Goal: Information Seeking & Learning: Learn about a topic

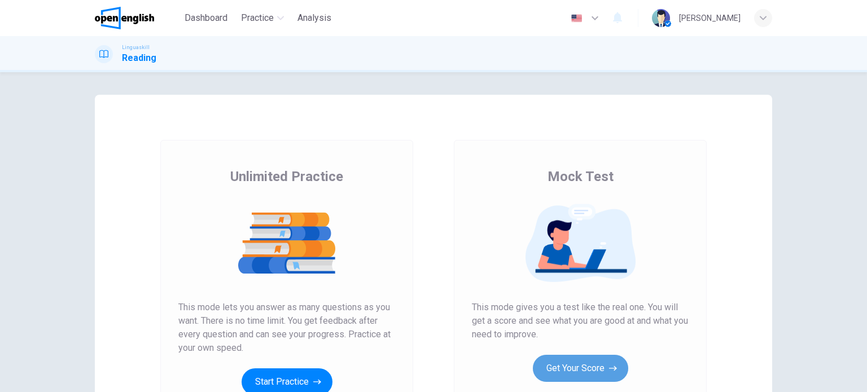
click at [585, 374] on button "Get Your Score" at bounding box center [580, 368] width 95 height 27
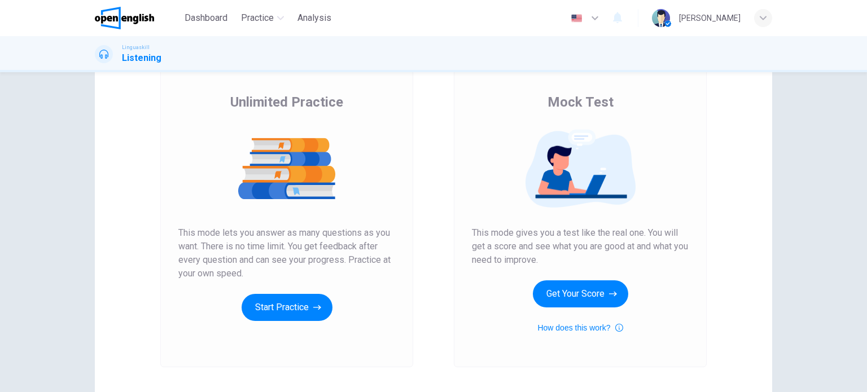
scroll to position [154, 0]
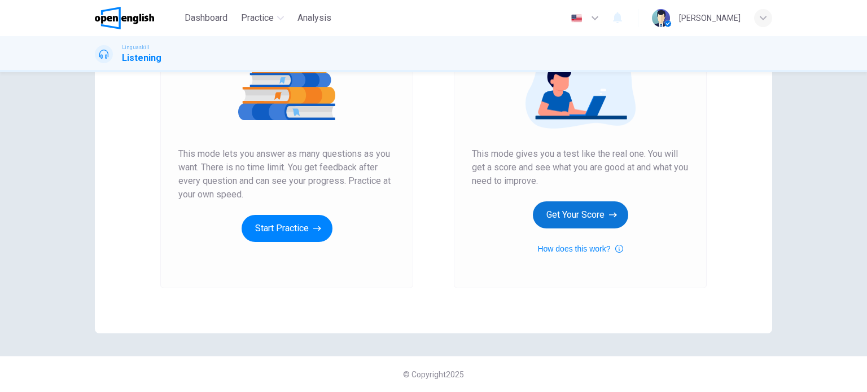
click at [579, 216] on button "Get Your Score" at bounding box center [580, 215] width 95 height 27
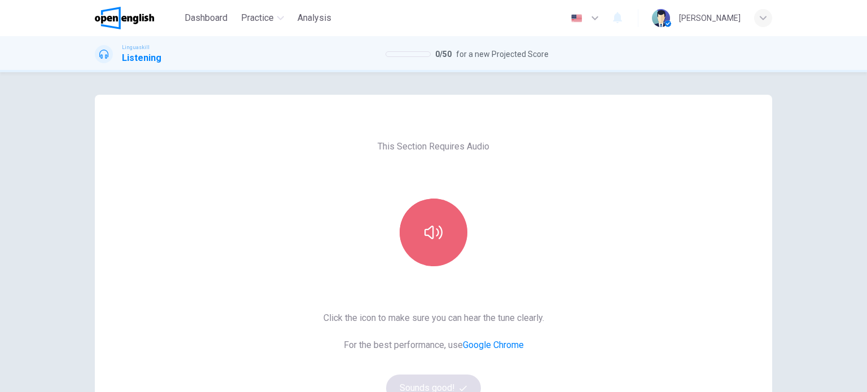
click at [420, 228] on button "button" at bounding box center [434, 233] width 68 height 68
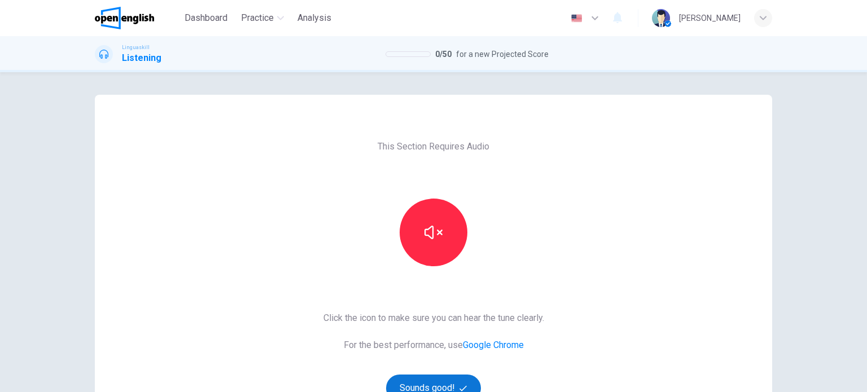
click at [442, 384] on button "Sounds good!" at bounding box center [433, 388] width 95 height 27
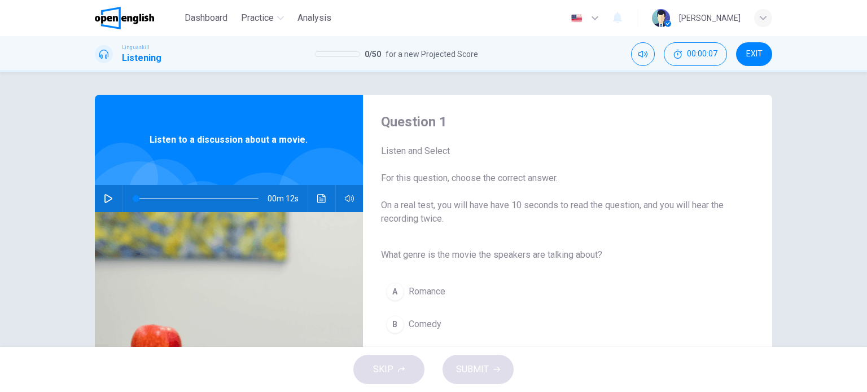
click at [109, 195] on icon "button" at bounding box center [108, 198] width 9 height 9
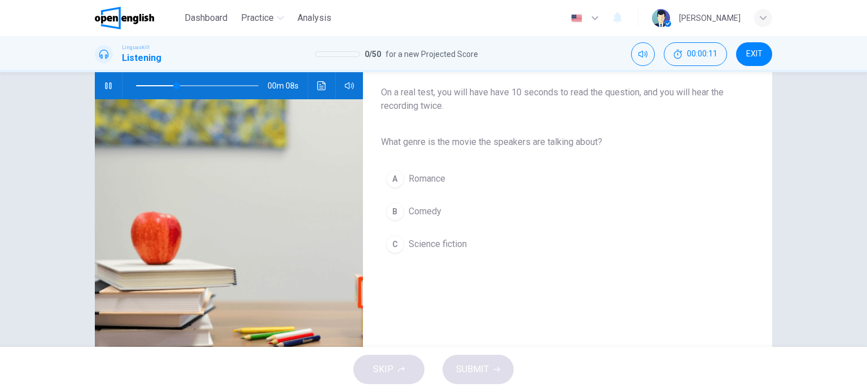
click at [393, 242] on div "C" at bounding box center [395, 244] width 18 height 18
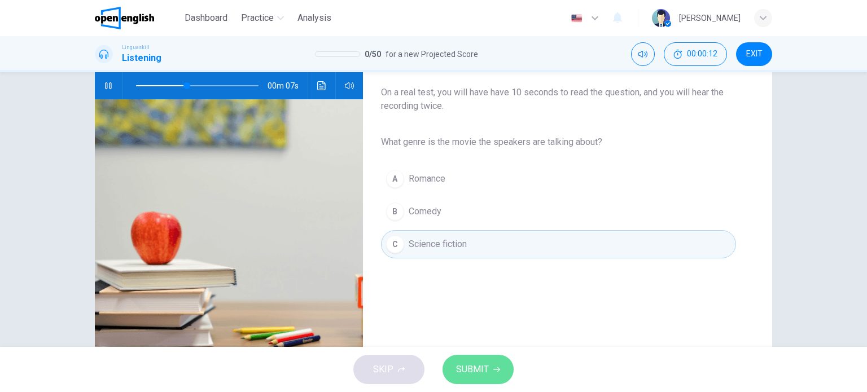
click at [476, 372] on span "SUBMIT" at bounding box center [472, 370] width 33 height 16
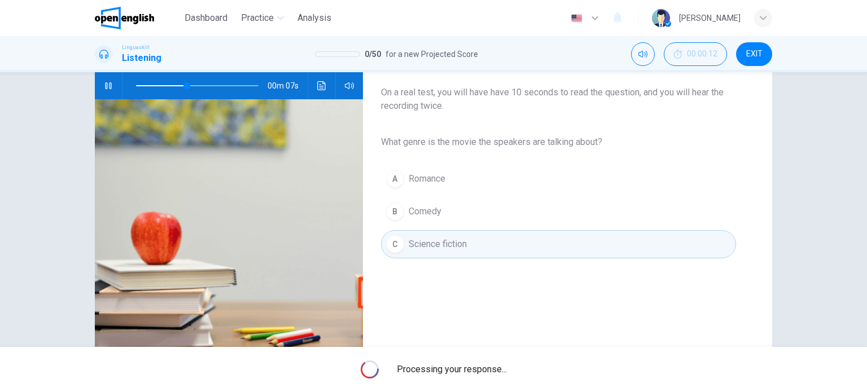
type input "**"
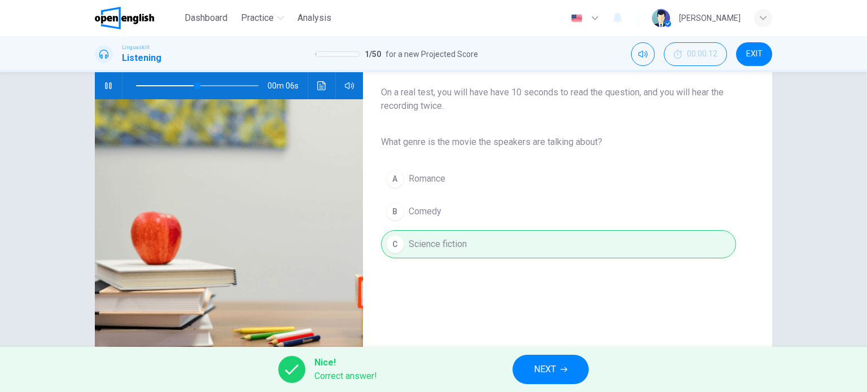
click at [583, 372] on button "NEXT" at bounding box center [551, 369] width 76 height 29
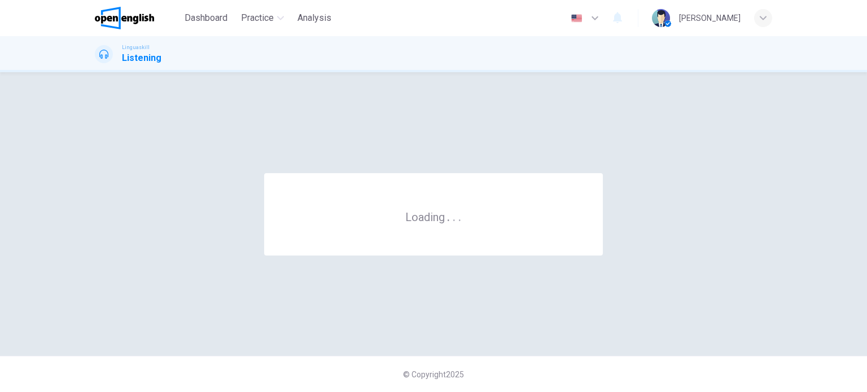
scroll to position [0, 0]
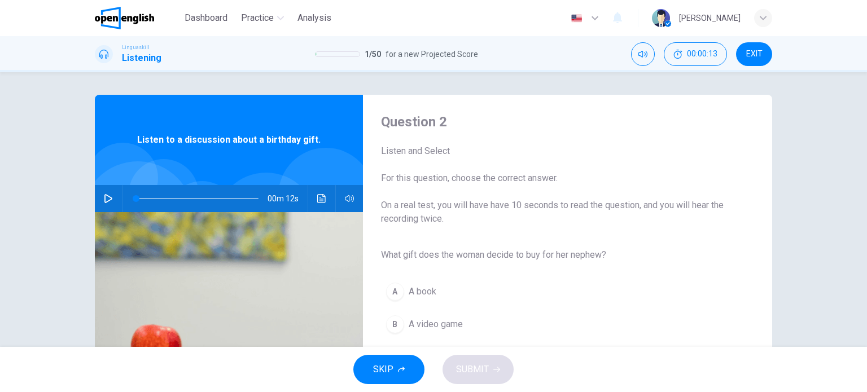
click at [108, 194] on button "button" at bounding box center [108, 198] width 18 height 27
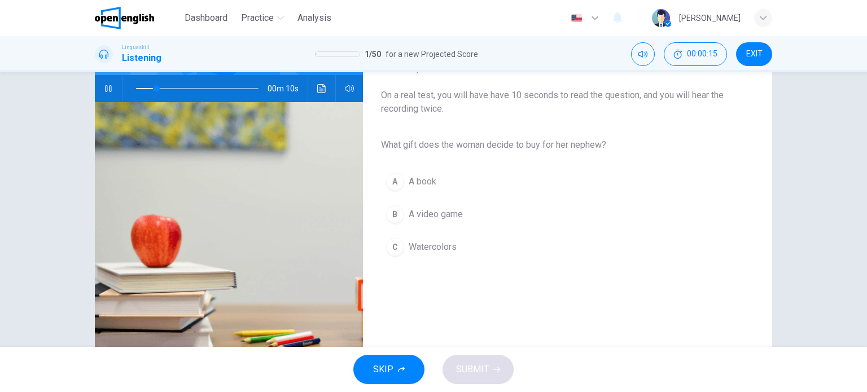
scroll to position [113, 0]
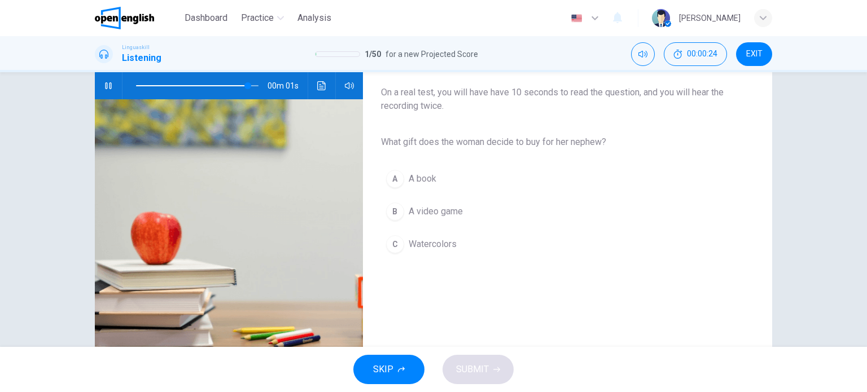
click at [391, 241] on div "C" at bounding box center [395, 244] width 18 height 18
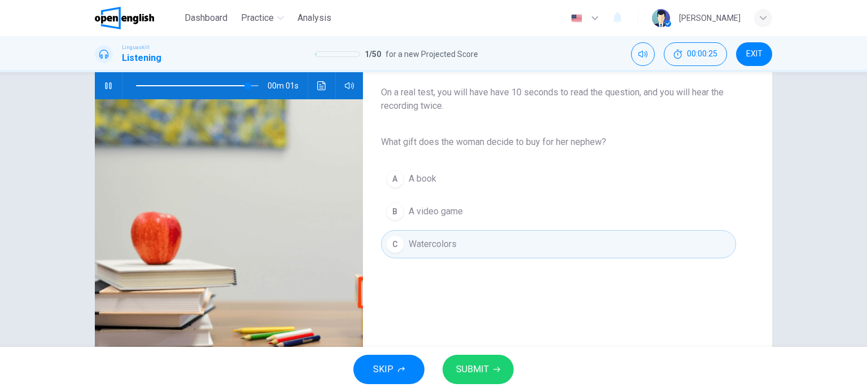
type input "*"
click at [477, 370] on span "SUBMIT" at bounding box center [472, 370] width 33 height 16
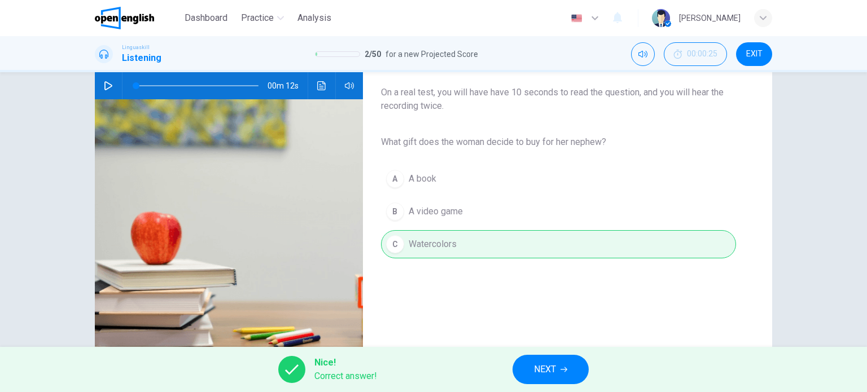
click at [544, 368] on span "NEXT" at bounding box center [545, 370] width 22 height 16
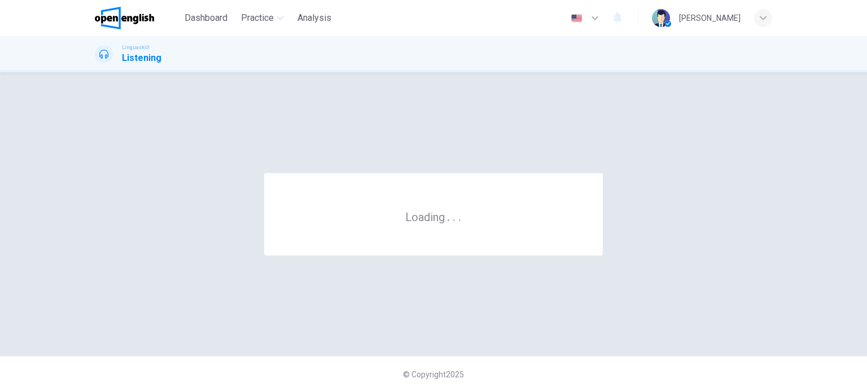
scroll to position [0, 0]
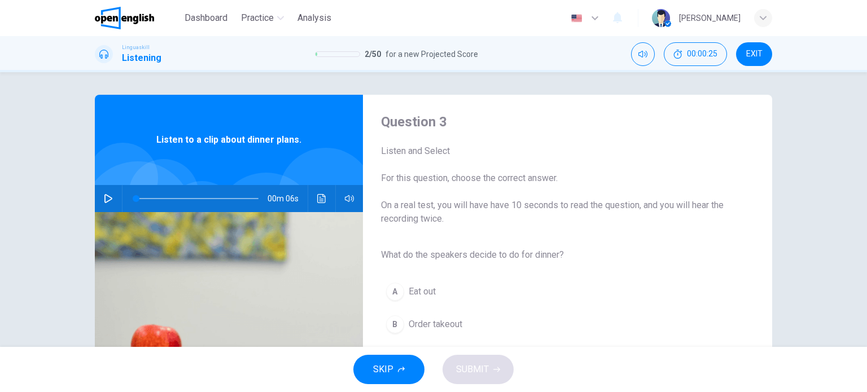
click at [111, 198] on button "button" at bounding box center [108, 198] width 18 height 27
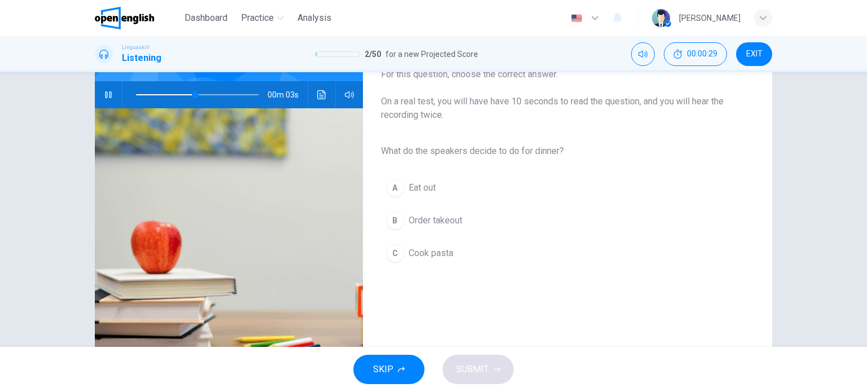
scroll to position [113, 0]
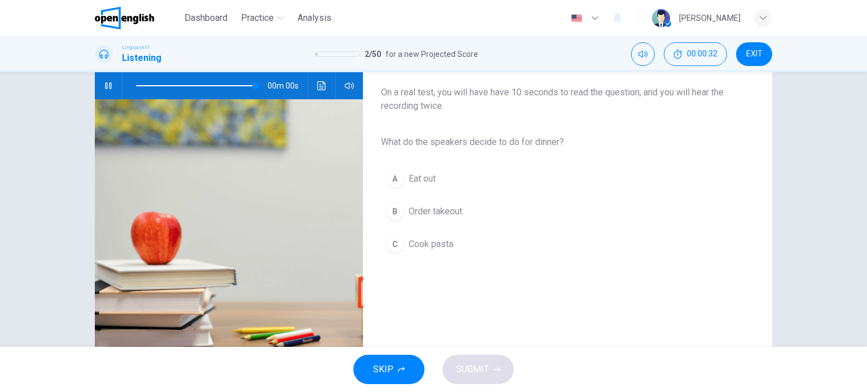
type input "*"
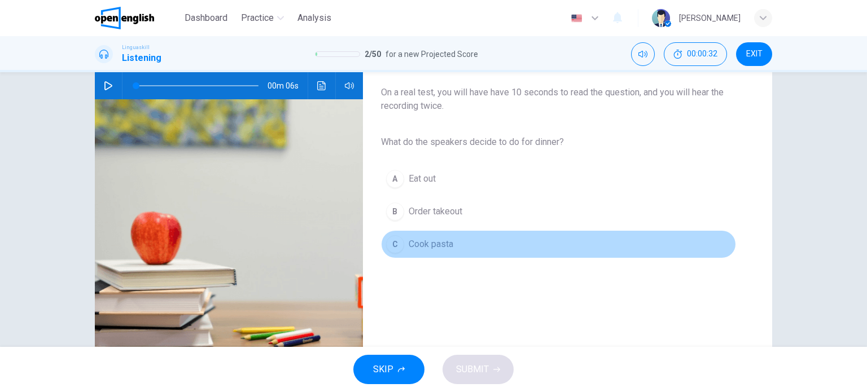
click at [397, 246] on div "C" at bounding box center [395, 244] width 18 height 18
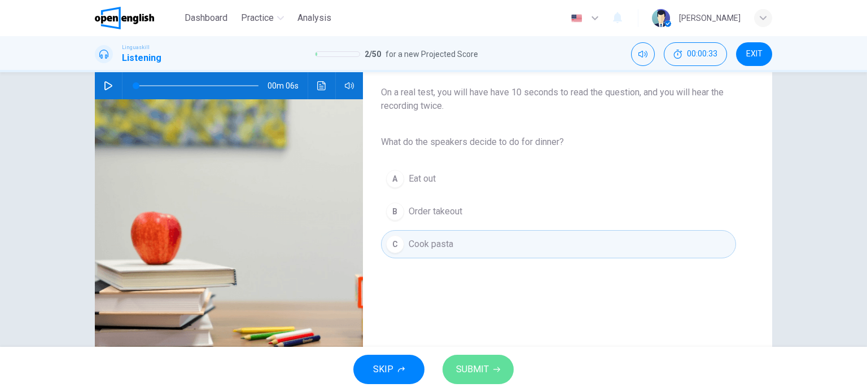
click at [471, 359] on button "SUBMIT" at bounding box center [478, 369] width 71 height 29
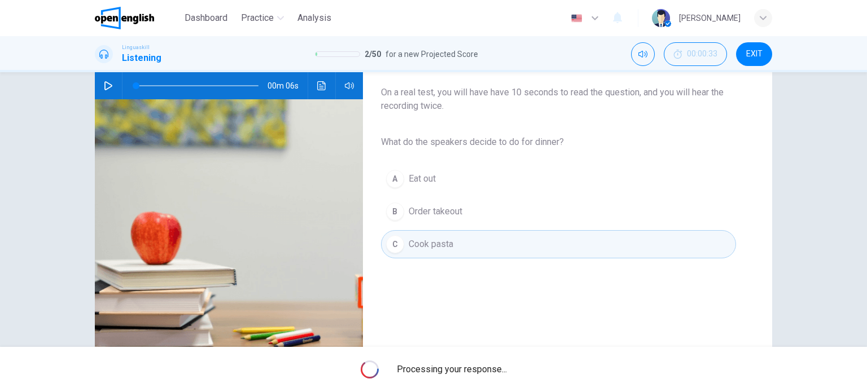
click at [477, 366] on span "Processing your response..." at bounding box center [452, 370] width 110 height 14
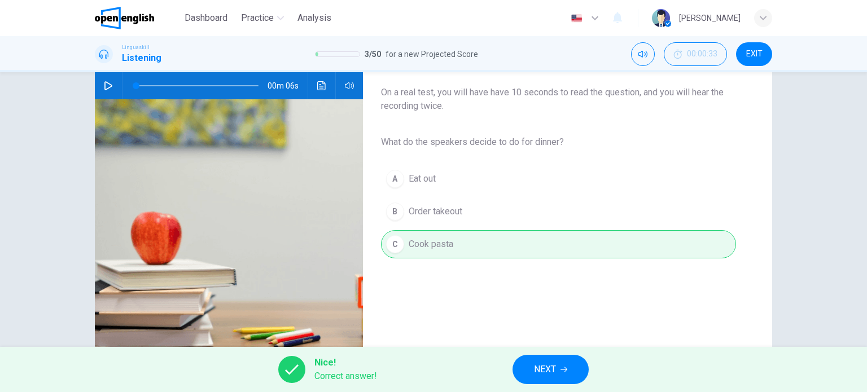
click at [531, 364] on button "NEXT" at bounding box center [551, 369] width 76 height 29
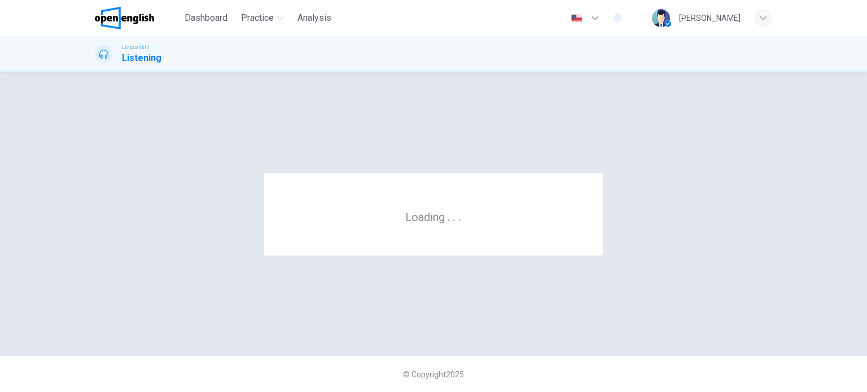
scroll to position [0, 0]
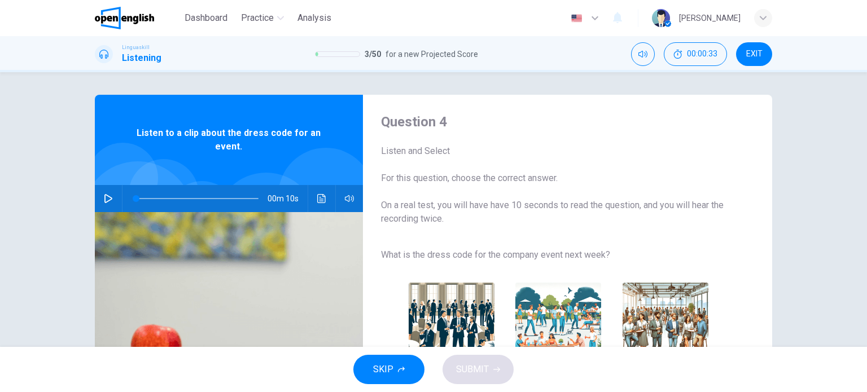
click at [90, 203] on div "Question 4 Listen and Select For this question, choose the correct answer. On a…" at bounding box center [434, 291] width 714 height 392
click at [108, 199] on icon "button" at bounding box center [108, 198] width 9 height 9
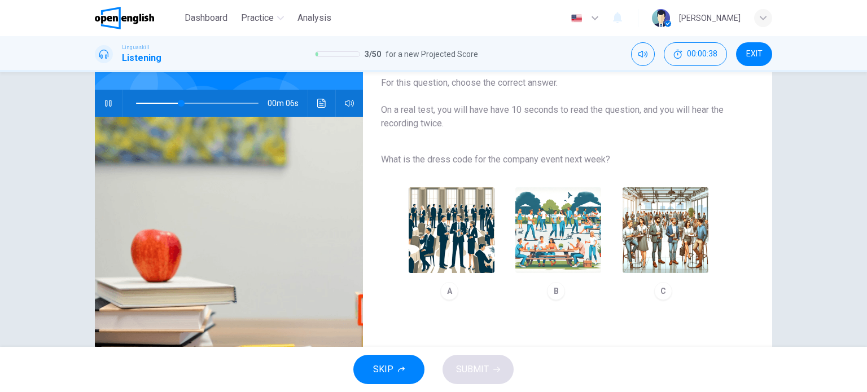
scroll to position [113, 0]
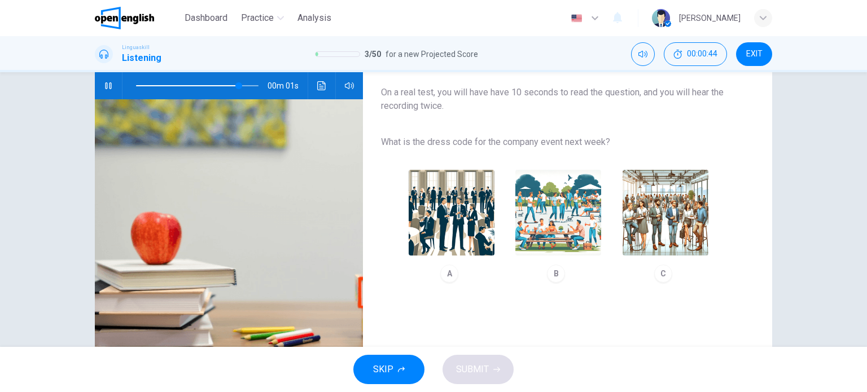
click at [659, 234] on img "button" at bounding box center [666, 213] width 86 height 86
type input "*"
click at [478, 358] on button "SUBMIT" at bounding box center [478, 369] width 71 height 29
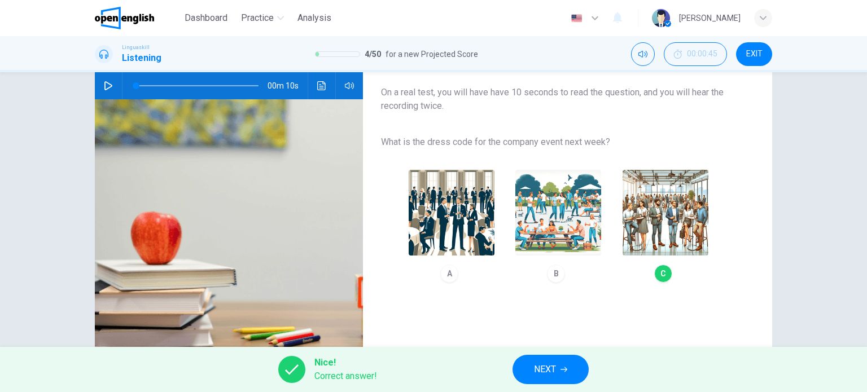
click at [534, 364] on span "NEXT" at bounding box center [545, 370] width 22 height 16
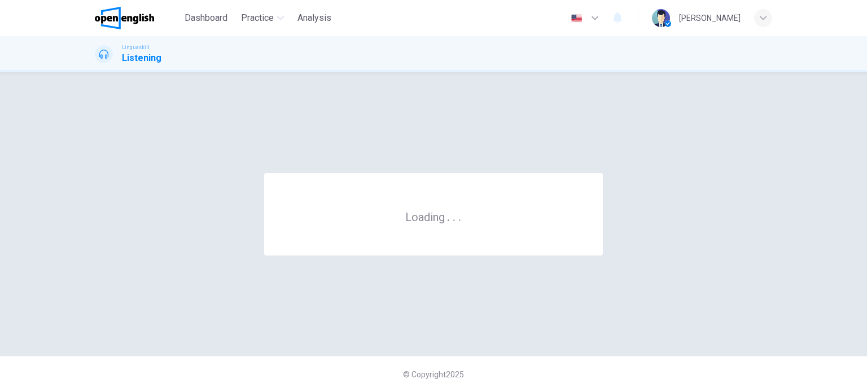
scroll to position [0, 0]
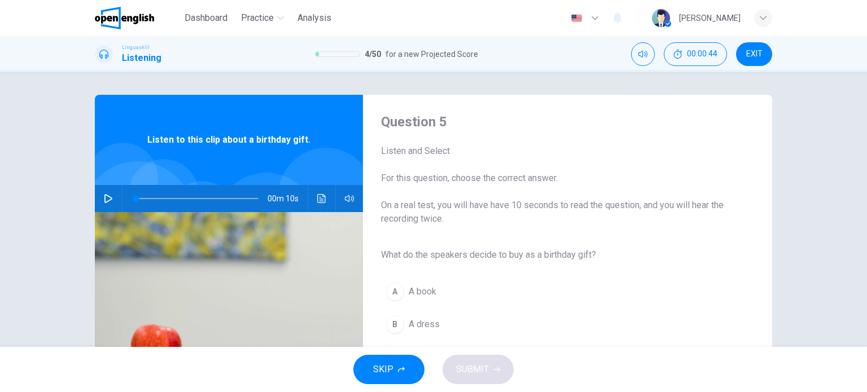
click at [96, 206] on div "00m 10s" at bounding box center [229, 198] width 268 height 27
click at [99, 203] on button "button" at bounding box center [108, 198] width 18 height 27
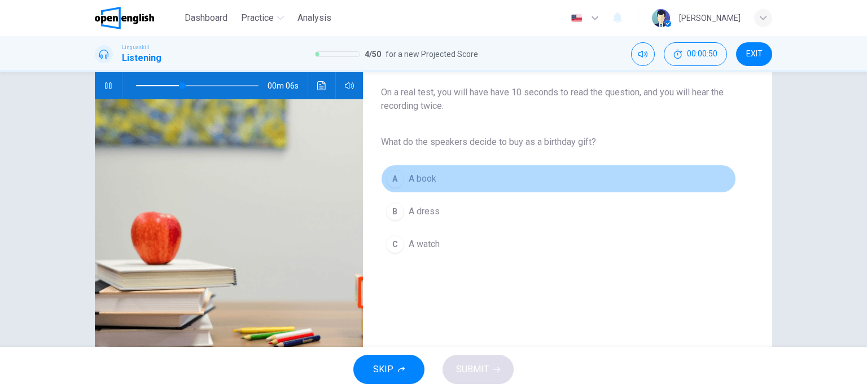
click at [391, 171] on div "A" at bounding box center [395, 179] width 18 height 18
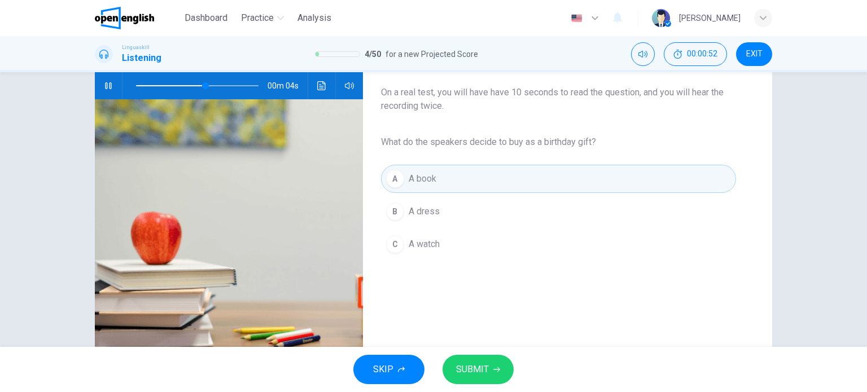
click at [493, 372] on icon "button" at bounding box center [496, 369] width 7 height 7
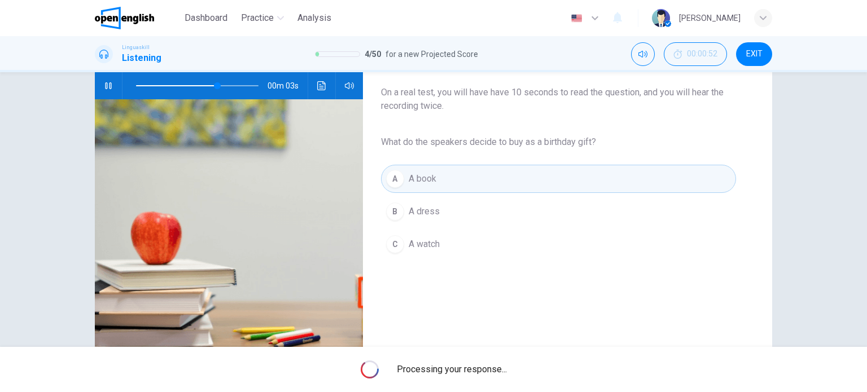
type input "**"
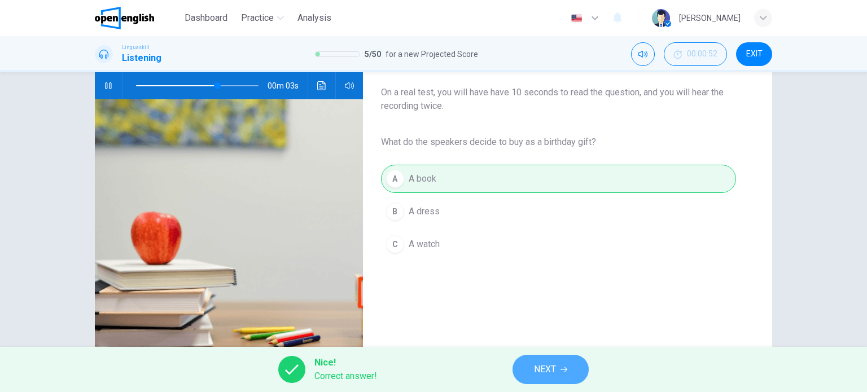
click at [524, 366] on button "NEXT" at bounding box center [551, 369] width 76 height 29
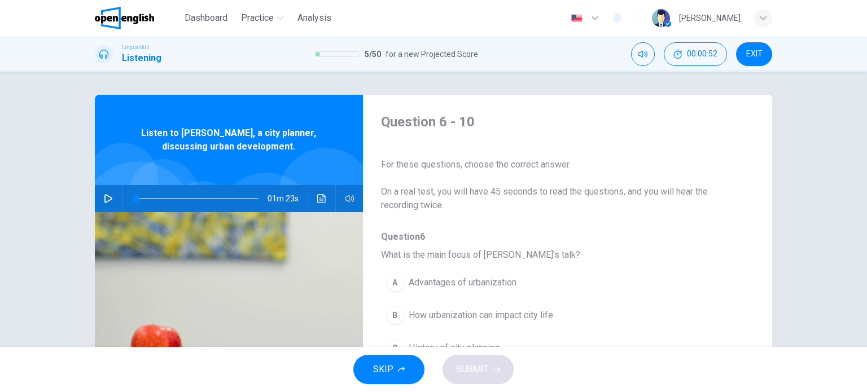
click at [95, 199] on div "01m 23s" at bounding box center [229, 198] width 268 height 27
click at [104, 198] on icon "button" at bounding box center [108, 198] width 8 height 9
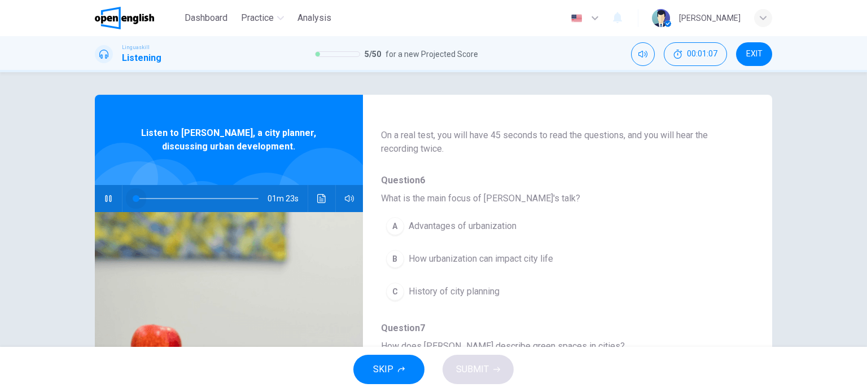
drag, startPoint x: 148, startPoint y: 198, endPoint x: 125, endPoint y: 203, distance: 23.6
click at [133, 202] on span at bounding box center [136, 198] width 7 height 7
click at [317, 202] on icon "Click to see the audio transcription" at bounding box center [321, 198] width 9 height 9
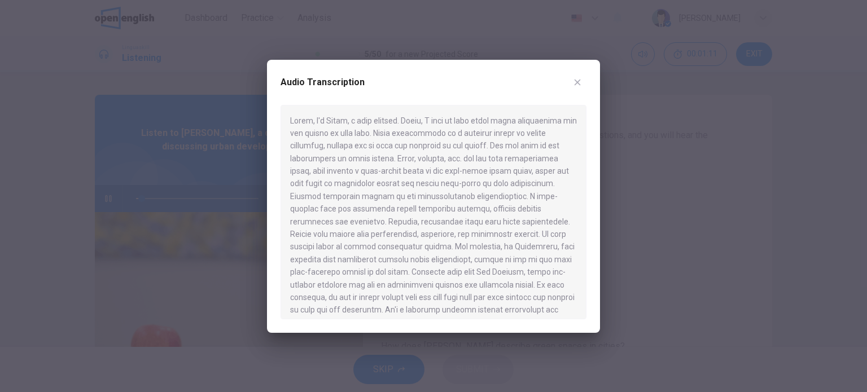
click at [583, 83] on button "button" at bounding box center [578, 82] width 18 height 18
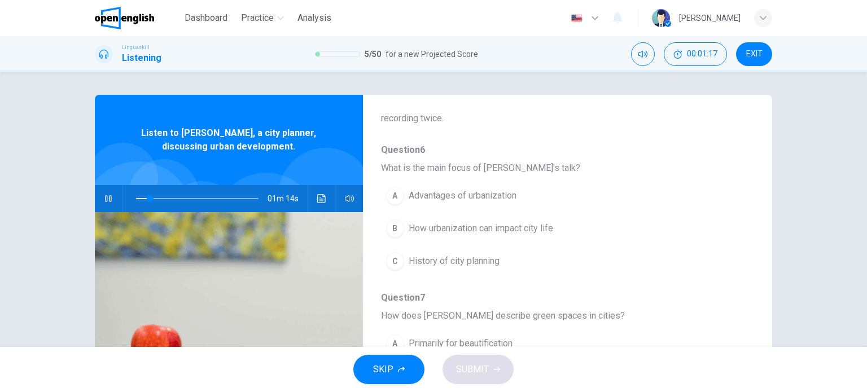
scroll to position [93, 0]
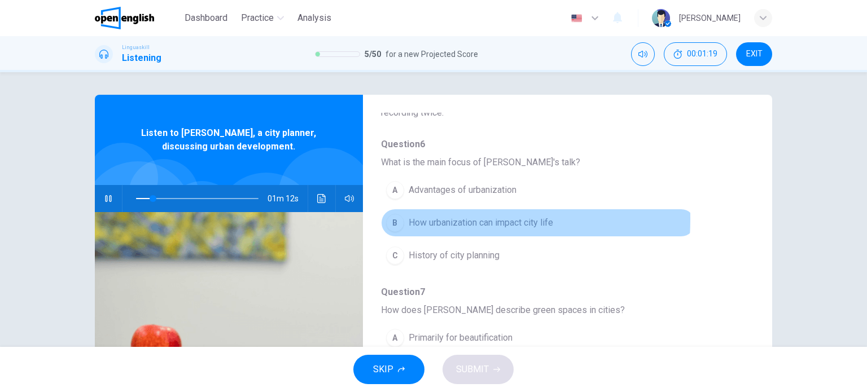
click at [388, 218] on div "B" at bounding box center [395, 223] width 18 height 18
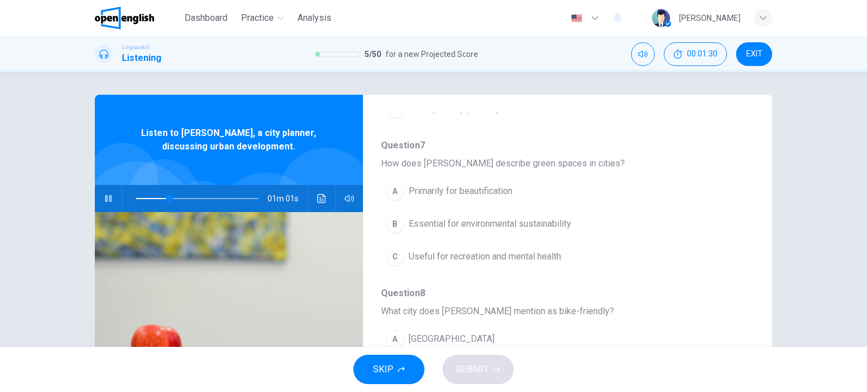
scroll to position [244, 0]
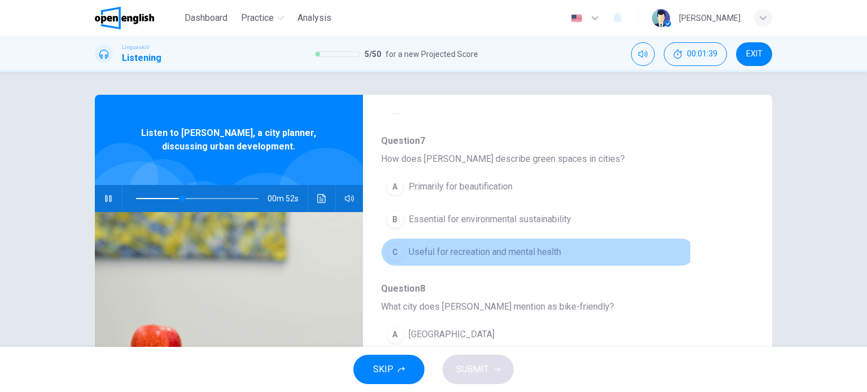
click at [392, 251] on div "C" at bounding box center [395, 252] width 18 height 18
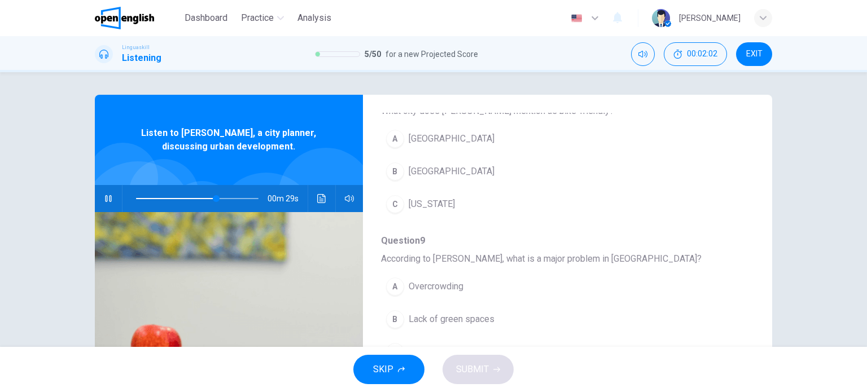
scroll to position [444, 0]
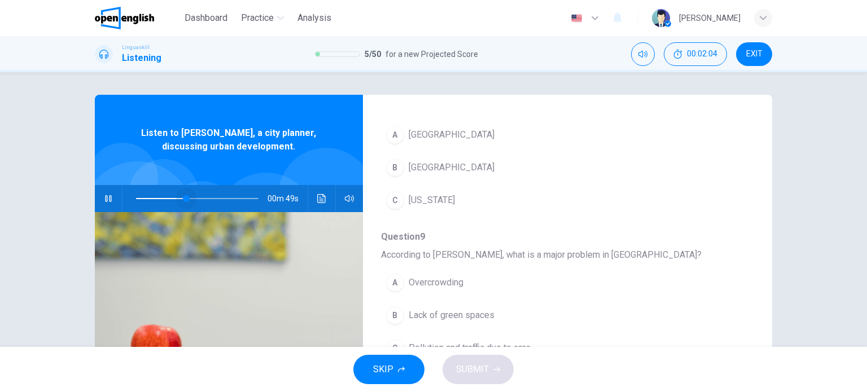
click at [183, 197] on span at bounding box center [197, 199] width 123 height 16
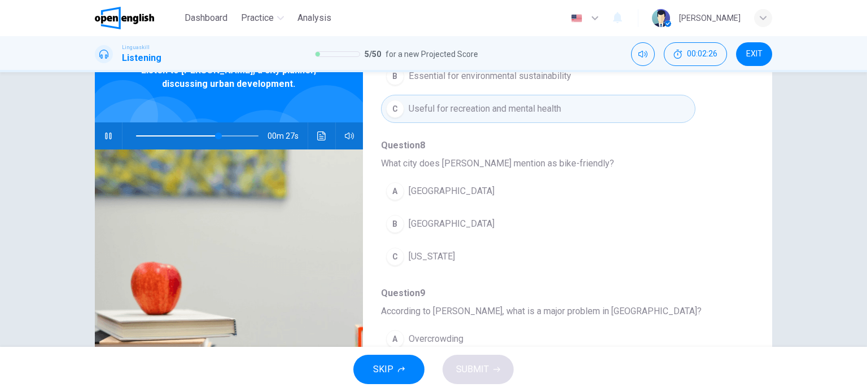
scroll to position [324, 0]
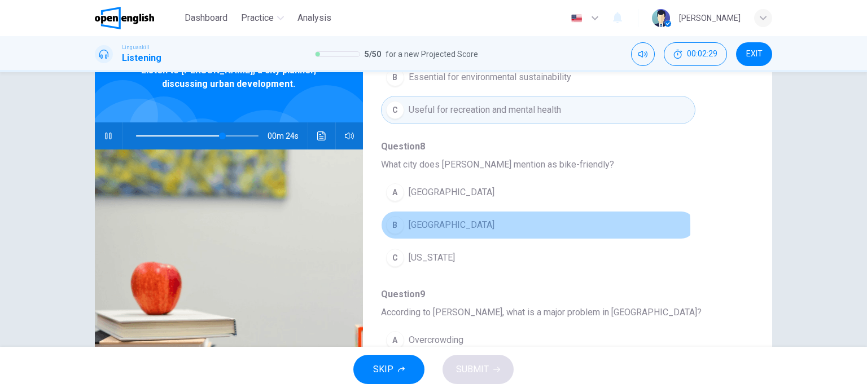
click at [393, 226] on div "B" at bounding box center [395, 225] width 18 height 18
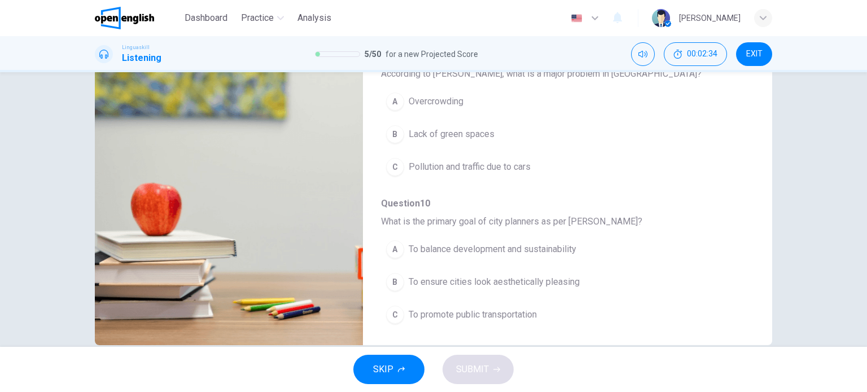
scroll to position [142, 0]
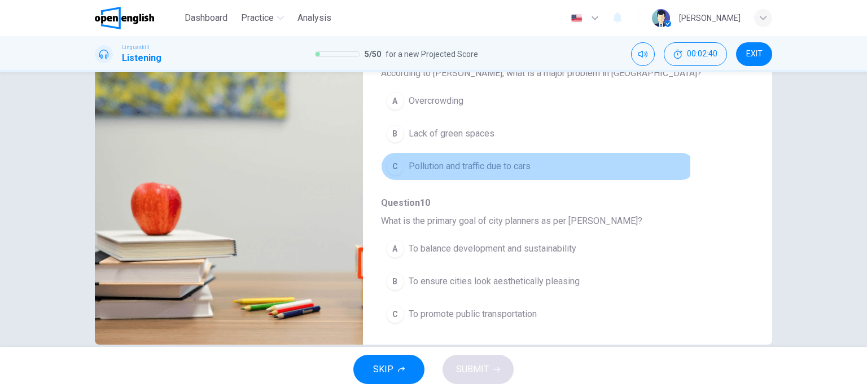
click at [397, 162] on div "C" at bounding box center [395, 167] width 18 height 18
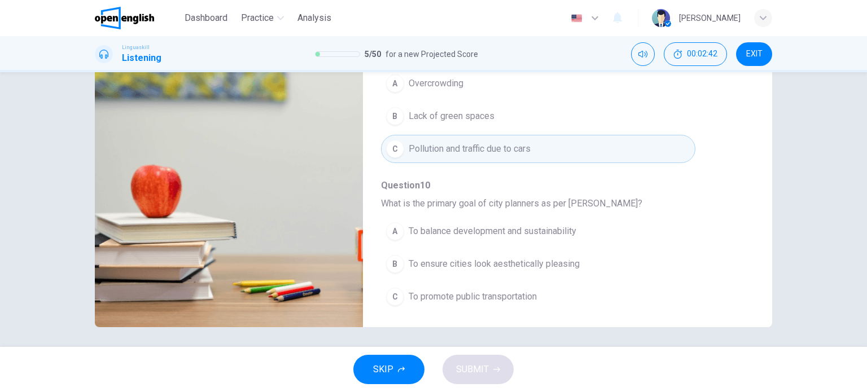
scroll to position [163, 0]
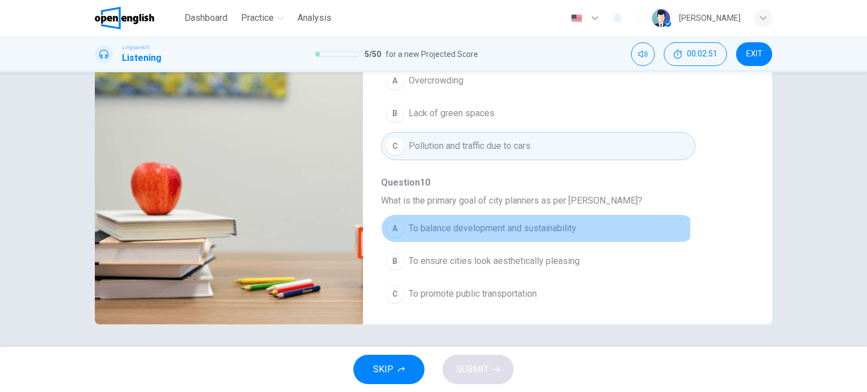
click at [393, 223] on div "A" at bounding box center [395, 229] width 18 height 18
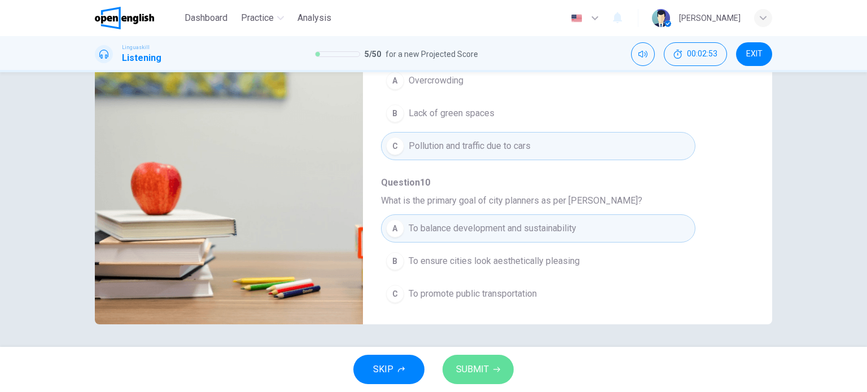
click at [488, 371] on button "SUBMIT" at bounding box center [478, 369] width 71 height 29
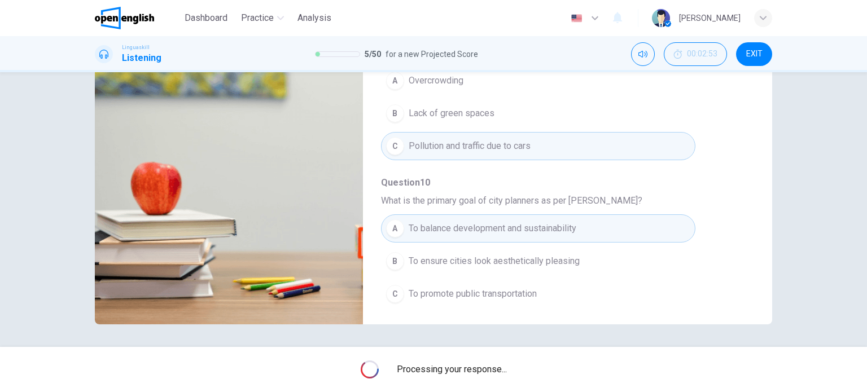
type input "*"
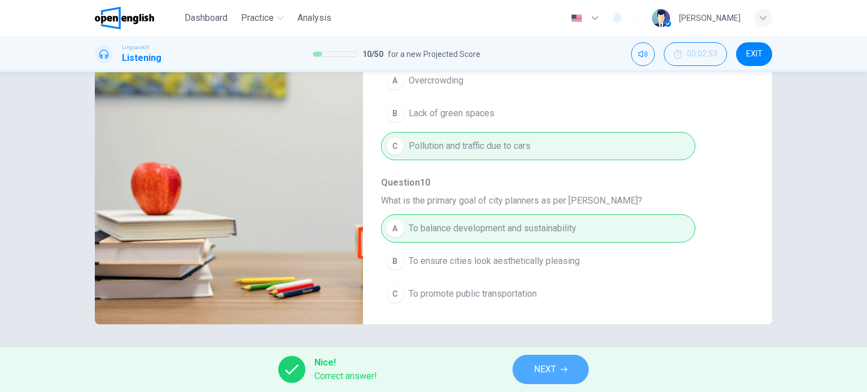
click at [541, 374] on span "NEXT" at bounding box center [545, 370] width 22 height 16
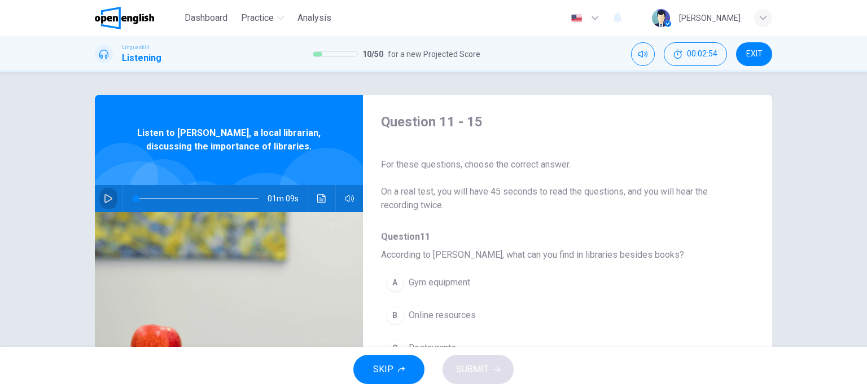
click at [111, 196] on button "button" at bounding box center [108, 198] width 18 height 27
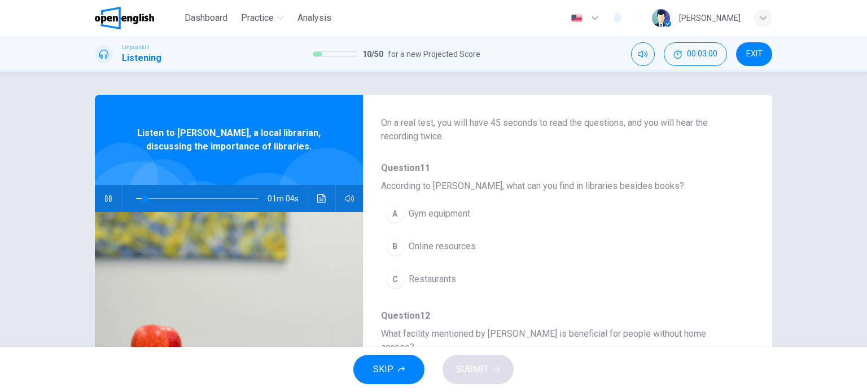
scroll to position [75, 0]
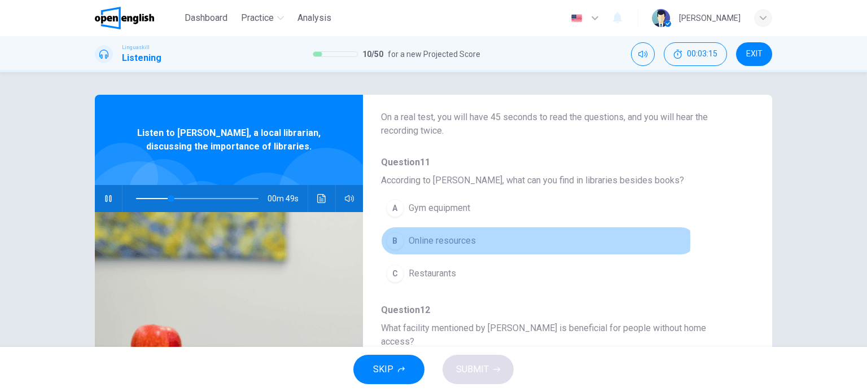
click at [396, 240] on div "B" at bounding box center [395, 241] width 18 height 18
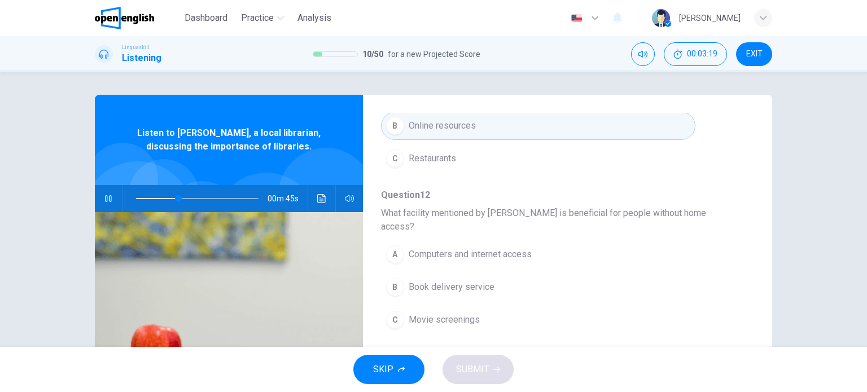
scroll to position [194, 0]
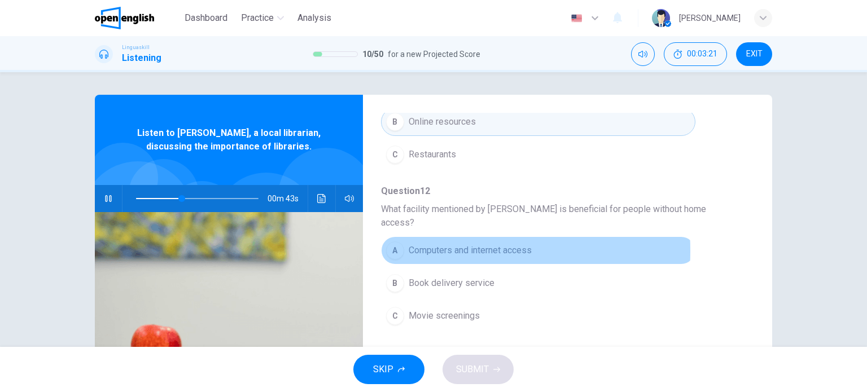
click at [391, 242] on div "A" at bounding box center [395, 251] width 18 height 18
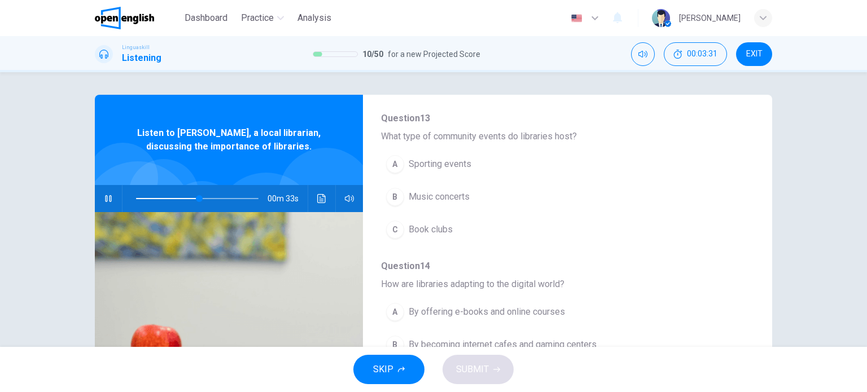
scroll to position [429, 0]
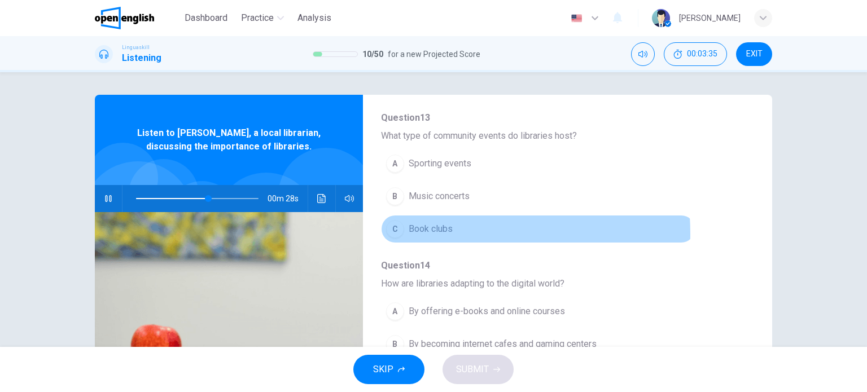
click at [391, 220] on div "C" at bounding box center [395, 229] width 18 height 18
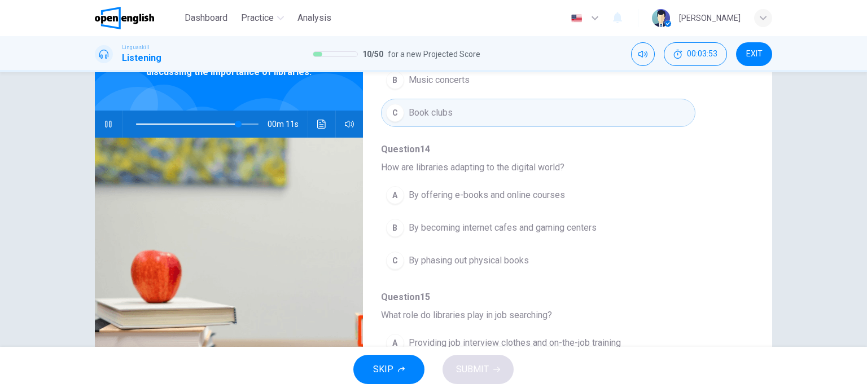
scroll to position [483, 0]
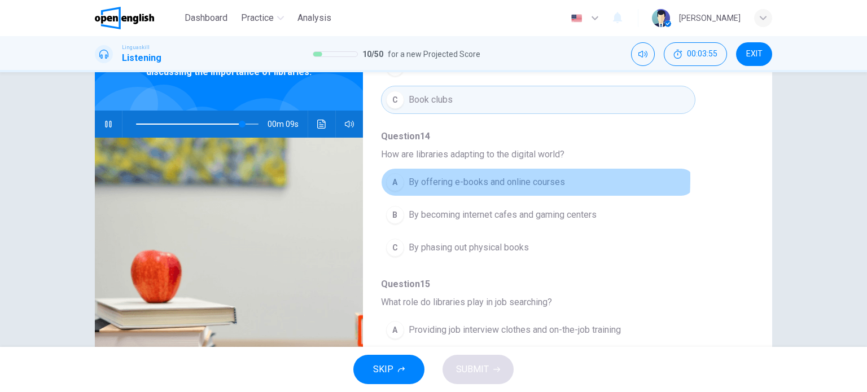
click at [391, 173] on div "A" at bounding box center [395, 182] width 18 height 18
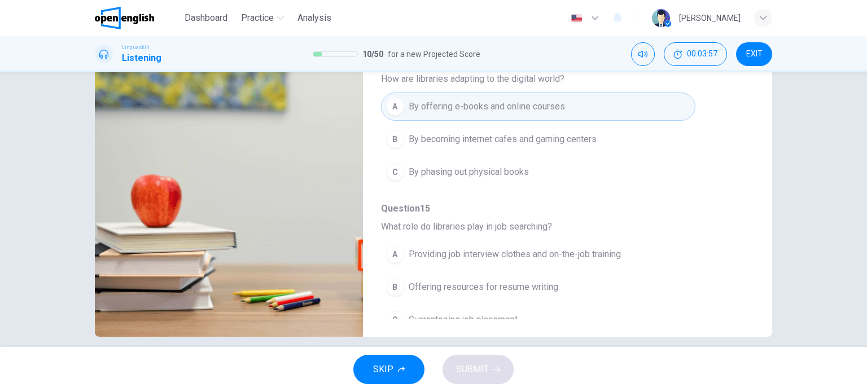
scroll to position [163, 0]
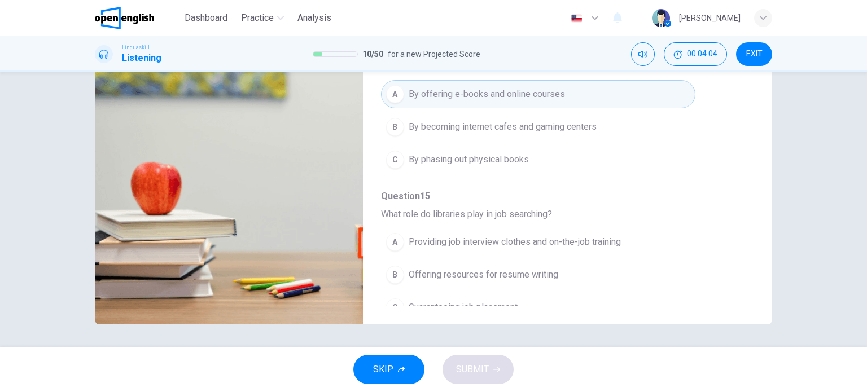
type input "*"
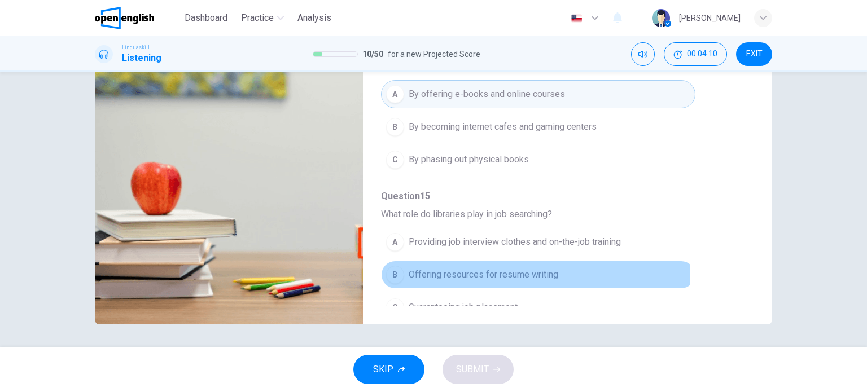
click at [395, 266] on div "B" at bounding box center [395, 275] width 18 height 18
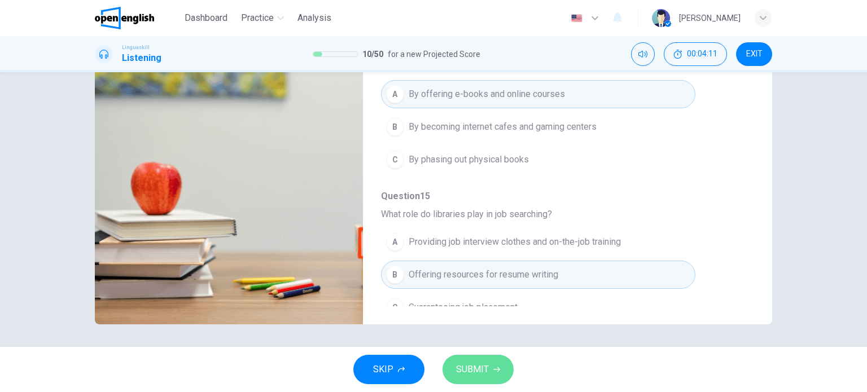
click at [499, 369] on icon "button" at bounding box center [496, 369] width 7 height 7
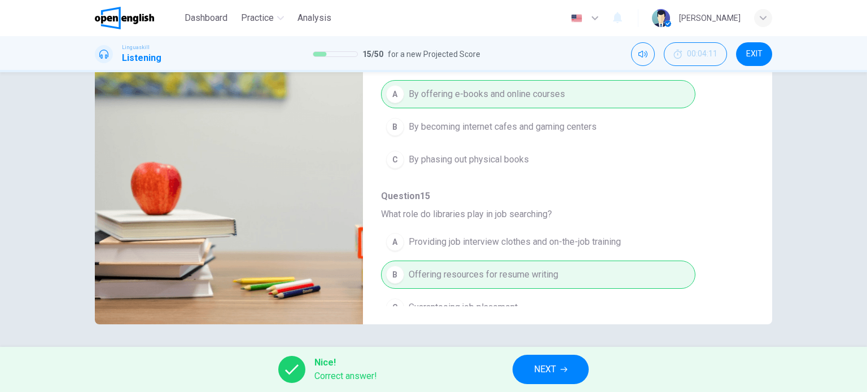
click at [567, 370] on icon "button" at bounding box center [564, 370] width 7 height 5
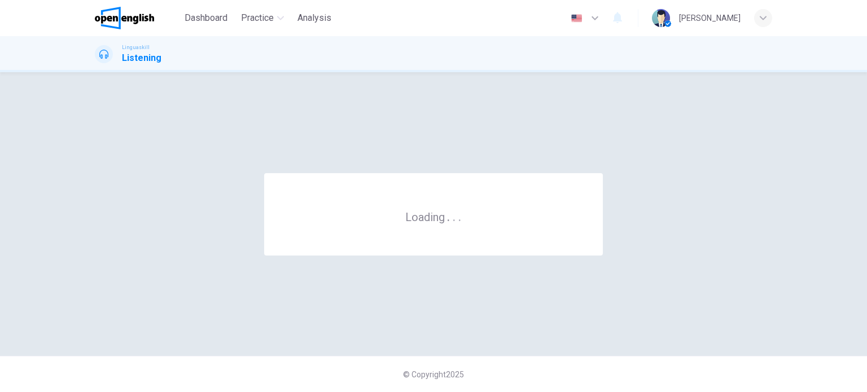
scroll to position [0, 0]
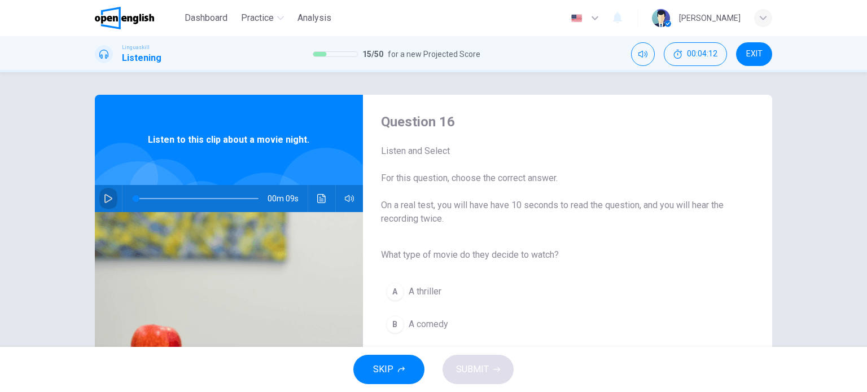
click at [105, 198] on icon "button" at bounding box center [108, 198] width 9 height 9
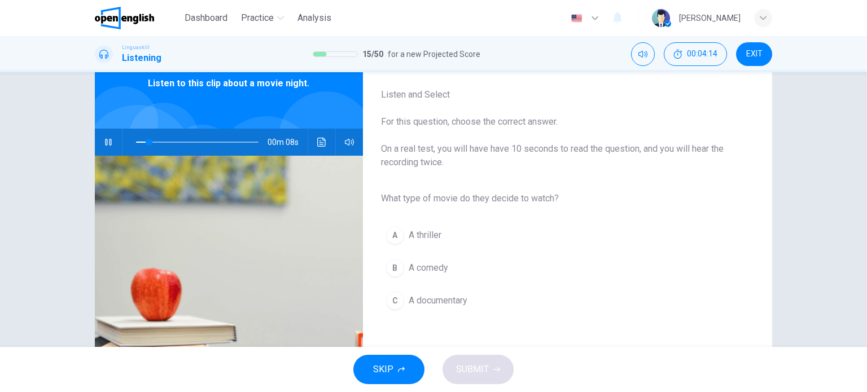
scroll to position [59, 0]
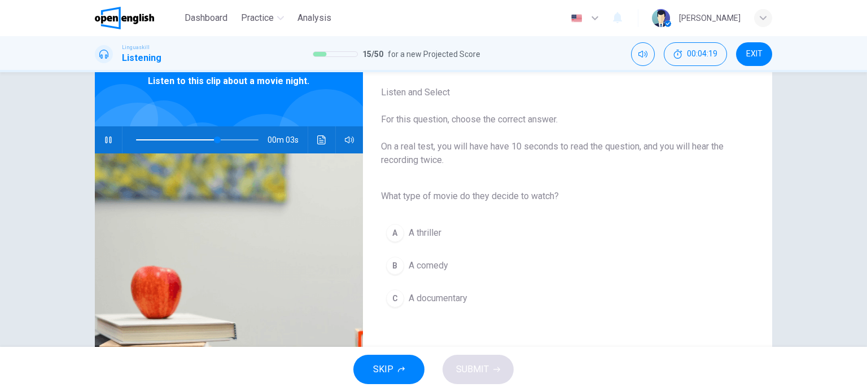
click at [388, 266] on div "B" at bounding box center [395, 266] width 18 height 18
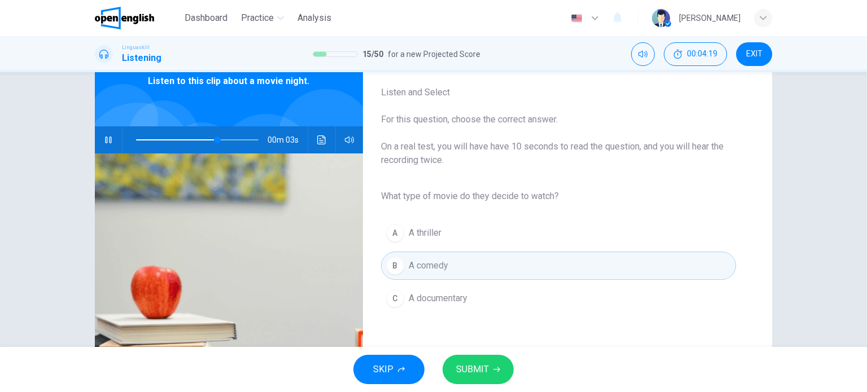
click at [504, 365] on button "SUBMIT" at bounding box center [478, 369] width 71 height 29
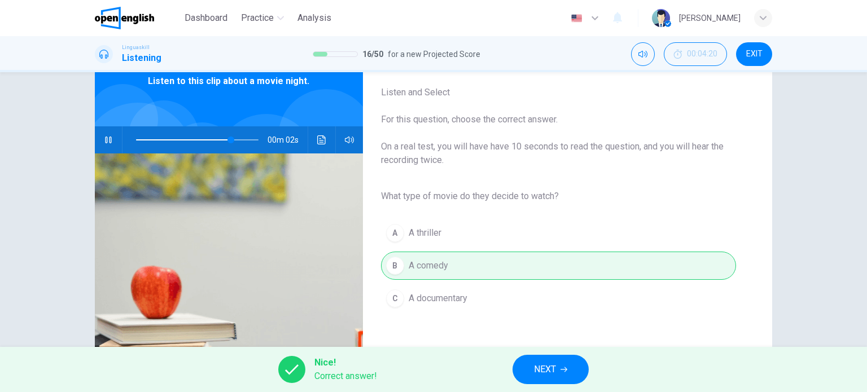
type input "**"
click at [550, 377] on span "NEXT" at bounding box center [545, 370] width 22 height 16
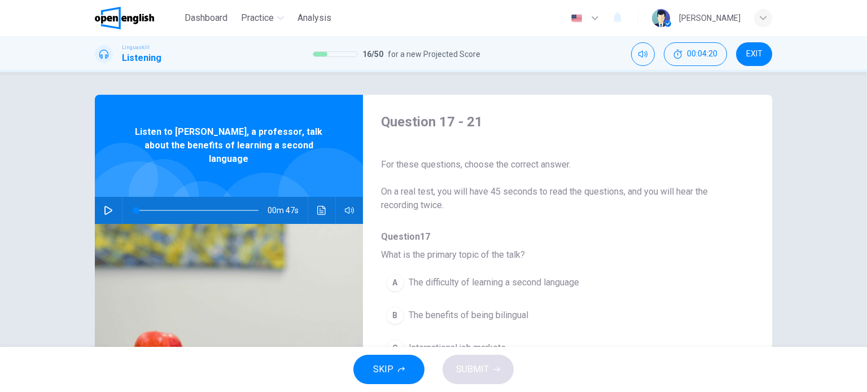
click at [104, 206] on icon "button" at bounding box center [108, 210] width 8 height 9
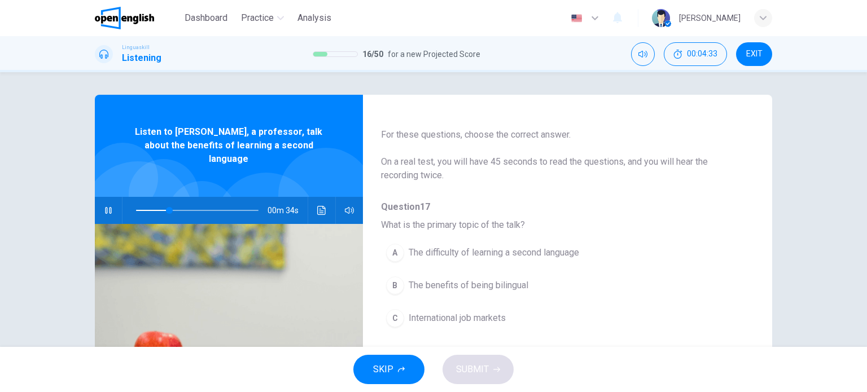
scroll to position [56, 0]
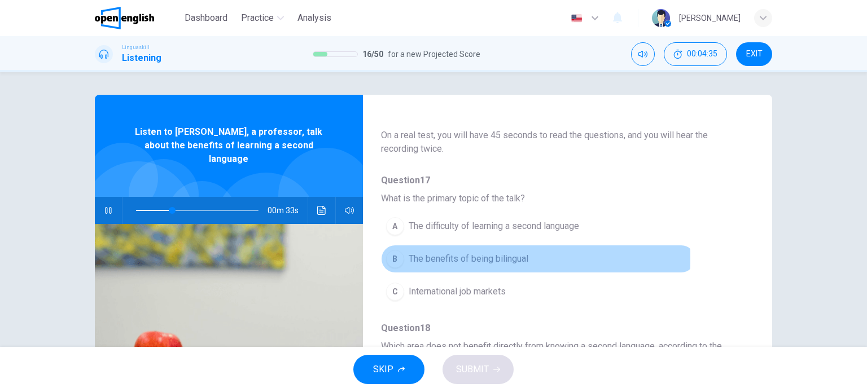
click at [391, 257] on div "B" at bounding box center [395, 259] width 18 height 18
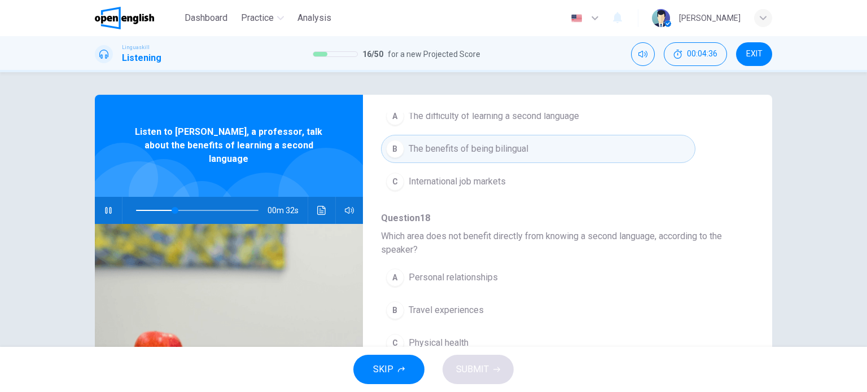
scroll to position [169, 0]
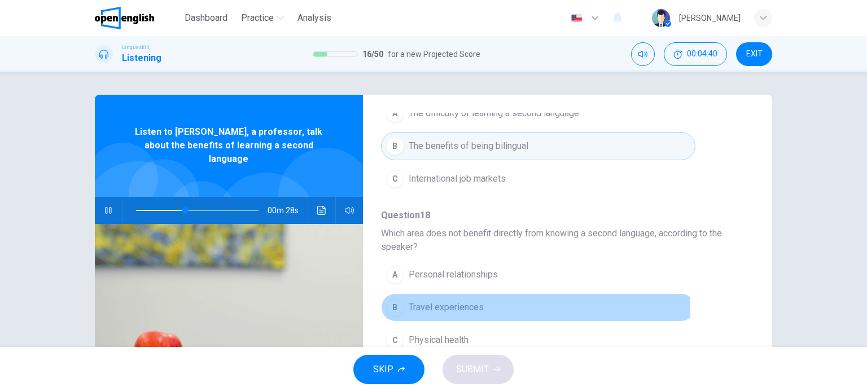
click at [395, 305] on div "B" at bounding box center [395, 308] width 18 height 18
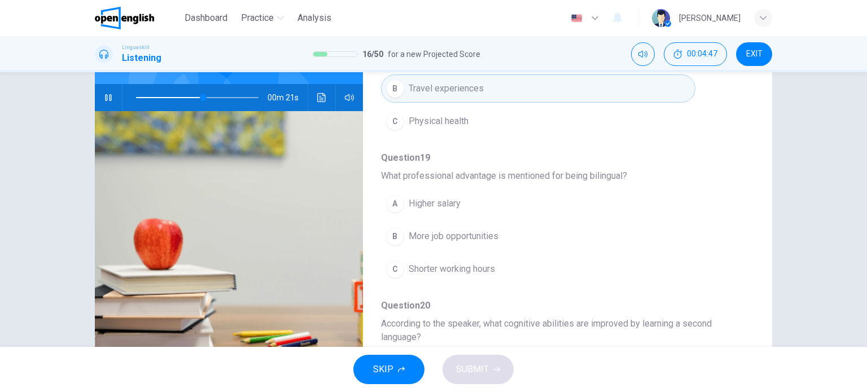
scroll to position [282, 0]
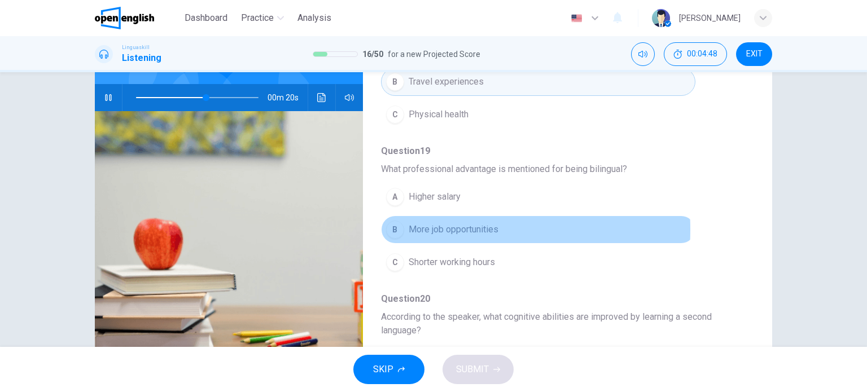
click at [390, 228] on div "B" at bounding box center [395, 230] width 18 height 18
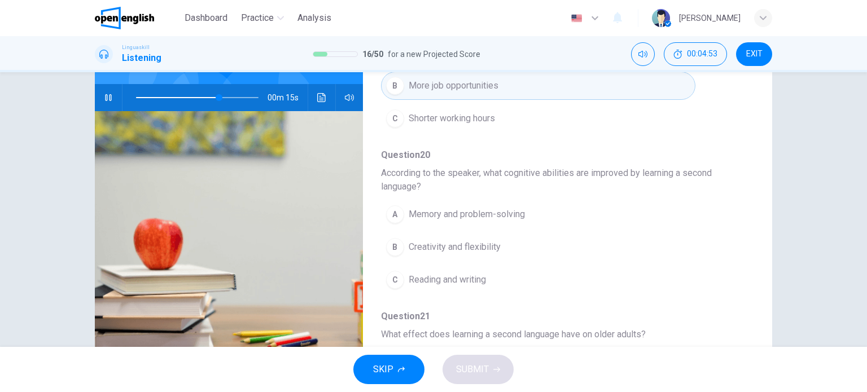
scroll to position [452, 0]
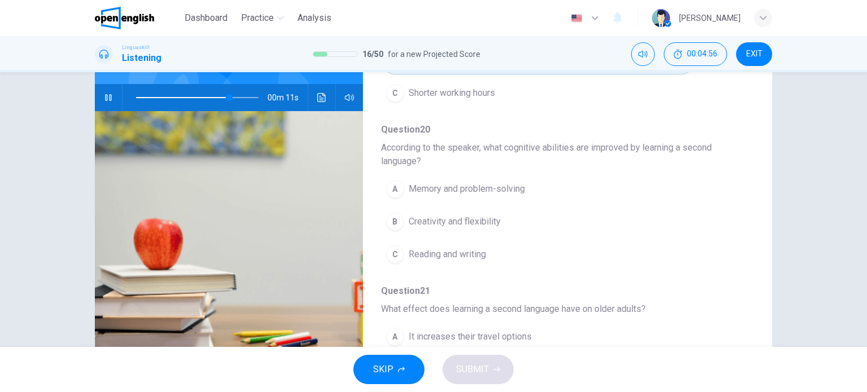
click at [390, 187] on div "A" at bounding box center [395, 189] width 18 height 18
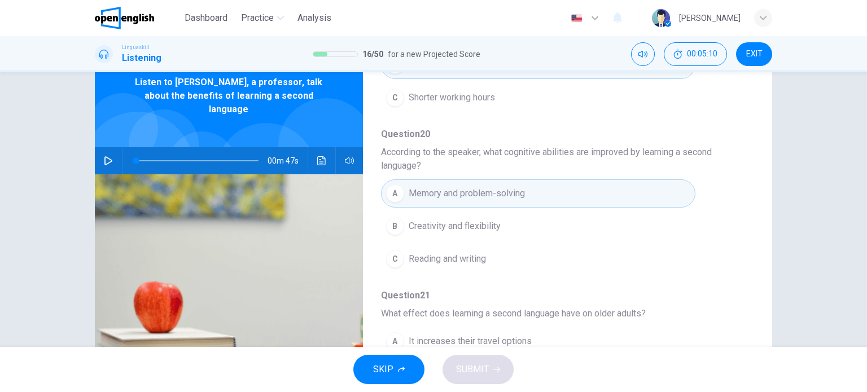
scroll to position [50, 0]
click at [242, 160] on span at bounding box center [197, 160] width 123 height 1
click at [107, 156] on icon "button" at bounding box center [108, 160] width 9 height 9
drag, startPoint x: 154, startPoint y: 150, endPoint x: 212, endPoint y: 144, distance: 59.0
click at [212, 158] on span at bounding box center [213, 161] width 7 height 7
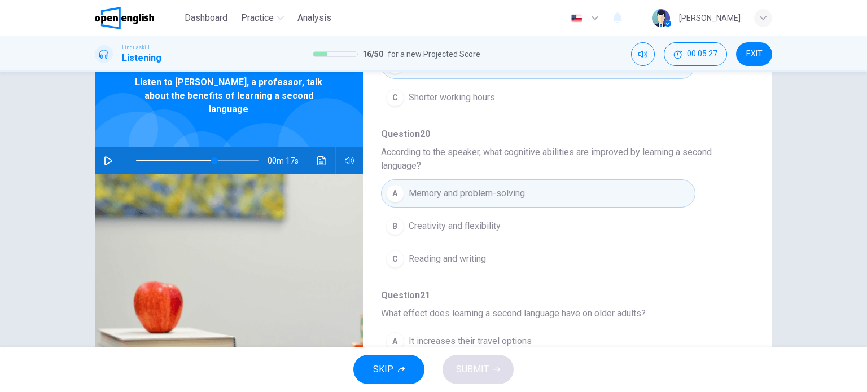
click at [105, 156] on icon "button" at bounding box center [108, 160] width 9 height 9
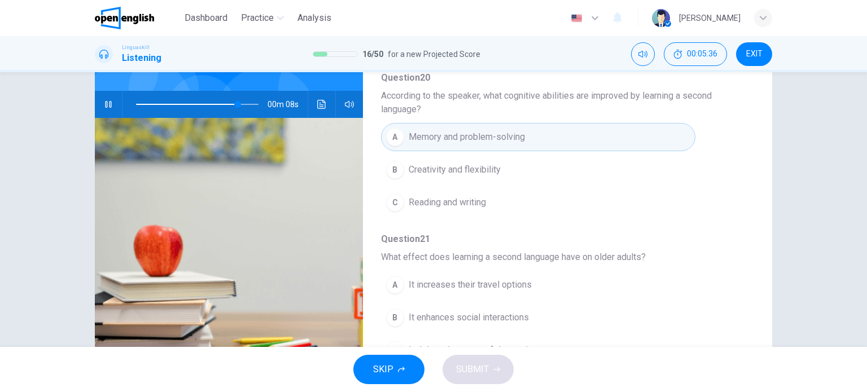
scroll to position [163, 0]
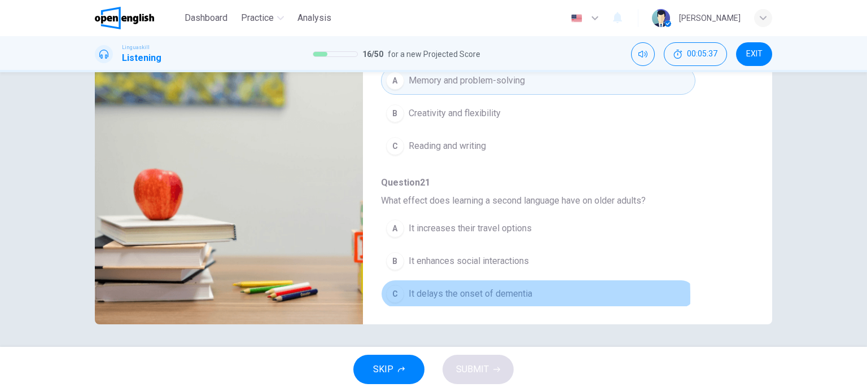
drag, startPoint x: 391, startPoint y: 293, endPoint x: 397, endPoint y: 294, distance: 6.9
click at [391, 293] on div "C" at bounding box center [395, 294] width 18 height 18
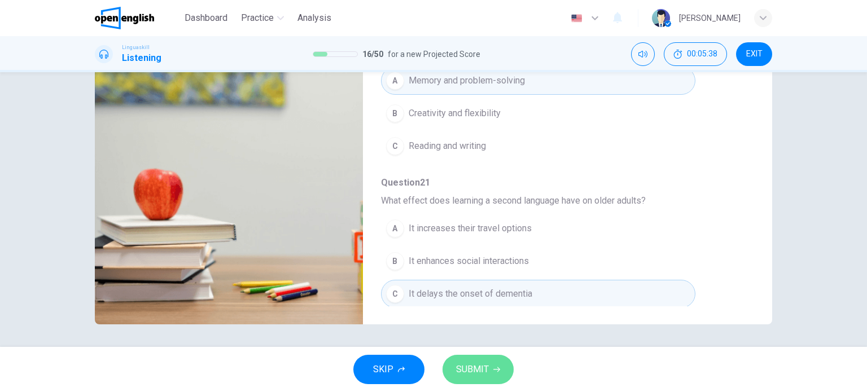
click at [493, 370] on icon "button" at bounding box center [496, 369] width 7 height 7
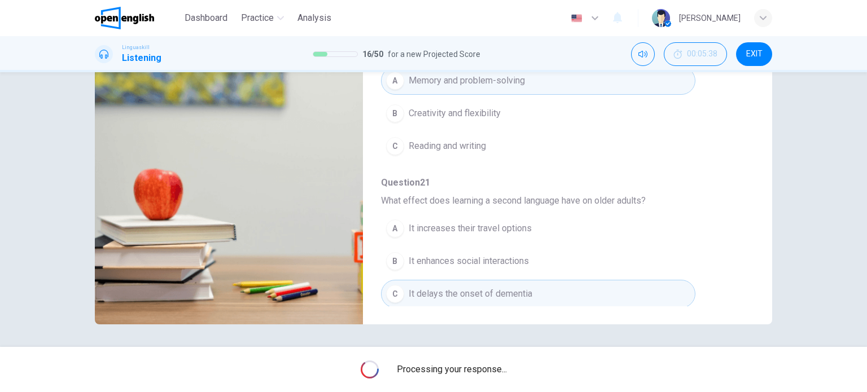
type input "**"
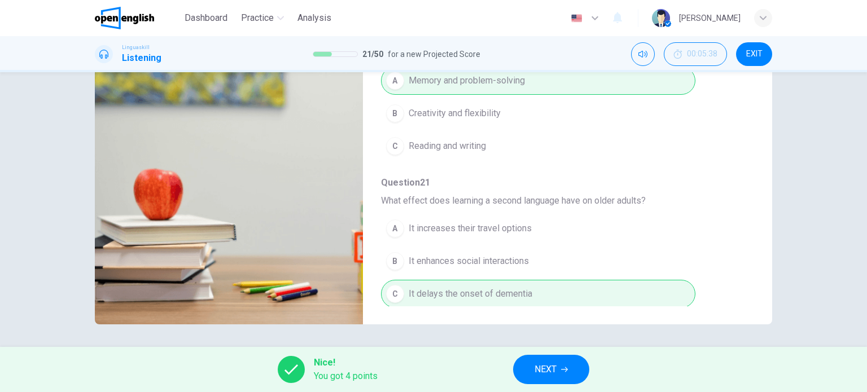
click at [534, 366] on button "NEXT" at bounding box center [551, 369] width 76 height 29
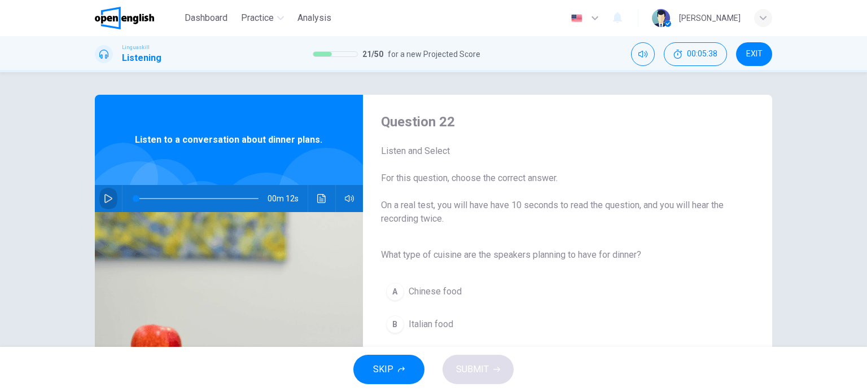
click at [104, 195] on icon "button" at bounding box center [108, 198] width 9 height 9
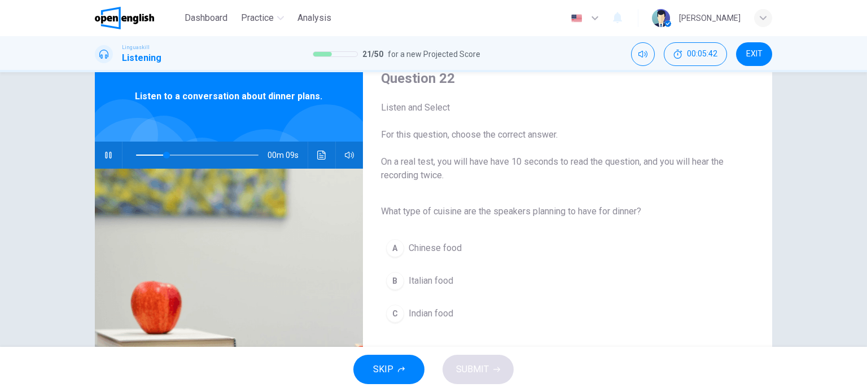
scroll to position [56, 0]
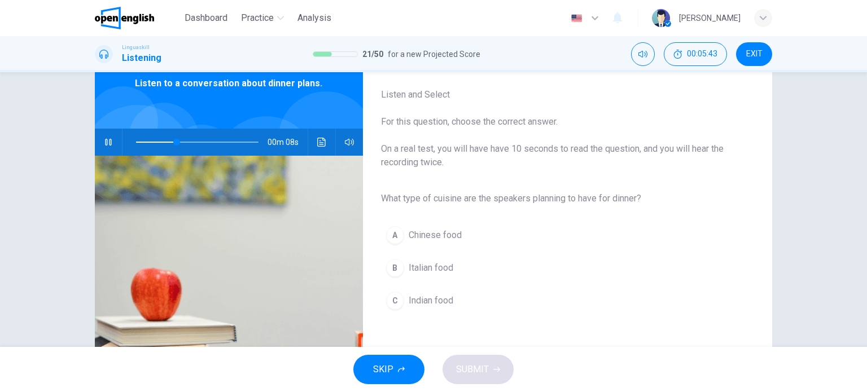
click at [397, 269] on div "B" at bounding box center [395, 268] width 18 height 18
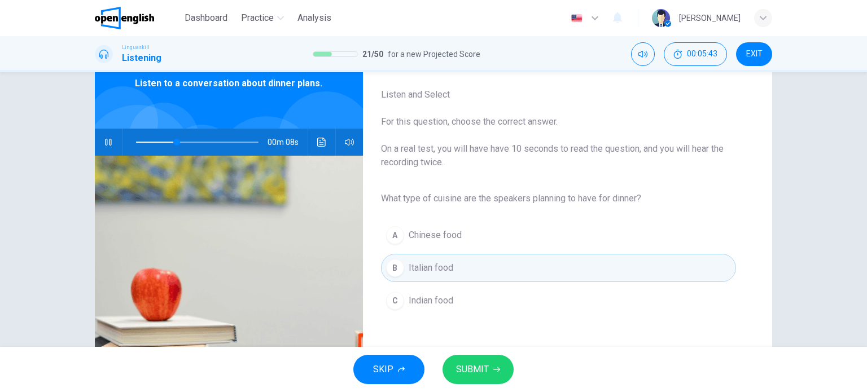
click at [484, 360] on button "SUBMIT" at bounding box center [478, 369] width 71 height 29
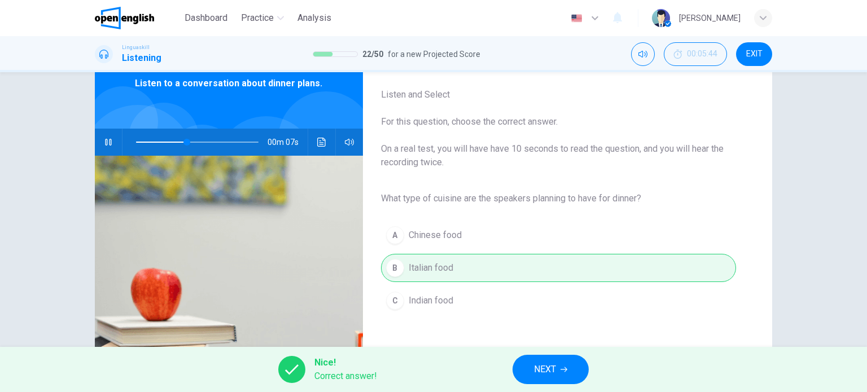
type input "**"
click at [571, 366] on button "NEXT" at bounding box center [551, 369] width 76 height 29
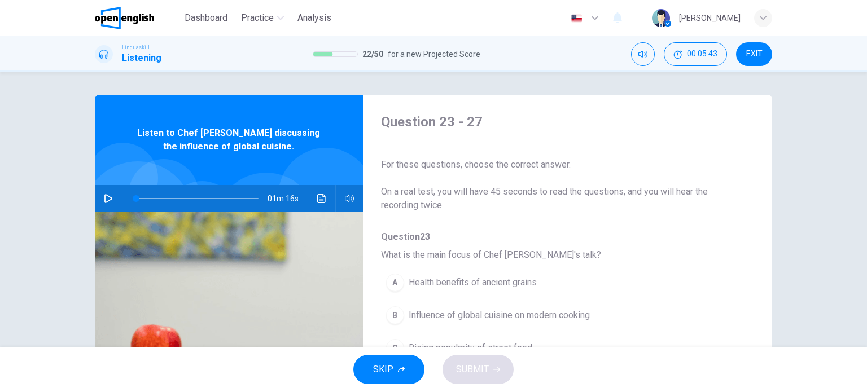
click at [108, 194] on icon "button" at bounding box center [108, 198] width 9 height 9
click at [111, 200] on button "button" at bounding box center [108, 198] width 18 height 27
drag, startPoint x: 142, startPoint y: 196, endPoint x: 126, endPoint y: 198, distance: 16.5
click at [140, 198] on span at bounding box center [143, 198] width 7 height 7
click at [115, 195] on div "01m 16s" at bounding box center [229, 198] width 268 height 27
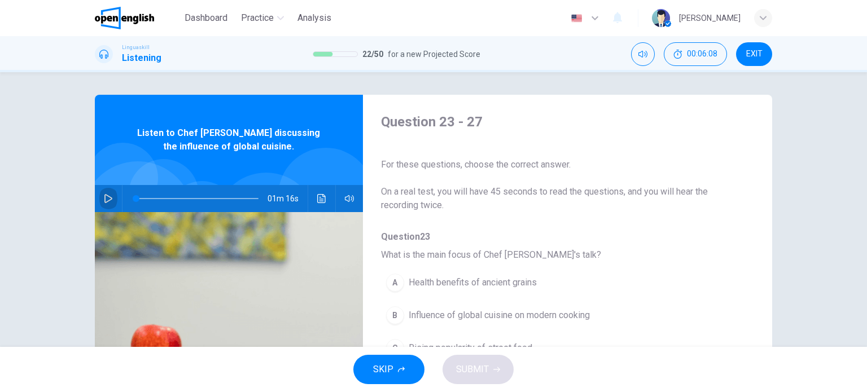
click at [106, 195] on icon "button" at bounding box center [108, 198] width 9 height 9
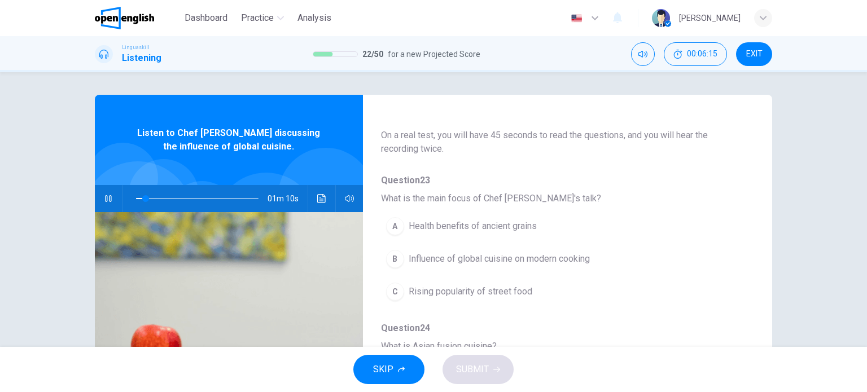
click at [395, 262] on div "B" at bounding box center [395, 259] width 18 height 18
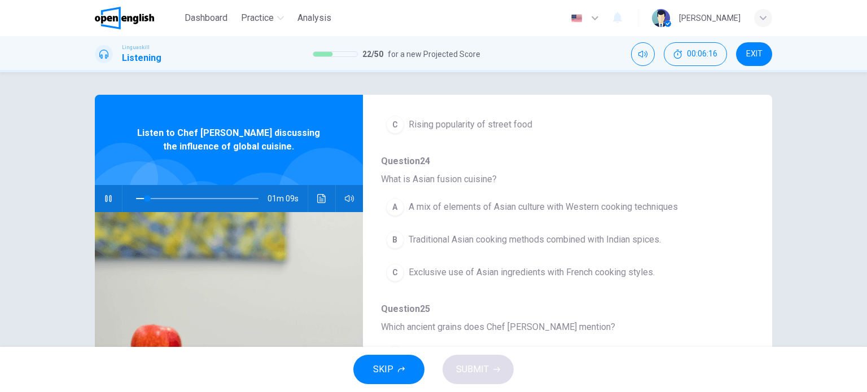
scroll to position [226, 0]
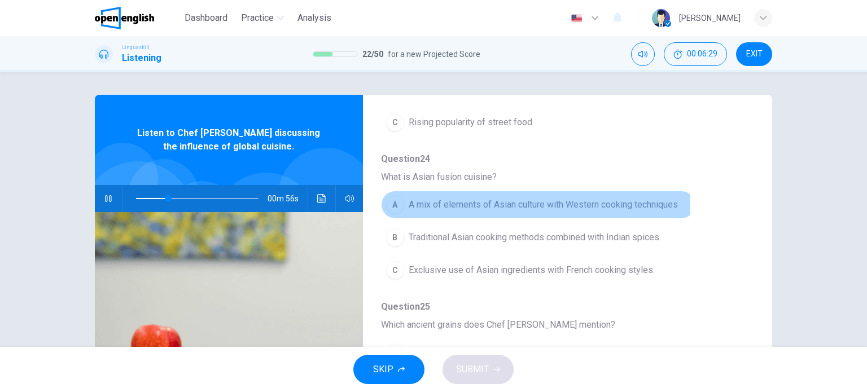
click at [400, 204] on div "A" at bounding box center [395, 205] width 18 height 18
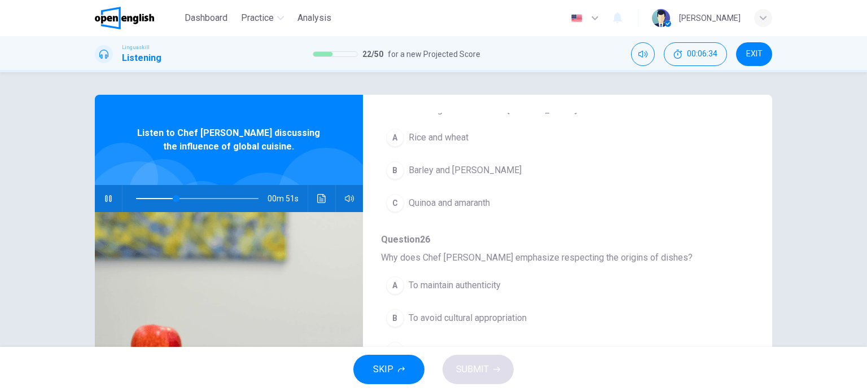
scroll to position [452, 0]
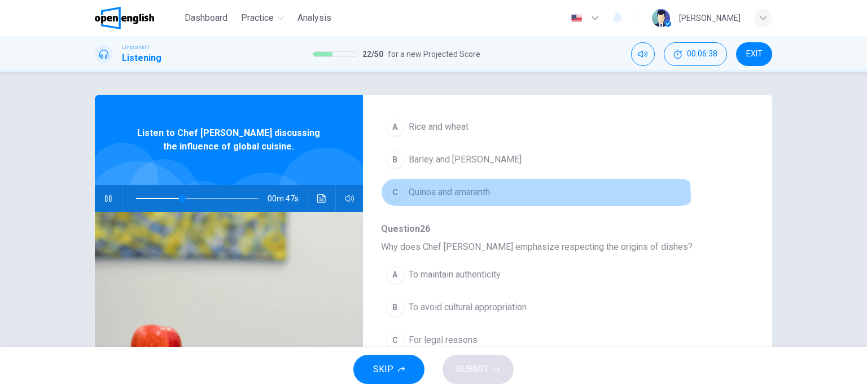
click at [390, 199] on button "C Quinoa and amaranth" at bounding box center [538, 192] width 314 height 28
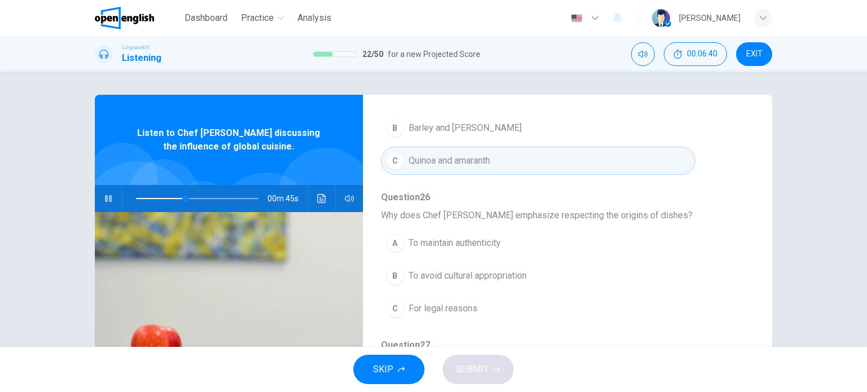
scroll to position [56, 0]
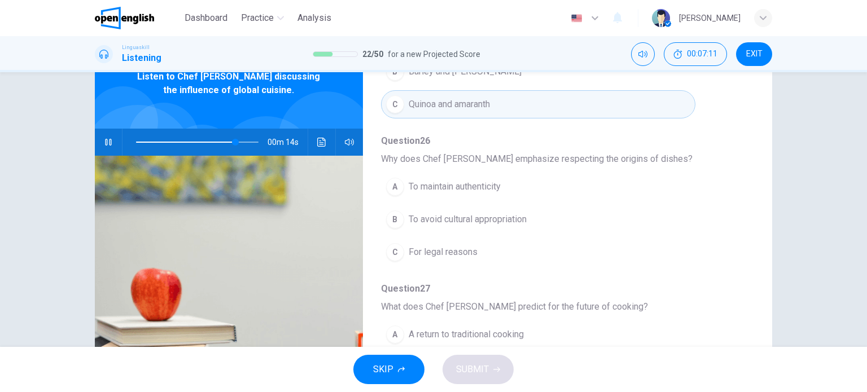
click at [387, 214] on div "B" at bounding box center [395, 220] width 18 height 18
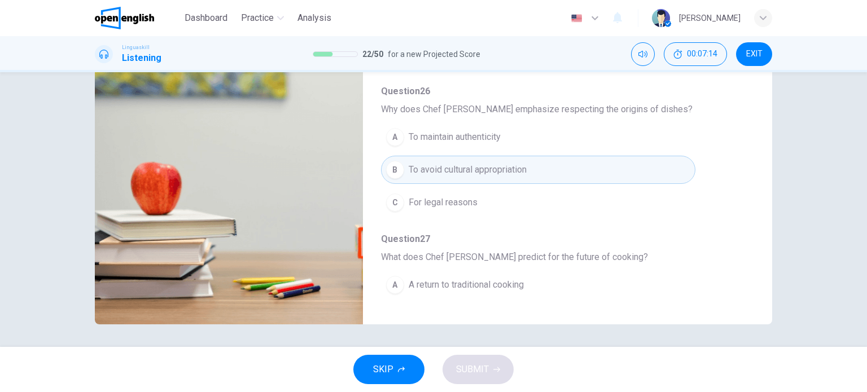
scroll to position [483, 0]
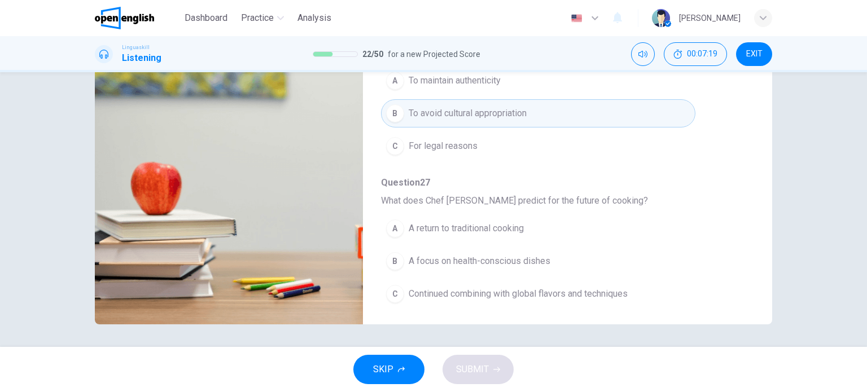
click at [396, 289] on div "C" at bounding box center [395, 294] width 18 height 18
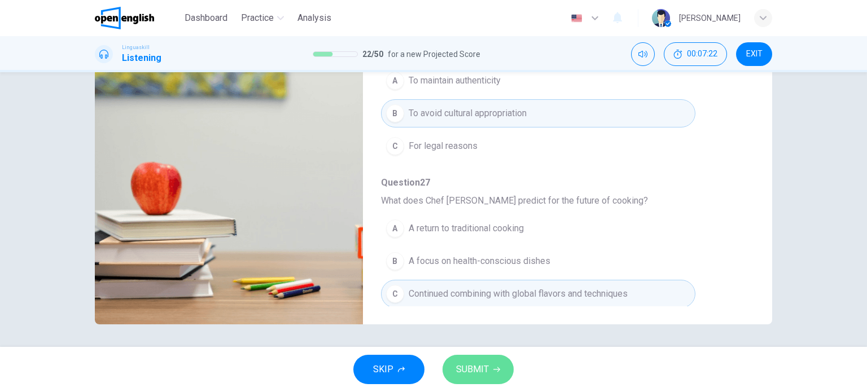
click at [495, 369] on icon "button" at bounding box center [496, 369] width 7 height 7
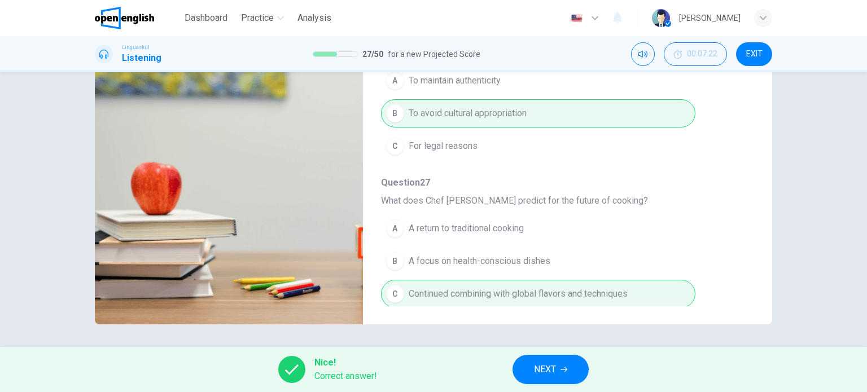
type input "**"
click at [541, 373] on span "NEXT" at bounding box center [545, 370] width 22 height 16
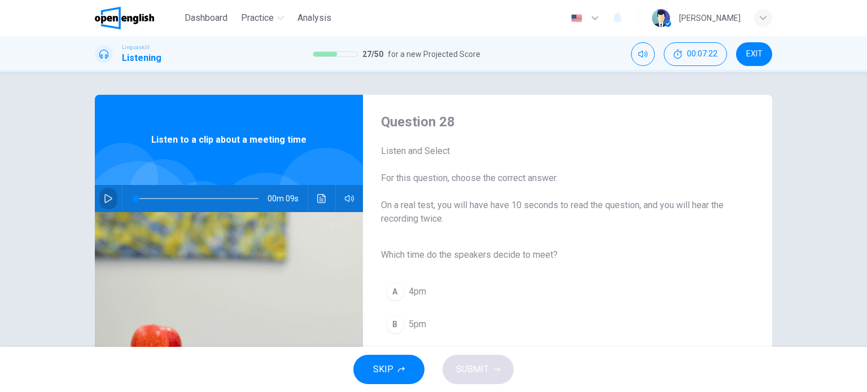
click at [111, 194] on button "button" at bounding box center [108, 198] width 18 height 27
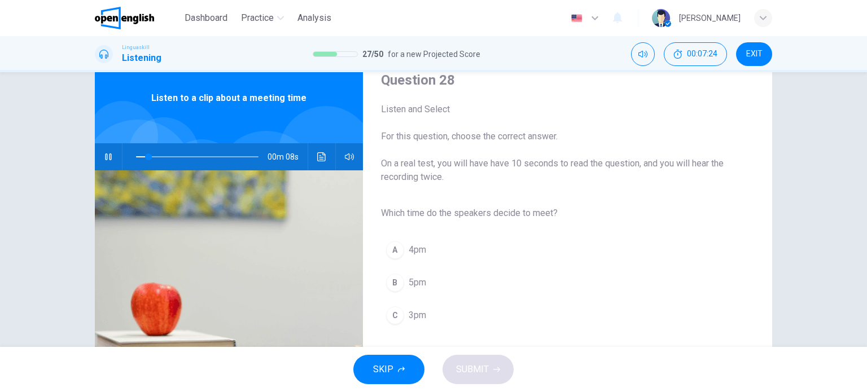
scroll to position [113, 0]
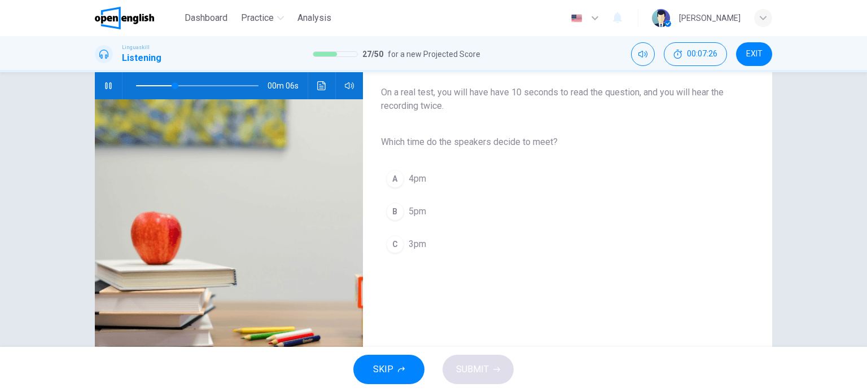
click at [393, 244] on div "C" at bounding box center [395, 244] width 18 height 18
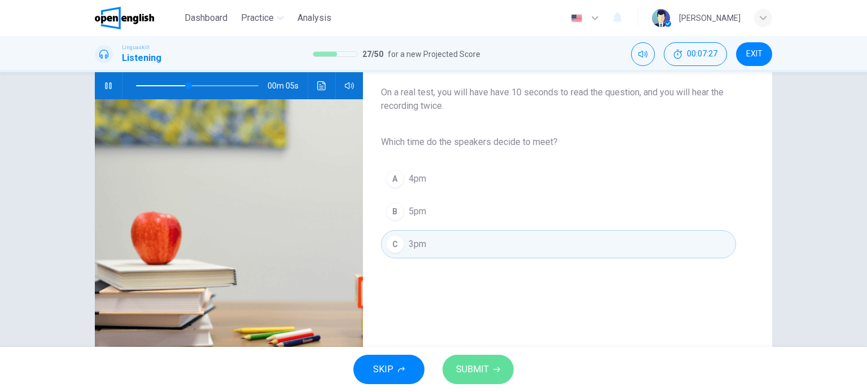
click at [500, 378] on button "SUBMIT" at bounding box center [478, 369] width 71 height 29
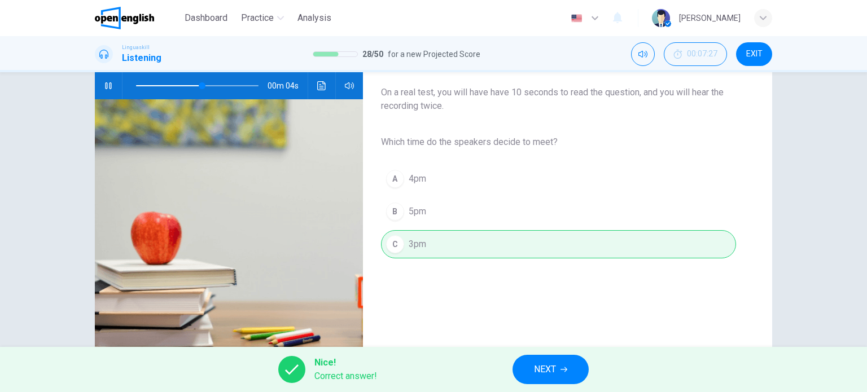
click at [508, 369] on div "Nice! Correct answer! NEXT" at bounding box center [433, 369] width 867 height 45
click at [538, 371] on span "NEXT" at bounding box center [545, 370] width 22 height 16
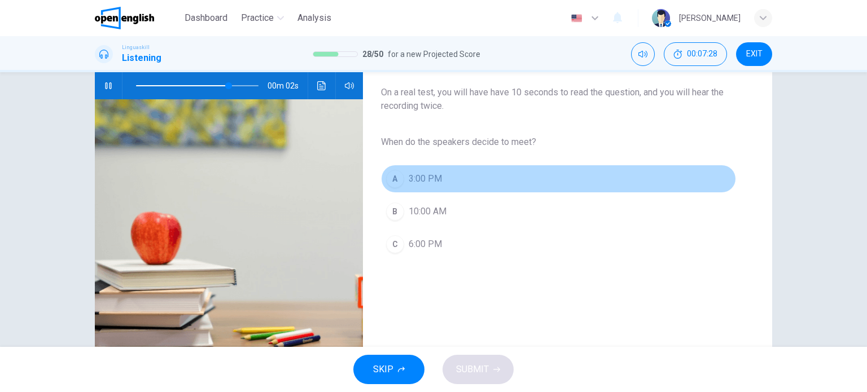
click at [390, 174] on div "A" at bounding box center [395, 179] width 18 height 18
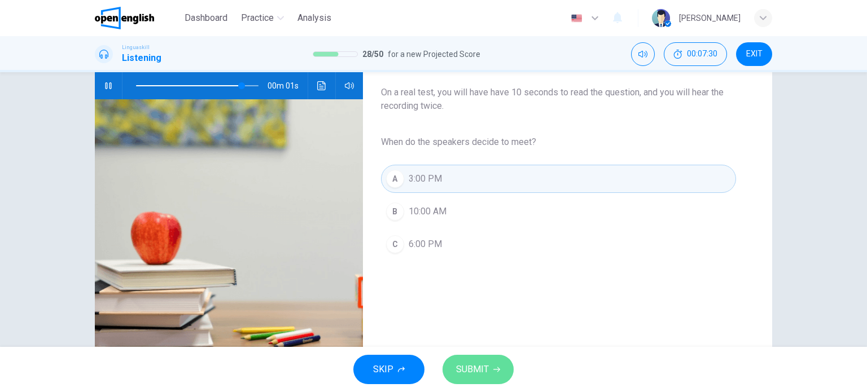
click at [489, 370] on button "SUBMIT" at bounding box center [478, 369] width 71 height 29
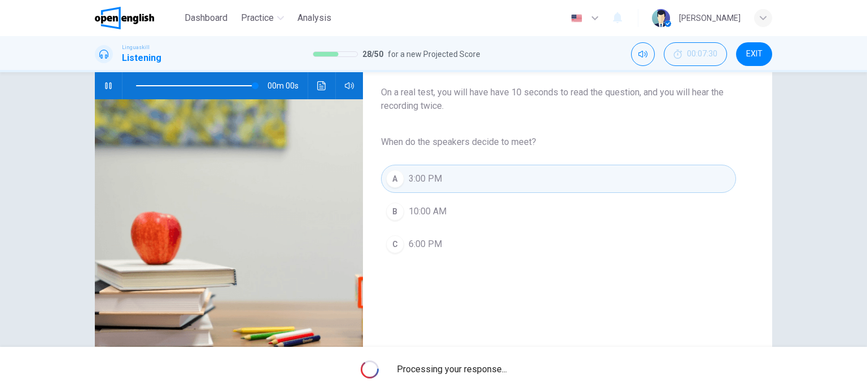
type input "*"
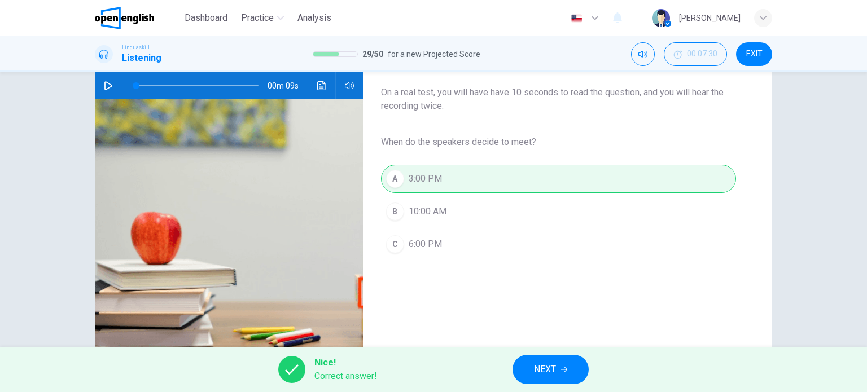
click at [536, 369] on span "NEXT" at bounding box center [545, 370] width 22 height 16
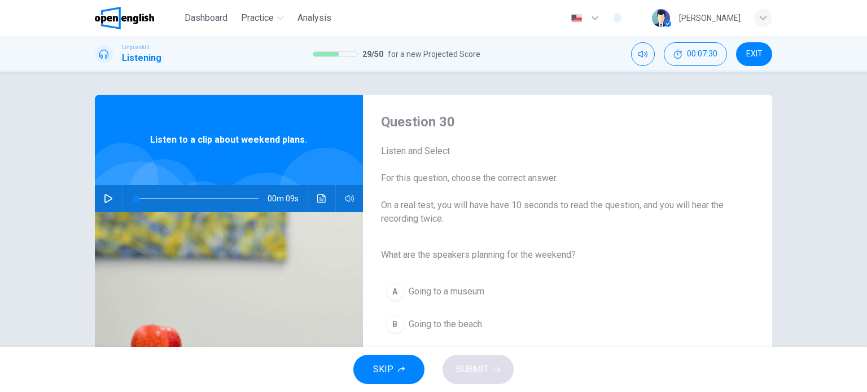
click at [100, 192] on button "button" at bounding box center [108, 198] width 18 height 27
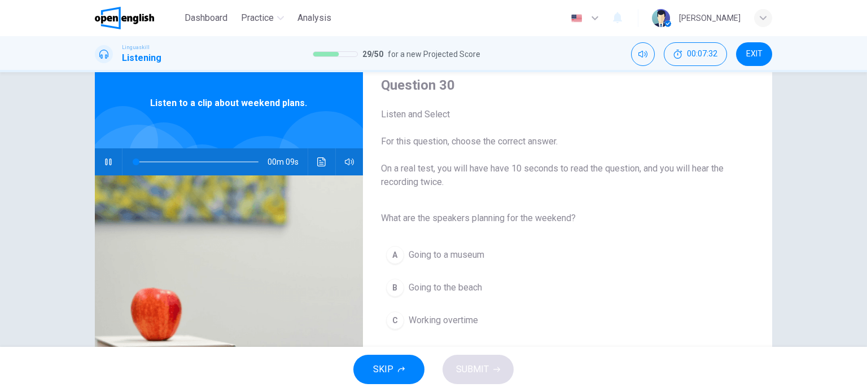
scroll to position [56, 0]
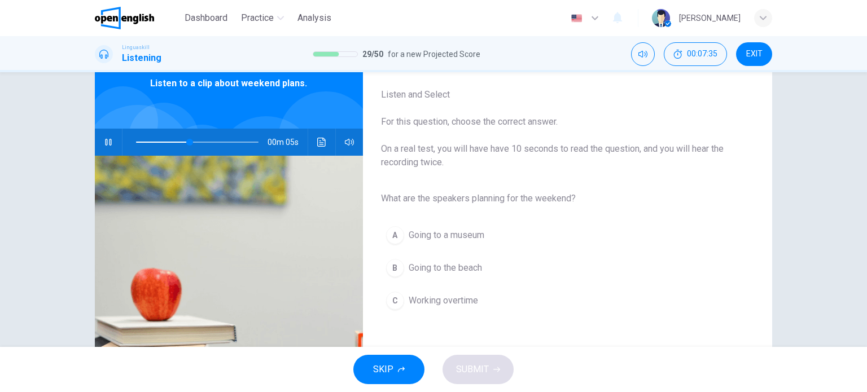
click at [390, 266] on div "B" at bounding box center [395, 268] width 18 height 18
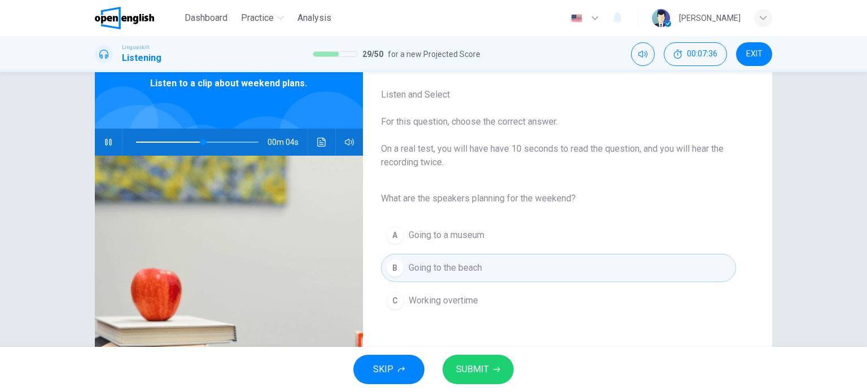
click at [466, 365] on span "SUBMIT" at bounding box center [472, 370] width 33 height 16
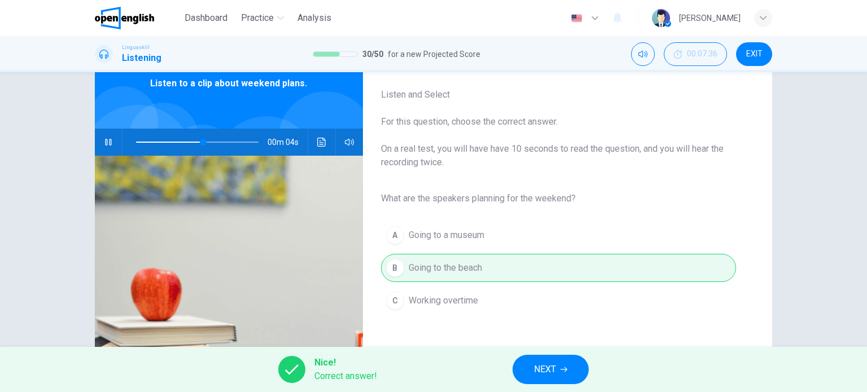
type input "**"
click at [550, 377] on span "NEXT" at bounding box center [545, 370] width 22 height 16
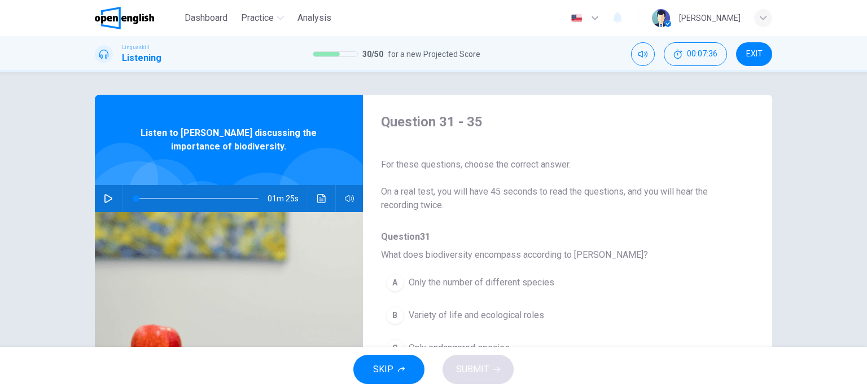
click at [95, 194] on div "01m 25s" at bounding box center [229, 198] width 268 height 27
click at [99, 195] on button "button" at bounding box center [108, 198] width 18 height 27
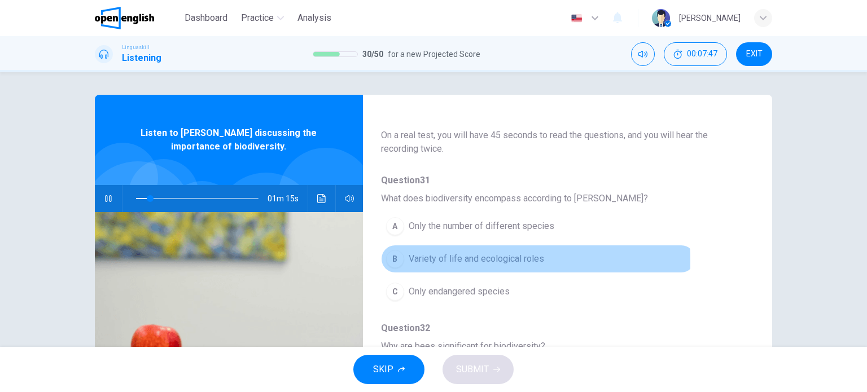
click at [394, 261] on div "B" at bounding box center [395, 259] width 18 height 18
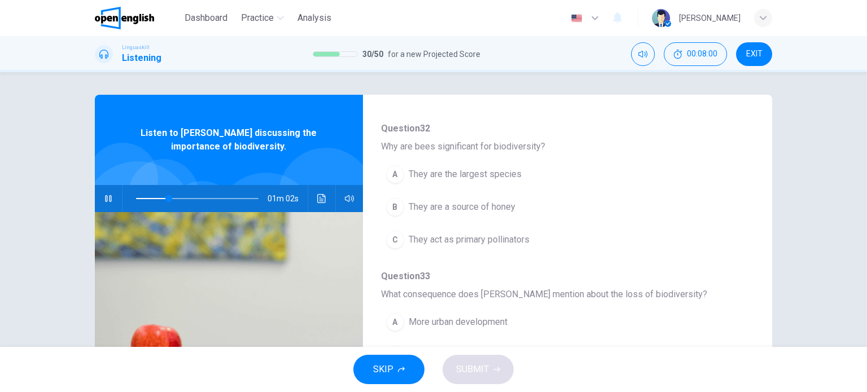
scroll to position [282, 0]
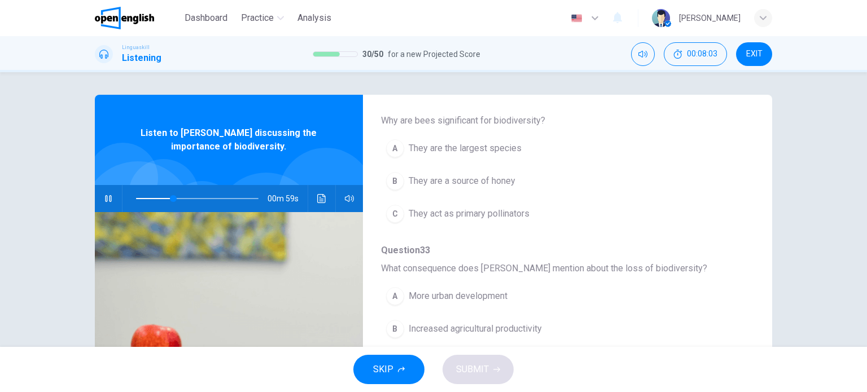
click at [392, 210] on div "C" at bounding box center [395, 214] width 18 height 18
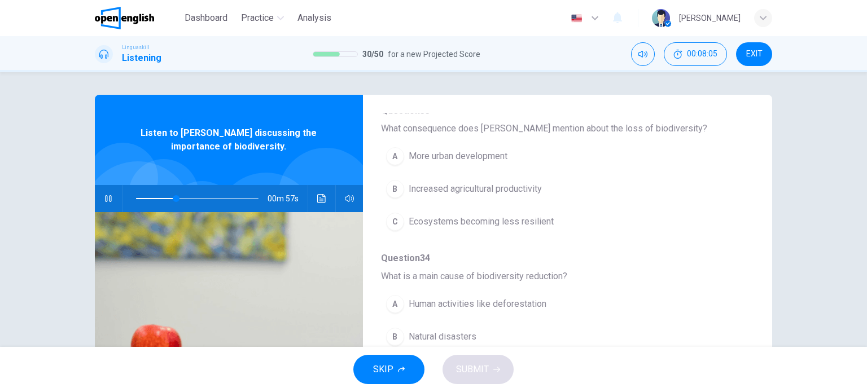
scroll to position [395, 0]
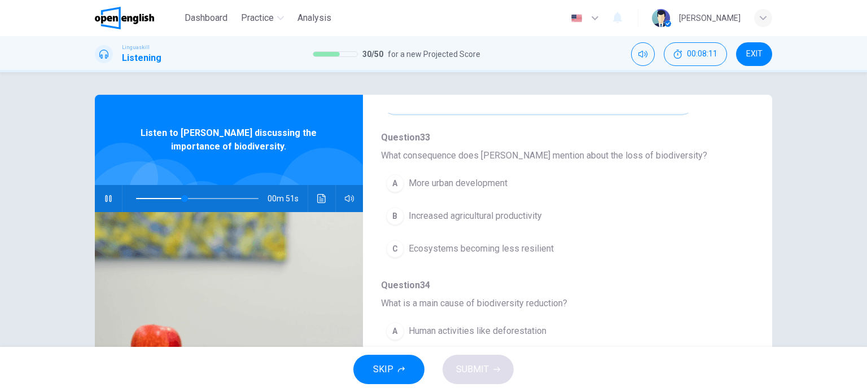
click at [392, 248] on div "C" at bounding box center [395, 249] width 18 height 18
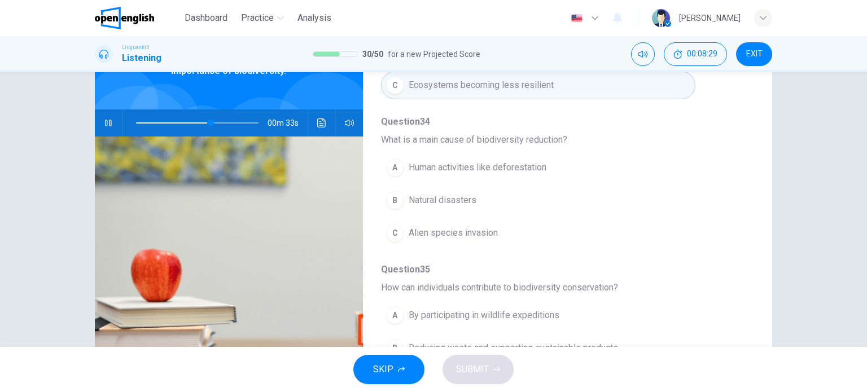
scroll to position [113, 0]
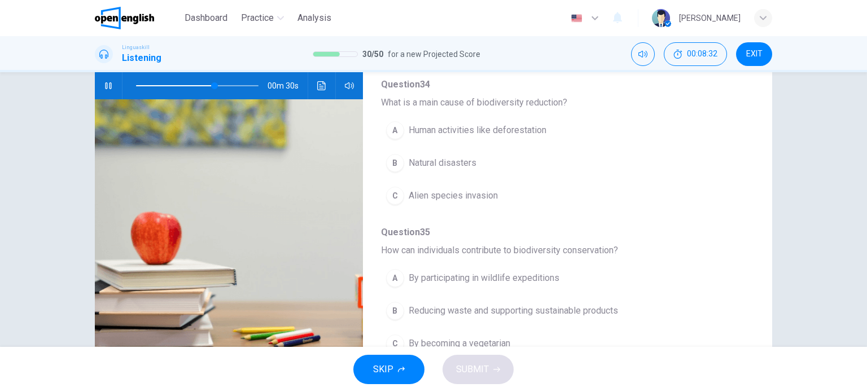
click at [394, 128] on div "A" at bounding box center [395, 130] width 18 height 18
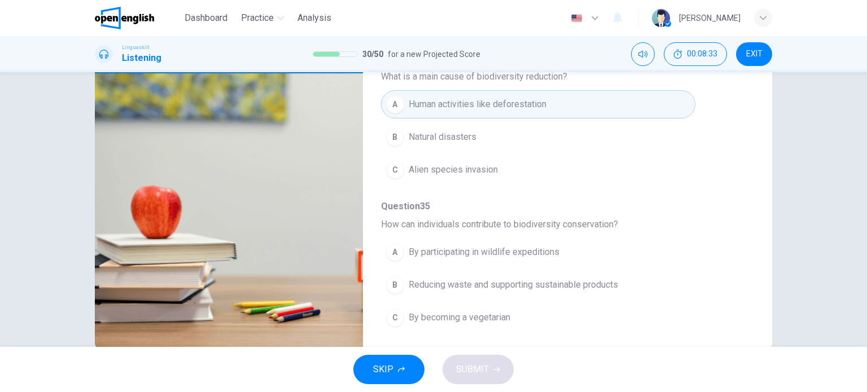
scroll to position [163, 0]
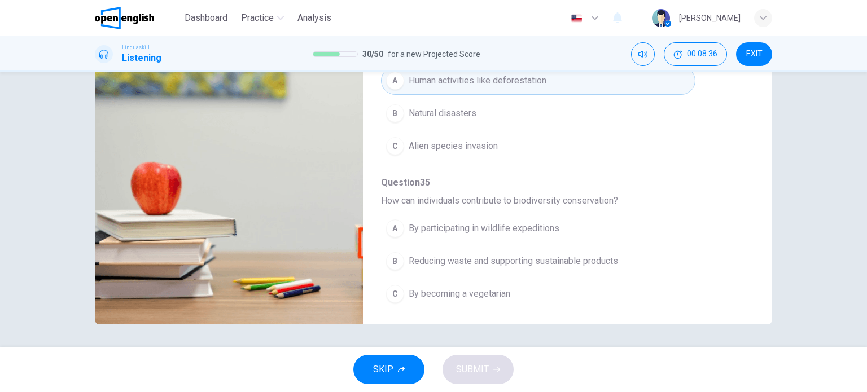
click at [395, 256] on div "B" at bounding box center [395, 261] width 18 height 18
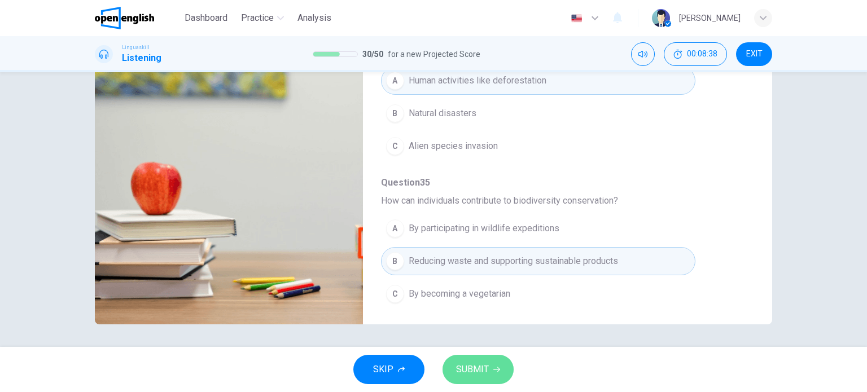
click at [483, 370] on span "SUBMIT" at bounding box center [472, 370] width 33 height 16
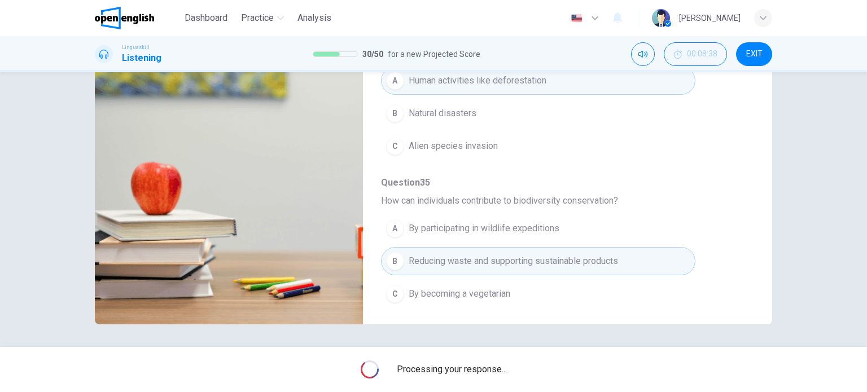
type input "**"
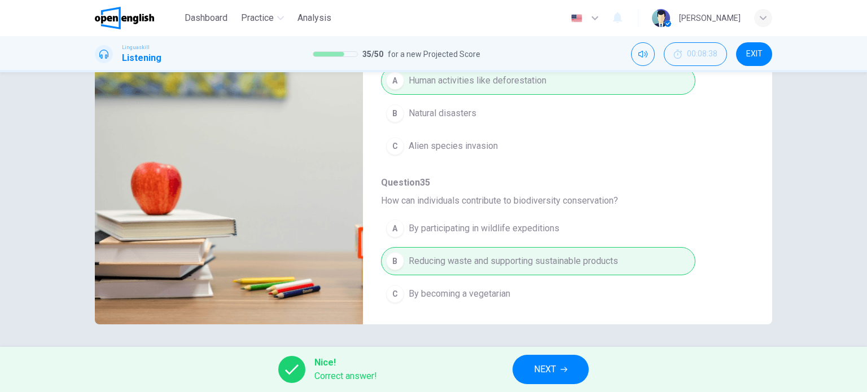
click at [537, 366] on span "NEXT" at bounding box center [545, 370] width 22 height 16
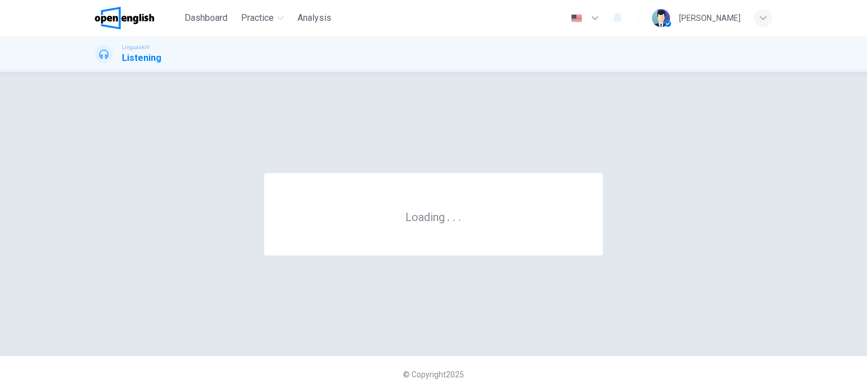
scroll to position [0, 0]
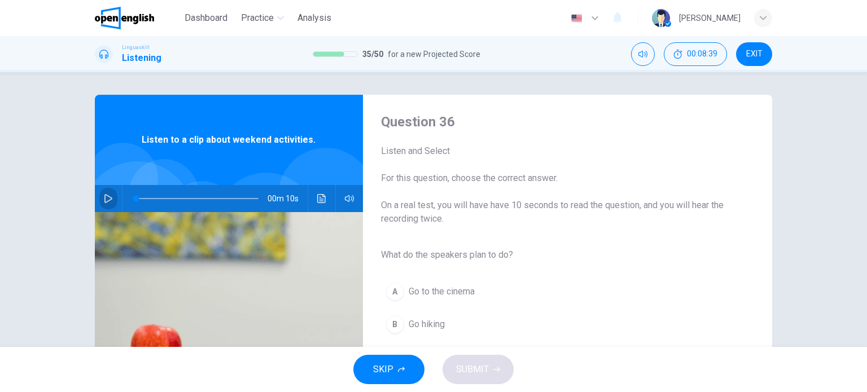
click at [105, 195] on icon "button" at bounding box center [108, 198] width 9 height 9
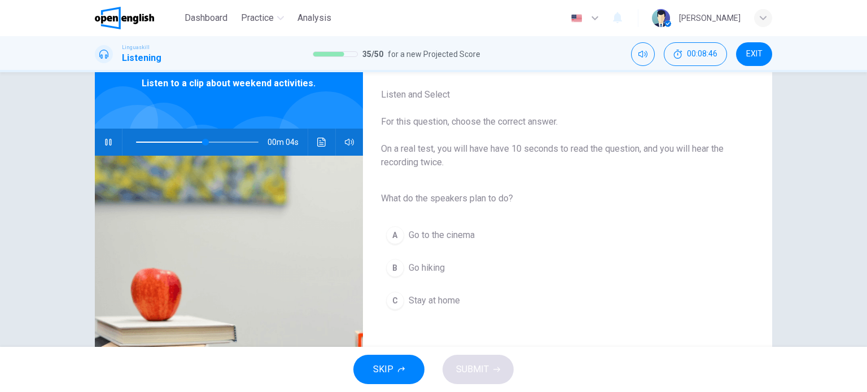
click at [396, 265] on div "B" at bounding box center [395, 268] width 18 height 18
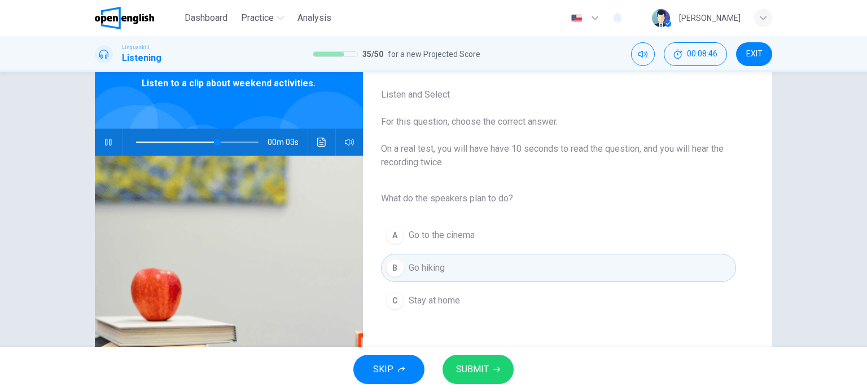
click at [473, 360] on button "SUBMIT" at bounding box center [478, 369] width 71 height 29
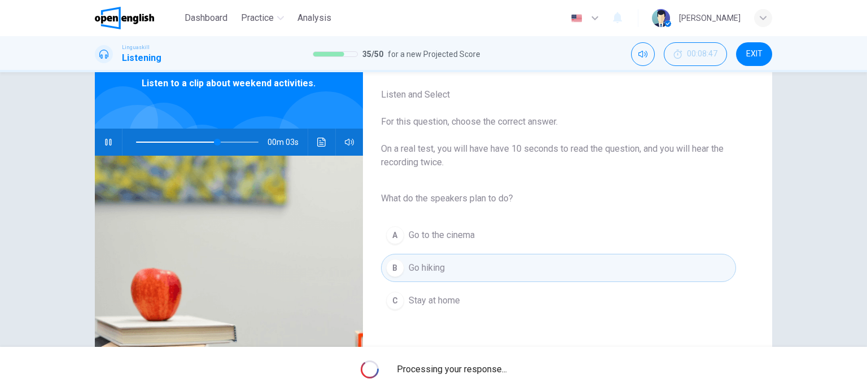
click at [474, 360] on div "Processing your response..." at bounding box center [433, 369] width 867 height 45
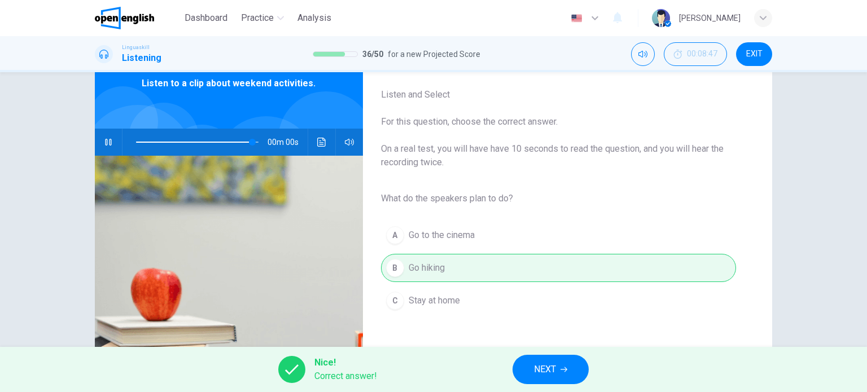
type input "*"
click at [525, 363] on button "NEXT" at bounding box center [551, 369] width 76 height 29
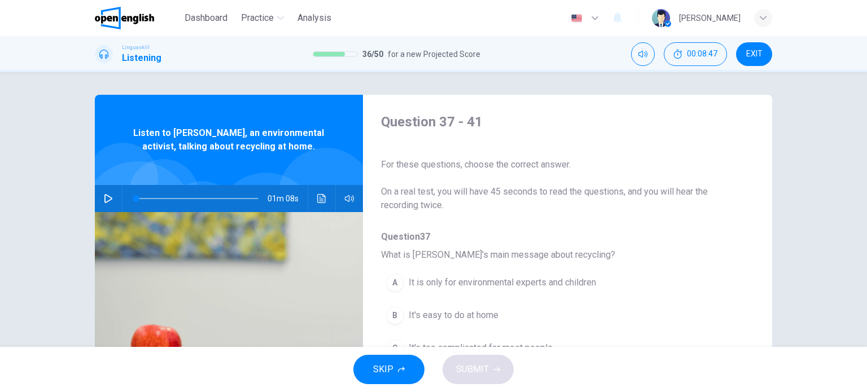
click at [93, 176] on div at bounding box center [123, 178] width 71 height 71
click at [104, 194] on icon "button" at bounding box center [108, 198] width 9 height 9
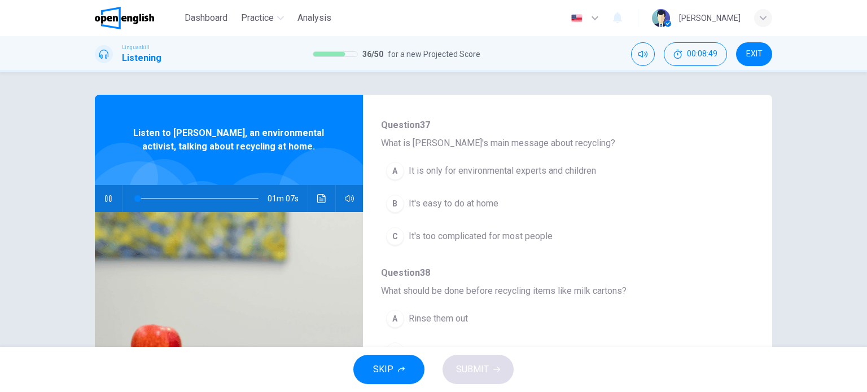
scroll to position [113, 0]
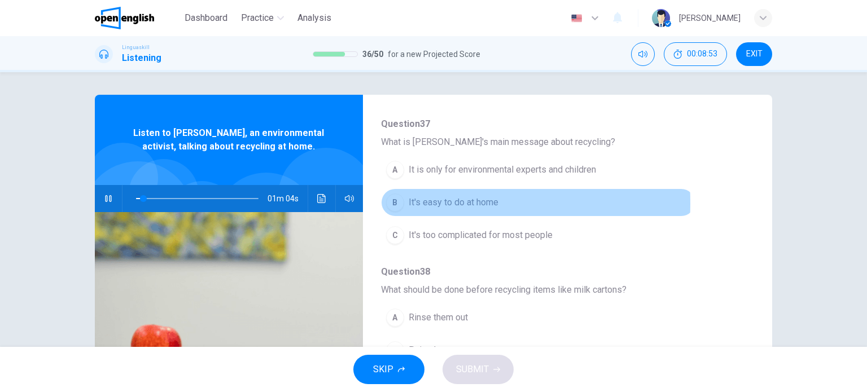
click at [391, 203] on div "B" at bounding box center [395, 203] width 18 height 18
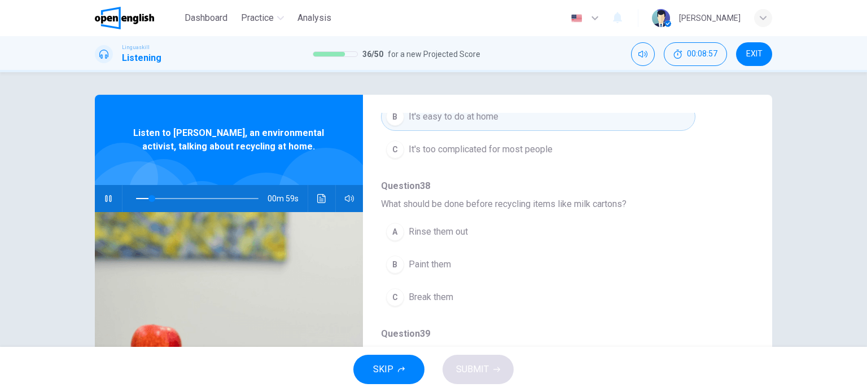
scroll to position [226, 0]
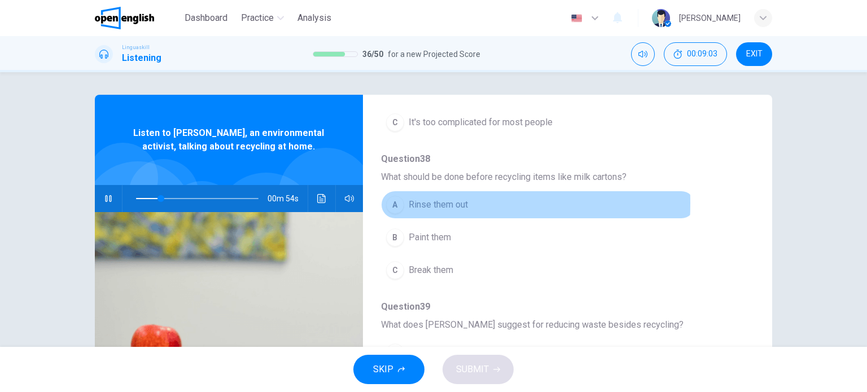
click at [390, 203] on div "A" at bounding box center [395, 205] width 18 height 18
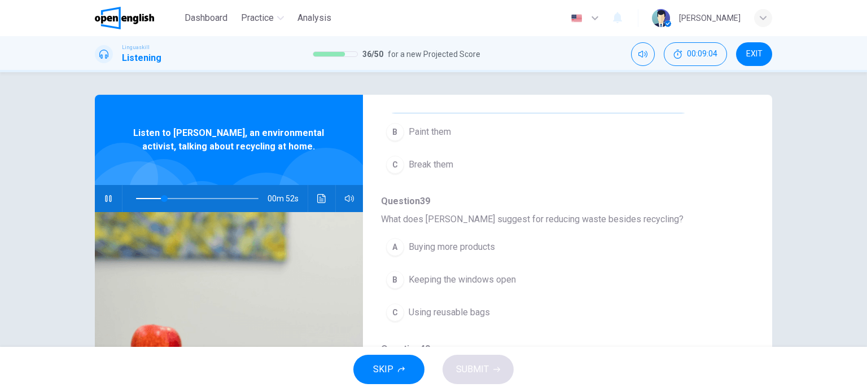
scroll to position [339, 0]
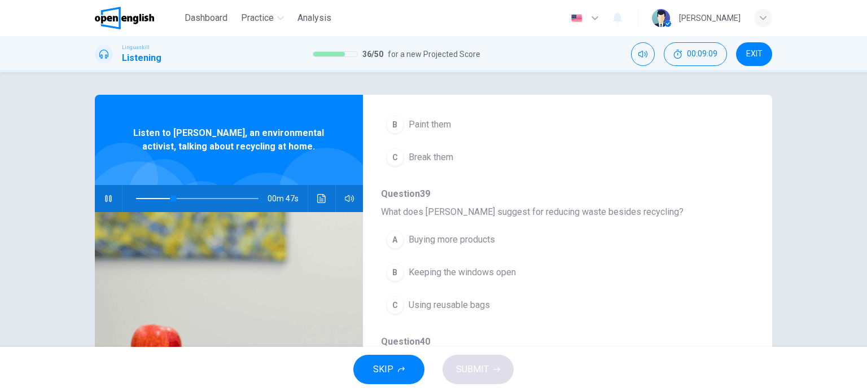
click at [392, 301] on div "C" at bounding box center [395, 305] width 18 height 18
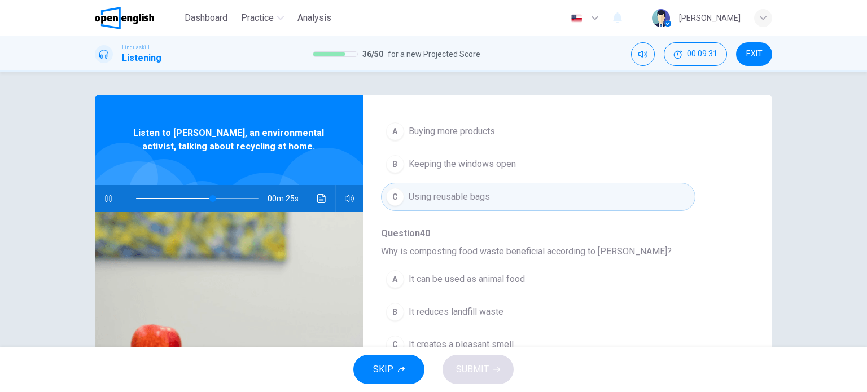
scroll to position [483, 0]
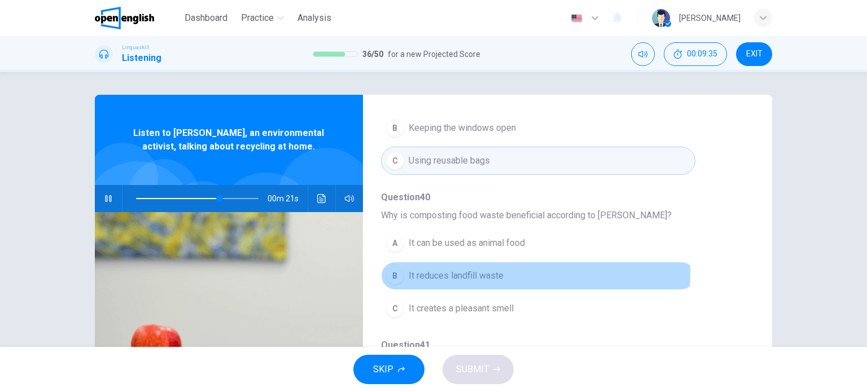
click at [395, 270] on div "B" at bounding box center [395, 276] width 18 height 18
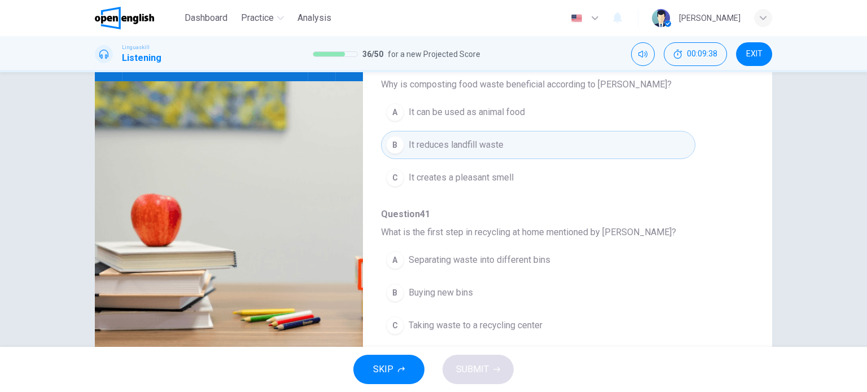
scroll to position [163, 0]
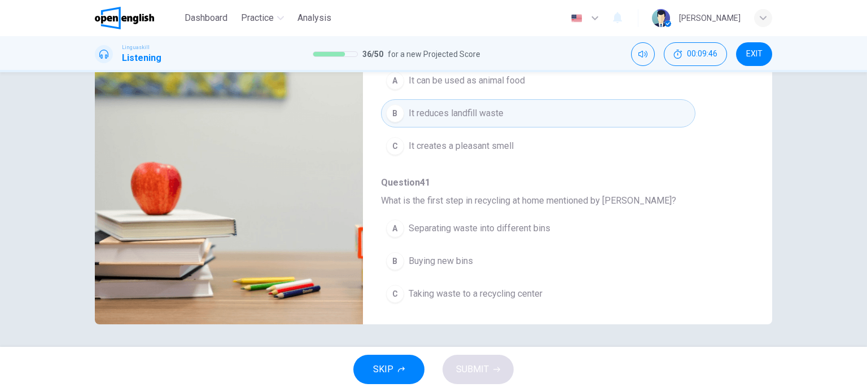
click at [390, 224] on div "A" at bounding box center [395, 229] width 18 height 18
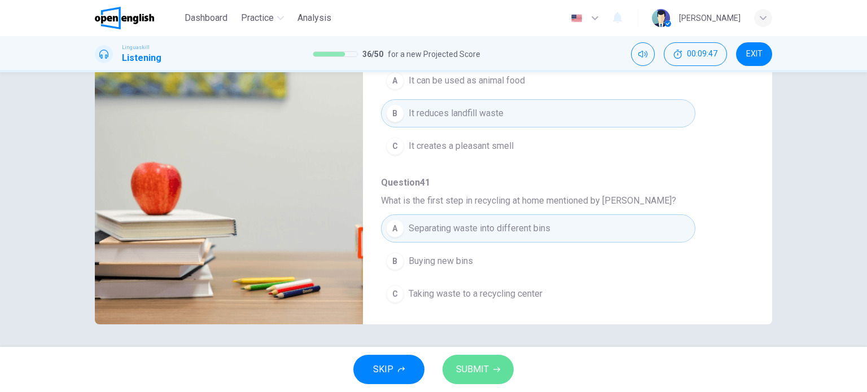
click at [471, 368] on span "SUBMIT" at bounding box center [472, 370] width 33 height 16
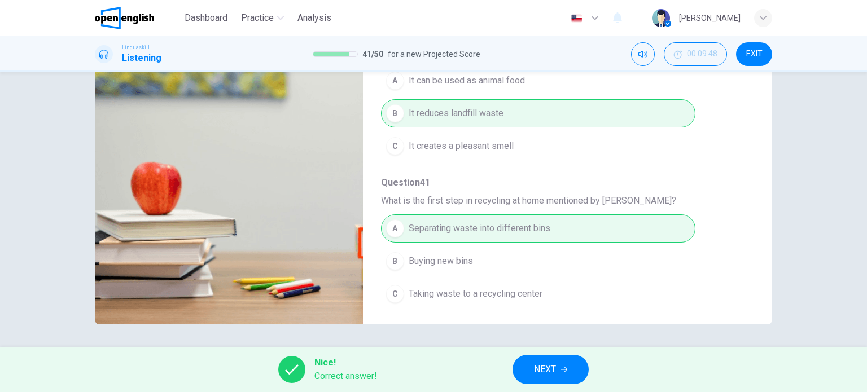
type input "**"
click at [559, 367] on button "NEXT" at bounding box center [551, 369] width 76 height 29
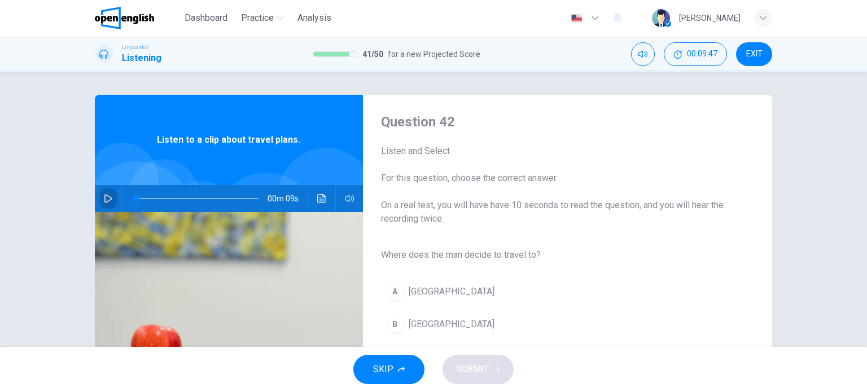
click at [111, 198] on button "button" at bounding box center [108, 198] width 18 height 27
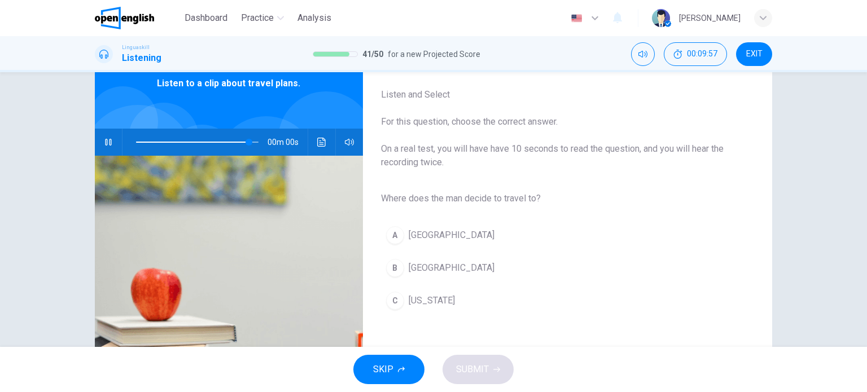
type input "*"
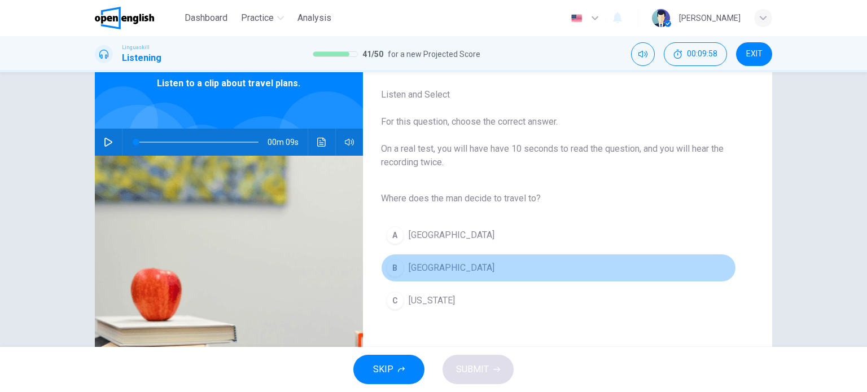
click at [388, 269] on div "B" at bounding box center [395, 268] width 18 height 18
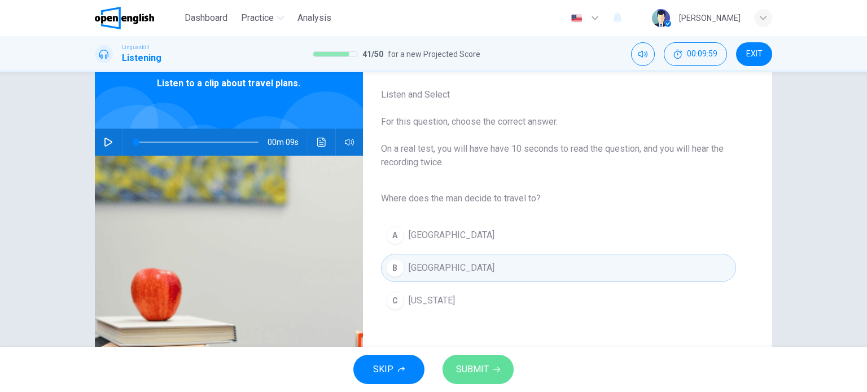
click at [482, 383] on button "SUBMIT" at bounding box center [478, 369] width 71 height 29
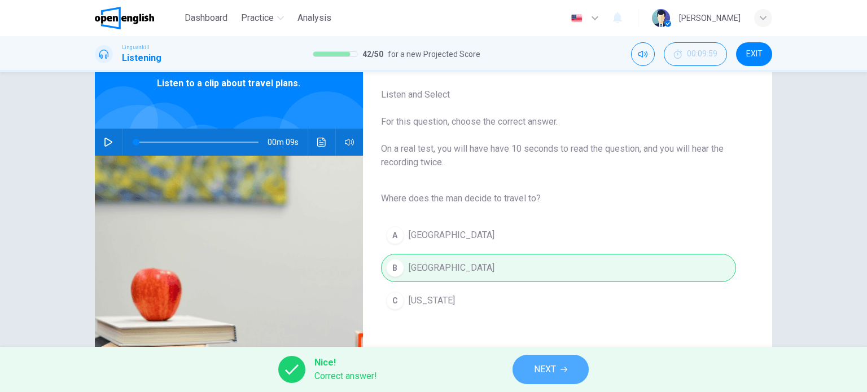
click at [556, 368] on span "NEXT" at bounding box center [545, 370] width 22 height 16
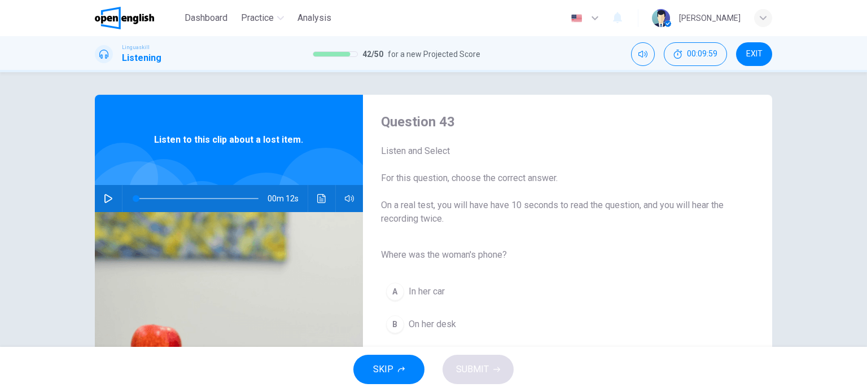
click at [106, 197] on icon "button" at bounding box center [108, 198] width 9 height 9
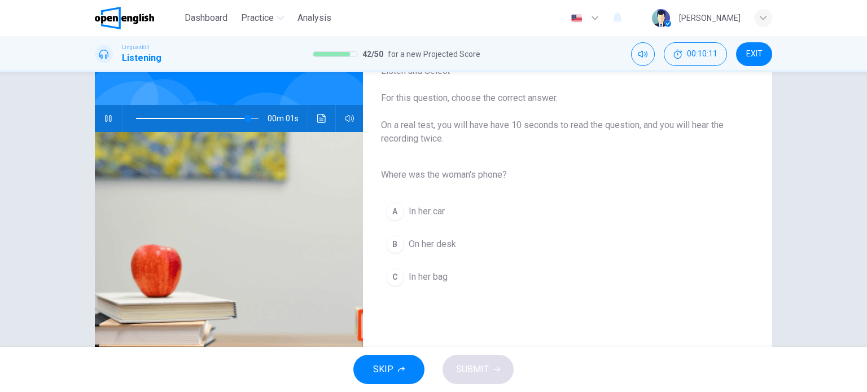
scroll to position [113, 0]
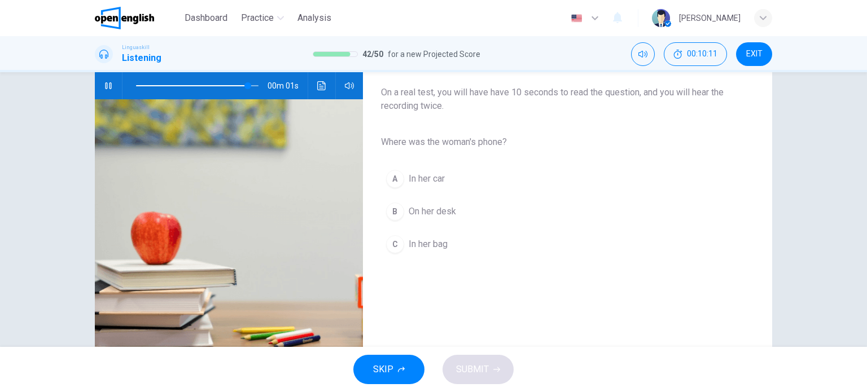
type input "*"
click at [389, 243] on div "C" at bounding box center [395, 244] width 18 height 18
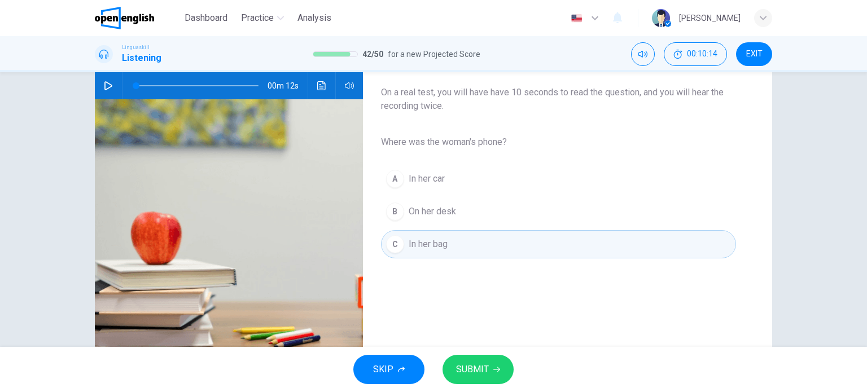
click at [477, 377] on span "SUBMIT" at bounding box center [472, 370] width 33 height 16
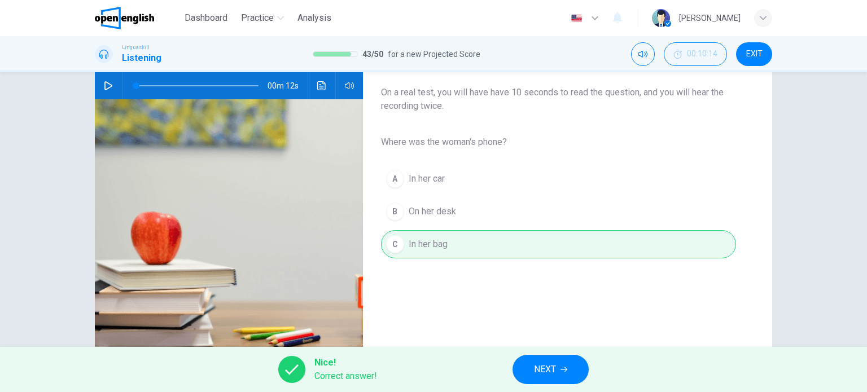
click at [547, 371] on span "NEXT" at bounding box center [545, 370] width 22 height 16
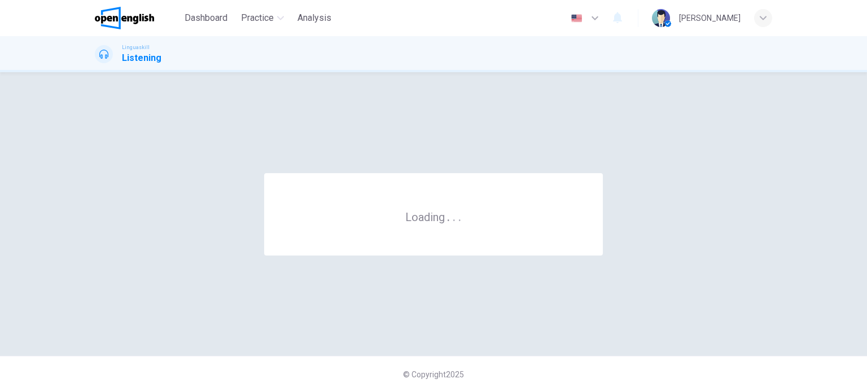
scroll to position [0, 0]
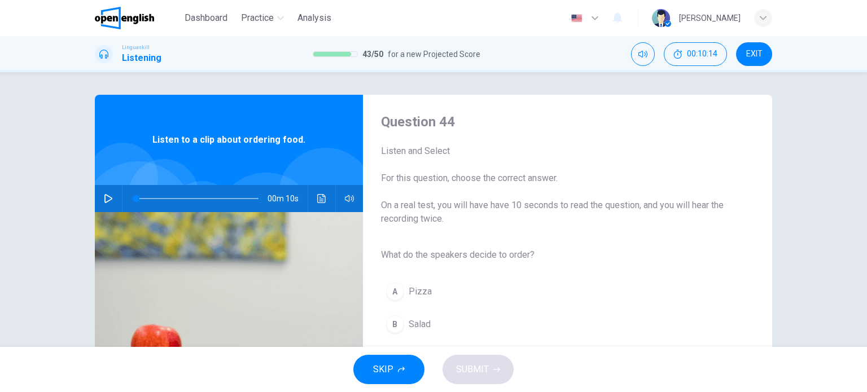
click at [107, 194] on icon "button" at bounding box center [108, 198] width 9 height 9
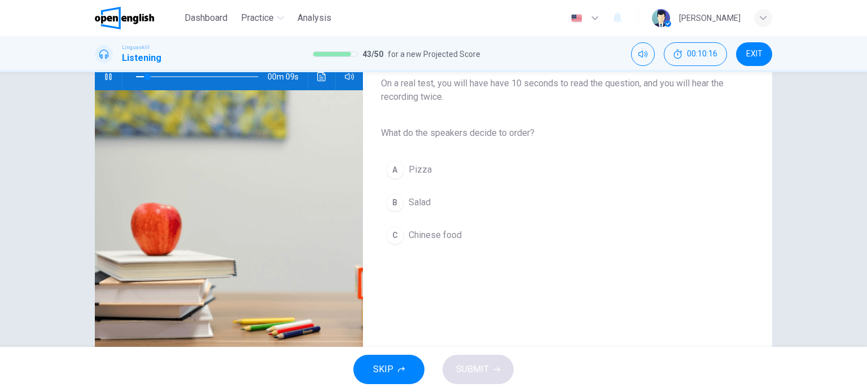
scroll to position [163, 0]
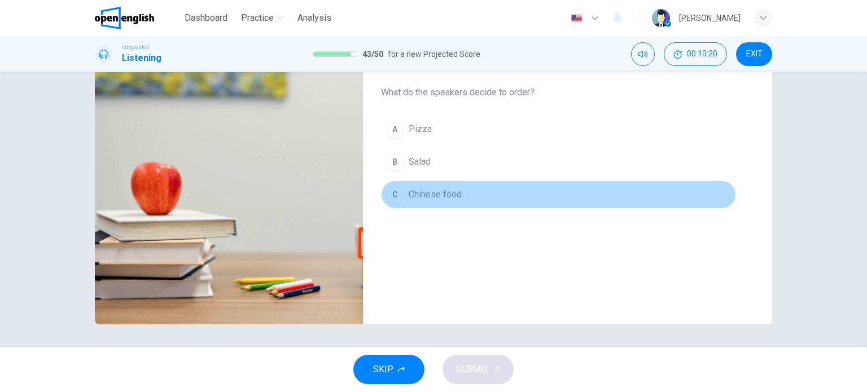
click at [394, 195] on div "C" at bounding box center [395, 195] width 18 height 18
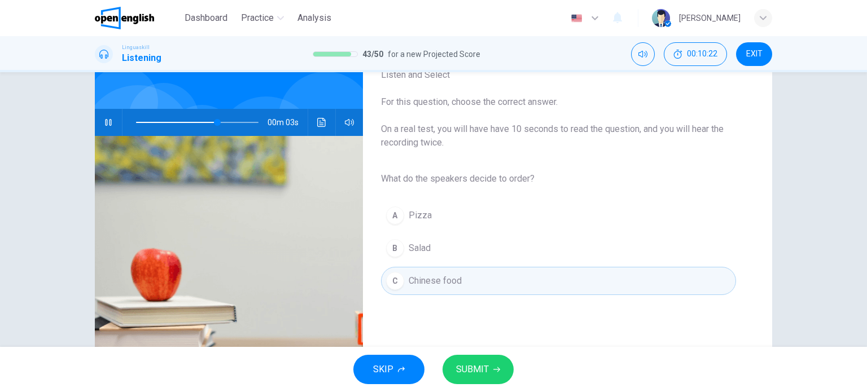
scroll to position [50, 0]
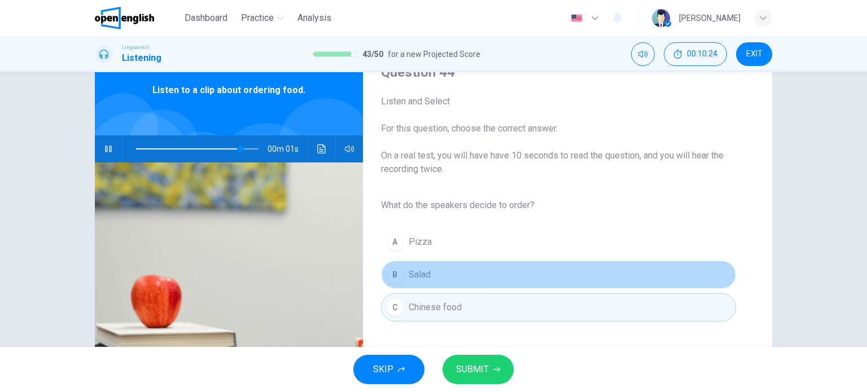
click at [402, 272] on div "A Pizza B Salad C Chinese food" at bounding box center [558, 275] width 355 height 98
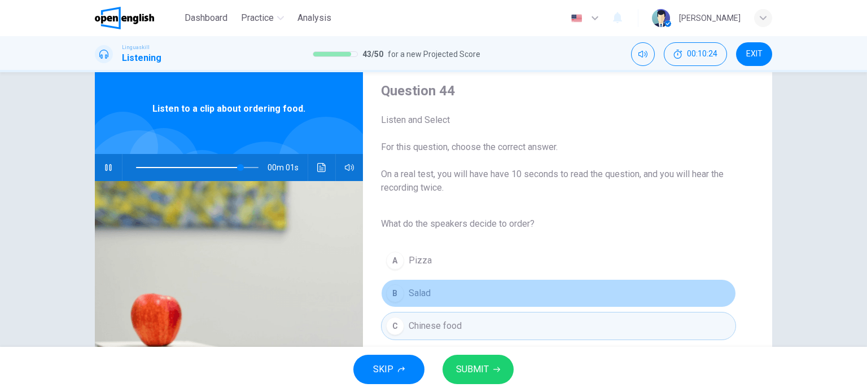
scroll to position [0, 0]
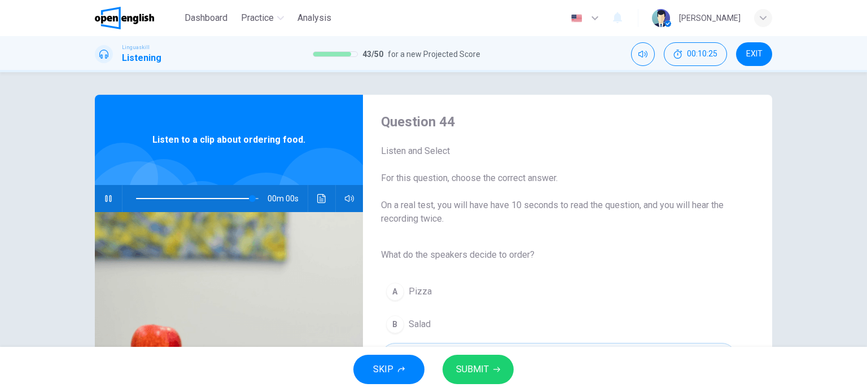
click at [493, 363] on button "SUBMIT" at bounding box center [478, 369] width 71 height 29
type input "*"
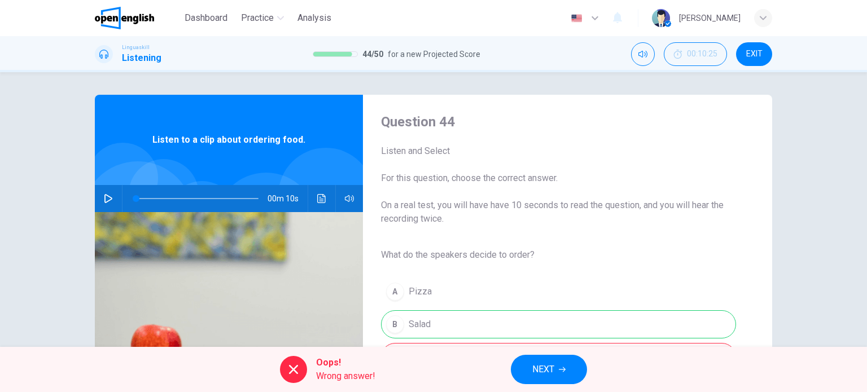
click at [395, 320] on div "A Pizza B Salad C Chinese food" at bounding box center [558, 325] width 355 height 98
click at [560, 362] on button "NEXT" at bounding box center [549, 369] width 76 height 29
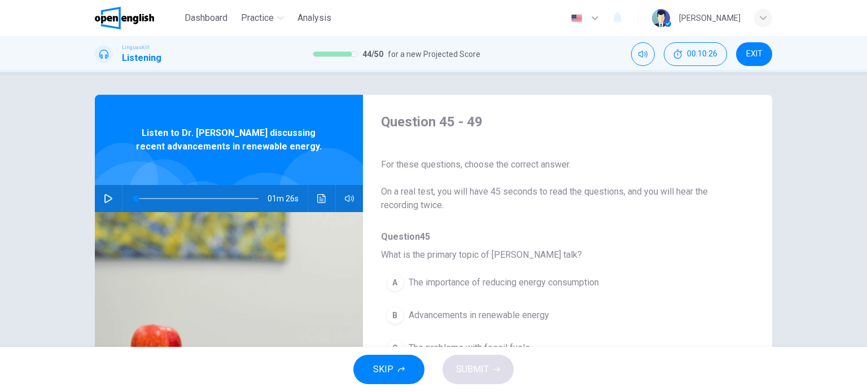
click at [111, 198] on button "button" at bounding box center [108, 198] width 18 height 27
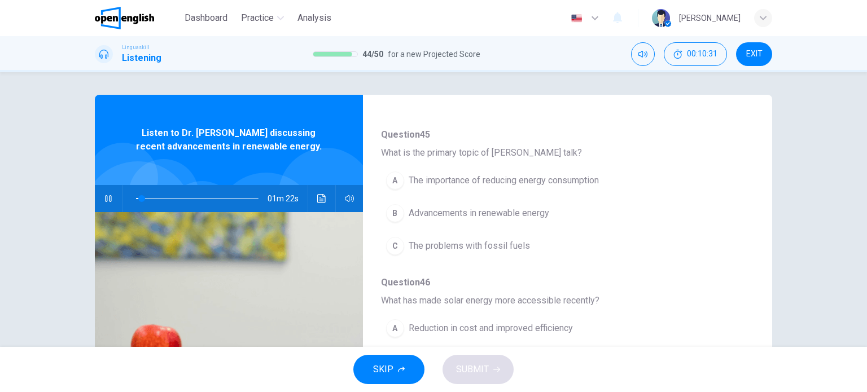
scroll to position [113, 0]
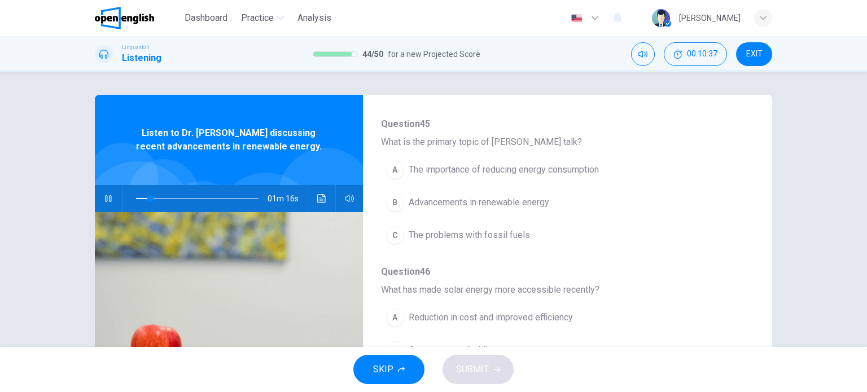
click at [395, 204] on div "B" at bounding box center [395, 203] width 18 height 18
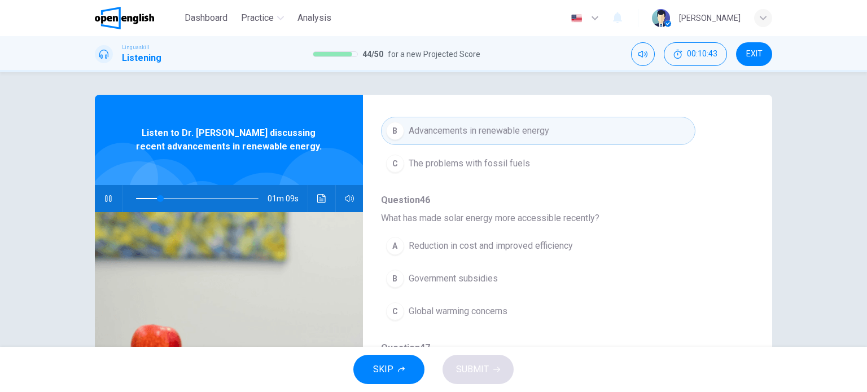
scroll to position [226, 0]
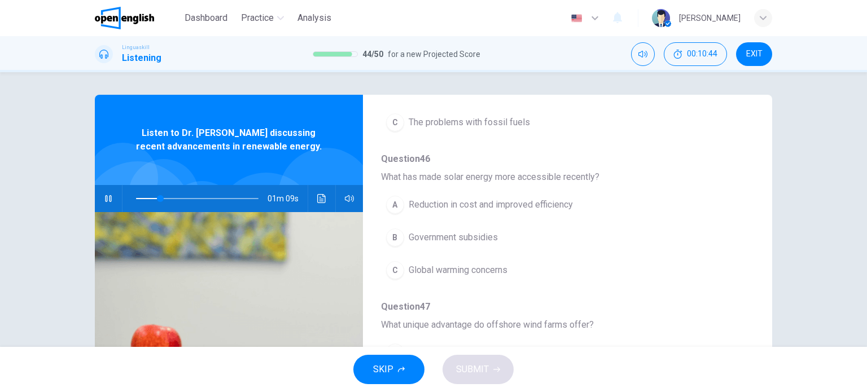
click at [395, 209] on div "A" at bounding box center [395, 205] width 18 height 18
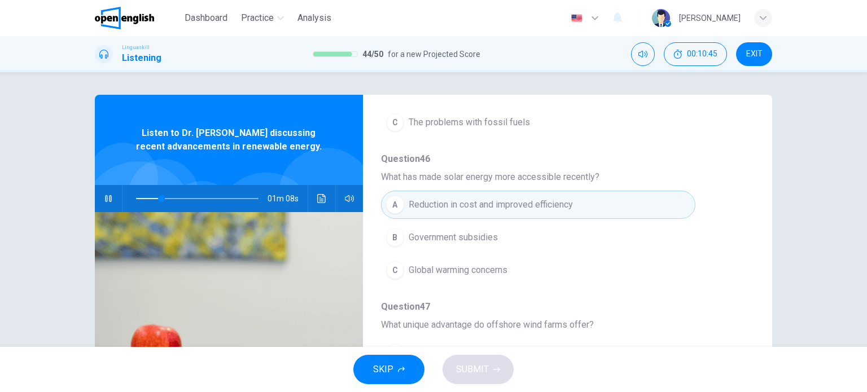
scroll to position [339, 0]
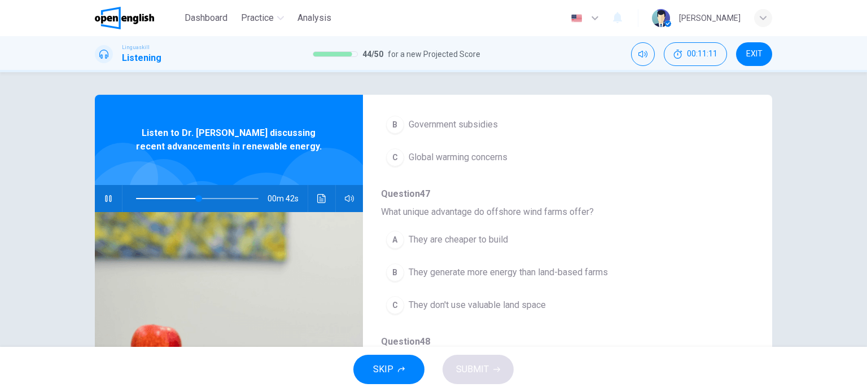
click at [399, 272] on div "B" at bounding box center [395, 273] width 18 height 18
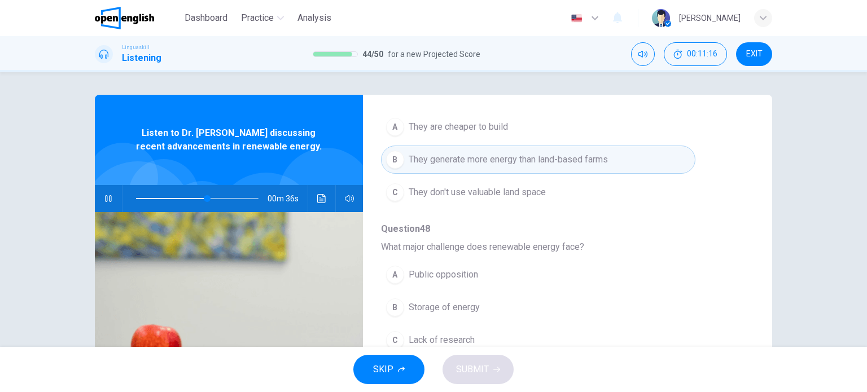
scroll to position [497, 0]
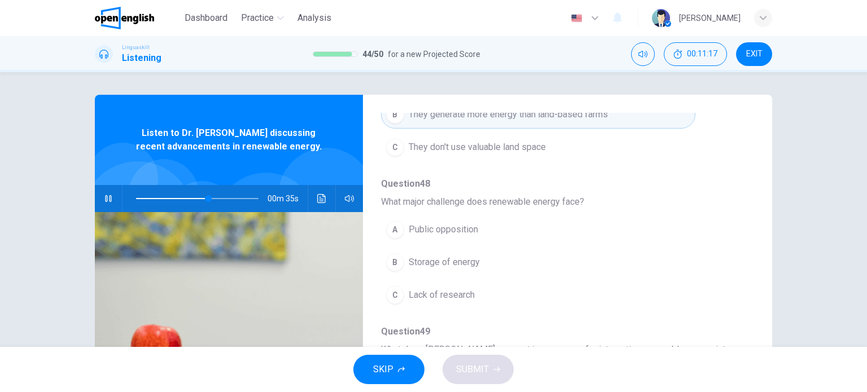
click at [392, 263] on div "B" at bounding box center [395, 263] width 18 height 18
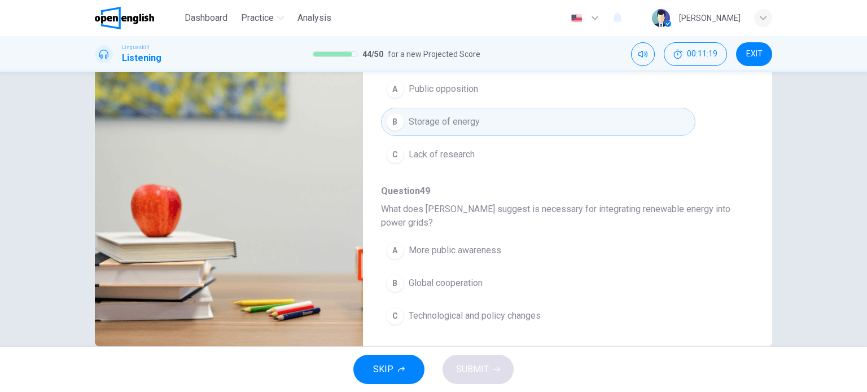
scroll to position [163, 0]
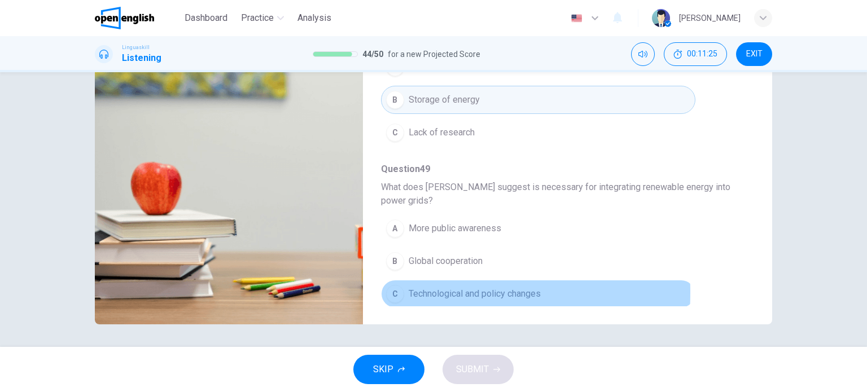
click at [388, 289] on div "C" at bounding box center [395, 294] width 18 height 18
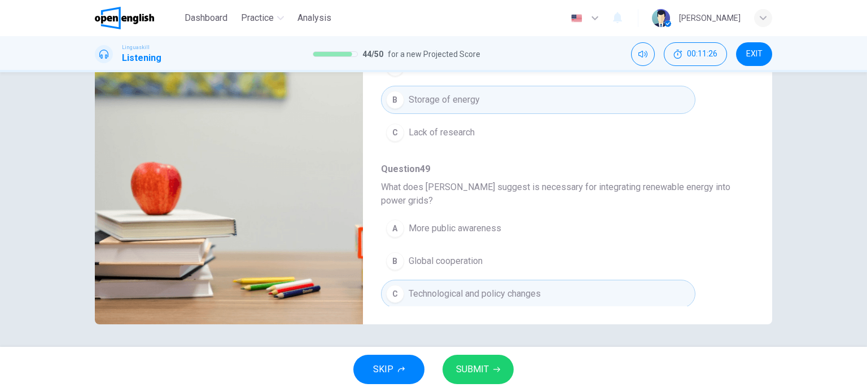
click at [467, 365] on span "SUBMIT" at bounding box center [472, 370] width 33 height 16
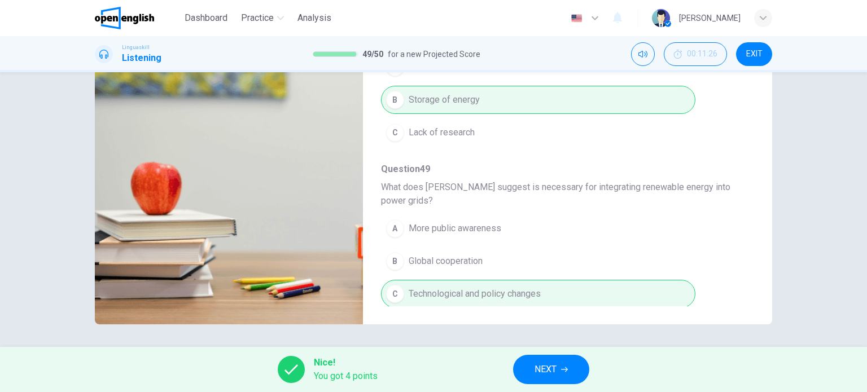
type input "**"
click at [537, 369] on span "NEXT" at bounding box center [546, 370] width 22 height 16
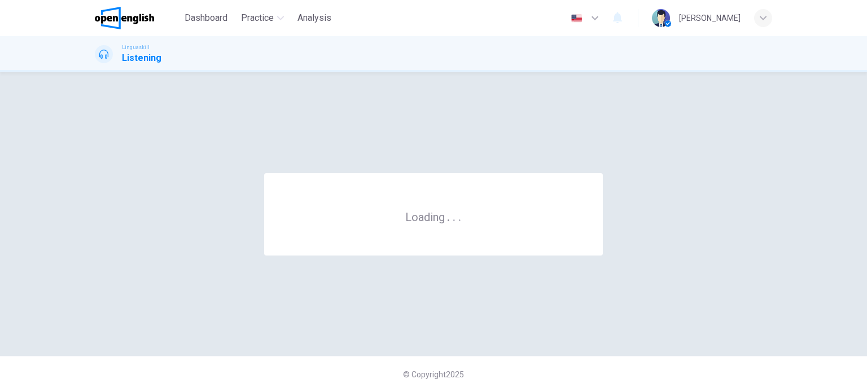
scroll to position [0, 0]
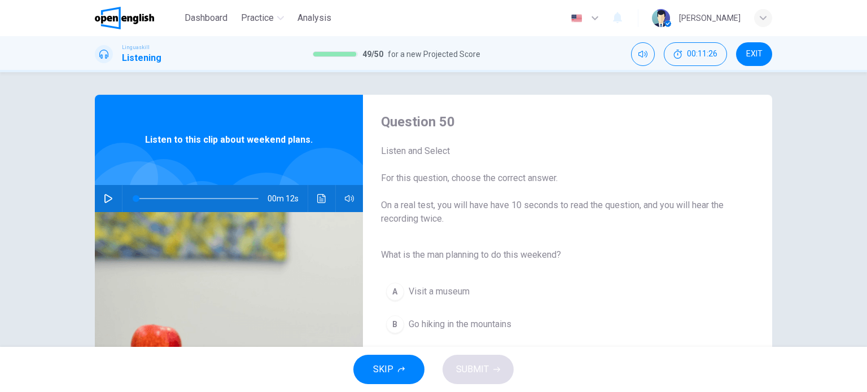
click at [100, 194] on button "button" at bounding box center [108, 198] width 18 height 27
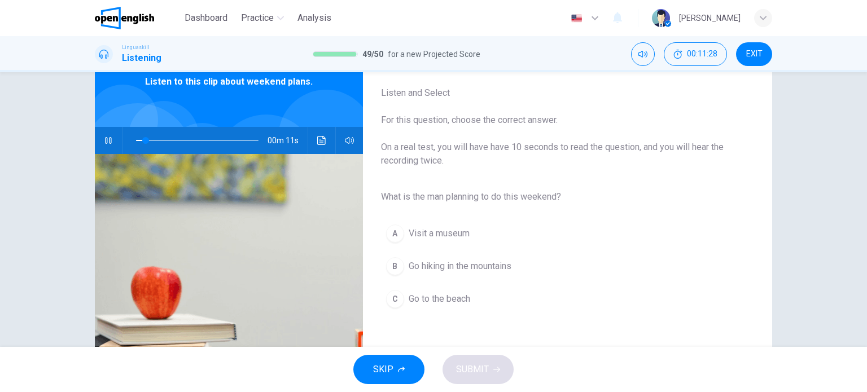
scroll to position [113, 0]
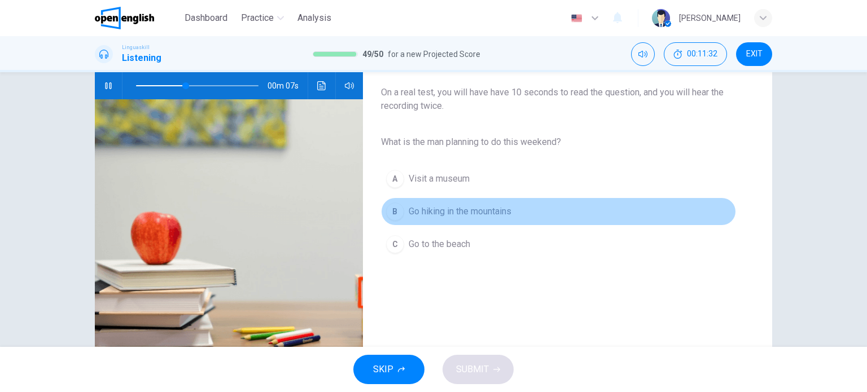
click at [388, 212] on div "B" at bounding box center [395, 212] width 18 height 18
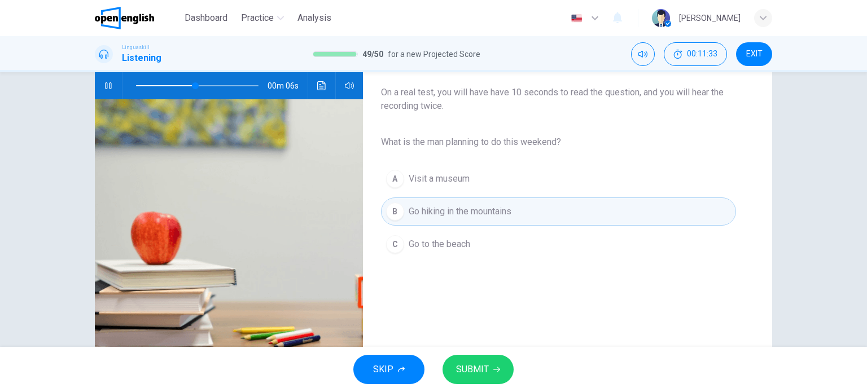
click at [475, 369] on span "SUBMIT" at bounding box center [472, 370] width 33 height 16
type input "**"
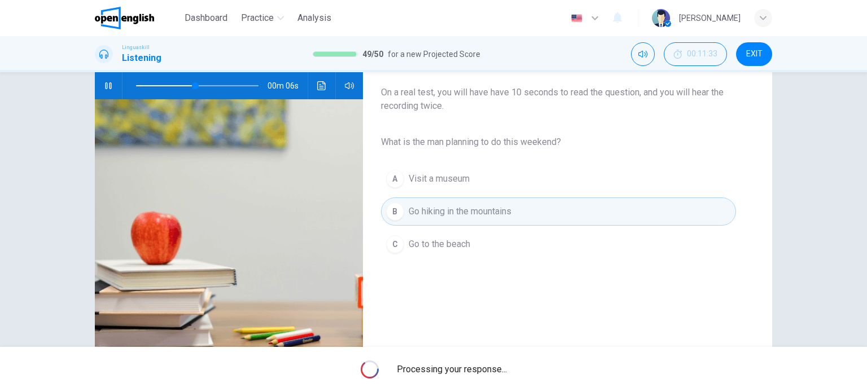
scroll to position [0, 0]
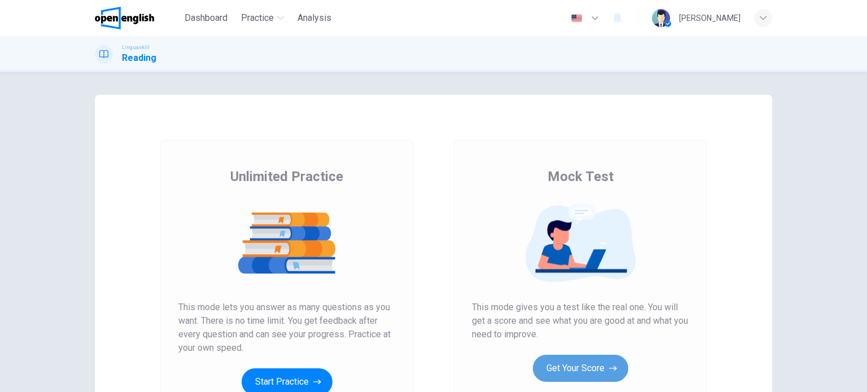
click at [589, 367] on button "Get Your Score" at bounding box center [580, 368] width 95 height 27
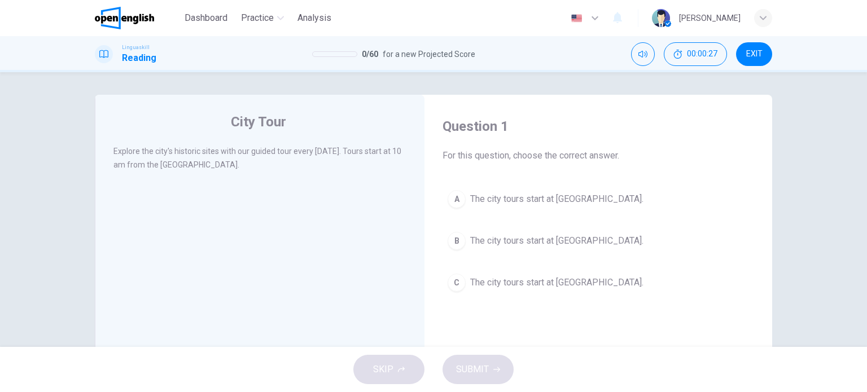
click at [452, 198] on div "A" at bounding box center [457, 199] width 18 height 18
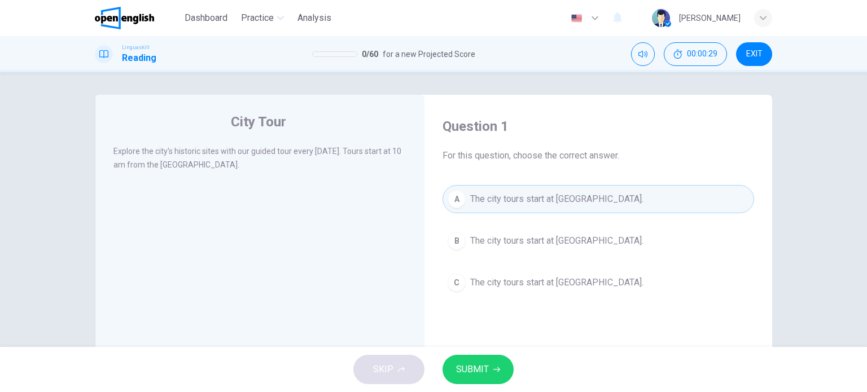
click at [487, 368] on span "SUBMIT" at bounding box center [472, 370] width 33 height 16
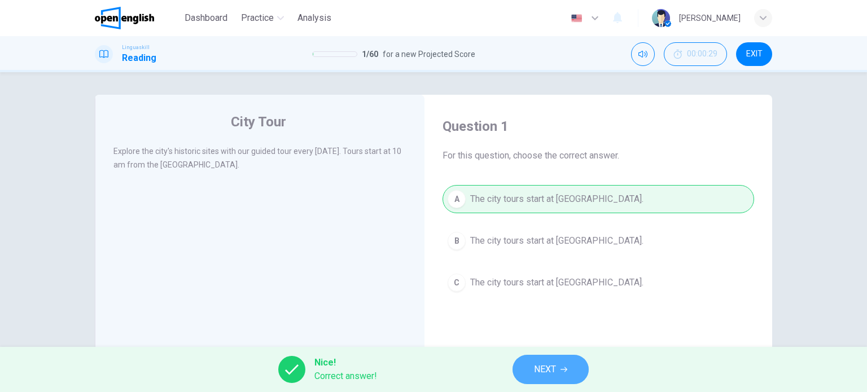
click at [552, 377] on span "NEXT" at bounding box center [545, 370] width 22 height 16
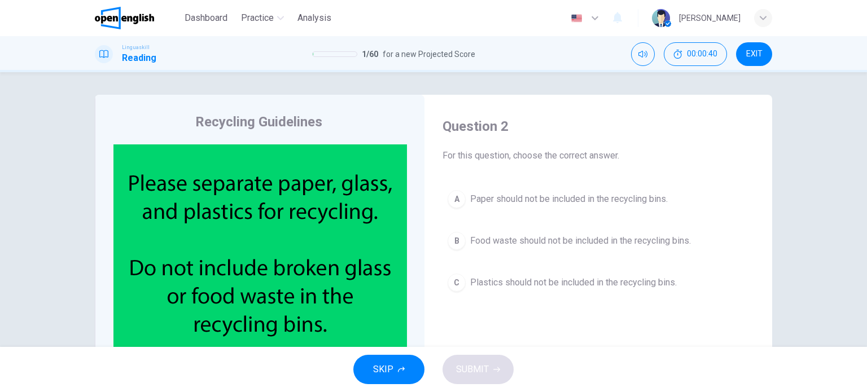
click at [453, 237] on div "B" at bounding box center [457, 241] width 18 height 18
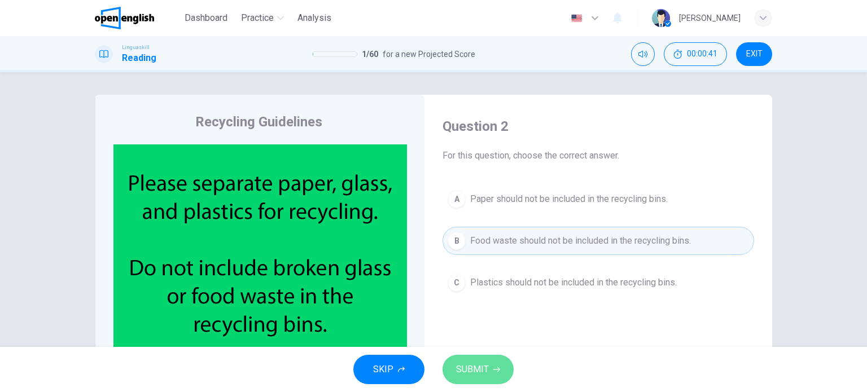
click at [458, 375] on span "SUBMIT" at bounding box center [472, 370] width 33 height 16
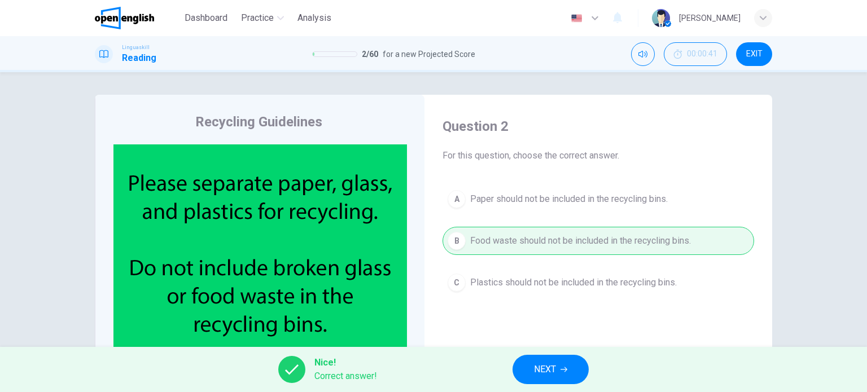
click at [545, 372] on span "NEXT" at bounding box center [545, 370] width 22 height 16
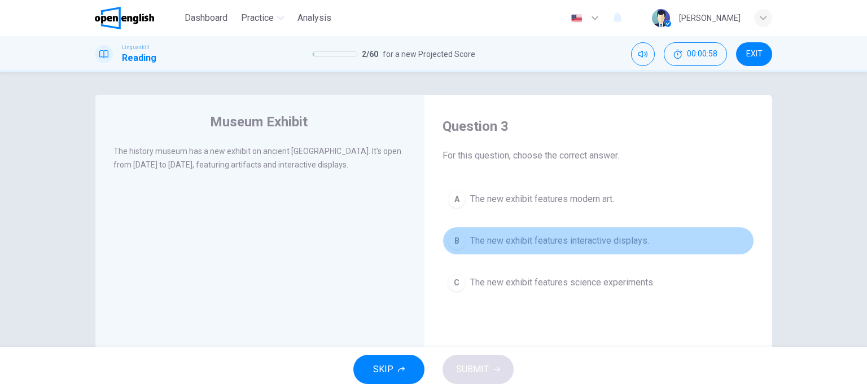
click at [458, 241] on div "B" at bounding box center [457, 241] width 18 height 18
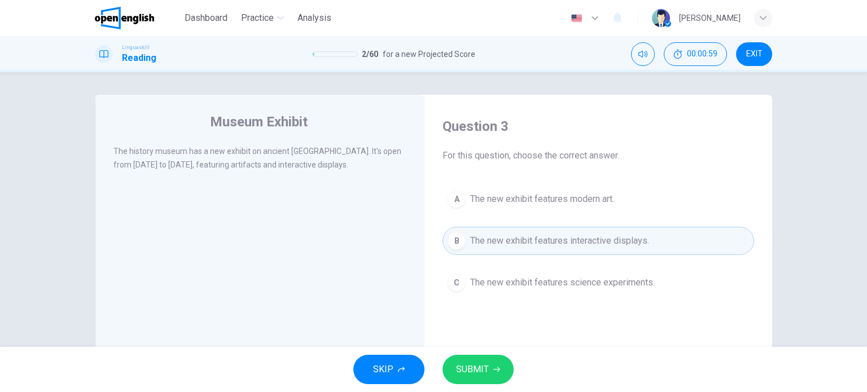
click at [490, 360] on button "SUBMIT" at bounding box center [478, 369] width 71 height 29
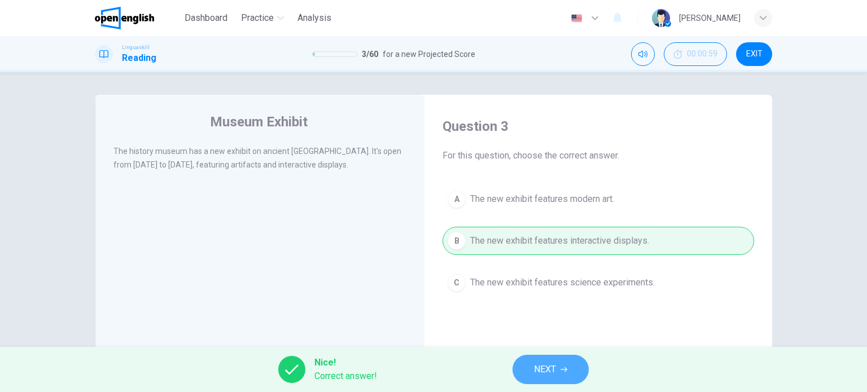
click at [535, 369] on span "NEXT" at bounding box center [545, 370] width 22 height 16
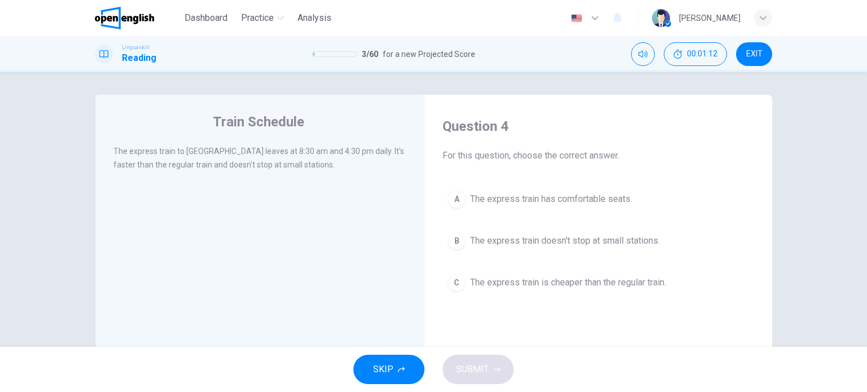
click at [452, 241] on div "B" at bounding box center [457, 241] width 18 height 18
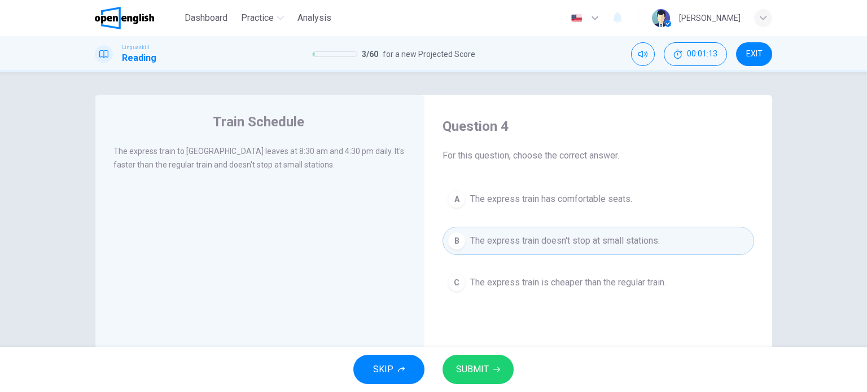
click at [487, 371] on span "SUBMIT" at bounding box center [472, 370] width 33 height 16
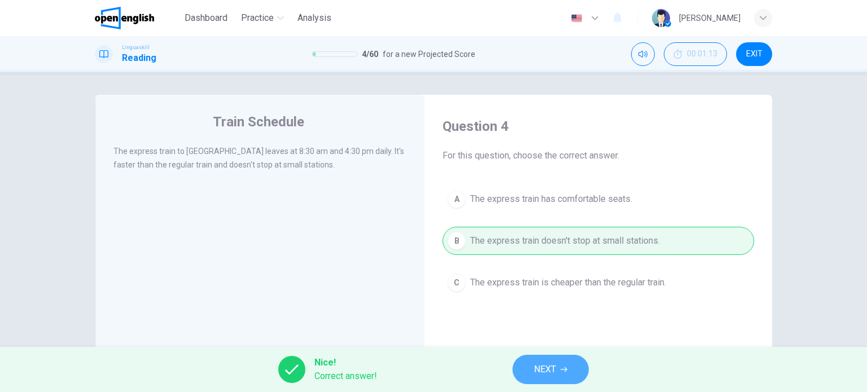
click at [528, 369] on button "NEXT" at bounding box center [551, 369] width 76 height 29
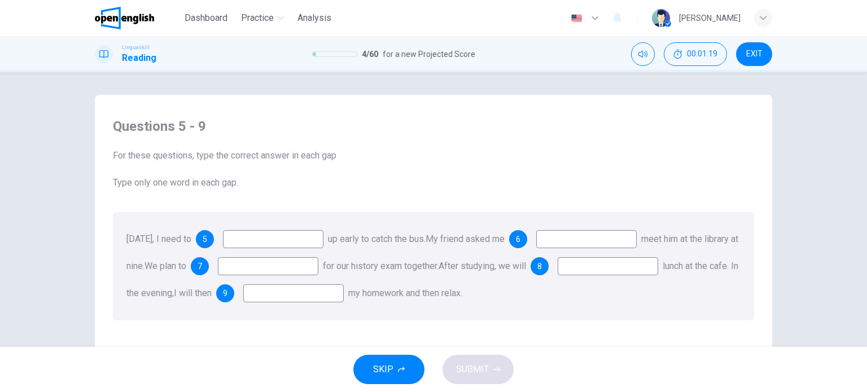
click at [278, 238] on input at bounding box center [273, 239] width 100 height 18
click at [207, 243] on span "5" at bounding box center [205, 239] width 5 height 8
click at [207, 237] on span "5" at bounding box center [205, 239] width 5 height 8
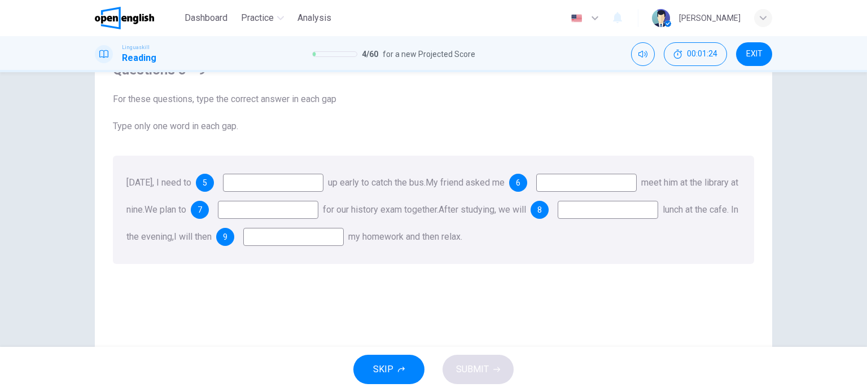
scroll to position [56, 0]
click at [304, 182] on input at bounding box center [273, 183] width 100 height 18
click at [324, 185] on input at bounding box center [273, 183] width 100 height 18
click at [400, 187] on span "up early to catch the bus." at bounding box center [377, 182] width 98 height 11
click at [592, 178] on input at bounding box center [586, 183] width 100 height 18
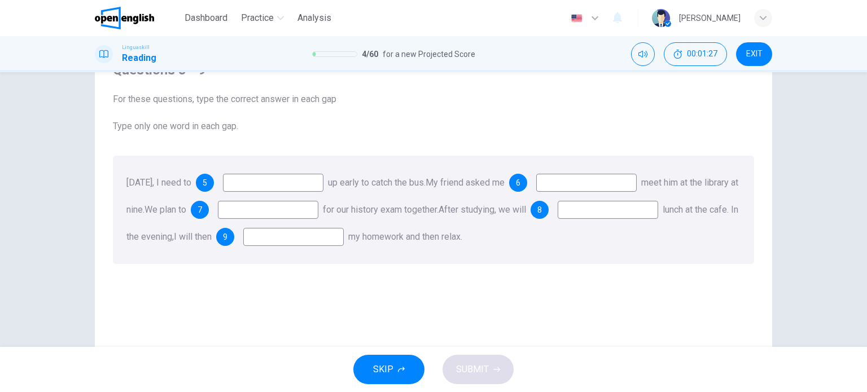
click at [629, 183] on input at bounding box center [586, 183] width 100 height 18
click at [214, 186] on div "5" at bounding box center [205, 183] width 18 height 18
click at [207, 179] on span "5" at bounding box center [205, 183] width 5 height 8
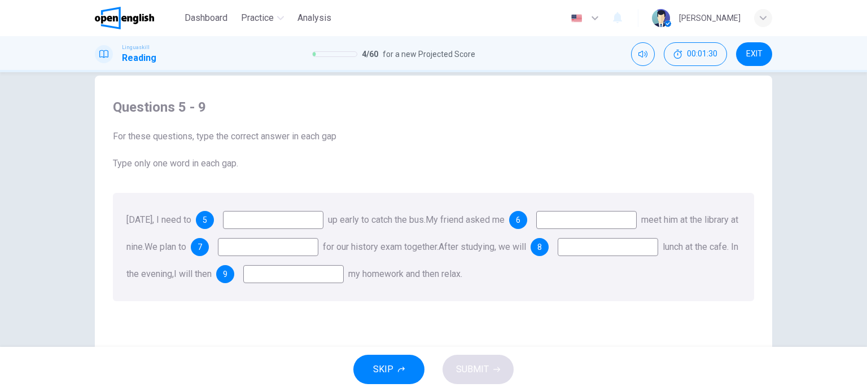
scroll to position [0, 0]
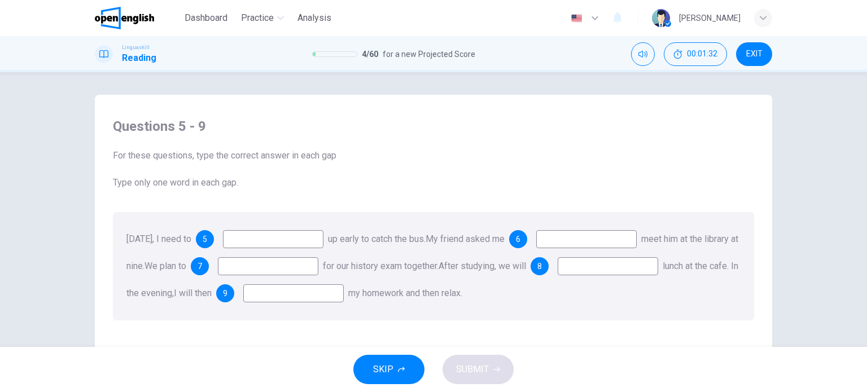
click at [300, 239] on input at bounding box center [273, 239] width 100 height 18
click at [617, 236] on input at bounding box center [586, 239] width 100 height 18
drag, startPoint x: 533, startPoint y: 237, endPoint x: 548, endPoint y: 239, distance: 14.9
click at [505, 238] on span "My friend asked me" at bounding box center [465, 239] width 79 height 11
click at [527, 239] on div "6" at bounding box center [518, 239] width 18 height 18
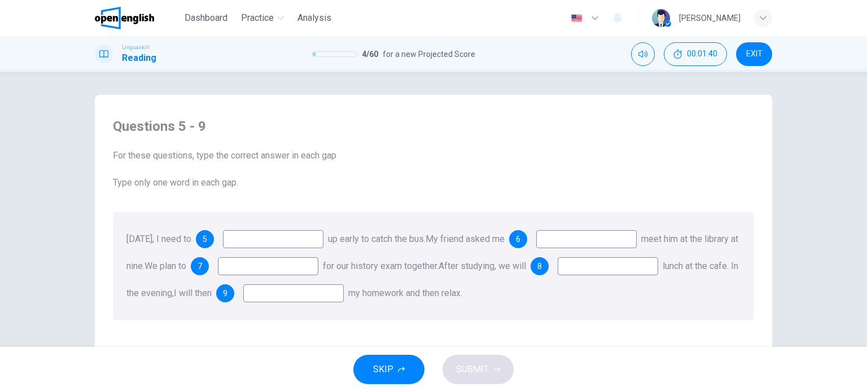
click at [521, 238] on span "6" at bounding box center [518, 239] width 5 height 8
click at [285, 235] on input at bounding box center [273, 239] width 100 height 18
type input "****"
type input "**"
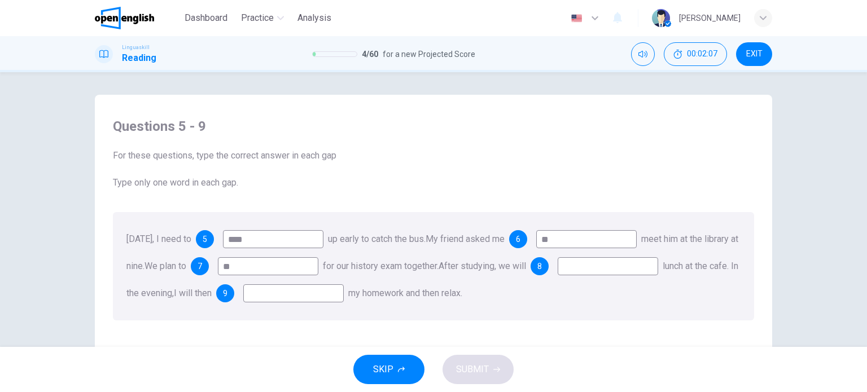
type input "**"
type input "***"
type input "**"
click at [457, 372] on button "SUBMIT" at bounding box center [478, 369] width 71 height 29
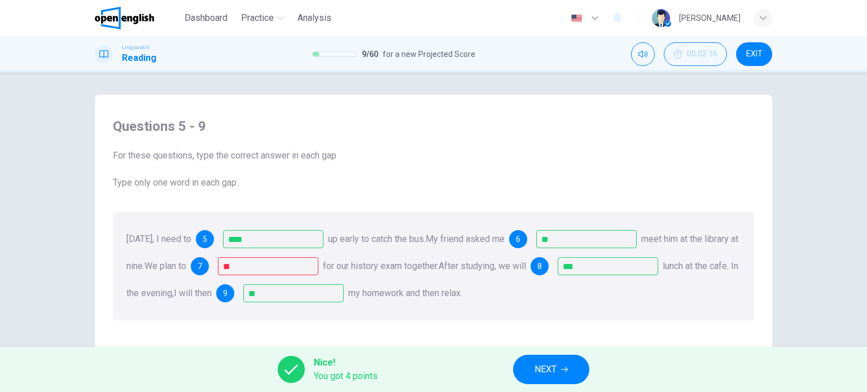
click at [560, 369] on button "NEXT" at bounding box center [551, 369] width 76 height 29
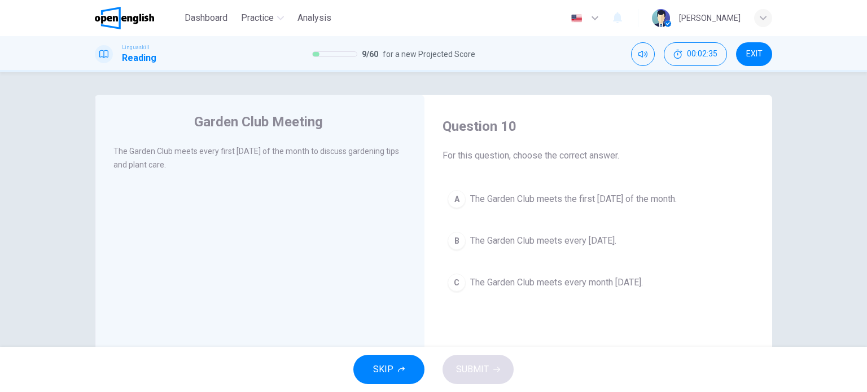
click at [662, 196] on span "The Garden Club meets the first Thursday of the month." at bounding box center [573, 200] width 207 height 14
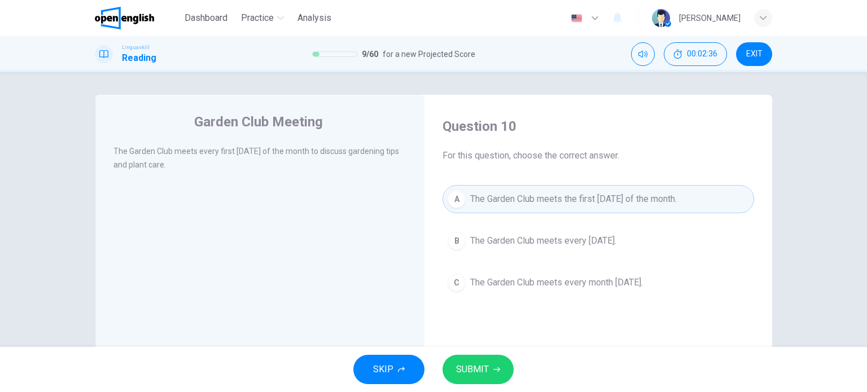
click at [493, 376] on button "SUBMIT" at bounding box center [478, 369] width 71 height 29
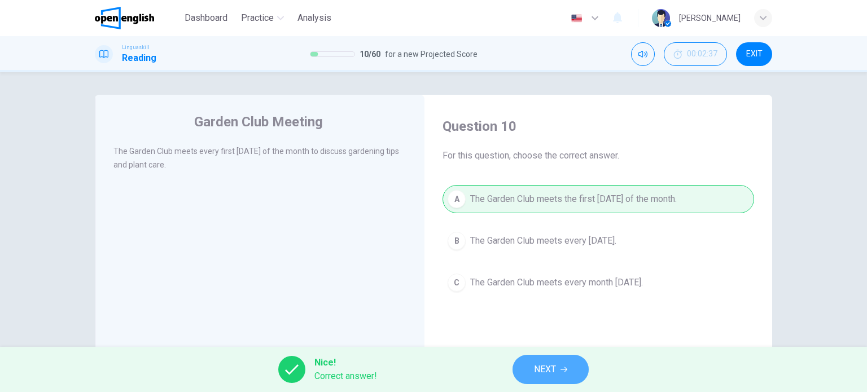
click at [528, 366] on button "NEXT" at bounding box center [551, 369] width 76 height 29
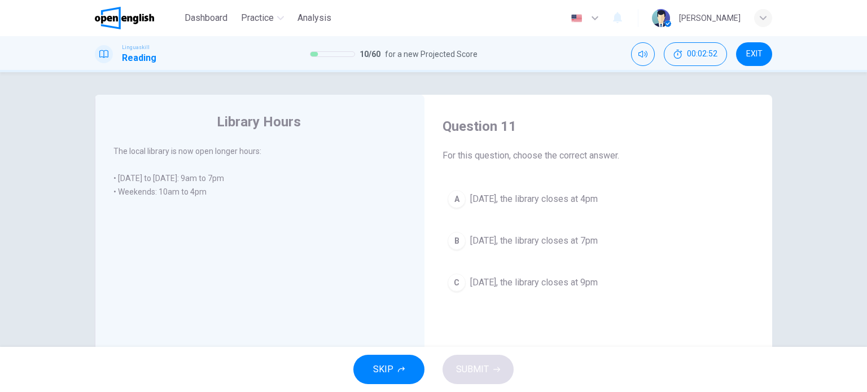
click at [452, 200] on div "A" at bounding box center [457, 199] width 18 height 18
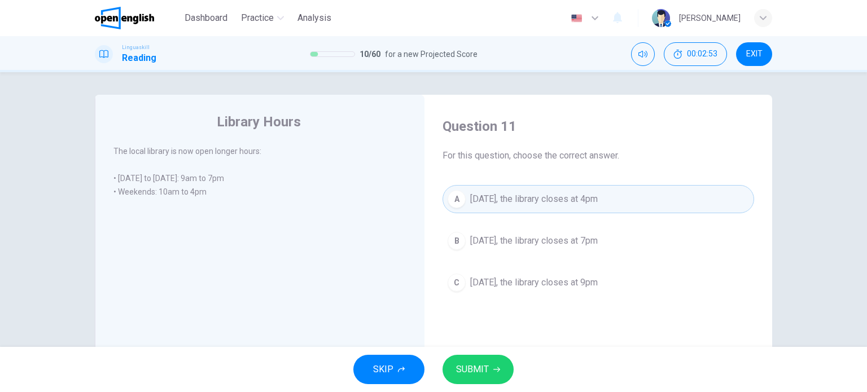
click at [480, 373] on span "SUBMIT" at bounding box center [472, 370] width 33 height 16
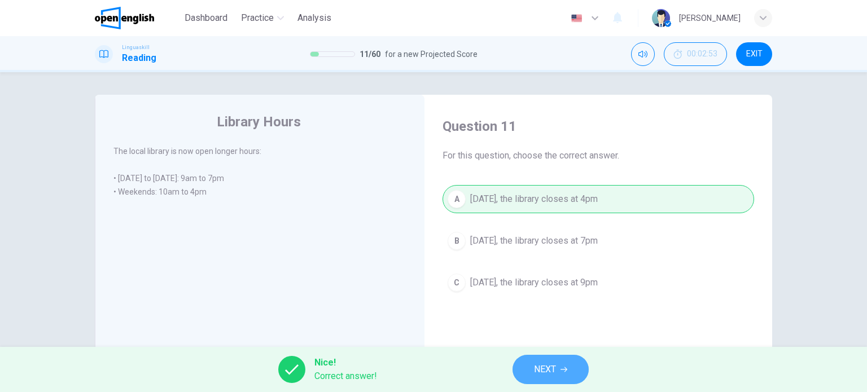
click at [533, 372] on button "NEXT" at bounding box center [551, 369] width 76 height 29
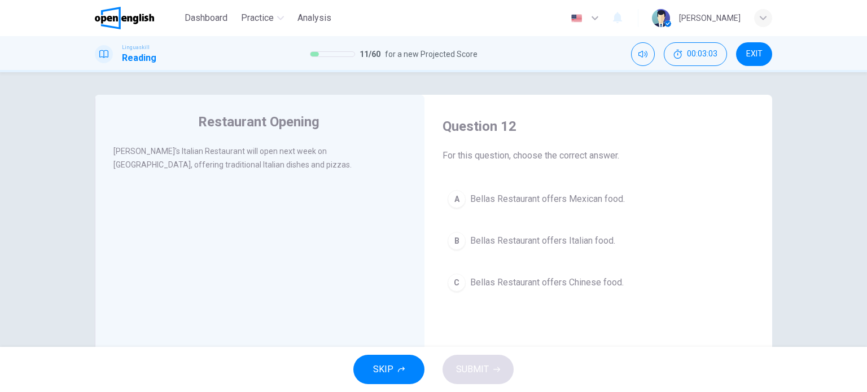
click at [565, 241] on span "Bellas Restaurant offers Italian food." at bounding box center [542, 241] width 145 height 14
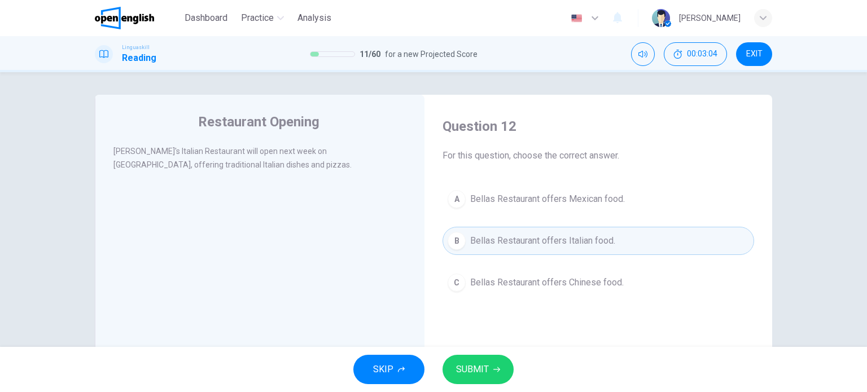
click at [495, 361] on button "SUBMIT" at bounding box center [478, 369] width 71 height 29
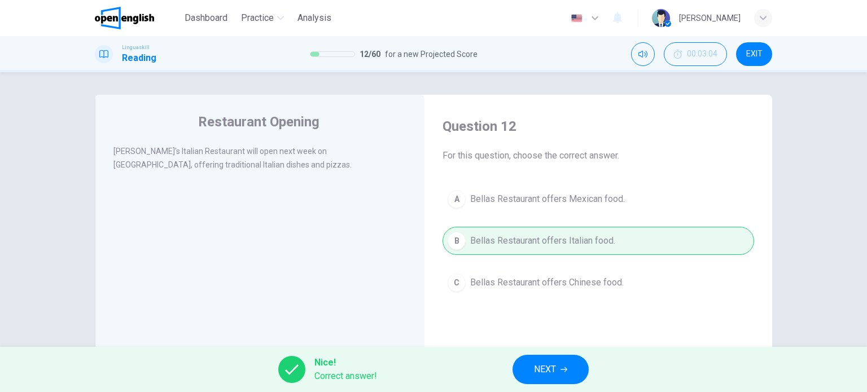
drag, startPoint x: 502, startPoint y: 368, endPoint x: 540, endPoint y: 367, distance: 37.8
click at [507, 365] on div "Nice! Correct answer! NEXT" at bounding box center [433, 369] width 867 height 45
click at [540, 367] on span "NEXT" at bounding box center [545, 370] width 22 height 16
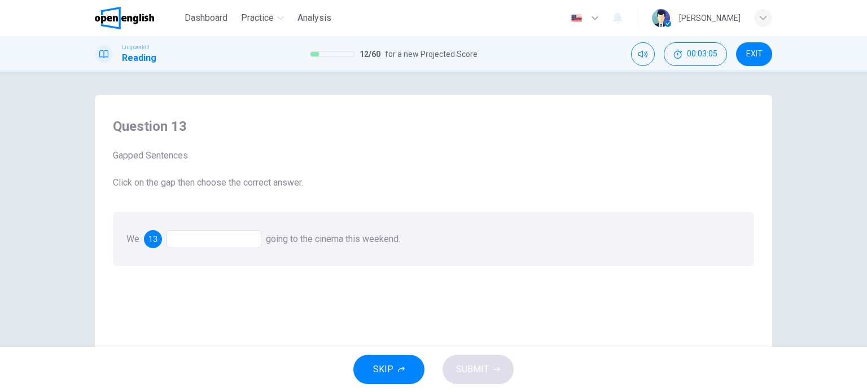
click at [157, 243] on div "13" at bounding box center [153, 239] width 18 height 18
click at [149, 237] on span "13" at bounding box center [152, 239] width 9 height 8
click at [178, 238] on div at bounding box center [214, 239] width 95 height 18
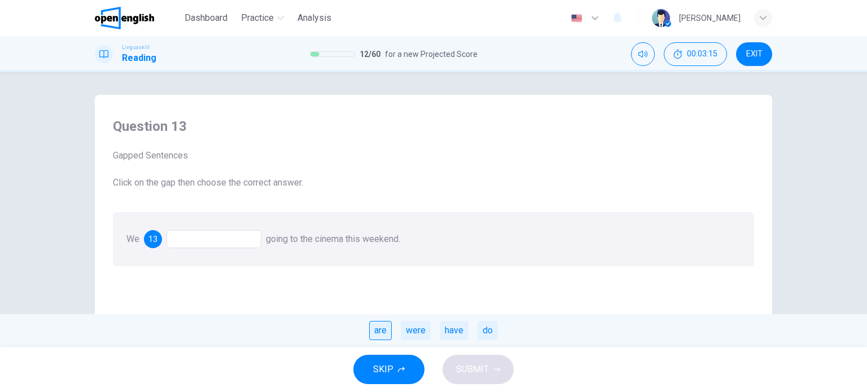
click at [387, 331] on div "are" at bounding box center [380, 330] width 23 height 19
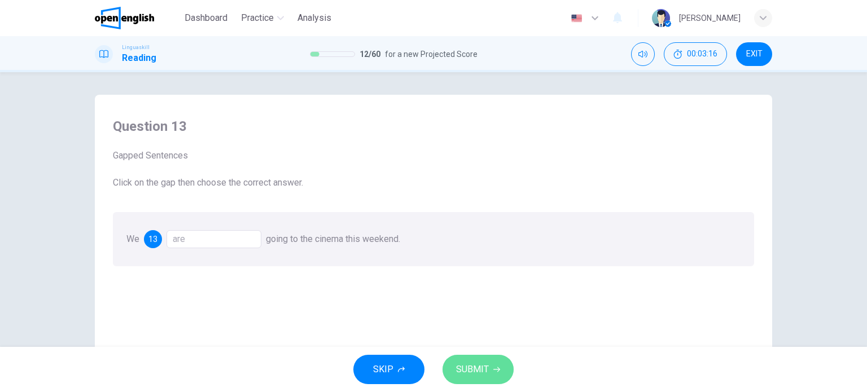
click at [491, 369] on button "SUBMIT" at bounding box center [478, 369] width 71 height 29
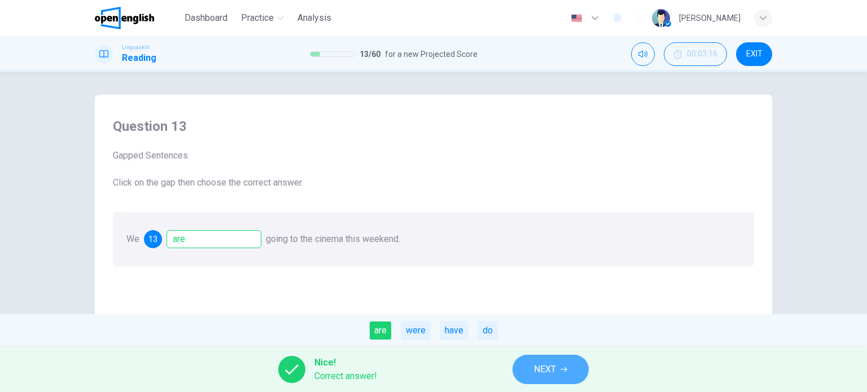
click at [565, 369] on icon "button" at bounding box center [564, 369] width 7 height 7
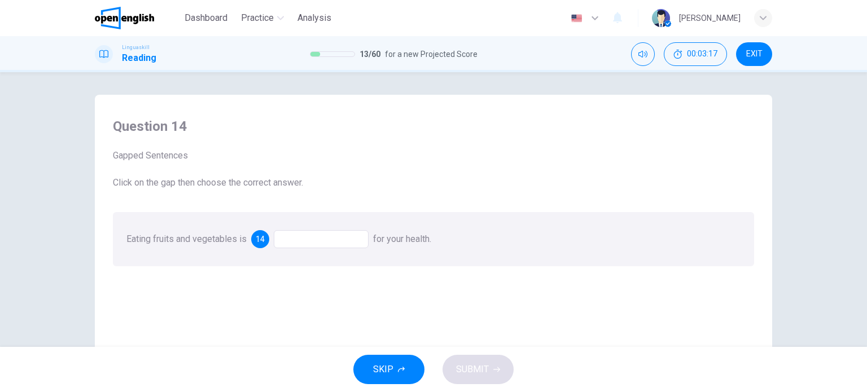
click at [312, 242] on div at bounding box center [321, 239] width 95 height 18
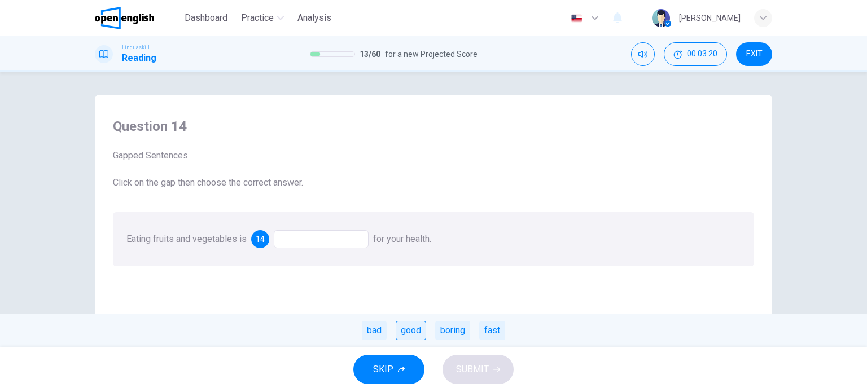
click at [411, 331] on div "good" at bounding box center [411, 330] width 30 height 19
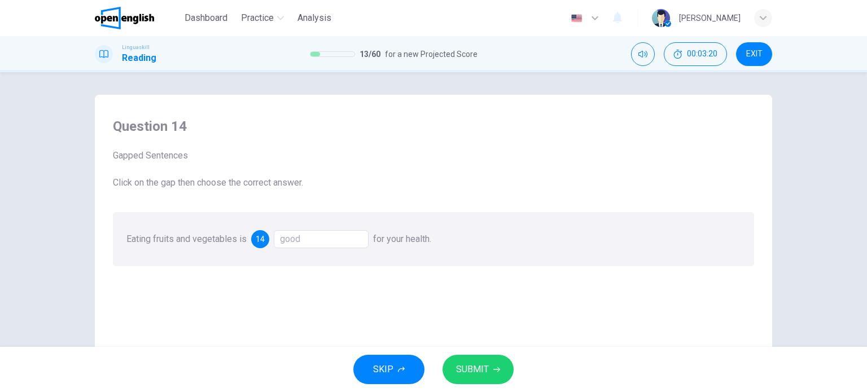
click at [482, 364] on span "SUBMIT" at bounding box center [472, 370] width 33 height 16
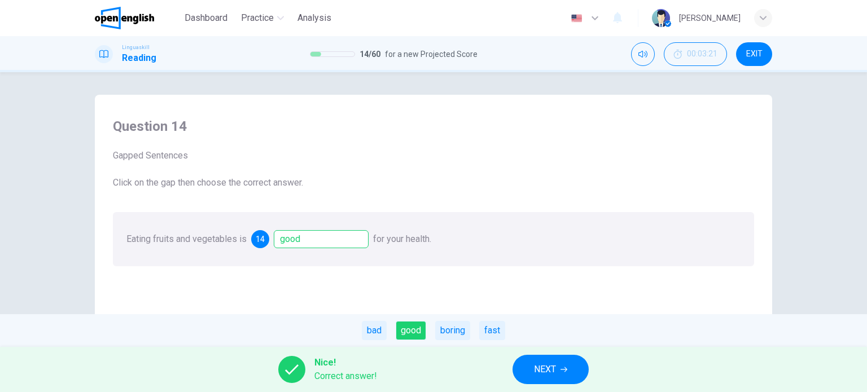
click at [527, 363] on button "NEXT" at bounding box center [551, 369] width 76 height 29
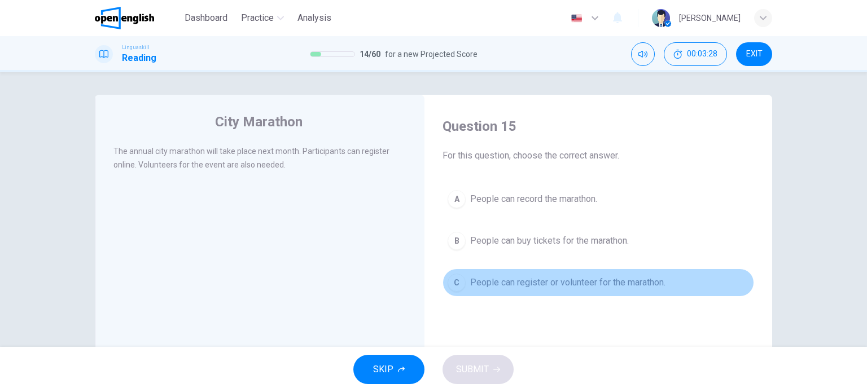
click at [539, 281] on span "People can register or volunteer for the marathon." at bounding box center [567, 283] width 195 height 14
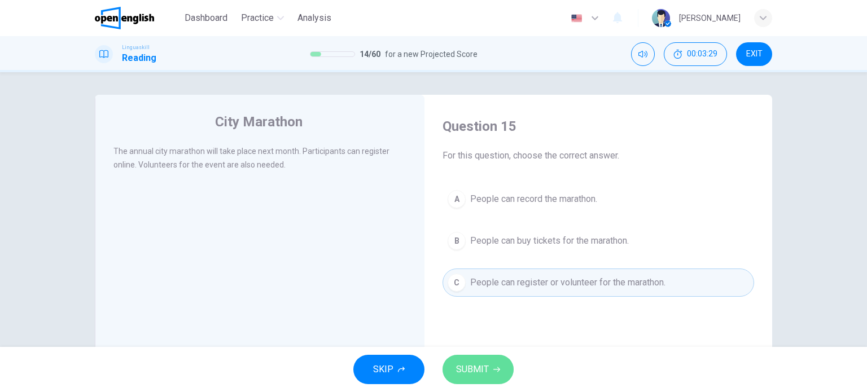
click at [495, 372] on icon "button" at bounding box center [496, 369] width 7 height 7
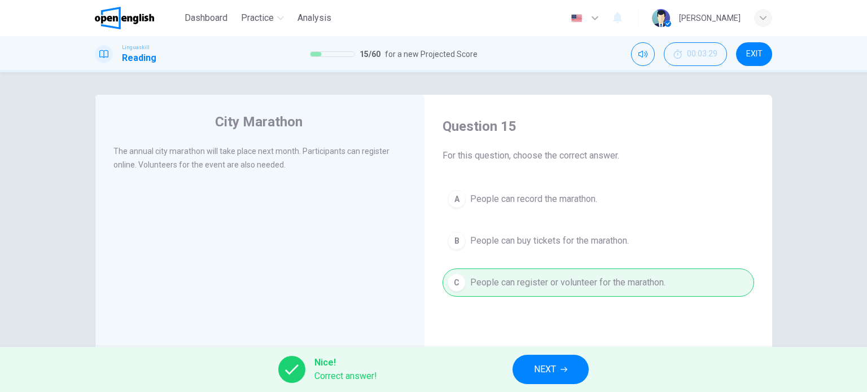
click at [535, 368] on span "NEXT" at bounding box center [545, 370] width 22 height 16
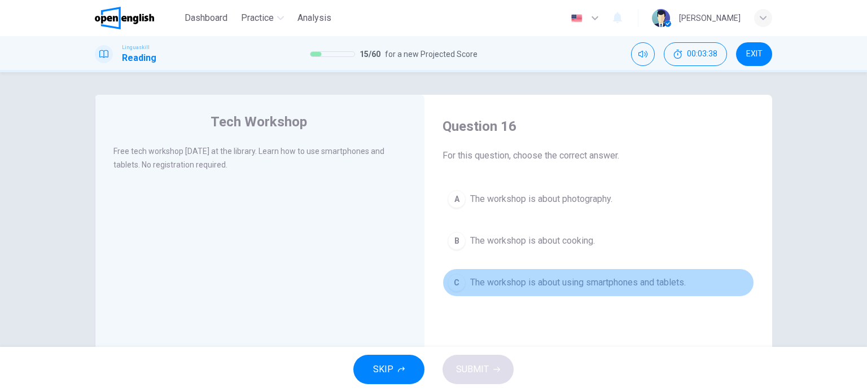
click at [453, 286] on div "C" at bounding box center [457, 283] width 18 height 18
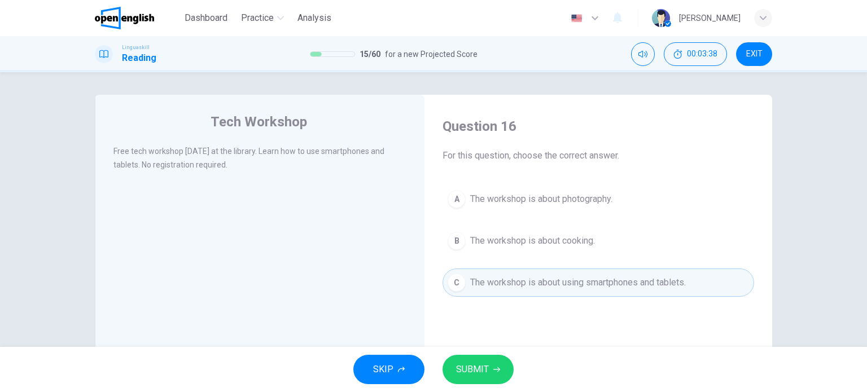
click at [474, 386] on div "SKIP SUBMIT" at bounding box center [433, 369] width 867 height 45
click at [482, 379] on button "SUBMIT" at bounding box center [478, 369] width 71 height 29
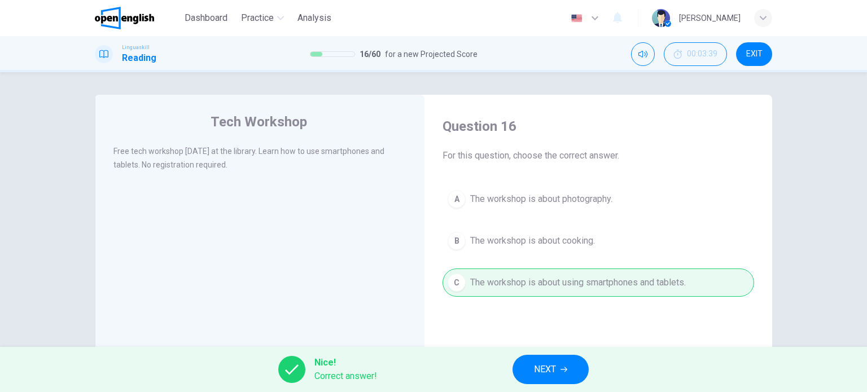
click at [518, 372] on button "NEXT" at bounding box center [551, 369] width 76 height 29
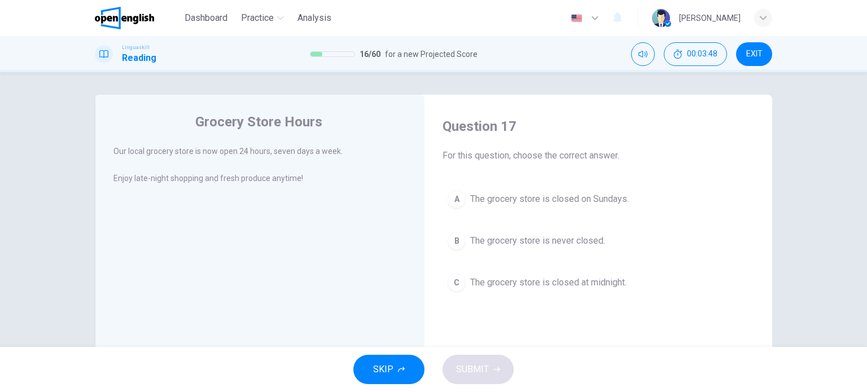
click at [451, 241] on div "B" at bounding box center [457, 241] width 18 height 18
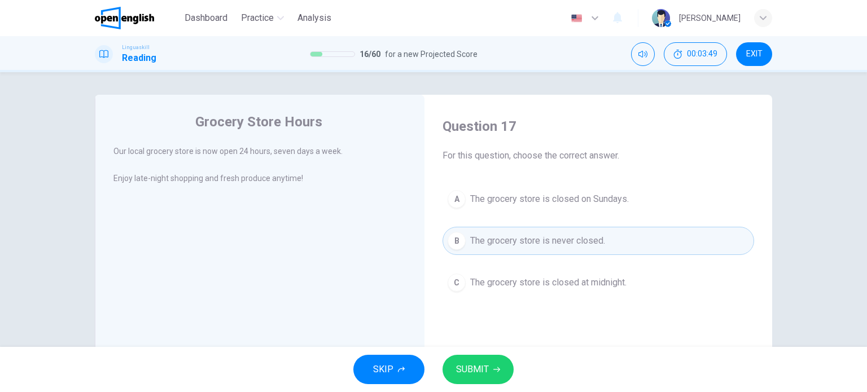
click at [463, 374] on span "SUBMIT" at bounding box center [472, 370] width 33 height 16
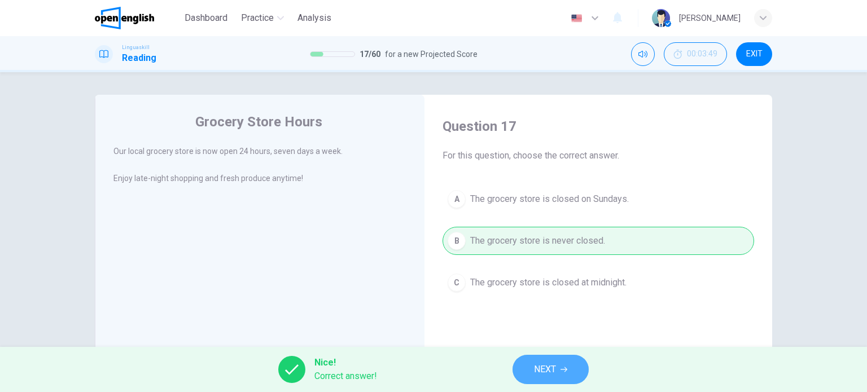
click at [526, 366] on button "NEXT" at bounding box center [551, 369] width 76 height 29
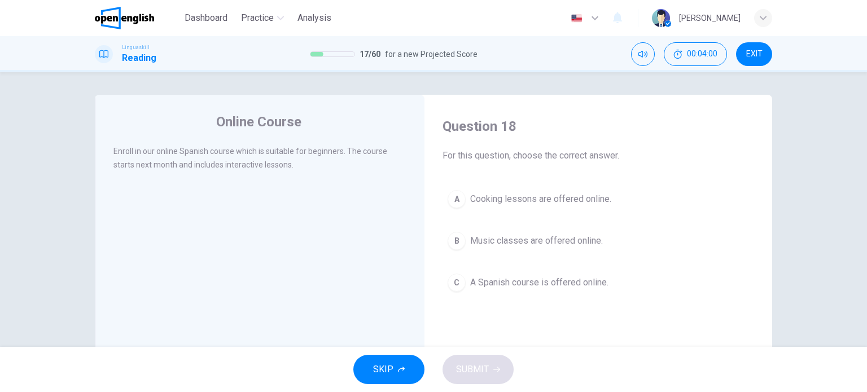
click at [458, 281] on div "C" at bounding box center [457, 283] width 18 height 18
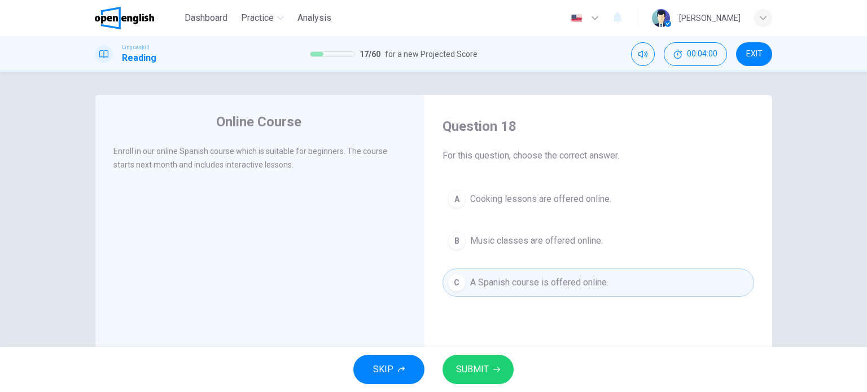
click at [482, 370] on span "SUBMIT" at bounding box center [472, 370] width 33 height 16
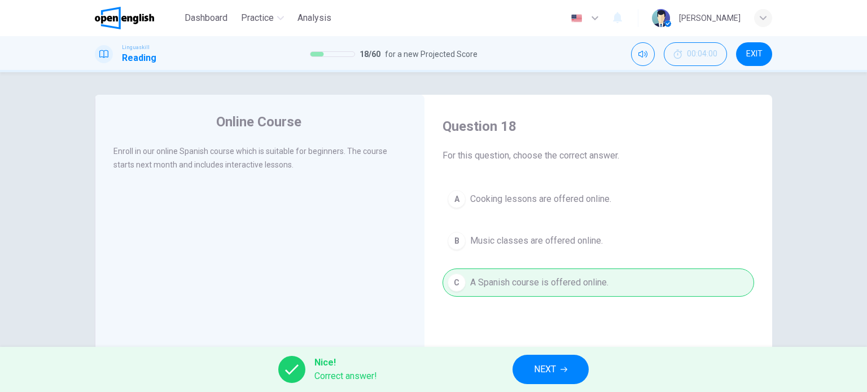
click at [544, 374] on span "NEXT" at bounding box center [545, 370] width 22 height 16
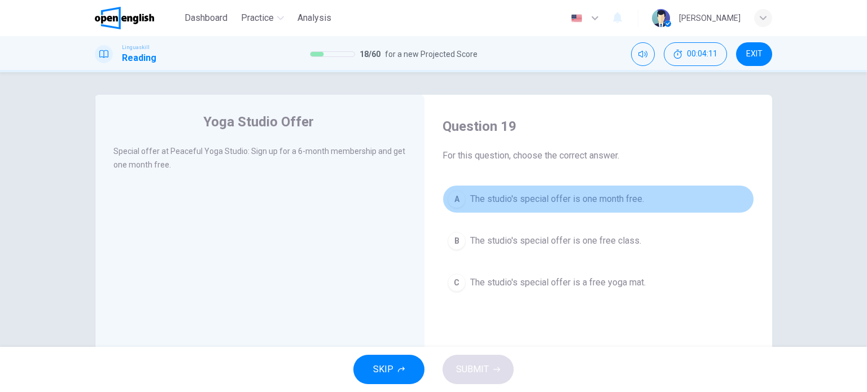
click at [478, 202] on span "The studio's special offer is one month free." at bounding box center [557, 200] width 174 height 14
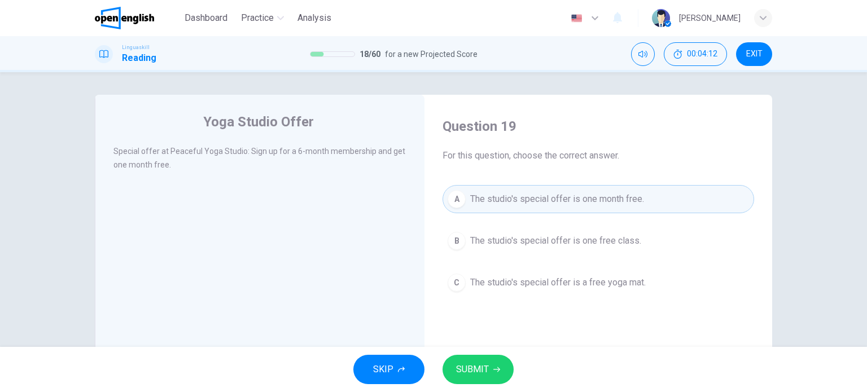
click at [475, 362] on span "SUBMIT" at bounding box center [472, 370] width 33 height 16
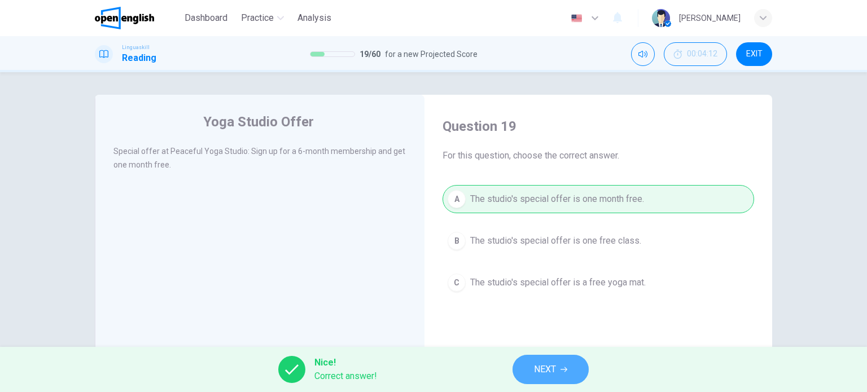
click at [530, 371] on button "NEXT" at bounding box center [551, 369] width 76 height 29
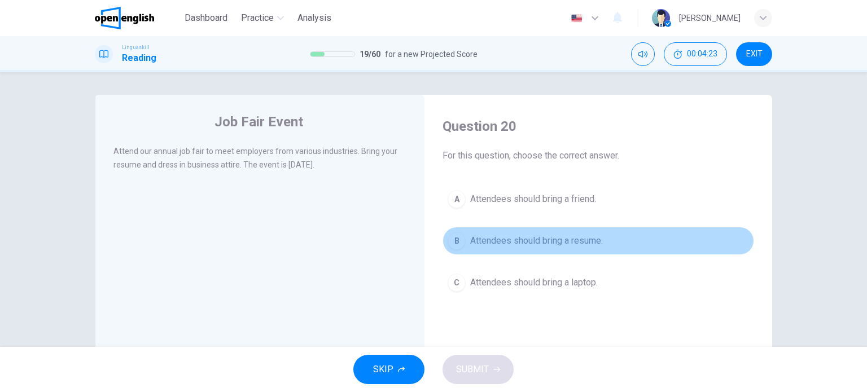
click at [448, 243] on div "B" at bounding box center [457, 241] width 18 height 18
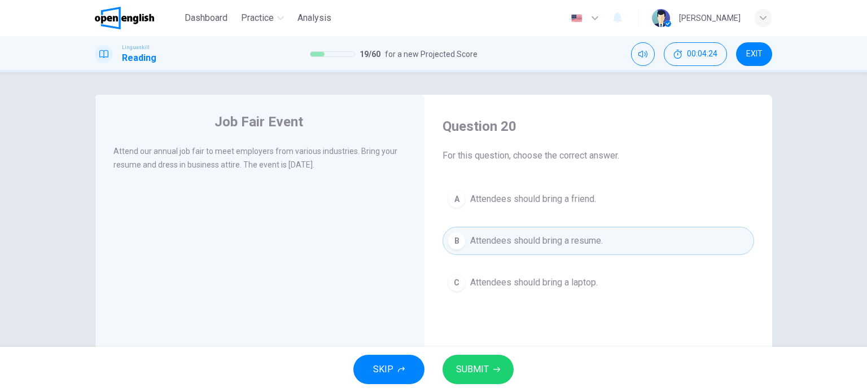
click at [470, 374] on span "SUBMIT" at bounding box center [472, 370] width 33 height 16
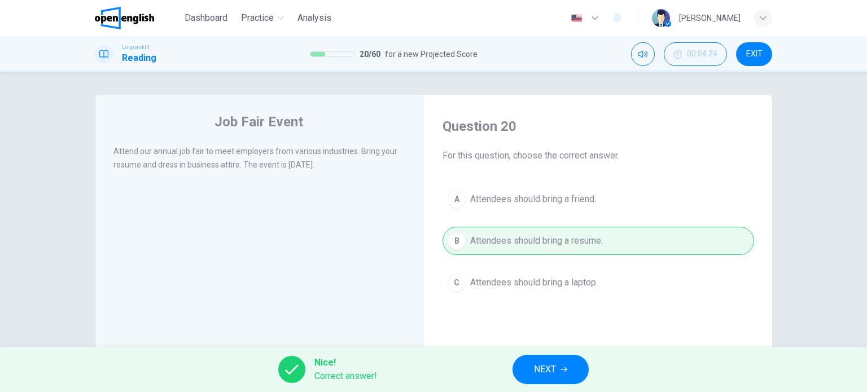
click at [525, 371] on button "NEXT" at bounding box center [551, 369] width 76 height 29
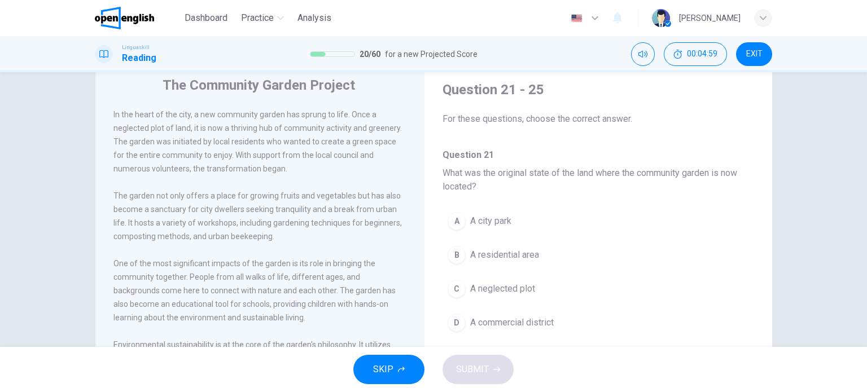
scroll to position [56, 0]
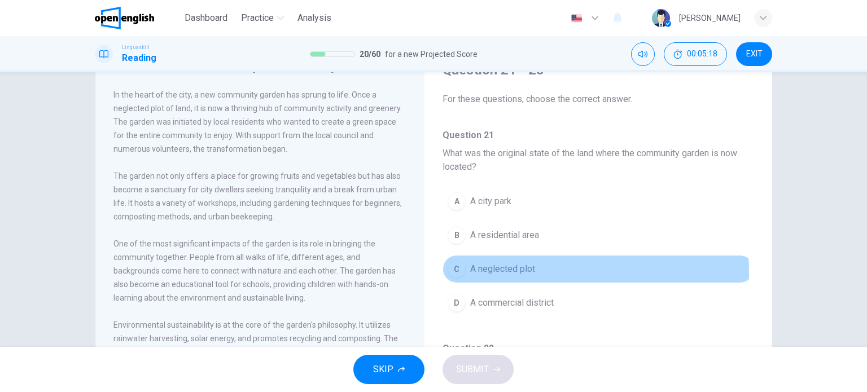
click at [461, 273] on div "C" at bounding box center [457, 269] width 18 height 18
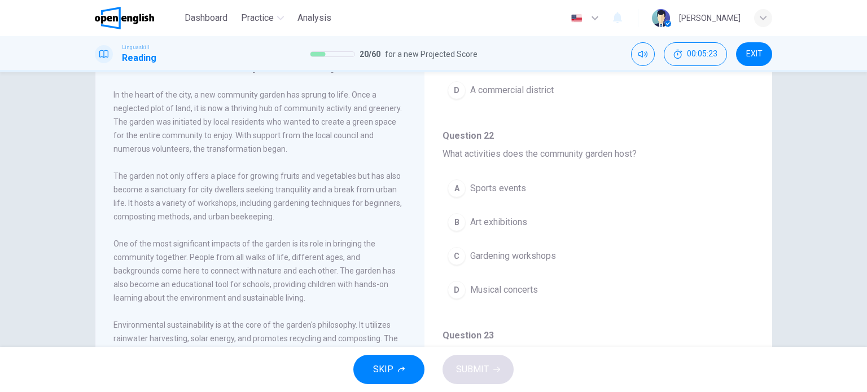
scroll to position [226, 0]
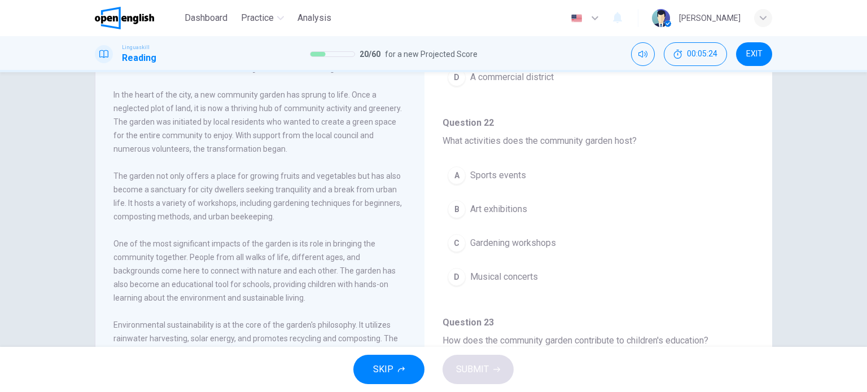
click at [457, 242] on div "C" at bounding box center [457, 243] width 18 height 18
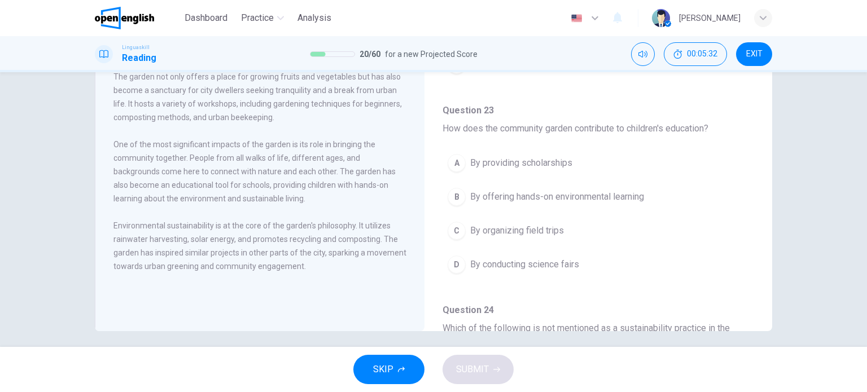
scroll to position [163, 0]
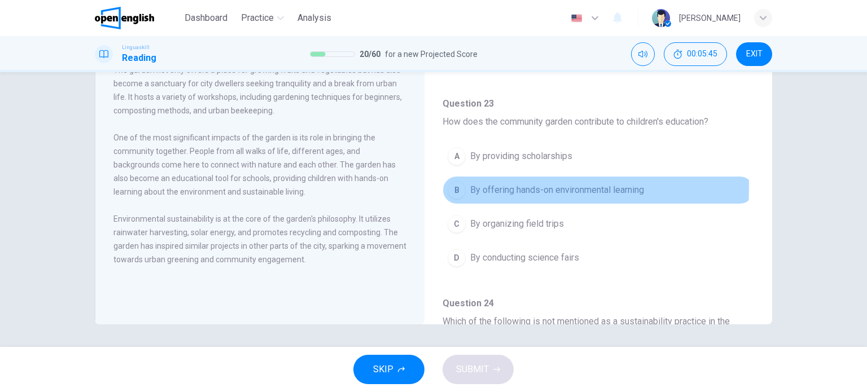
click at [461, 185] on div "B" at bounding box center [457, 190] width 18 height 18
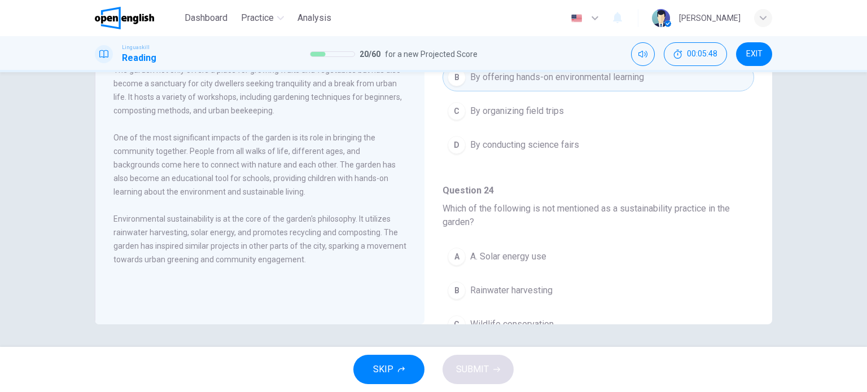
scroll to position [565, 0]
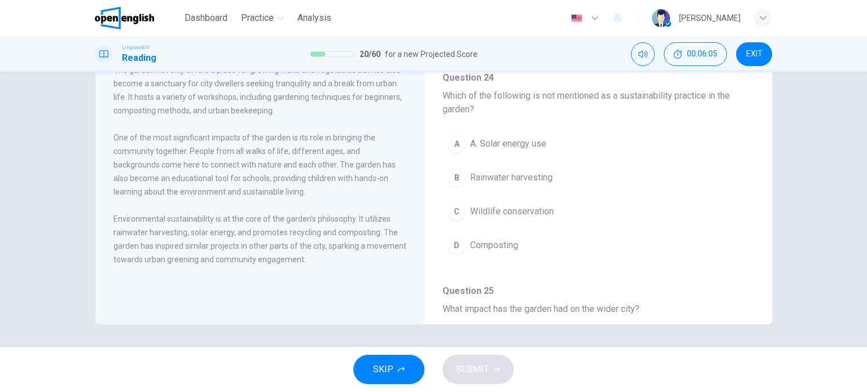
click at [451, 208] on div "C" at bounding box center [457, 212] width 18 height 18
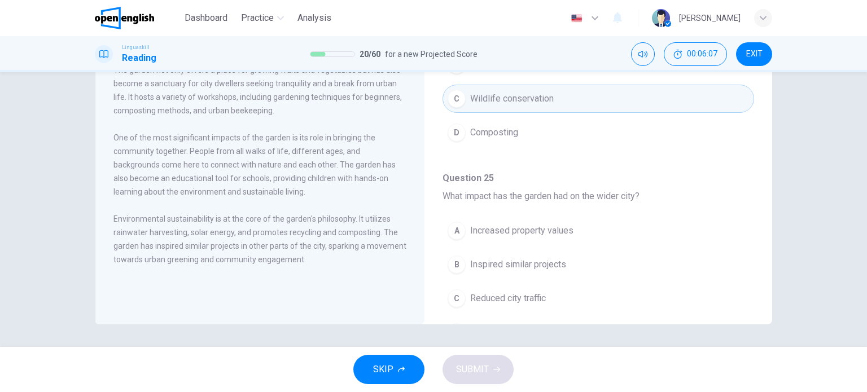
scroll to position [729, 0]
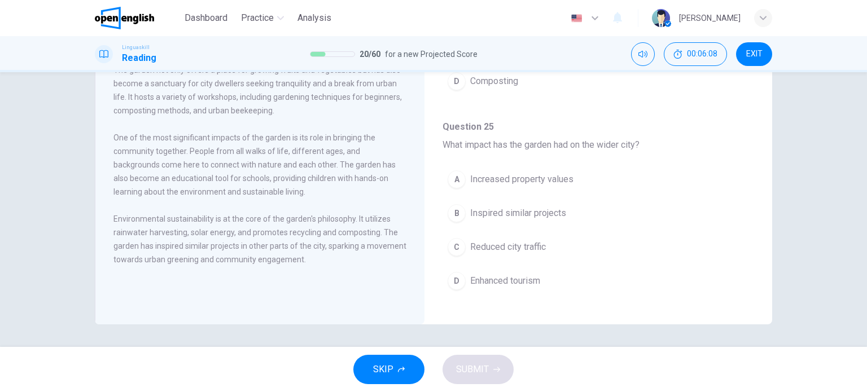
click at [455, 204] on div "B" at bounding box center [457, 213] width 18 height 18
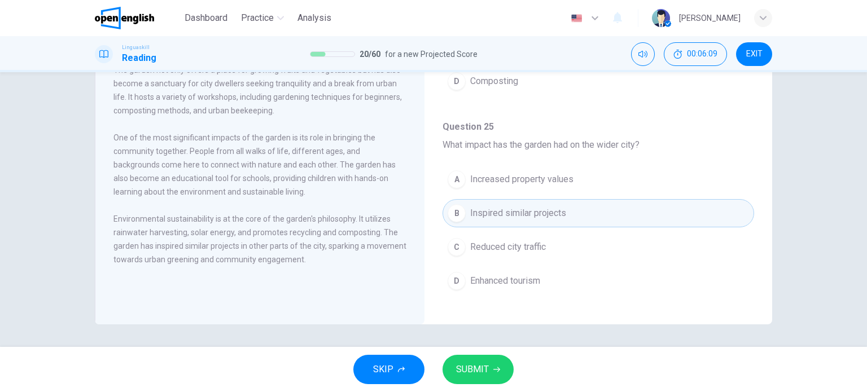
click at [495, 375] on button "SUBMIT" at bounding box center [478, 369] width 71 height 29
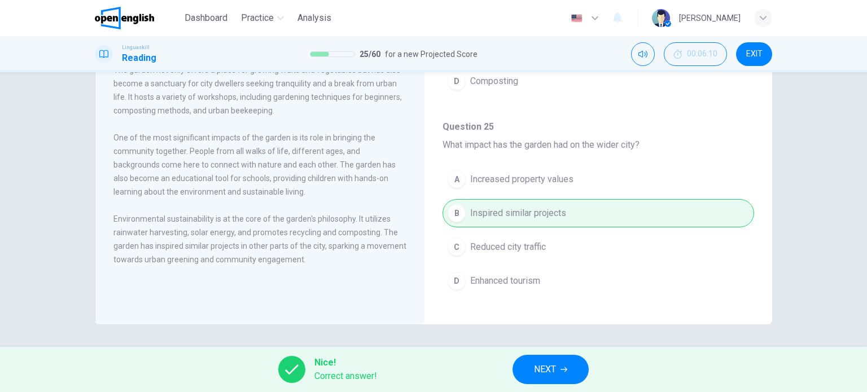
click at [535, 366] on span "NEXT" at bounding box center [545, 370] width 22 height 16
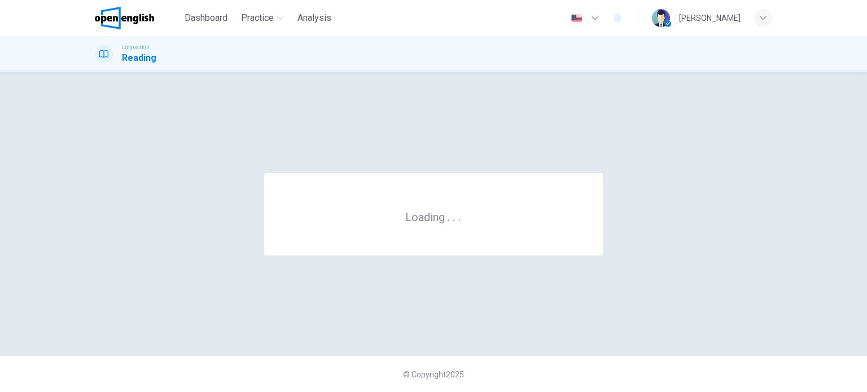
scroll to position [0, 0]
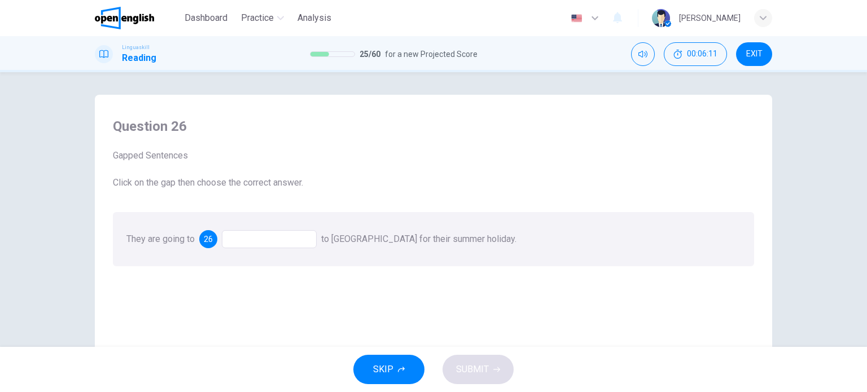
click at [250, 241] on div at bounding box center [269, 239] width 95 height 18
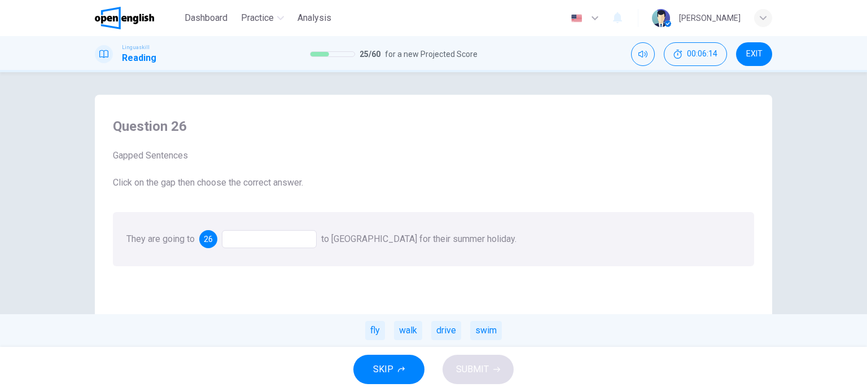
click at [383, 330] on div "fly" at bounding box center [375, 330] width 20 height 19
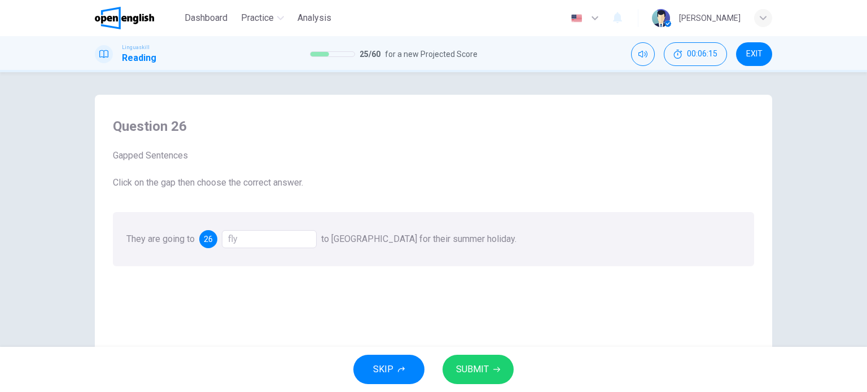
click at [491, 368] on button "SUBMIT" at bounding box center [478, 369] width 71 height 29
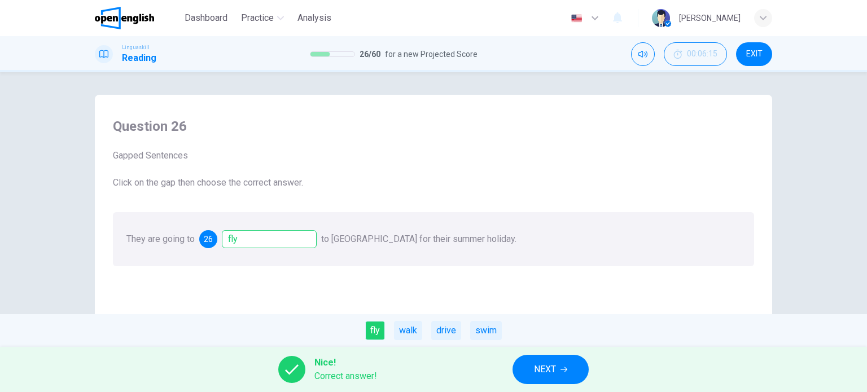
click at [570, 373] on button "NEXT" at bounding box center [551, 369] width 76 height 29
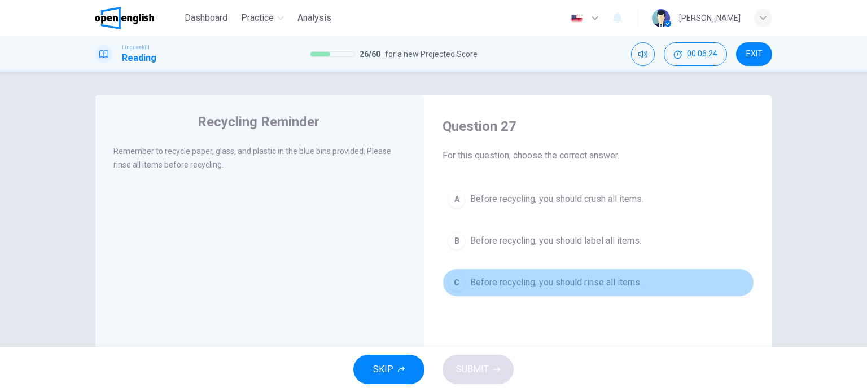
click at [486, 280] on span "Before recycling, you should rinse all items." at bounding box center [556, 283] width 172 height 14
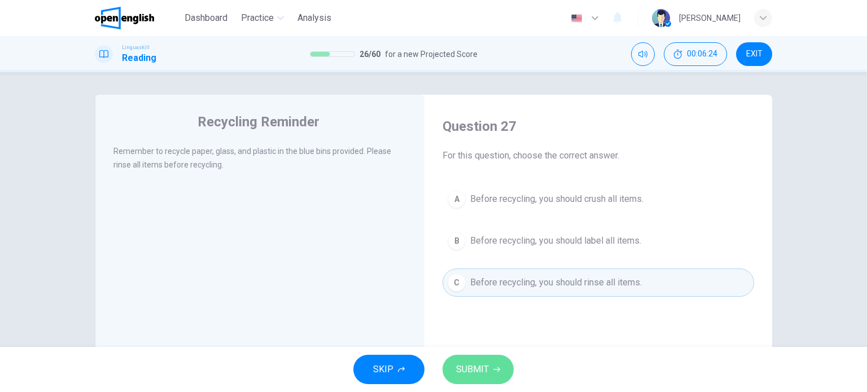
click at [489, 372] on button "SUBMIT" at bounding box center [478, 369] width 71 height 29
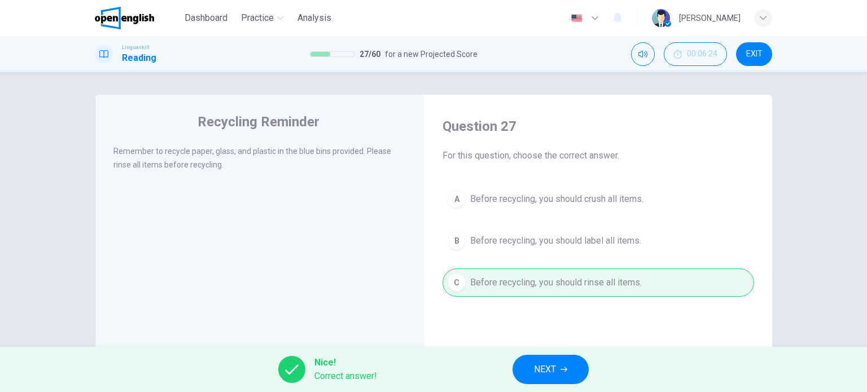
click at [519, 367] on button "NEXT" at bounding box center [551, 369] width 76 height 29
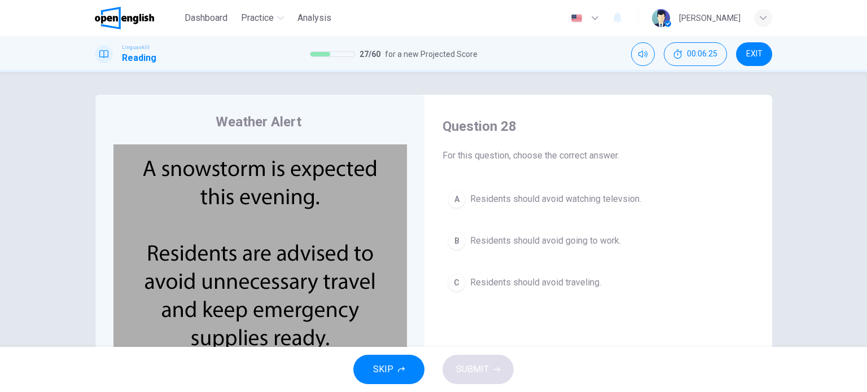
scroll to position [56, 0]
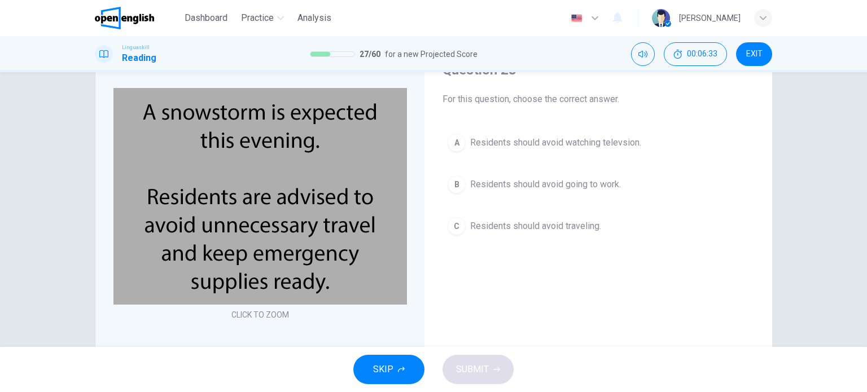
click at [520, 227] on span "Residents should avoid traveling." at bounding box center [535, 227] width 131 height 14
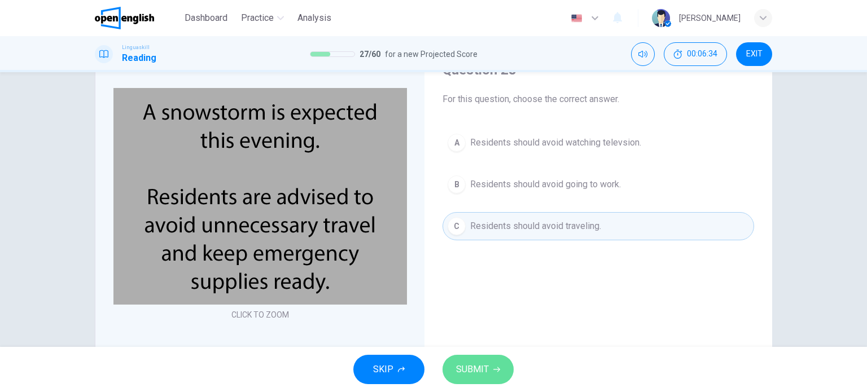
click at [482, 370] on span "SUBMIT" at bounding box center [472, 370] width 33 height 16
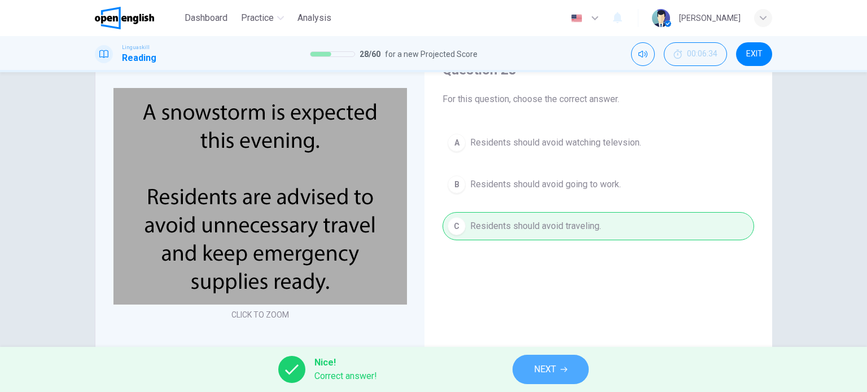
click at [557, 367] on button "NEXT" at bounding box center [551, 369] width 76 height 29
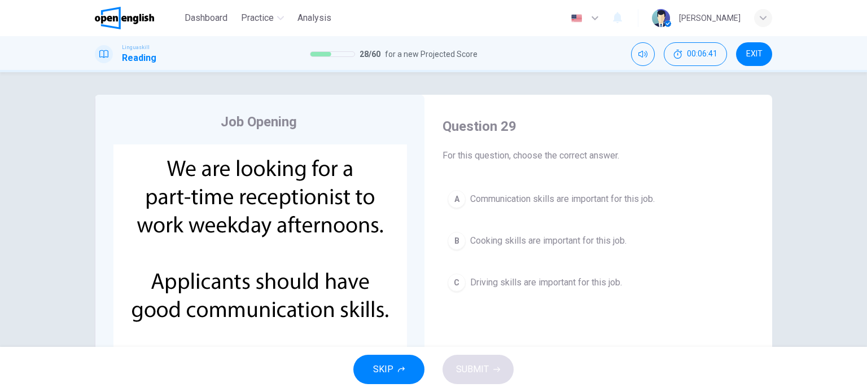
click at [502, 202] on span "Communication skills are important for this job." at bounding box center [562, 200] width 185 height 14
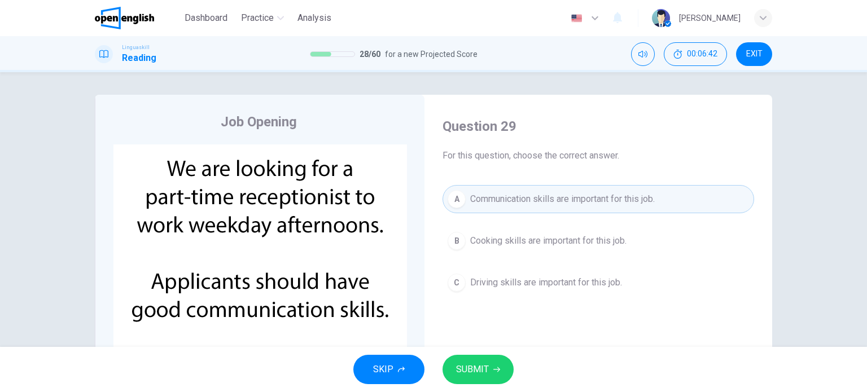
click at [480, 365] on span "SUBMIT" at bounding box center [472, 370] width 33 height 16
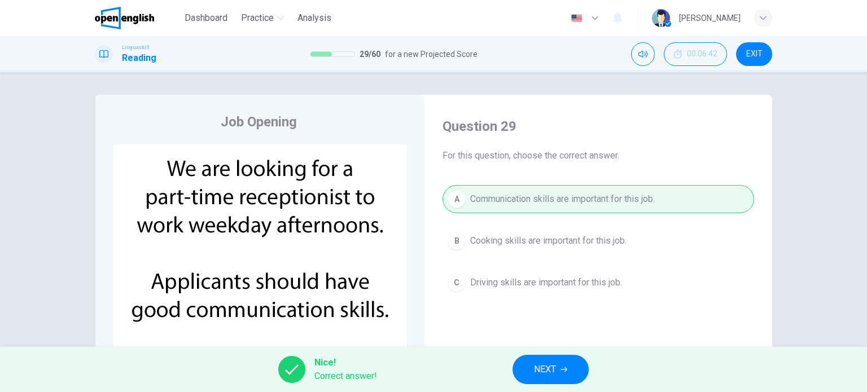
click at [525, 367] on button "NEXT" at bounding box center [551, 369] width 76 height 29
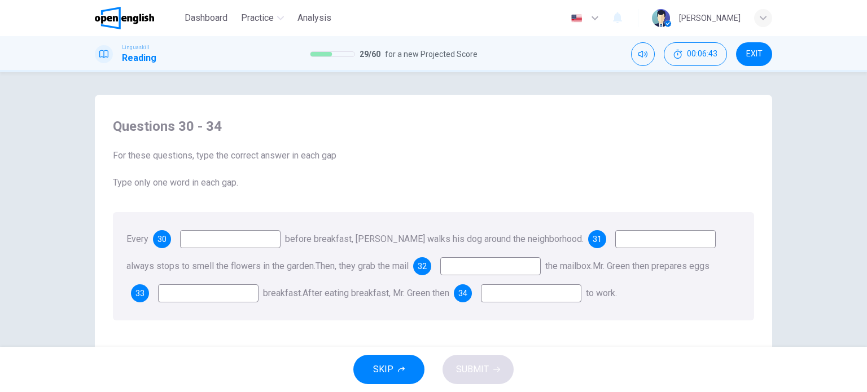
click at [224, 238] on input at bounding box center [230, 239] width 100 height 18
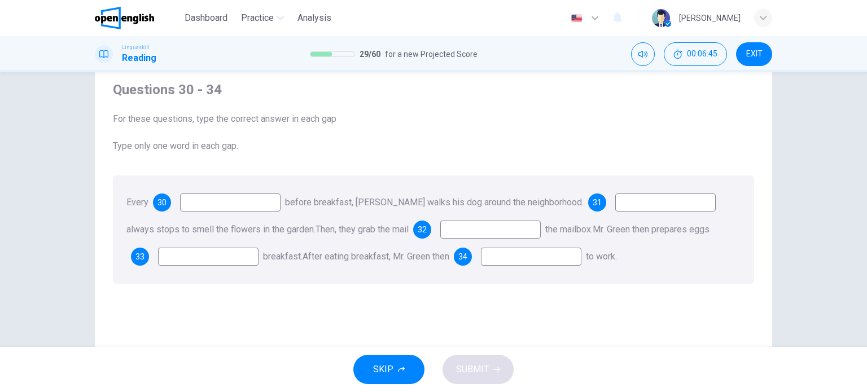
scroll to position [56, 0]
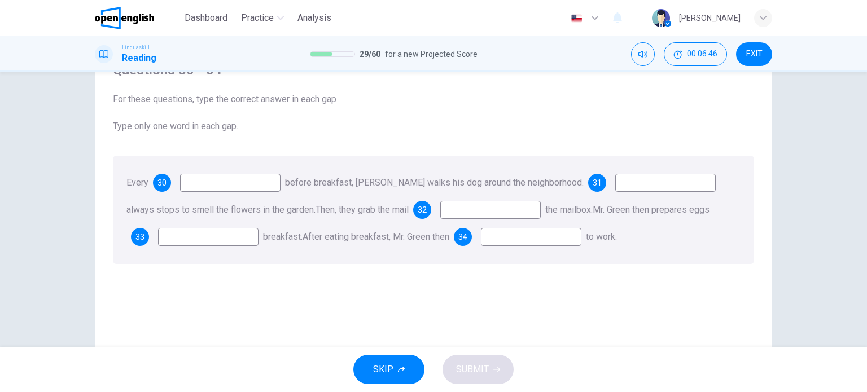
click at [204, 183] on input at bounding box center [230, 183] width 100 height 18
click at [639, 185] on input at bounding box center [665, 183] width 100 height 18
click at [221, 237] on input at bounding box center [208, 237] width 100 height 18
click at [506, 215] on input at bounding box center [490, 210] width 100 height 18
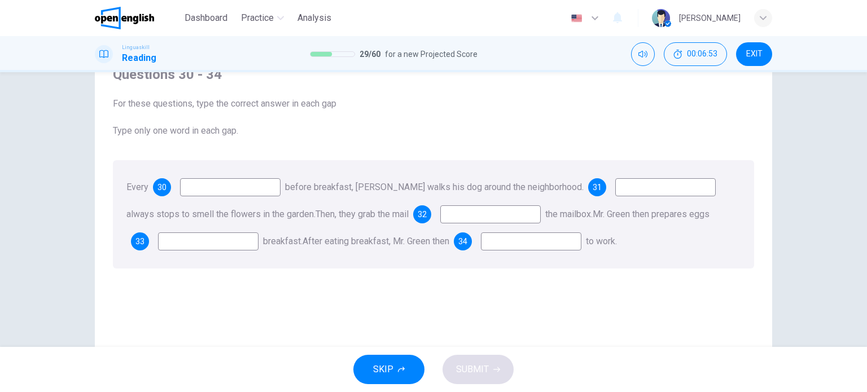
scroll to position [50, 0]
click at [212, 176] on div "Every 30 before breakfast, Mr. Green walks his dog around the neighborhood. 31 …" at bounding box center [433, 217] width 641 height 108
click at [215, 183] on input at bounding box center [230, 190] width 100 height 18
click at [148, 187] on div "Every 30 before breakfast, Mr. Green walks his dog around the neighborhood." at bounding box center [354, 189] width 457 height 11
click at [159, 189] on span "30" at bounding box center [162, 190] width 9 height 8
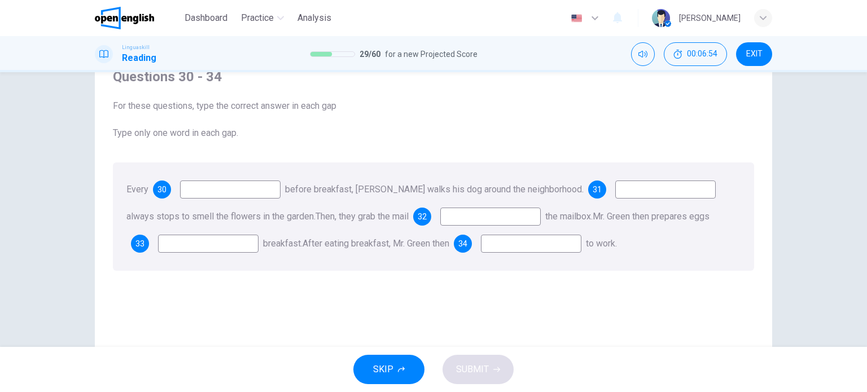
click at [163, 187] on span "30" at bounding box center [162, 190] width 9 height 8
click at [211, 189] on input at bounding box center [230, 190] width 100 height 18
type input "***"
click at [631, 189] on input at bounding box center [665, 190] width 100 height 18
type input "**"
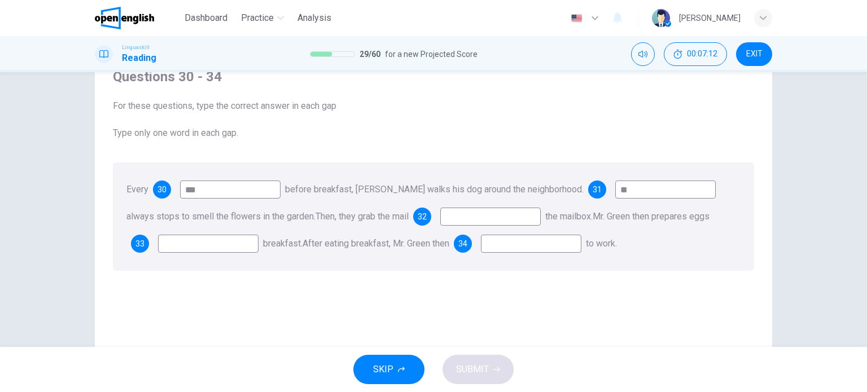
click at [499, 218] on input at bounding box center [490, 217] width 100 height 18
type input "**"
click at [198, 248] on input at bounding box center [208, 244] width 100 height 18
type input "***"
click at [573, 249] on input at bounding box center [531, 244] width 100 height 18
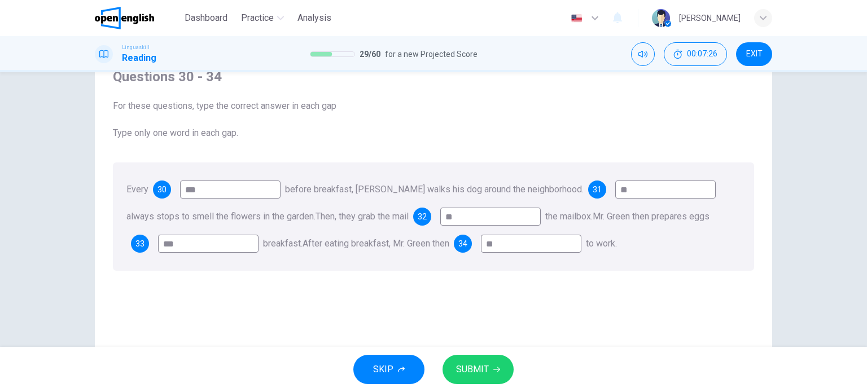
type input "**"
click at [506, 370] on button "SUBMIT" at bounding box center [478, 369] width 71 height 29
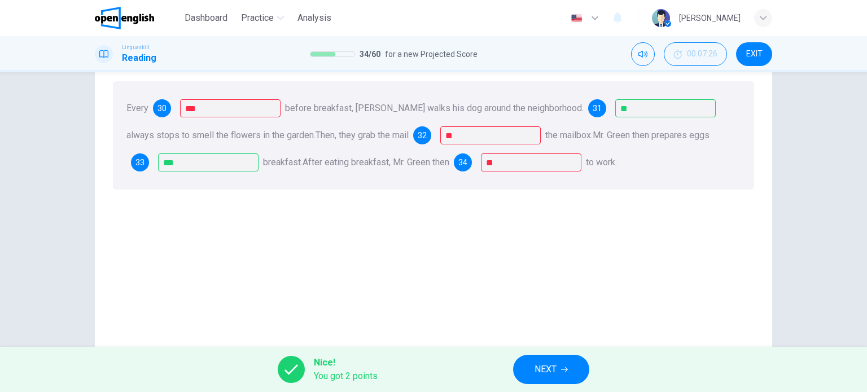
scroll to position [106, 0]
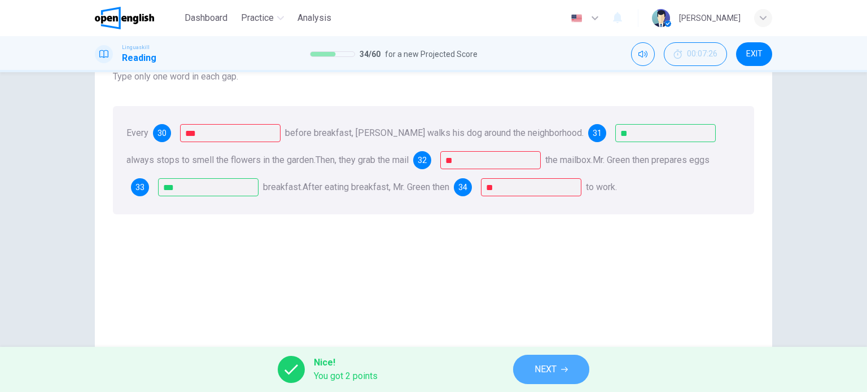
click at [566, 369] on icon "button" at bounding box center [564, 369] width 7 height 7
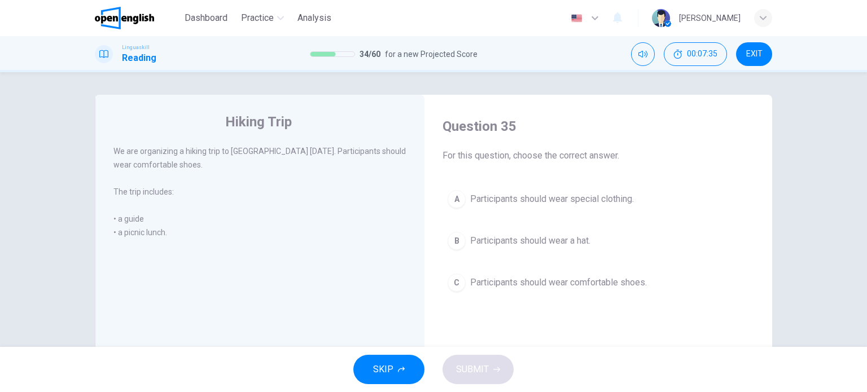
click at [490, 284] on span "Participants should wear comfortable shoes." at bounding box center [558, 283] width 177 height 14
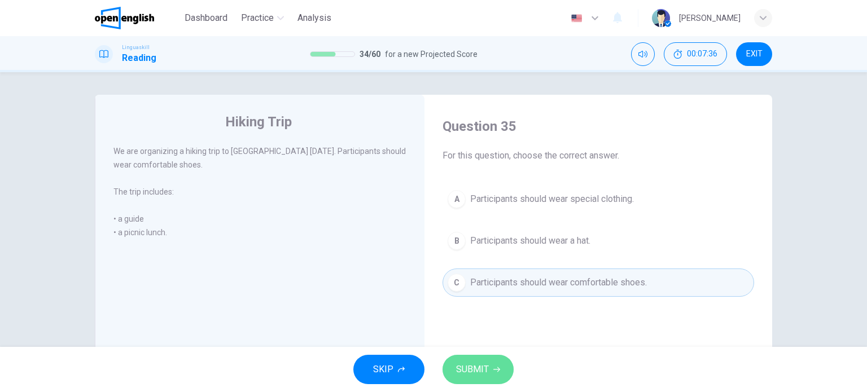
click at [499, 372] on icon "button" at bounding box center [496, 369] width 7 height 7
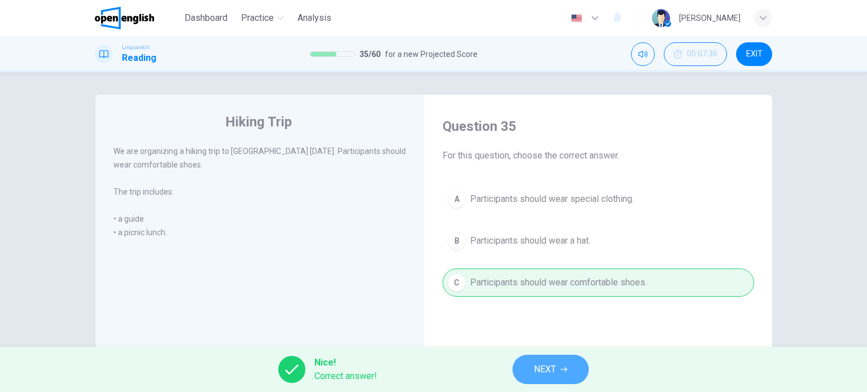
click at [560, 367] on button "NEXT" at bounding box center [551, 369] width 76 height 29
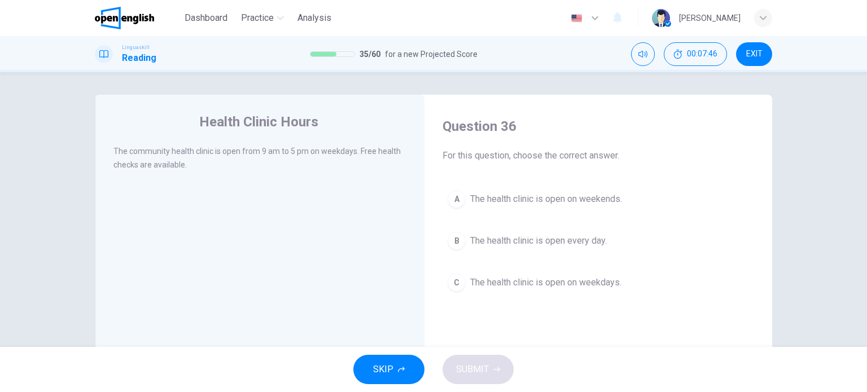
click at [461, 196] on div "A" at bounding box center [457, 199] width 18 height 18
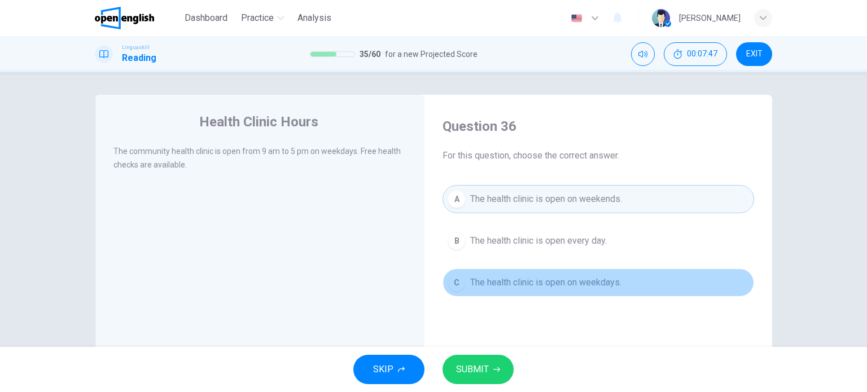
click at [470, 283] on span "The health clinic is open on weekdays." at bounding box center [545, 283] width 151 height 14
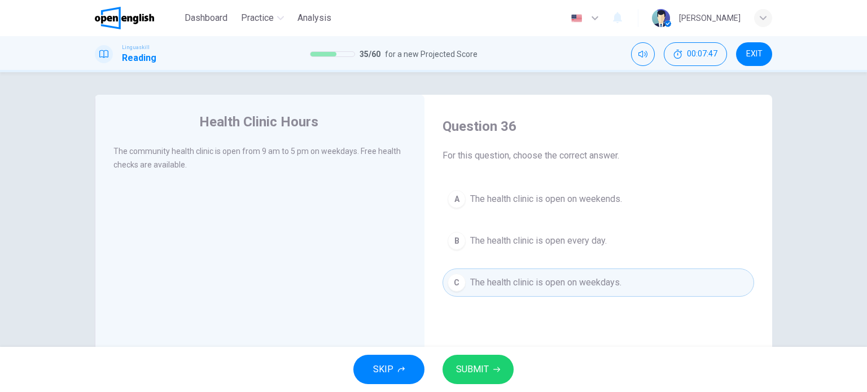
click at [499, 366] on icon "button" at bounding box center [496, 369] width 7 height 7
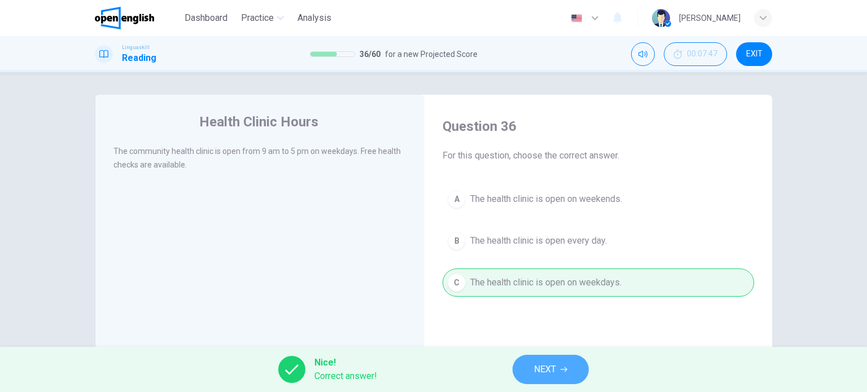
click at [522, 373] on button "NEXT" at bounding box center [551, 369] width 76 height 29
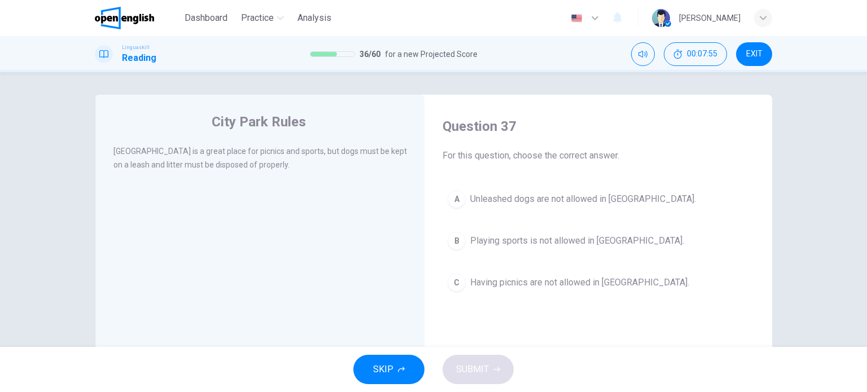
click at [514, 198] on span "Unleashed dogs are not allowed in City Park." at bounding box center [583, 200] width 226 height 14
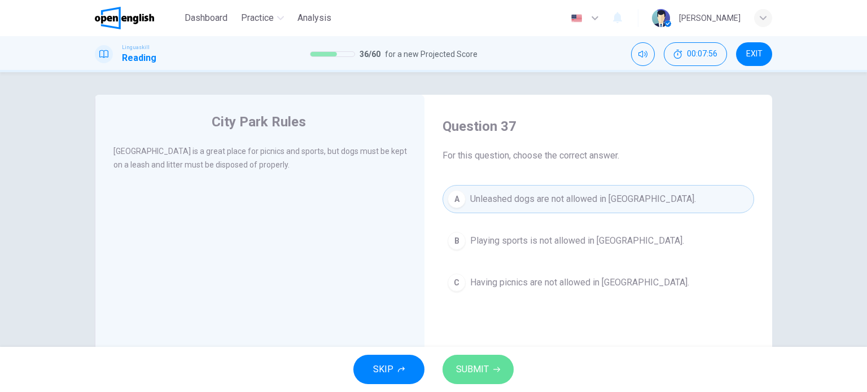
click at [480, 368] on span "SUBMIT" at bounding box center [472, 370] width 33 height 16
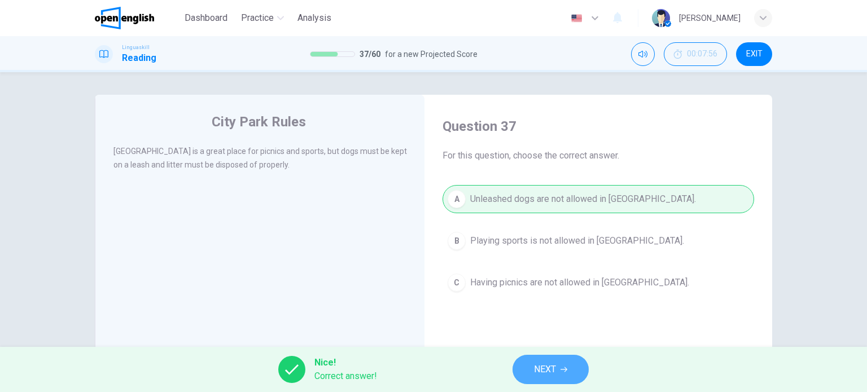
click at [522, 362] on button "NEXT" at bounding box center [551, 369] width 76 height 29
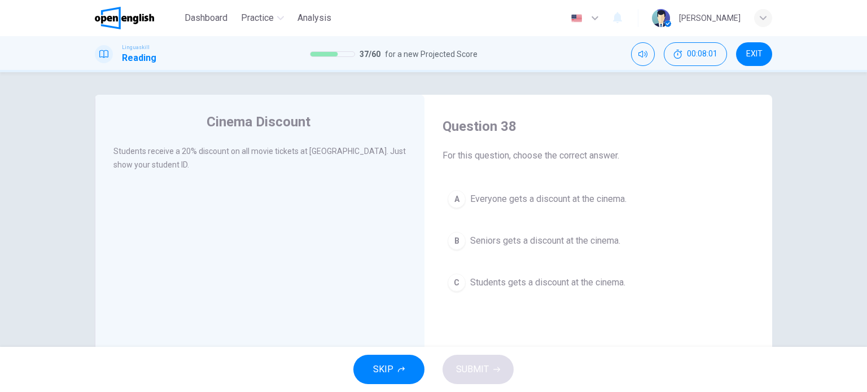
click at [458, 279] on div "C" at bounding box center [457, 283] width 18 height 18
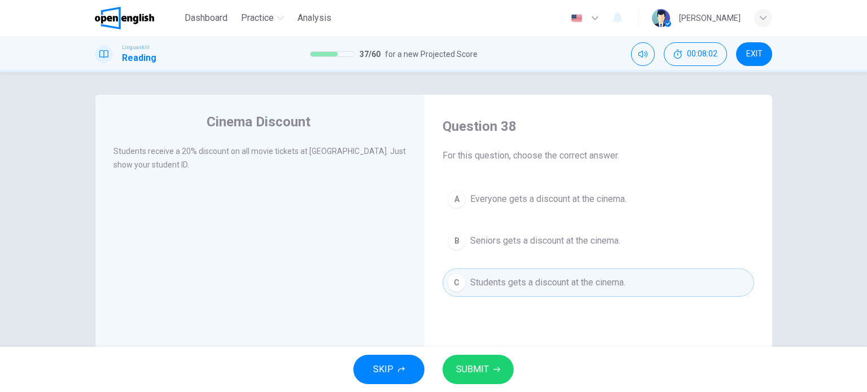
click at [498, 377] on button "SUBMIT" at bounding box center [478, 369] width 71 height 29
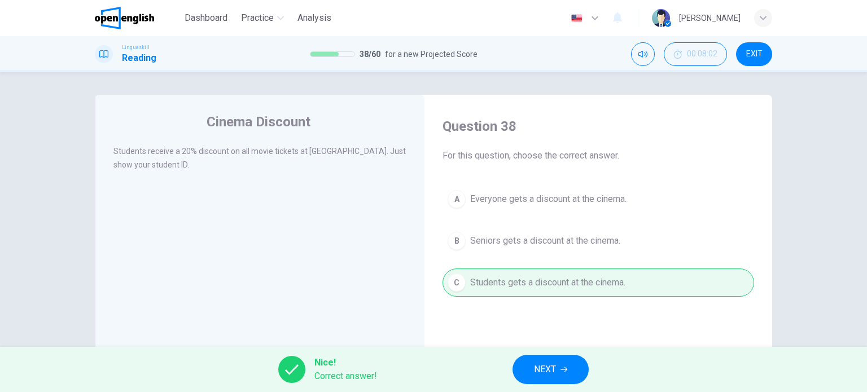
click at [535, 373] on span "NEXT" at bounding box center [545, 370] width 22 height 16
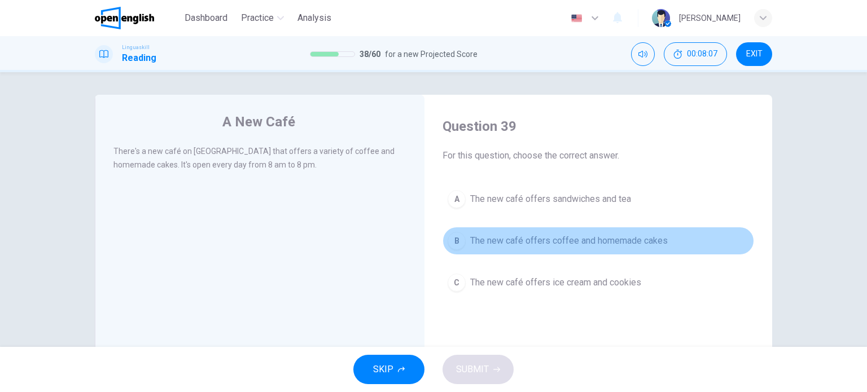
click at [493, 244] on span "The new café offers coffee and homemade cakes" at bounding box center [569, 241] width 198 height 14
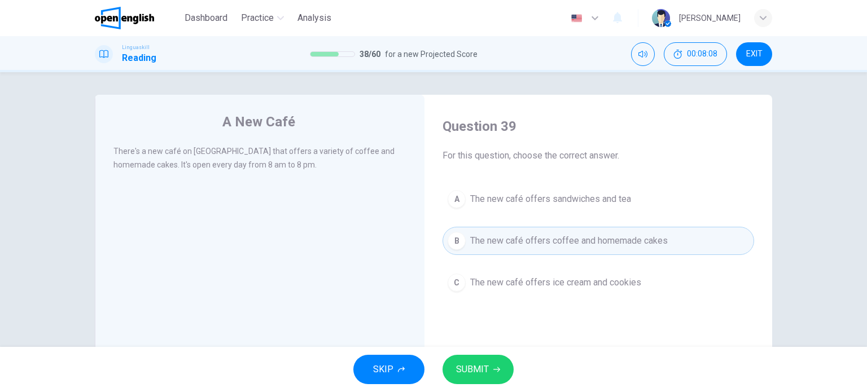
click at [481, 379] on button "SUBMIT" at bounding box center [478, 369] width 71 height 29
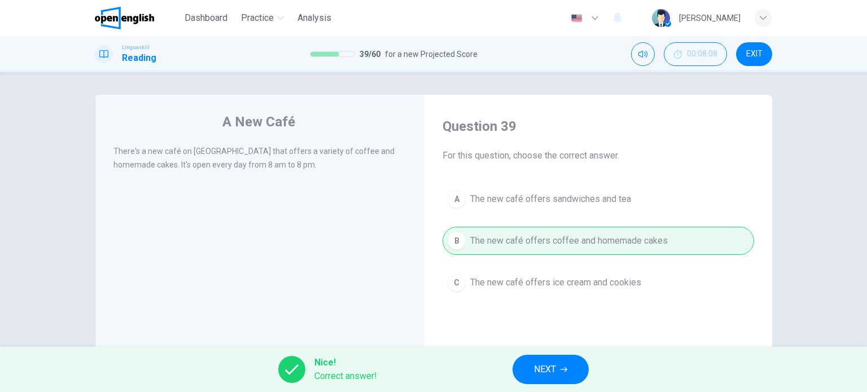
click at [524, 372] on button "NEXT" at bounding box center [551, 369] width 76 height 29
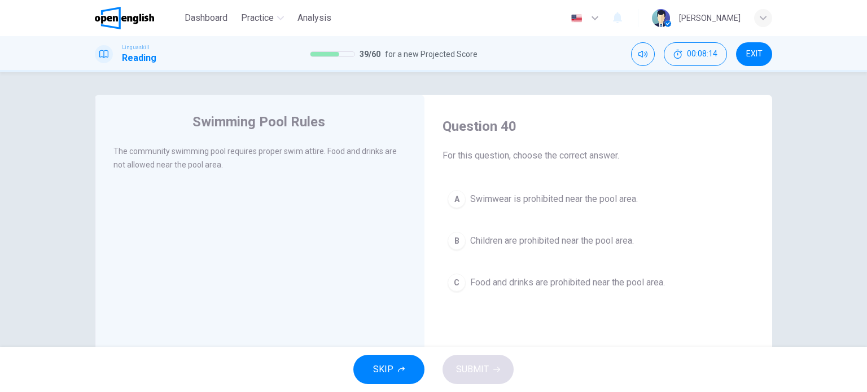
click at [494, 276] on span "Food and drinks are prohibited near the pool area." at bounding box center [567, 283] width 195 height 14
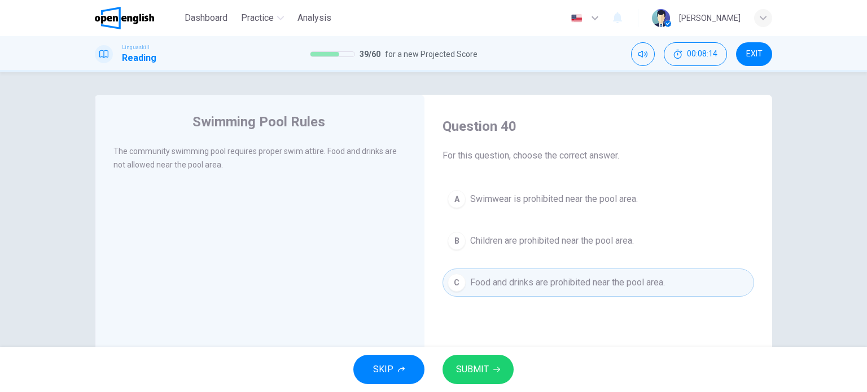
click at [486, 374] on span "SUBMIT" at bounding box center [472, 370] width 33 height 16
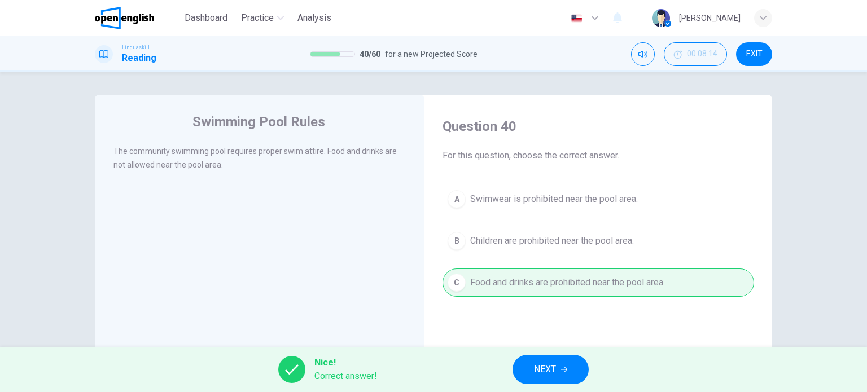
click at [551, 369] on span "NEXT" at bounding box center [545, 370] width 22 height 16
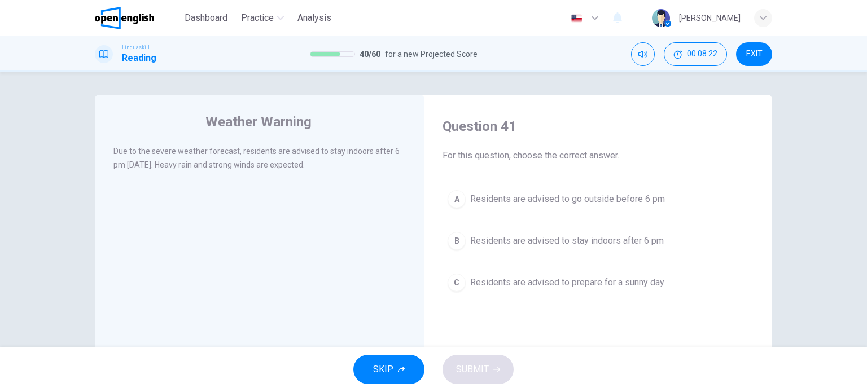
click at [490, 241] on span "Residents are advised to stay indoors after 6 pm" at bounding box center [567, 241] width 194 height 14
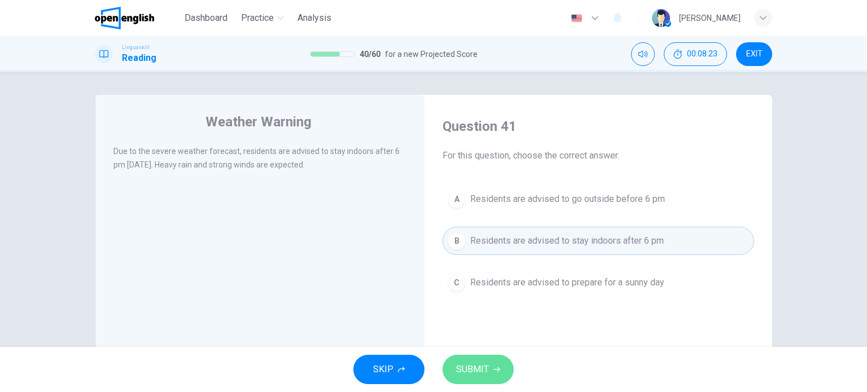
click at [462, 376] on span "SUBMIT" at bounding box center [472, 370] width 33 height 16
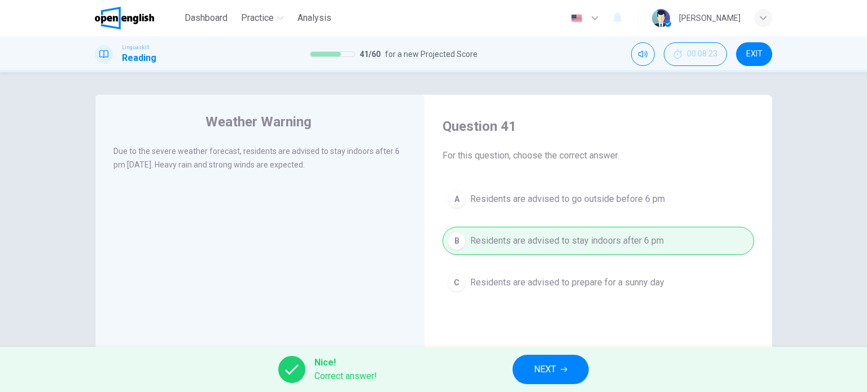
click at [514, 374] on button "NEXT" at bounding box center [551, 369] width 76 height 29
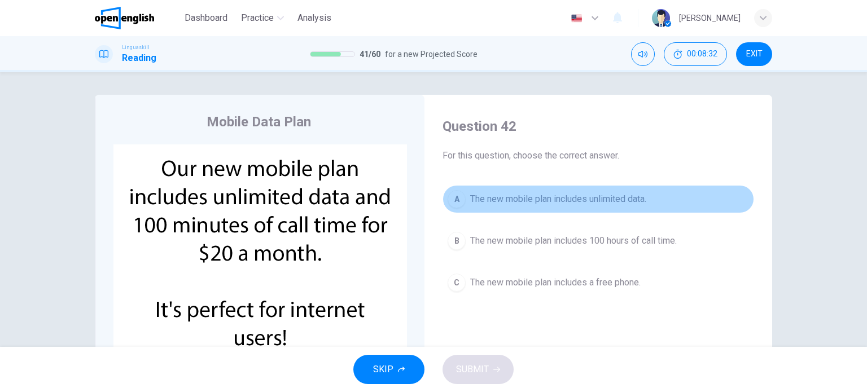
click at [560, 198] on span "The new mobile plan includes unlimited data." at bounding box center [558, 200] width 176 height 14
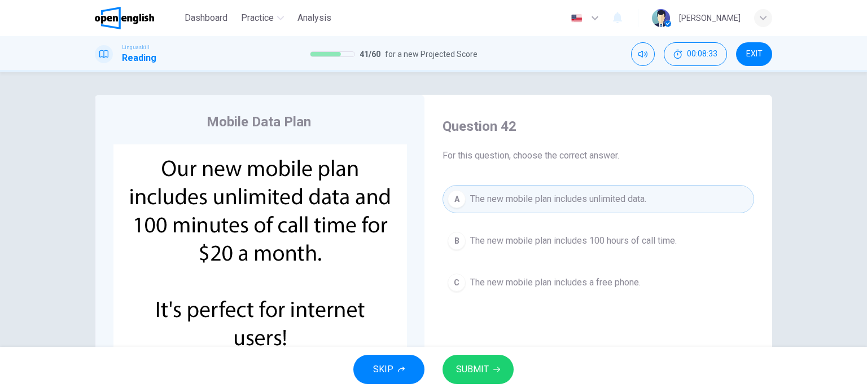
click at [489, 366] on button "SUBMIT" at bounding box center [478, 369] width 71 height 29
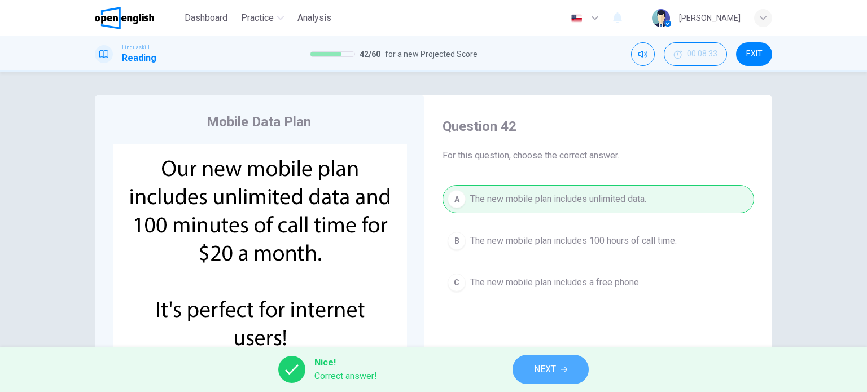
click at [531, 366] on button "NEXT" at bounding box center [551, 369] width 76 height 29
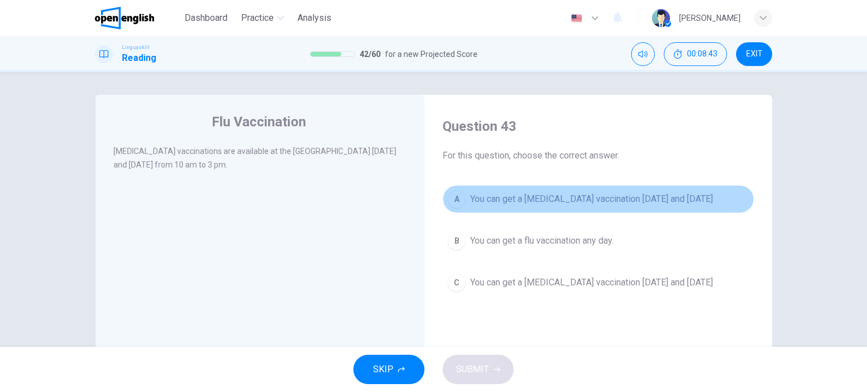
click at [492, 209] on button "A You can get a flu vaccination on Monday and Thursday" at bounding box center [599, 199] width 312 height 28
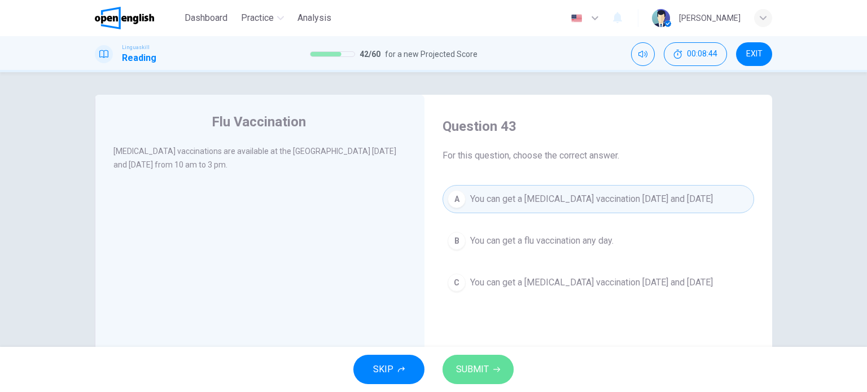
click at [486, 369] on span "SUBMIT" at bounding box center [472, 370] width 33 height 16
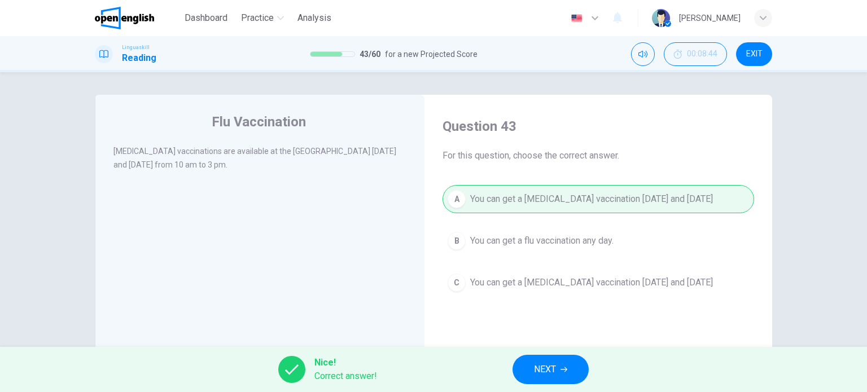
click at [547, 369] on span "NEXT" at bounding box center [545, 370] width 22 height 16
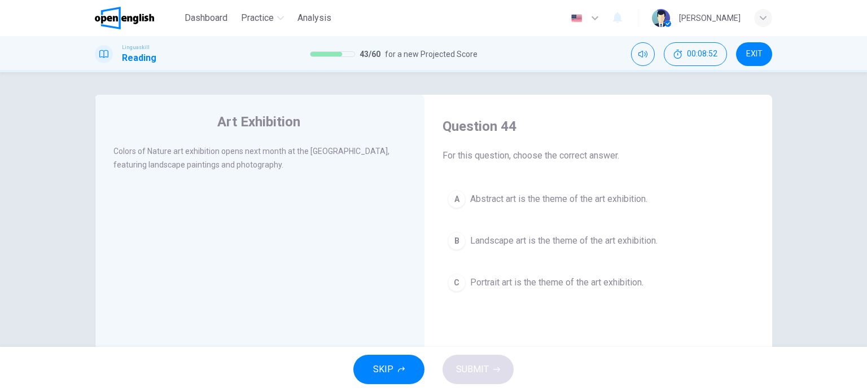
click at [475, 237] on span "Landscape art is the theme of the art exhibition." at bounding box center [563, 241] width 187 height 14
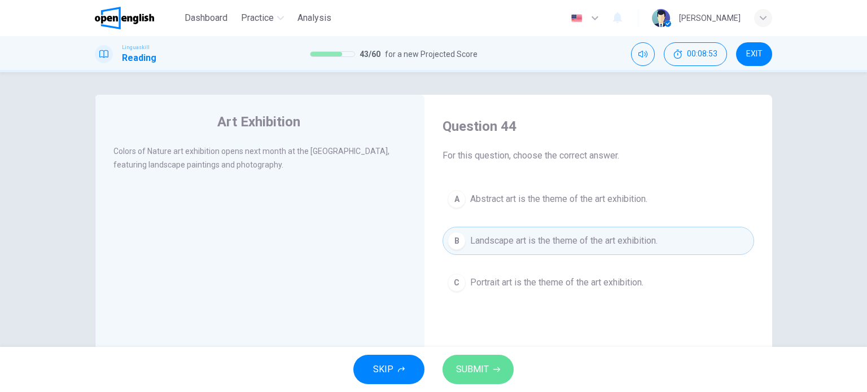
click at [497, 378] on button "SUBMIT" at bounding box center [478, 369] width 71 height 29
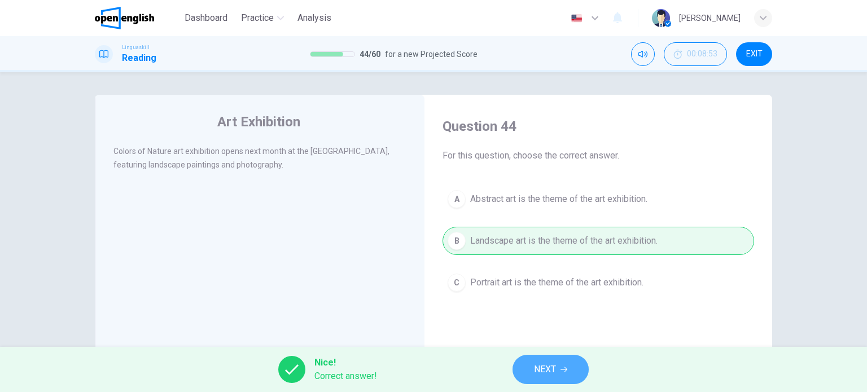
click at [535, 368] on span "NEXT" at bounding box center [545, 370] width 22 height 16
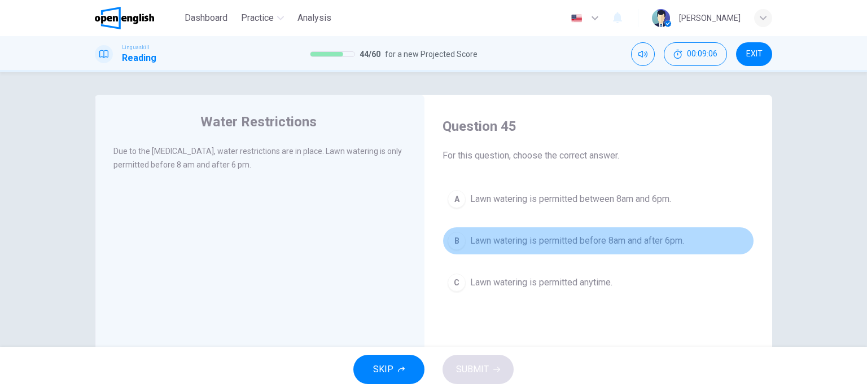
click at [626, 244] on span "Lawn watering is permitted before 8am and after 6pm." at bounding box center [577, 241] width 214 height 14
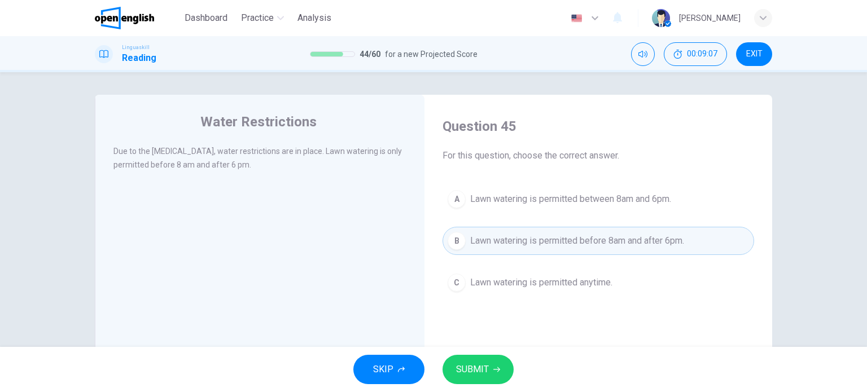
click at [493, 369] on icon "button" at bounding box center [496, 369] width 7 height 7
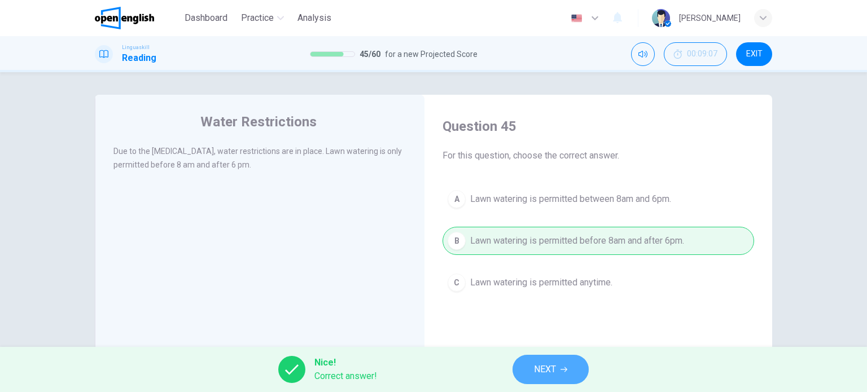
click at [547, 363] on span "NEXT" at bounding box center [545, 370] width 22 height 16
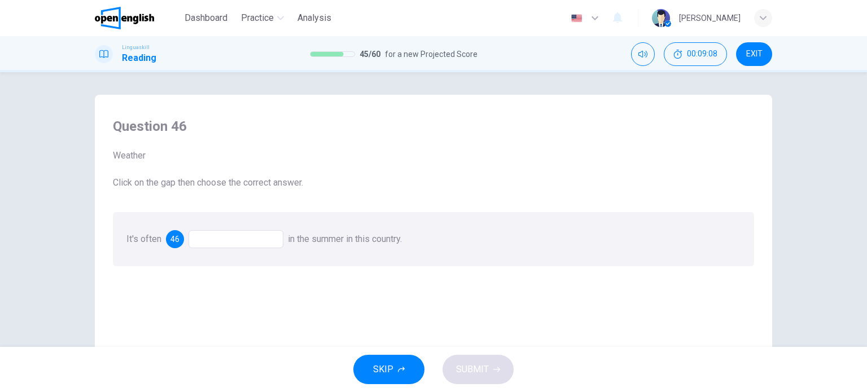
click at [189, 237] on div "46" at bounding box center [224, 239] width 117 height 18
click at [210, 242] on div at bounding box center [236, 239] width 95 height 18
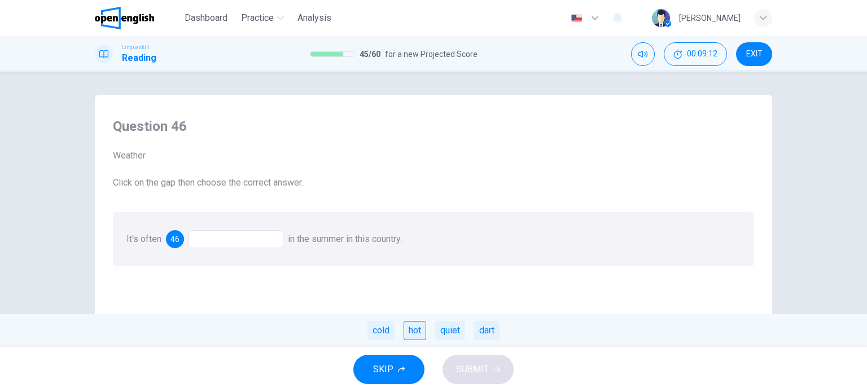
click at [417, 324] on div "hot" at bounding box center [415, 330] width 23 height 19
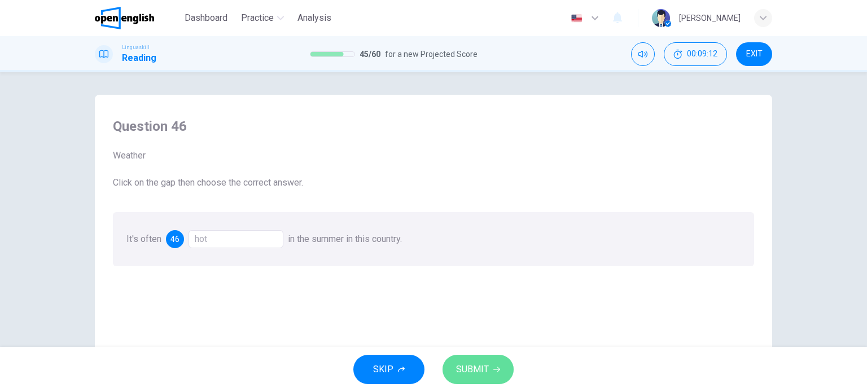
click at [486, 370] on span "SUBMIT" at bounding box center [472, 370] width 33 height 16
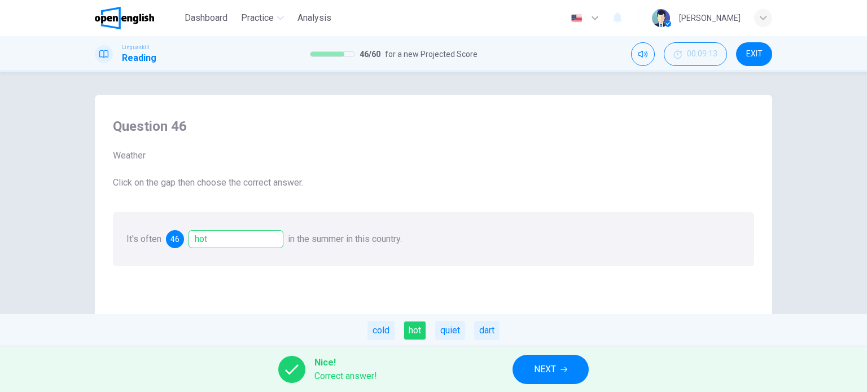
click at [531, 366] on button "NEXT" at bounding box center [551, 369] width 76 height 29
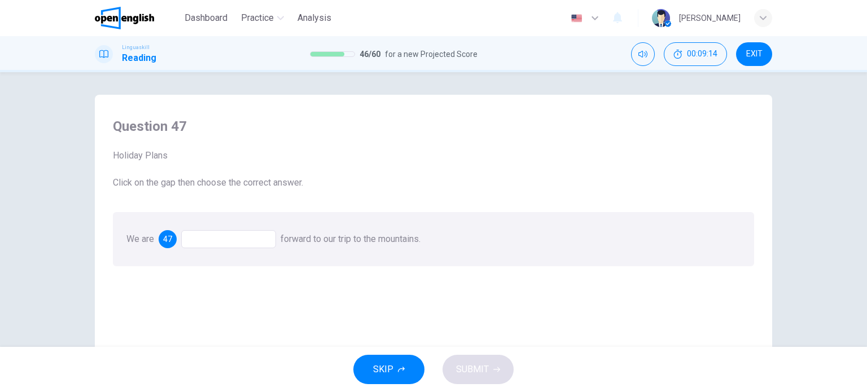
click at [209, 247] on div at bounding box center [228, 239] width 95 height 18
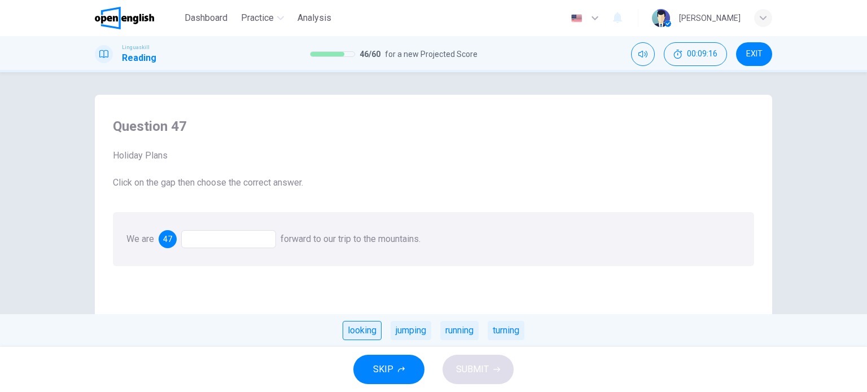
click at [357, 326] on div "looking" at bounding box center [362, 330] width 39 height 19
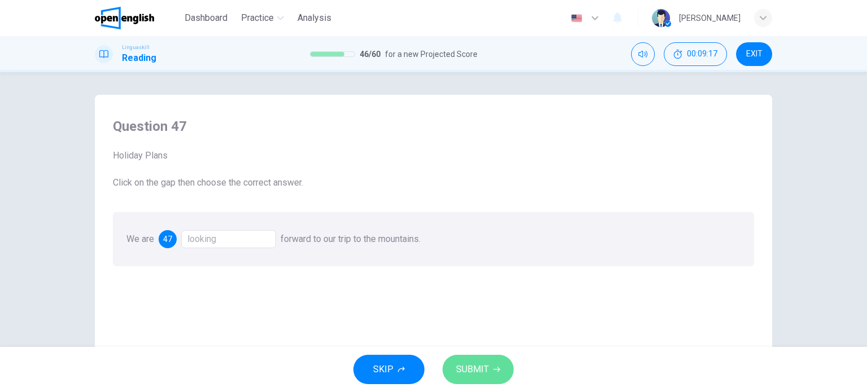
click at [466, 370] on span "SUBMIT" at bounding box center [472, 370] width 33 height 16
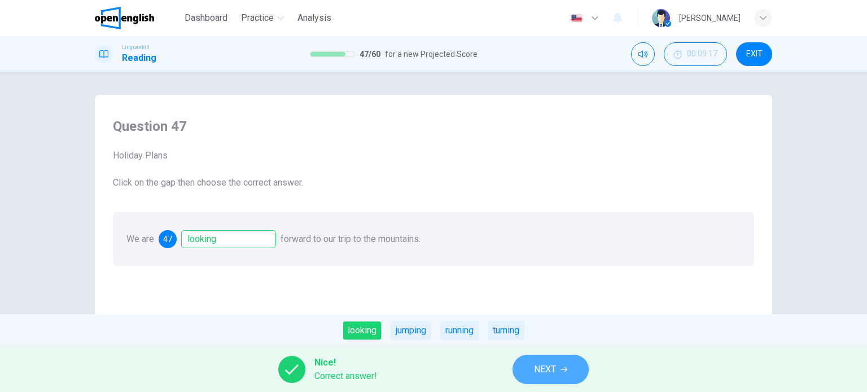
click at [544, 370] on span "NEXT" at bounding box center [545, 370] width 22 height 16
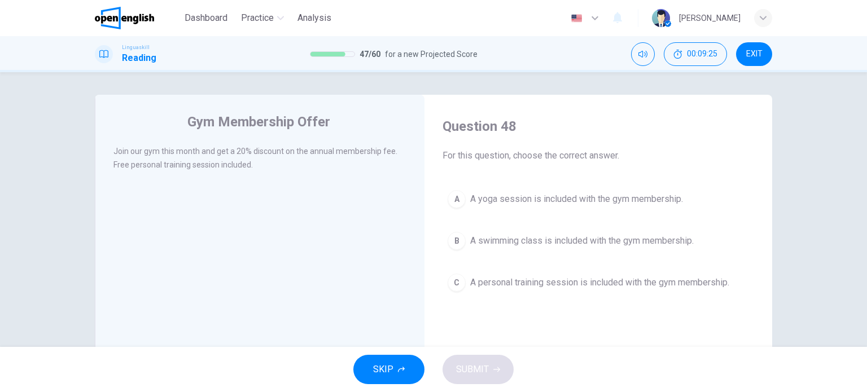
click at [482, 280] on span "A personal training session is included with the gym membership." at bounding box center [599, 283] width 259 height 14
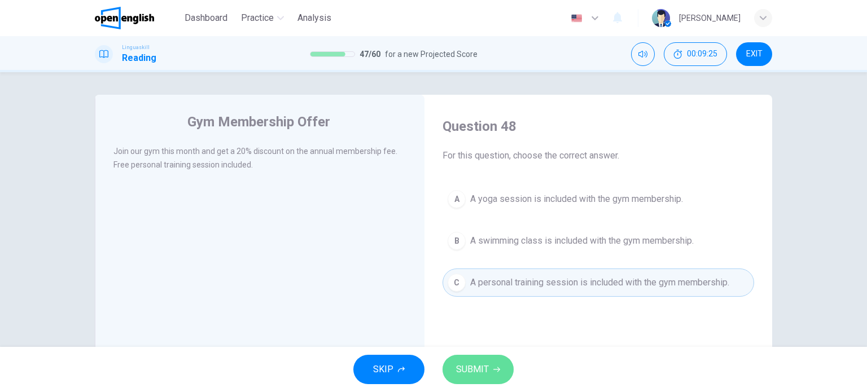
click at [476, 366] on span "SUBMIT" at bounding box center [472, 370] width 33 height 16
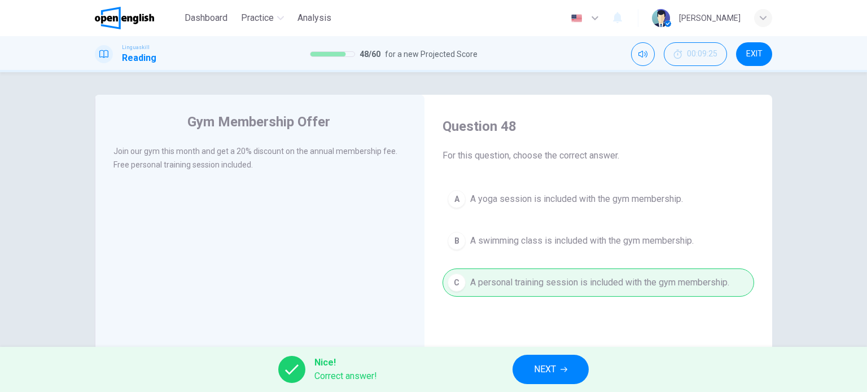
click at [539, 370] on span "NEXT" at bounding box center [545, 370] width 22 height 16
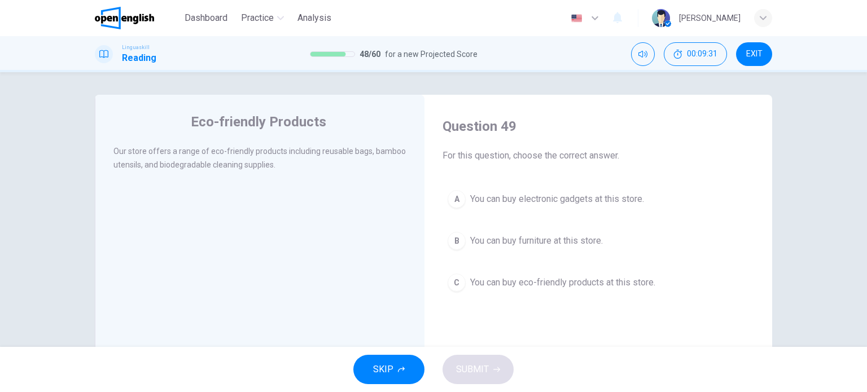
click at [470, 282] on span "You can buy eco-friendly products at this store." at bounding box center [562, 283] width 185 height 14
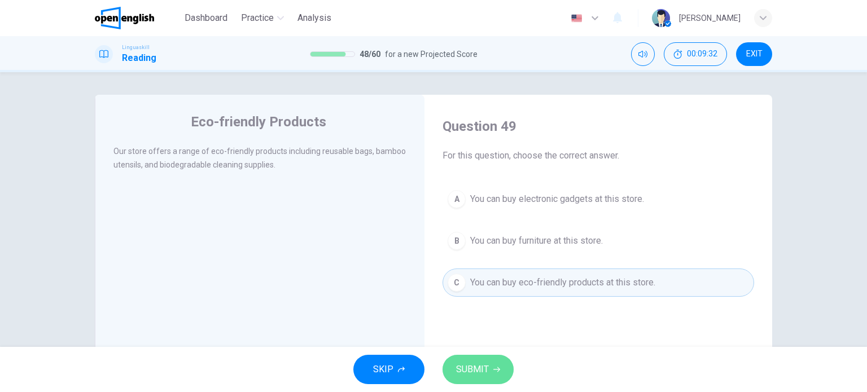
click at [489, 362] on button "SUBMIT" at bounding box center [478, 369] width 71 height 29
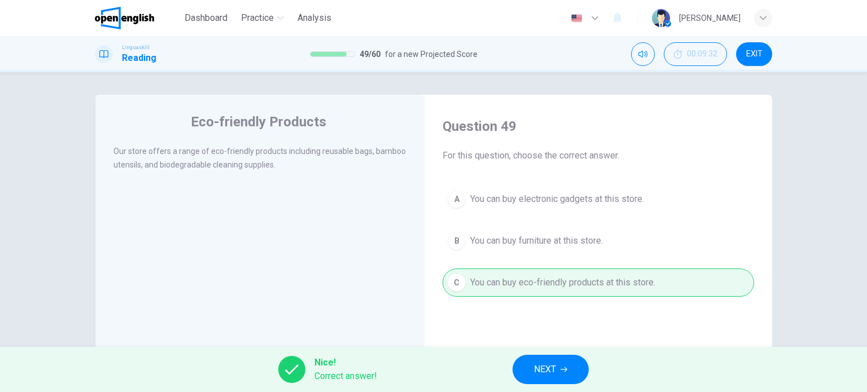
click at [555, 366] on span "NEXT" at bounding box center [545, 370] width 22 height 16
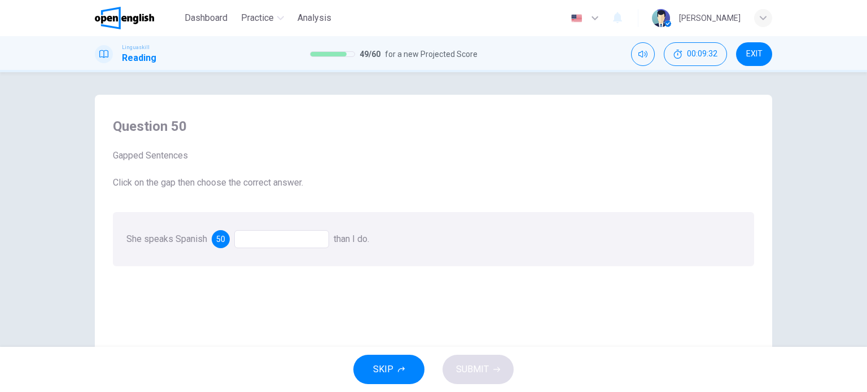
click at [241, 214] on div "She speaks Spanish 50 than I do." at bounding box center [433, 239] width 641 height 54
click at [277, 240] on div at bounding box center [281, 239] width 95 height 18
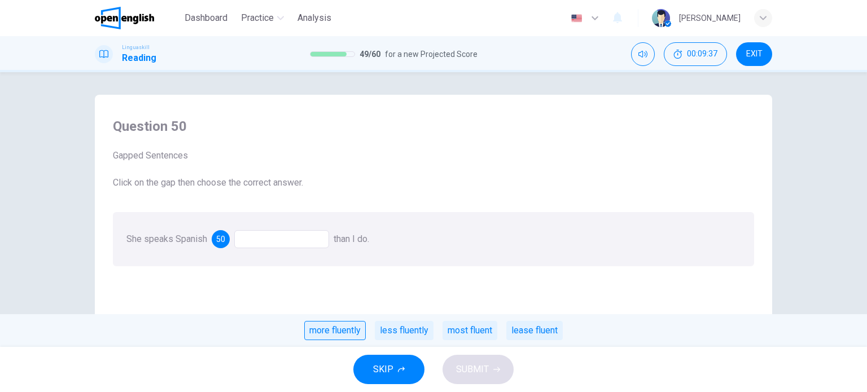
click at [337, 335] on div "more fluently" at bounding box center [335, 330] width 62 height 19
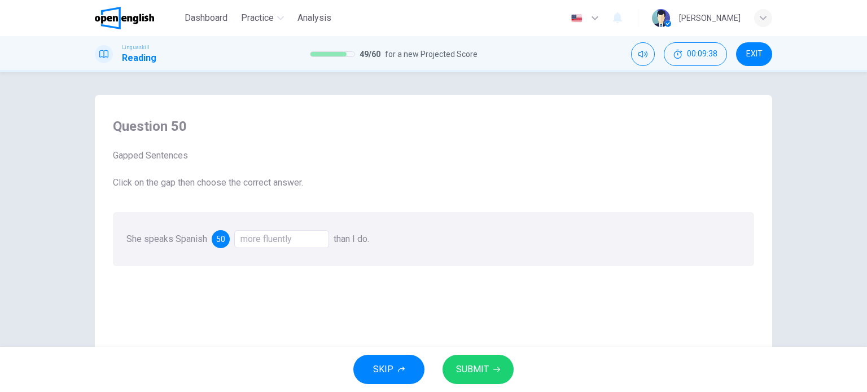
click at [490, 370] on button "SUBMIT" at bounding box center [478, 369] width 71 height 29
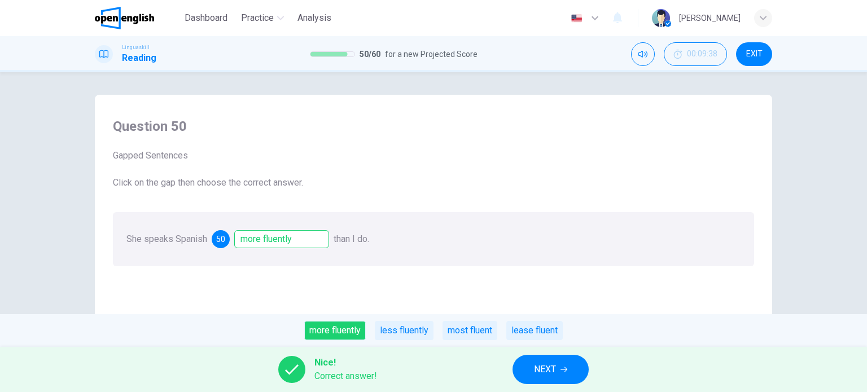
click at [523, 365] on button "NEXT" at bounding box center [551, 369] width 76 height 29
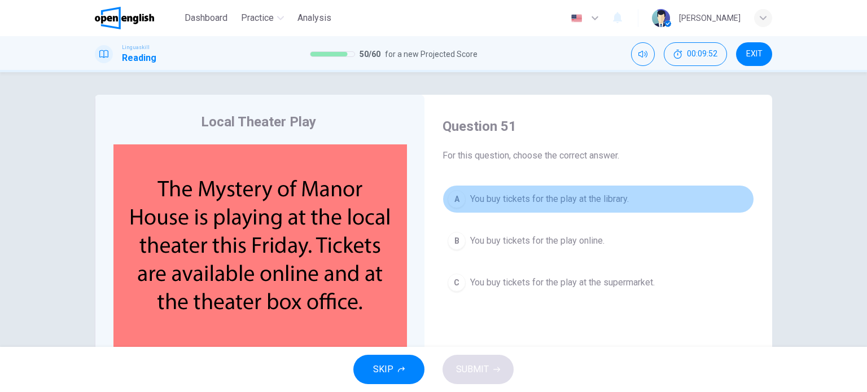
click at [454, 196] on div "A" at bounding box center [457, 199] width 18 height 18
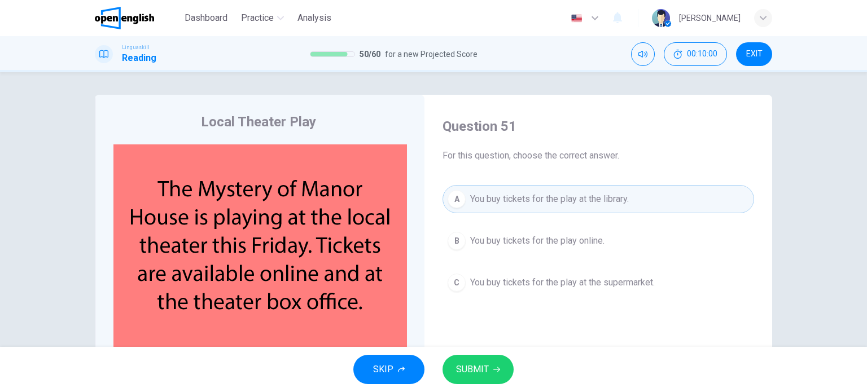
click at [456, 241] on div "B" at bounding box center [457, 241] width 18 height 18
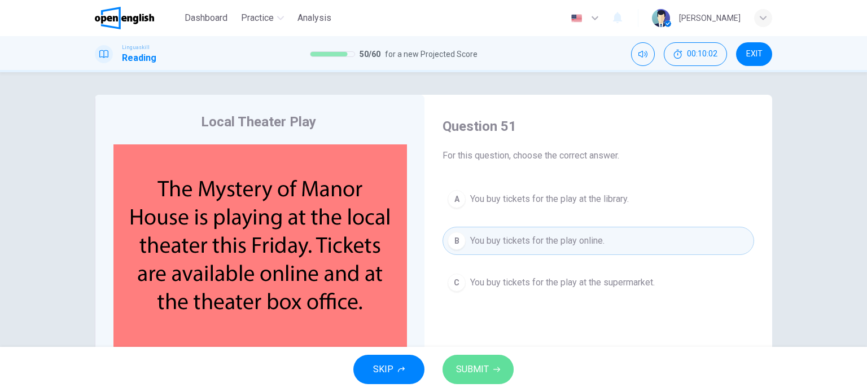
click at [486, 367] on span "SUBMIT" at bounding box center [472, 370] width 33 height 16
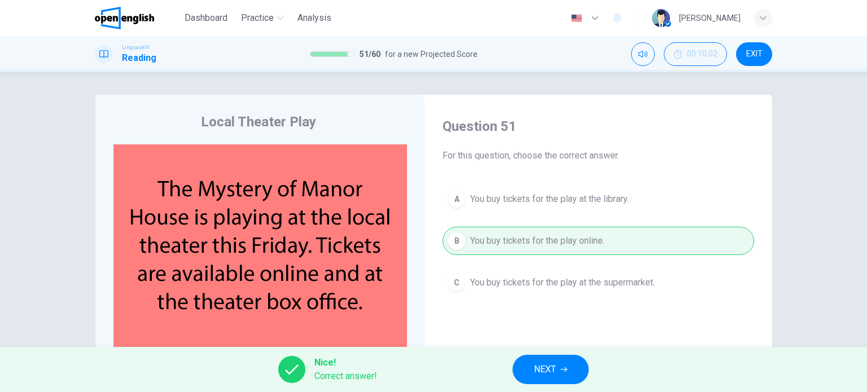
click at [562, 369] on icon "button" at bounding box center [564, 369] width 7 height 7
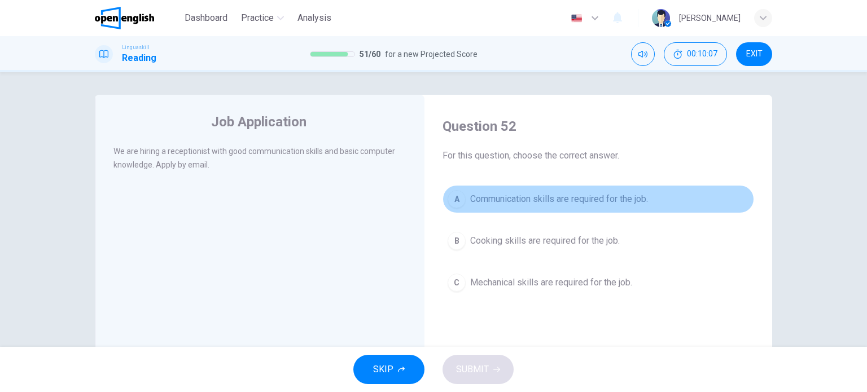
click at [458, 194] on div "A" at bounding box center [457, 199] width 18 height 18
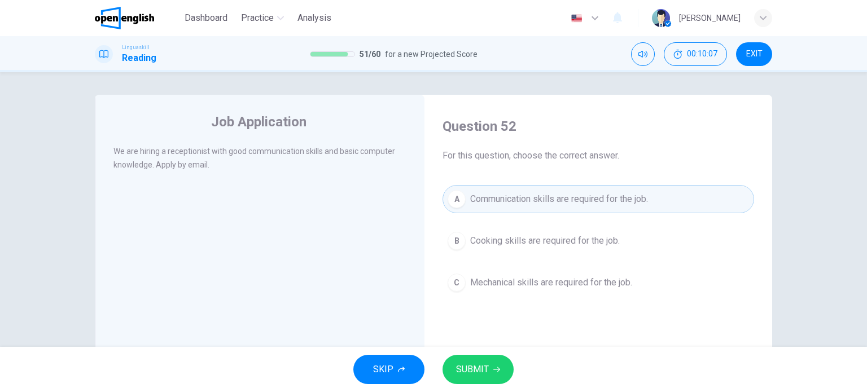
click at [481, 356] on button "SUBMIT" at bounding box center [478, 369] width 71 height 29
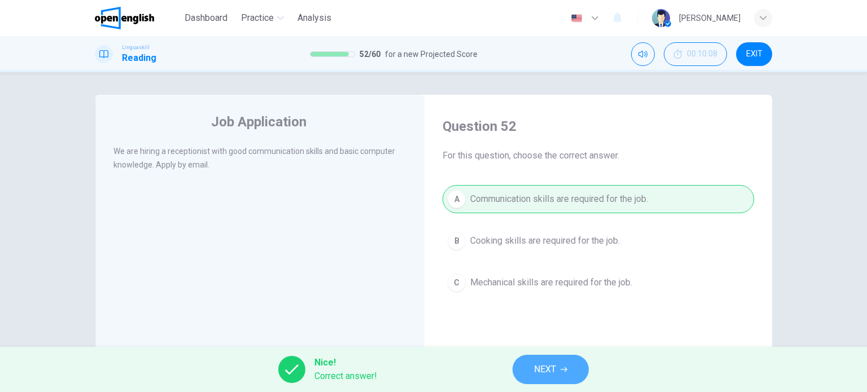
click at [548, 373] on span "NEXT" at bounding box center [545, 370] width 22 height 16
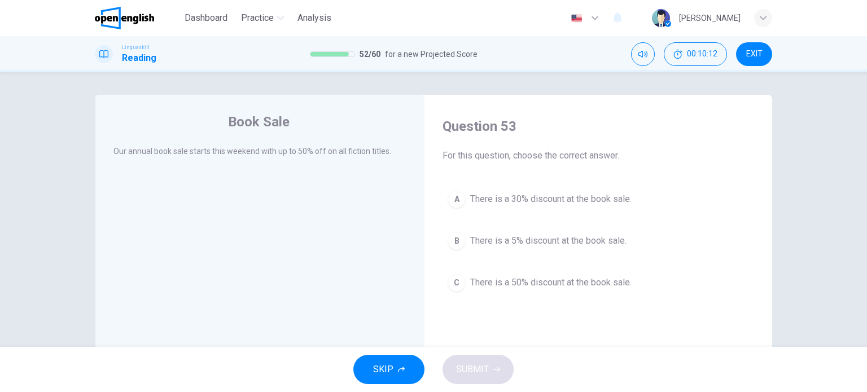
click at [444, 283] on button "C There is a 50% discount at the book sale." at bounding box center [599, 283] width 312 height 28
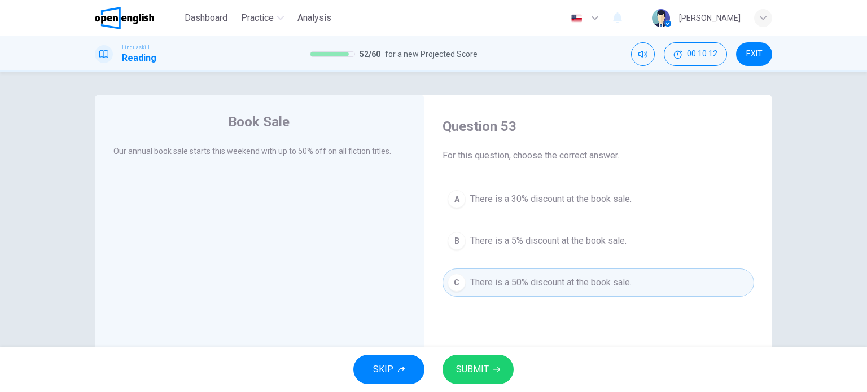
click at [482, 369] on span "SUBMIT" at bounding box center [472, 370] width 33 height 16
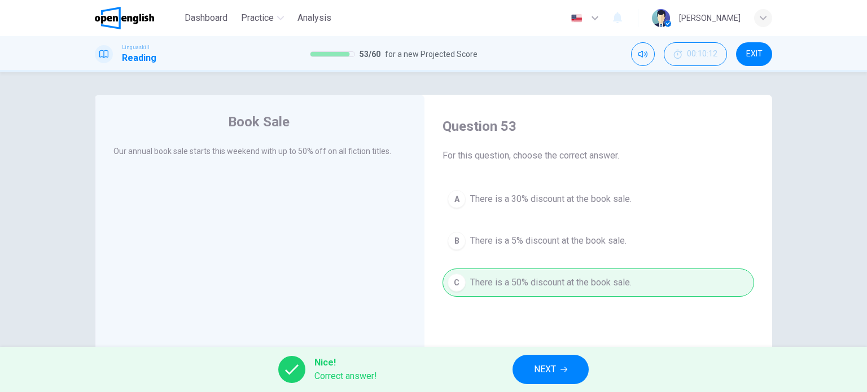
click at [540, 379] on button "NEXT" at bounding box center [551, 369] width 76 height 29
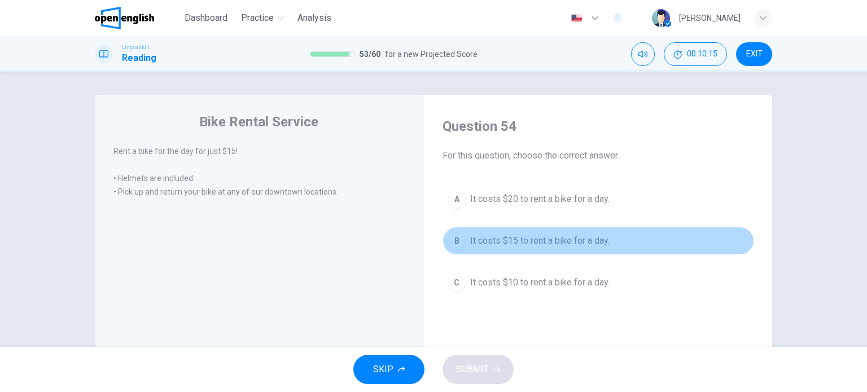
click at [460, 242] on div "B" at bounding box center [457, 241] width 18 height 18
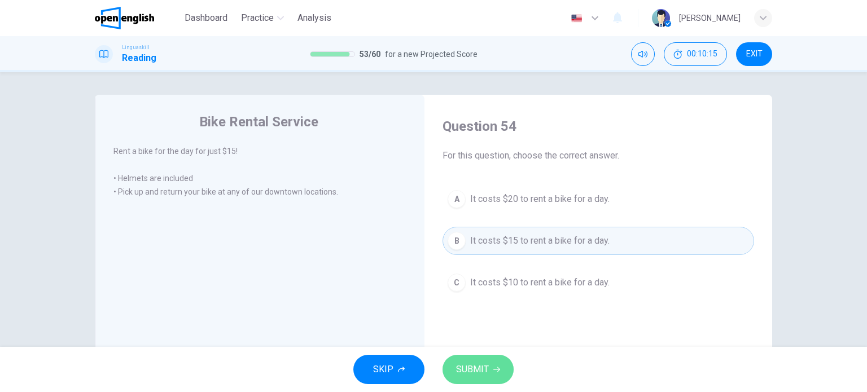
click at [486, 363] on span "SUBMIT" at bounding box center [472, 370] width 33 height 16
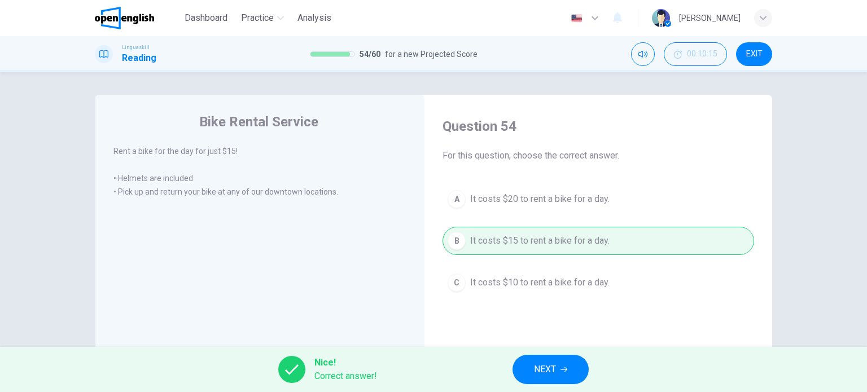
click at [551, 372] on span "NEXT" at bounding box center [545, 370] width 22 height 16
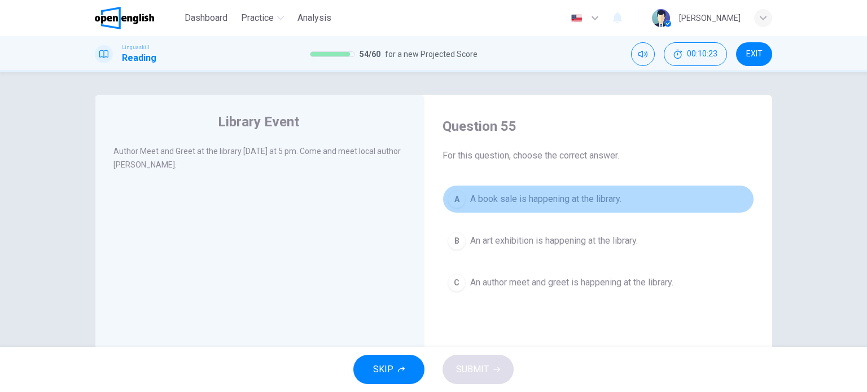
click at [456, 198] on div "A" at bounding box center [457, 199] width 18 height 18
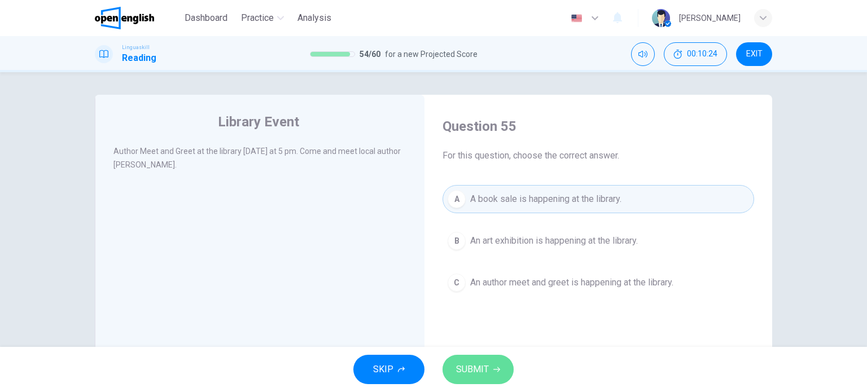
click at [482, 361] on button "SUBMIT" at bounding box center [478, 369] width 71 height 29
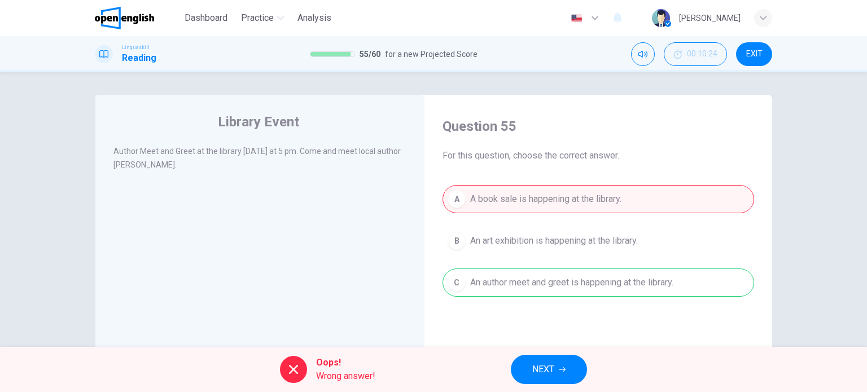
click at [456, 285] on div "A A book sale is happening at the library. B An art exhibition is happening at …" at bounding box center [599, 241] width 312 height 112
click at [551, 369] on span "NEXT" at bounding box center [543, 370] width 22 height 16
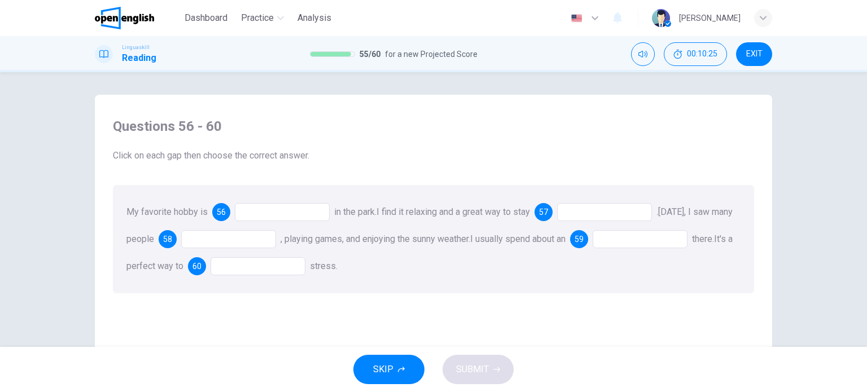
click at [280, 210] on div at bounding box center [282, 212] width 95 height 18
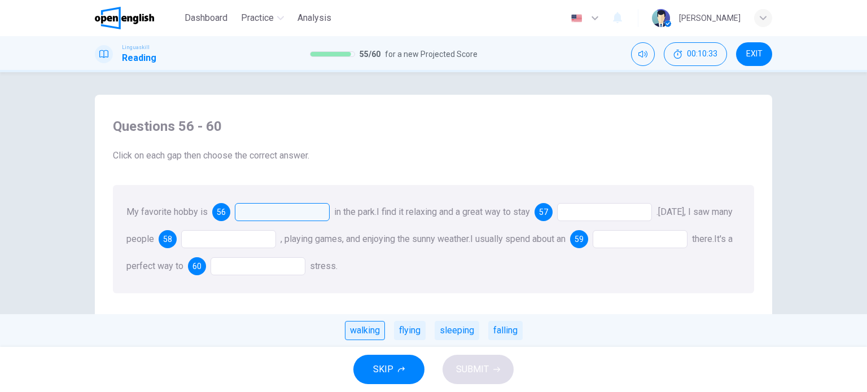
click at [364, 334] on div "walking" at bounding box center [365, 330] width 40 height 19
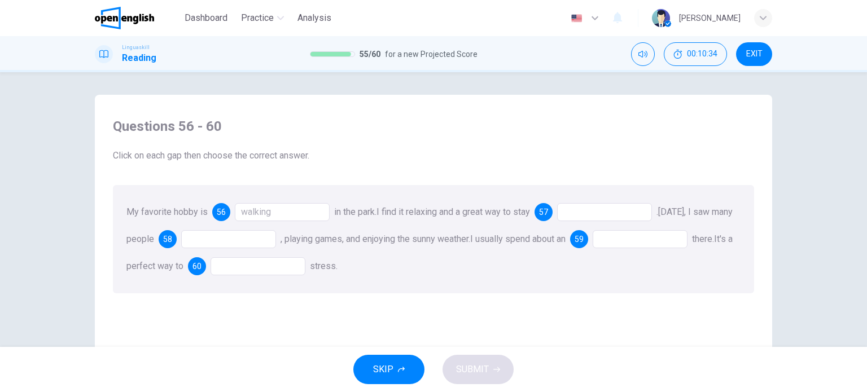
click at [601, 212] on div at bounding box center [604, 212] width 95 height 18
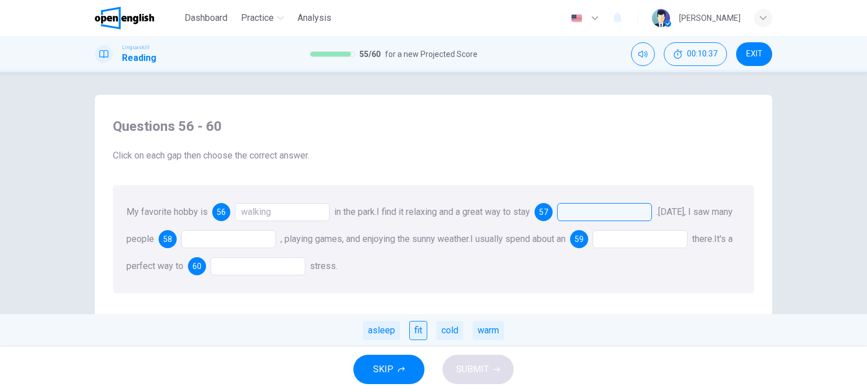
click at [418, 331] on div "fit" at bounding box center [418, 330] width 18 height 19
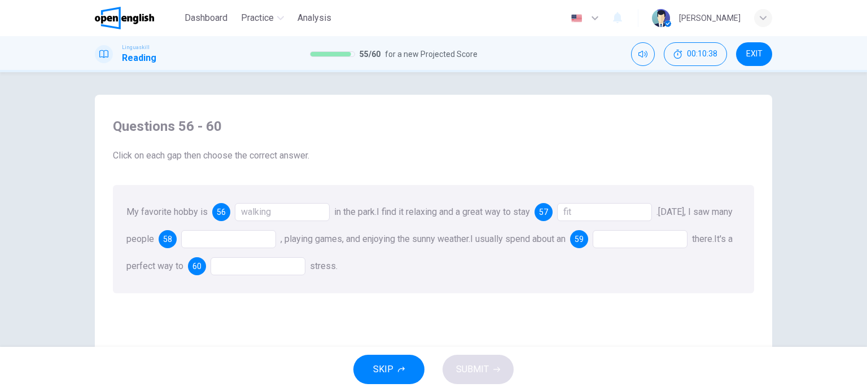
click at [225, 240] on div at bounding box center [228, 239] width 95 height 18
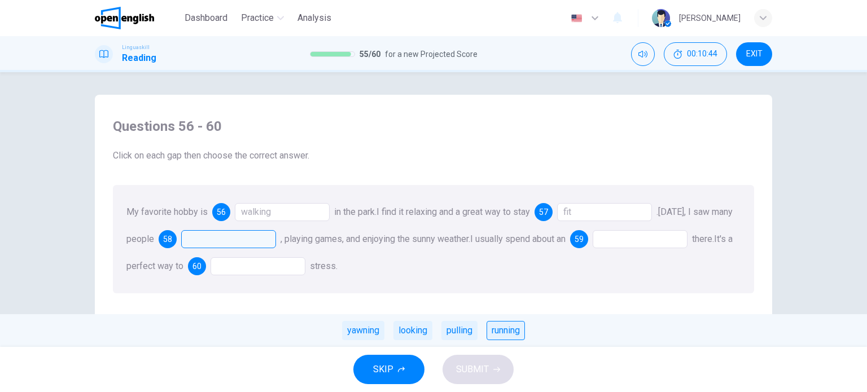
click at [509, 333] on div "running" at bounding box center [506, 330] width 38 height 19
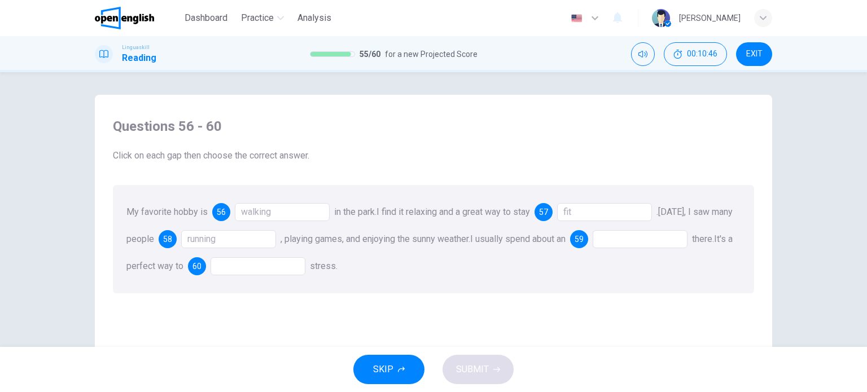
click at [668, 242] on div at bounding box center [640, 239] width 95 height 18
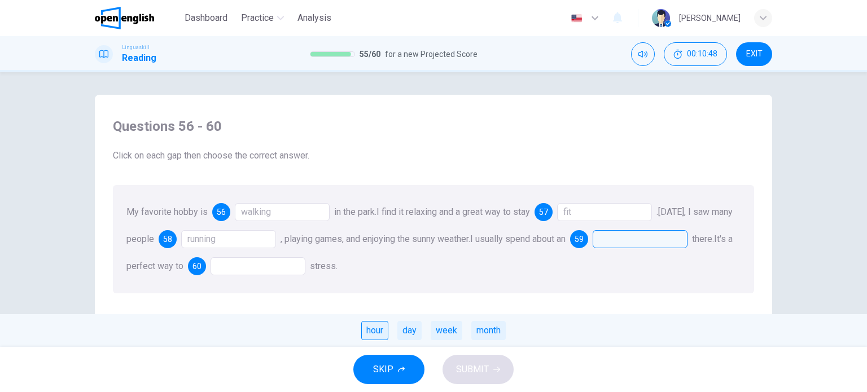
click at [374, 331] on div "hour" at bounding box center [374, 330] width 27 height 19
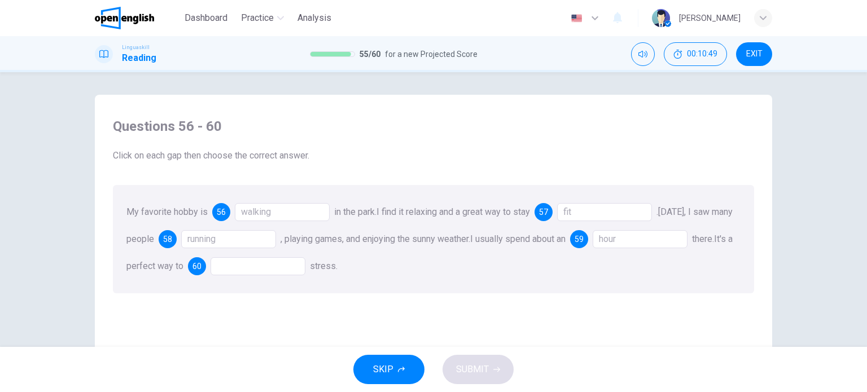
click at [287, 267] on div at bounding box center [258, 266] width 95 height 18
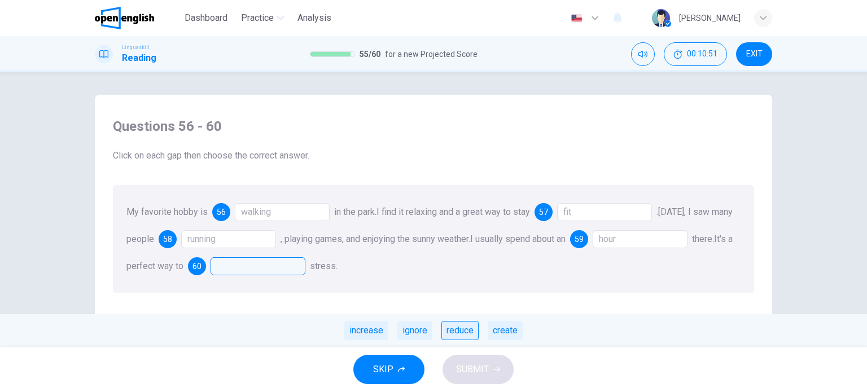
click at [459, 331] on div "reduce" at bounding box center [460, 330] width 37 height 19
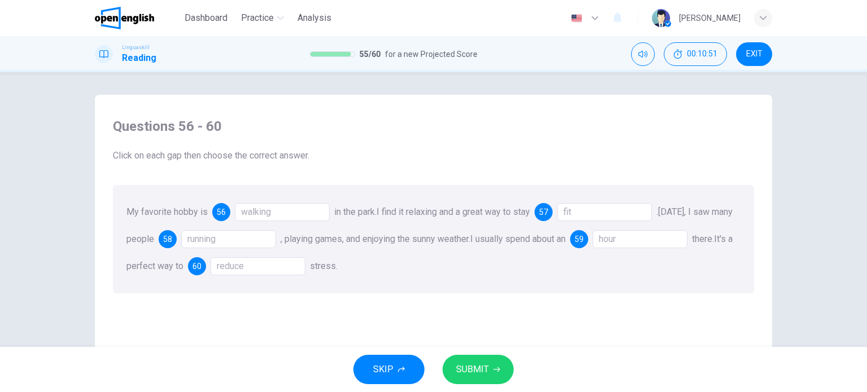
click at [481, 367] on span "SUBMIT" at bounding box center [472, 370] width 33 height 16
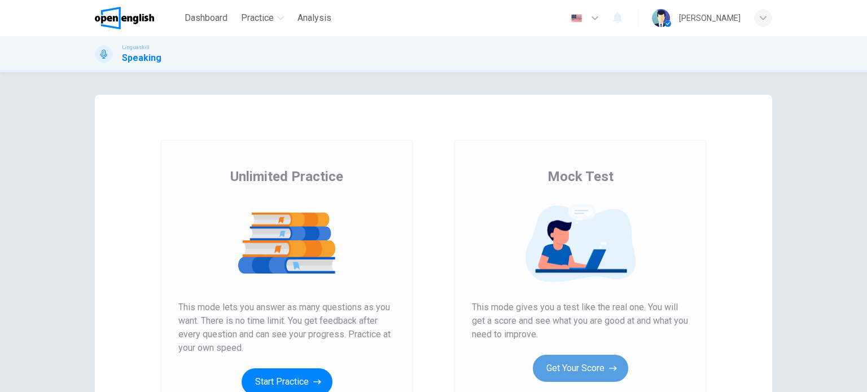
click at [585, 365] on button "Get Your Score" at bounding box center [580, 368] width 95 height 27
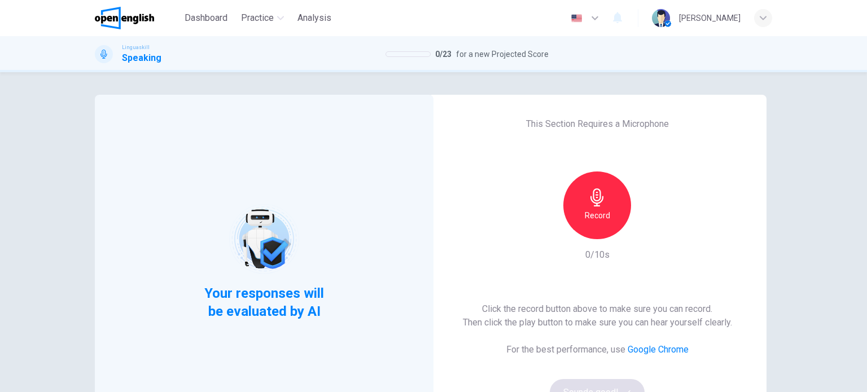
scroll to position [56, 0]
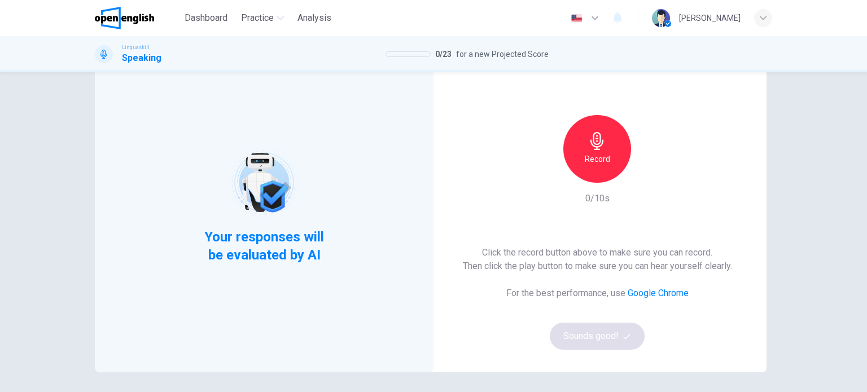
click at [601, 155] on h6 "Record" at bounding box center [597, 159] width 25 height 14
click at [590, 142] on icon "button" at bounding box center [597, 141] width 18 height 18
click at [595, 335] on button "Sounds good!" at bounding box center [597, 336] width 95 height 27
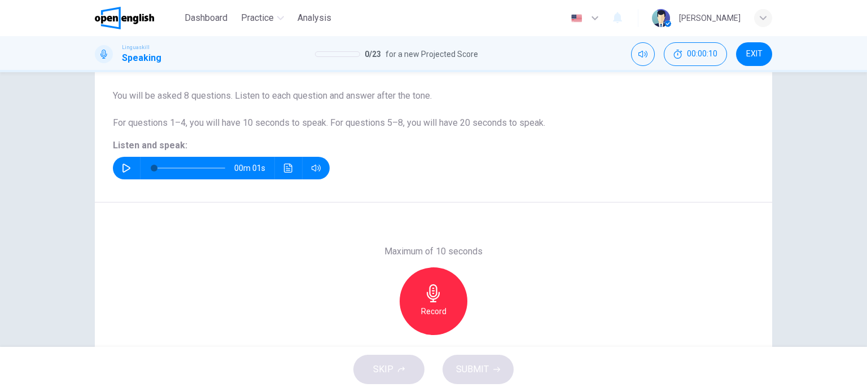
scroll to position [113, 0]
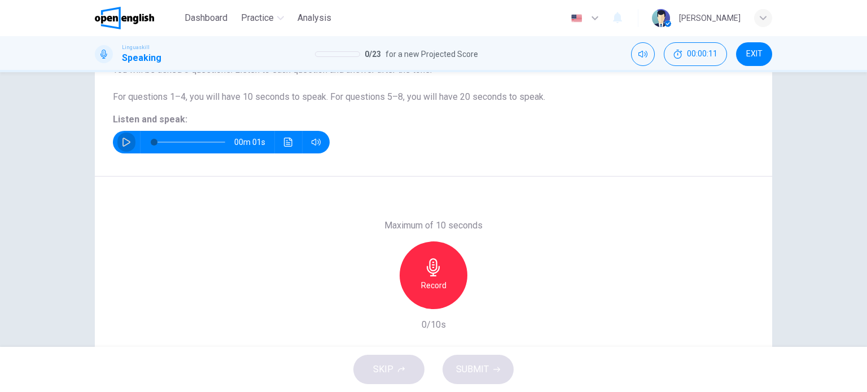
click at [126, 142] on icon "button" at bounding box center [127, 142] width 8 height 9
type input "*"
click at [430, 279] on h6 "Record" at bounding box center [433, 286] width 25 height 14
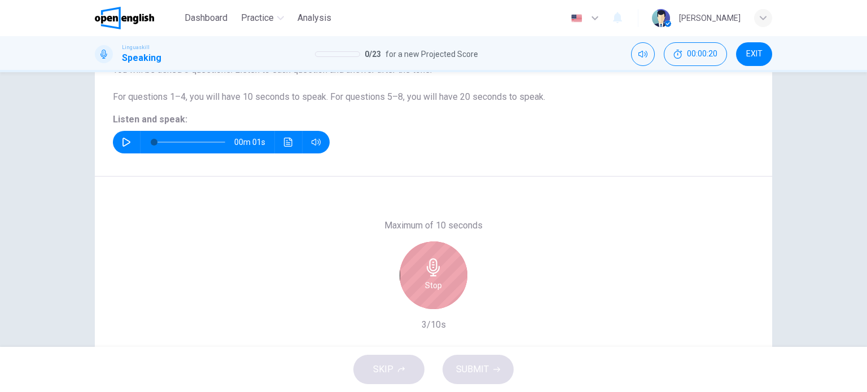
click at [430, 269] on icon "button" at bounding box center [434, 268] width 18 height 18
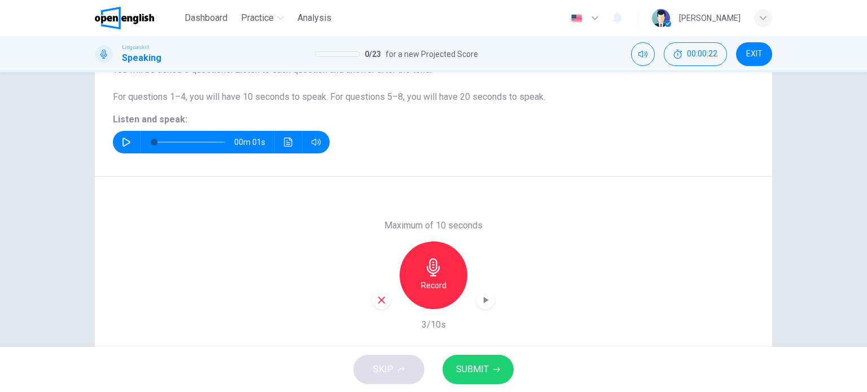
click at [481, 365] on span "SUBMIT" at bounding box center [472, 370] width 33 height 16
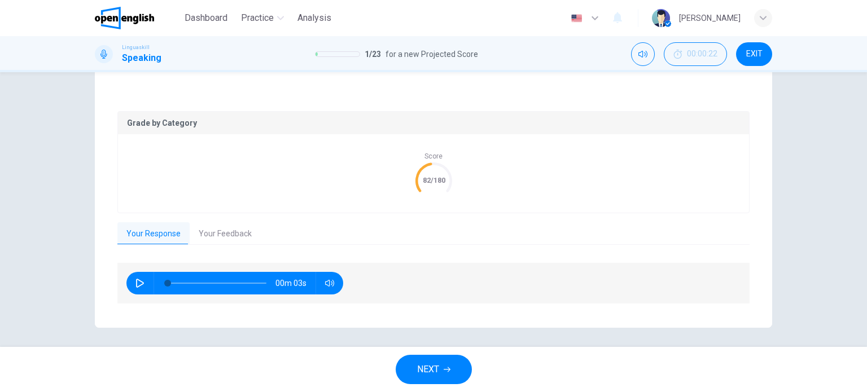
scroll to position [203, 0]
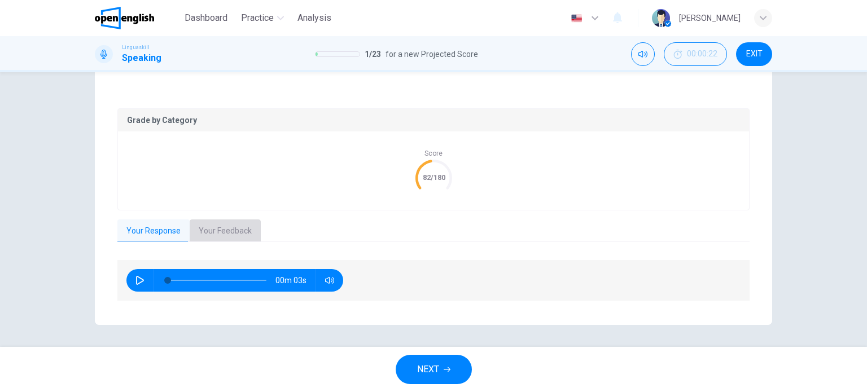
click at [219, 229] on button "Your Feedback" at bounding box center [225, 232] width 71 height 24
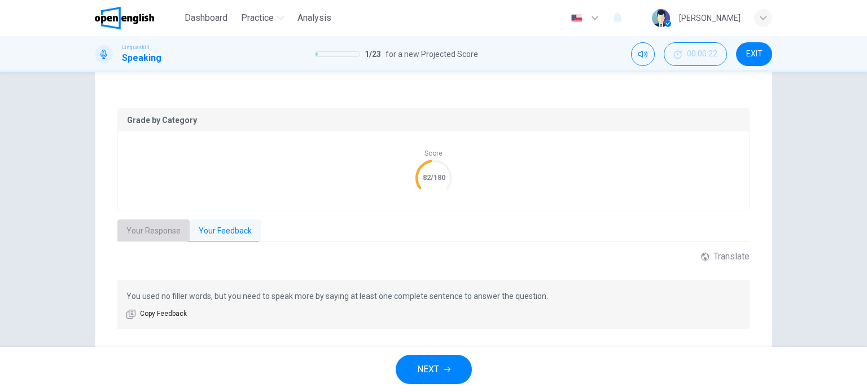
click at [140, 230] on button "Your Response" at bounding box center [153, 232] width 72 height 24
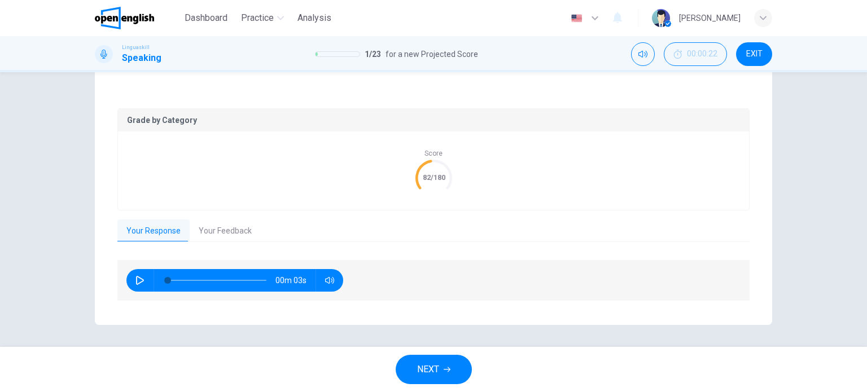
click at [136, 282] on icon "button" at bounding box center [140, 280] width 9 height 9
type input "*"
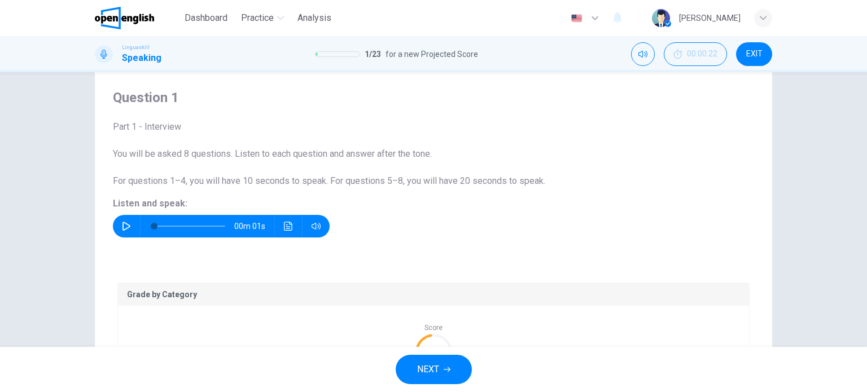
scroll to position [0, 0]
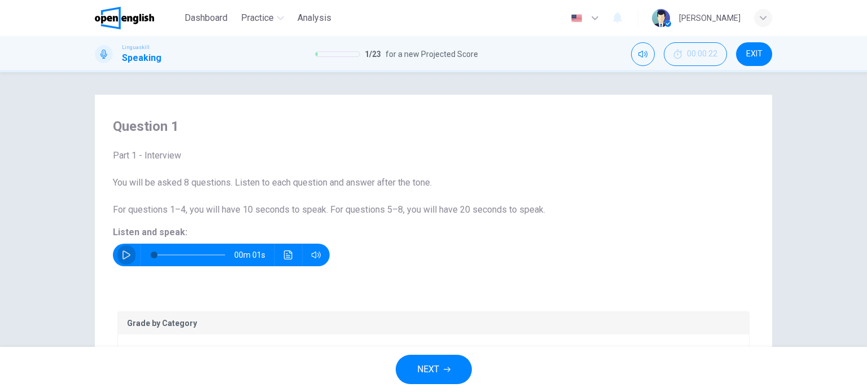
click at [125, 252] on icon "button" at bounding box center [126, 255] width 9 height 9
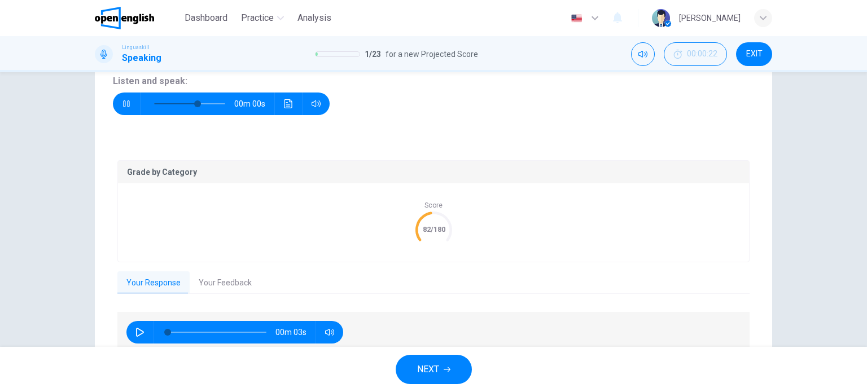
scroll to position [203, 0]
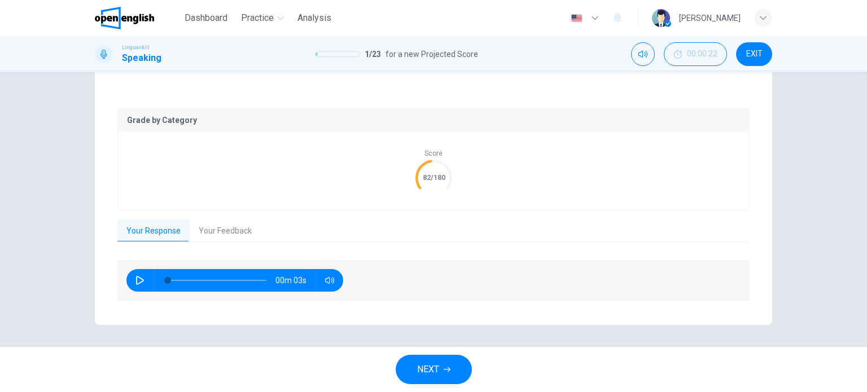
type input "*"
click at [141, 279] on icon "button" at bounding box center [140, 280] width 9 height 9
type input "*"
click at [763, 56] on button "EXIT" at bounding box center [754, 54] width 36 height 24
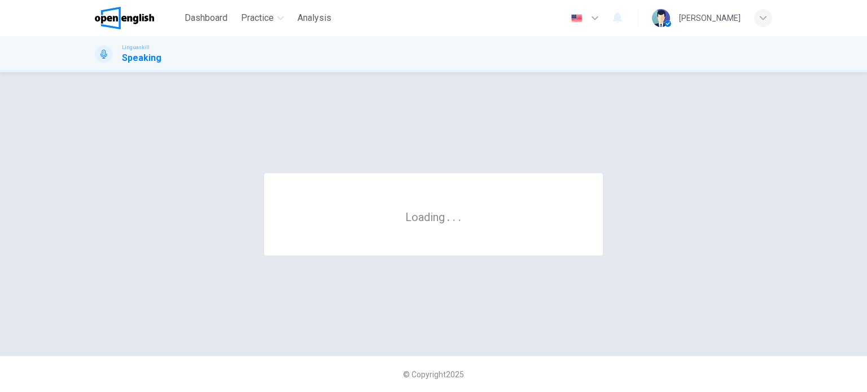
scroll to position [0, 0]
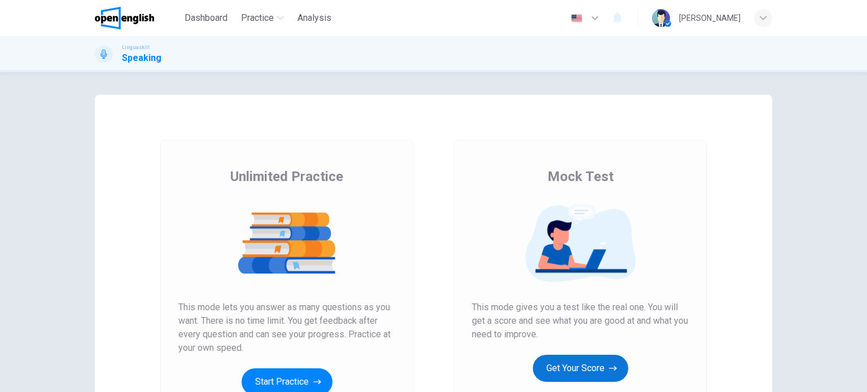
click at [572, 369] on button "Get Your Score" at bounding box center [580, 368] width 95 height 27
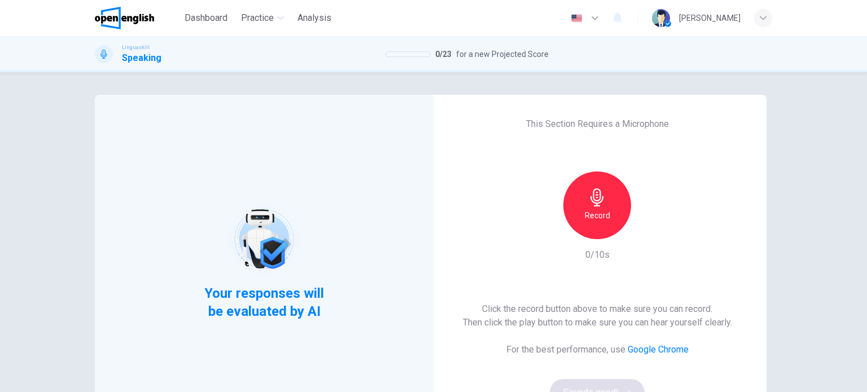
click at [591, 218] on h6 "Record" at bounding box center [597, 216] width 25 height 14
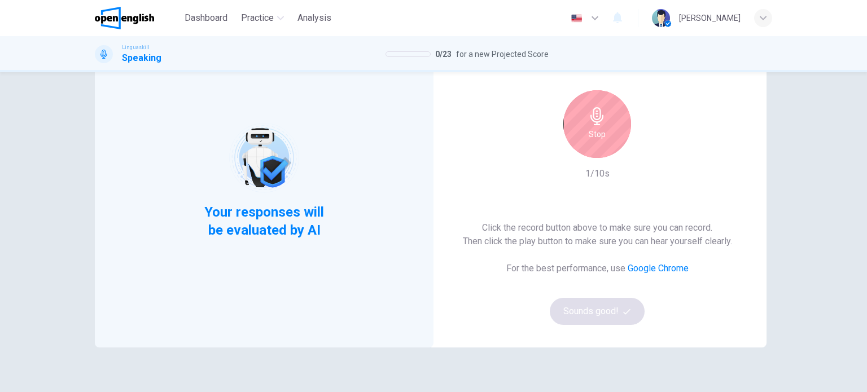
scroll to position [113, 0]
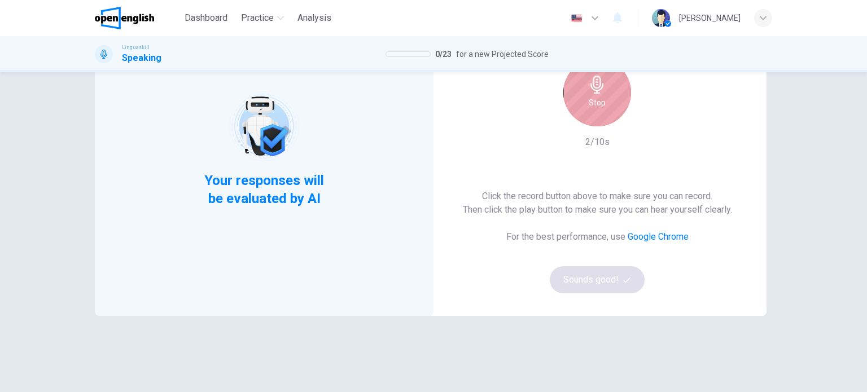
click at [602, 107] on h6 "Stop" at bounding box center [597, 103] width 17 height 14
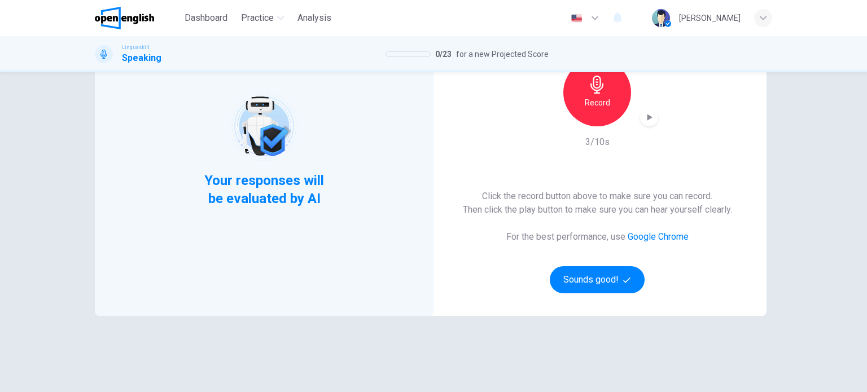
drag, startPoint x: 603, startPoint y: 281, endPoint x: 624, endPoint y: 93, distance: 189.2
click at [622, 95] on div "This Section Requires a Microphone Record 3/10s Click the record button above t…" at bounding box center [597, 149] width 339 height 334
click at [648, 117] on icon "button" at bounding box center [650, 117] width 5 height 7
click at [587, 281] on button "Sounds good!" at bounding box center [597, 279] width 95 height 27
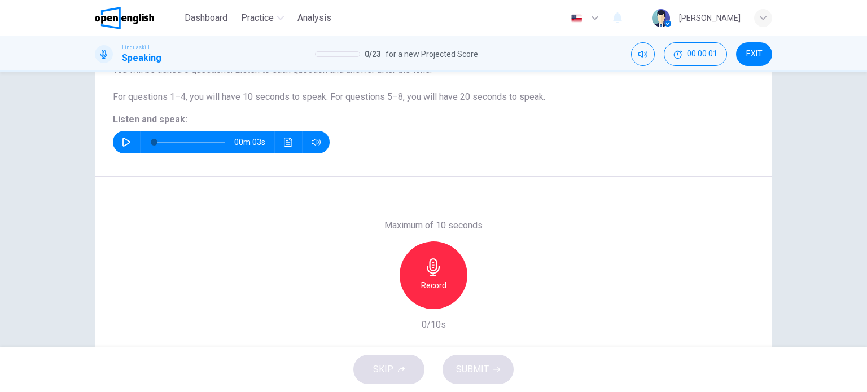
click at [123, 138] on icon "button" at bounding box center [127, 142] width 8 height 9
click at [432, 273] on icon "button" at bounding box center [433, 268] width 13 height 18
click at [434, 266] on icon "button" at bounding box center [433, 268] width 13 height 18
click at [483, 369] on span "SUBMIT" at bounding box center [472, 370] width 33 height 16
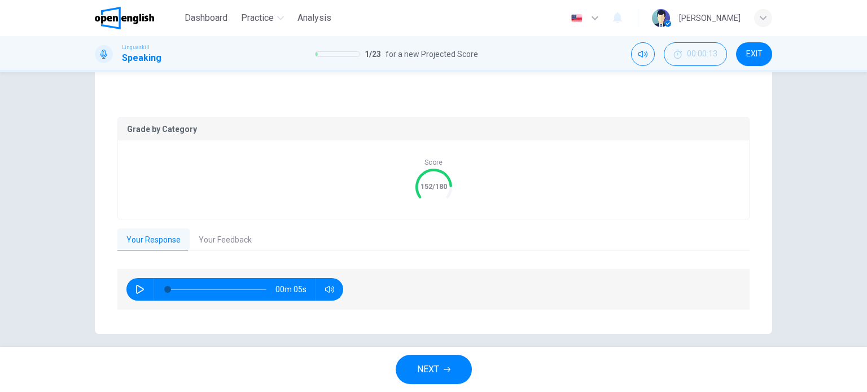
scroll to position [200, 0]
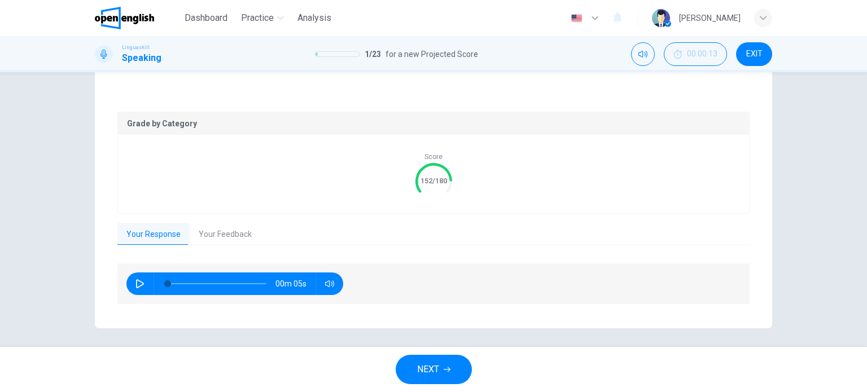
click at [226, 235] on button "Your Feedback" at bounding box center [225, 235] width 71 height 24
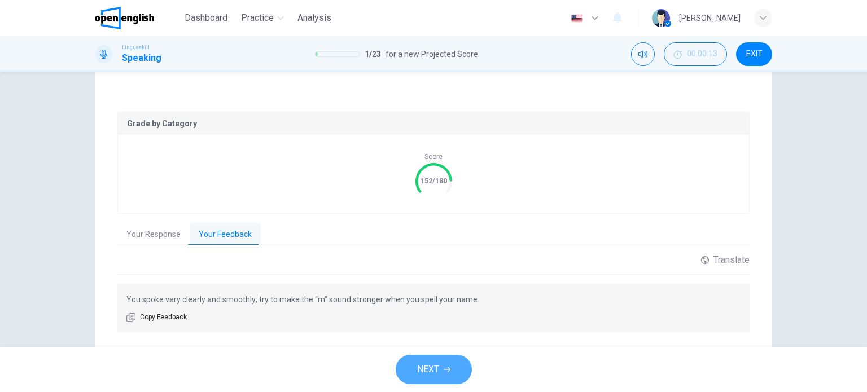
click at [420, 368] on span "NEXT" at bounding box center [428, 370] width 22 height 16
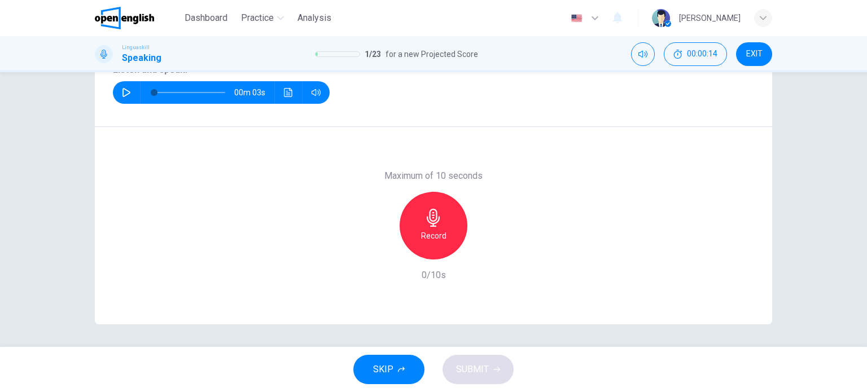
click at [126, 89] on icon "button" at bounding box center [126, 92] width 9 height 9
click at [434, 222] on icon "button" at bounding box center [433, 218] width 13 height 18
click at [114, 92] on div "00m 03s" at bounding box center [221, 92] width 217 height 23
click at [122, 92] on icon "button" at bounding box center [126, 92] width 9 height 9
type input "*"
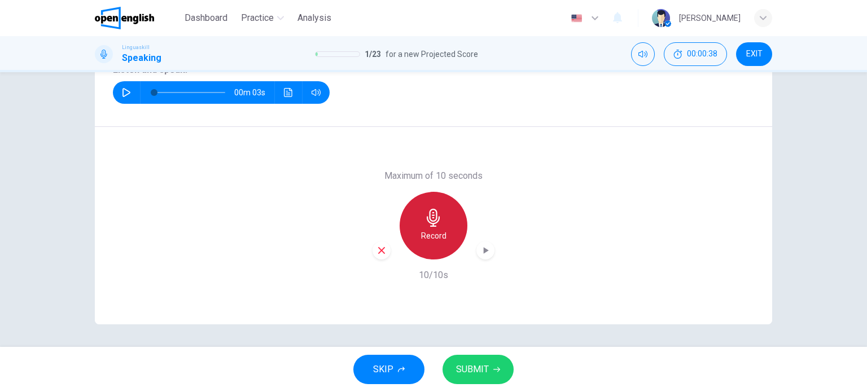
click at [428, 218] on icon "button" at bounding box center [434, 218] width 18 height 18
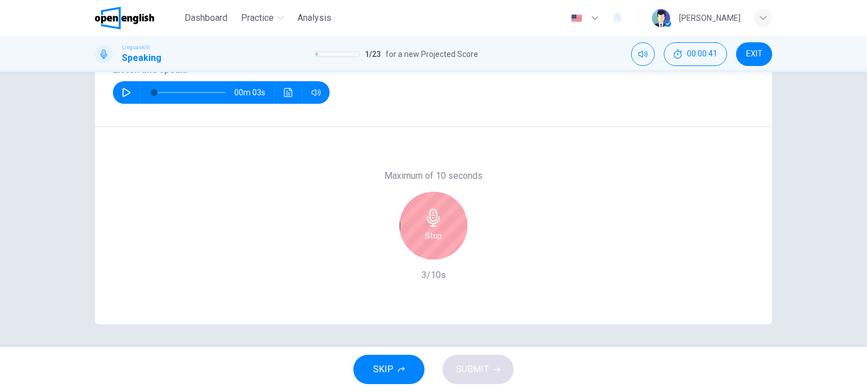
click at [431, 216] on icon "button" at bounding box center [434, 218] width 18 height 18
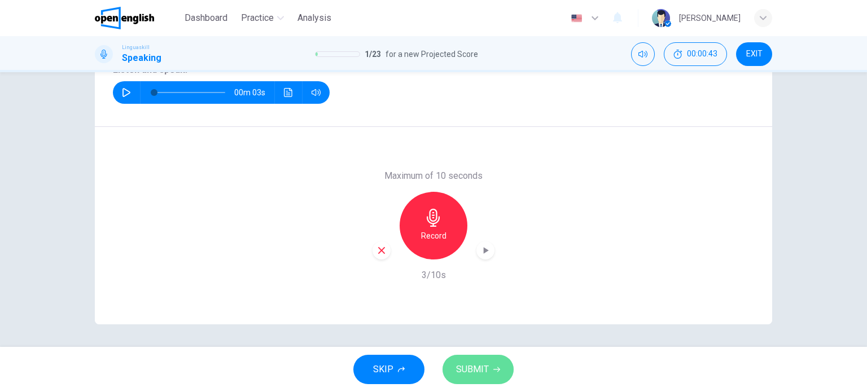
click at [487, 372] on span "SUBMIT" at bounding box center [472, 370] width 33 height 16
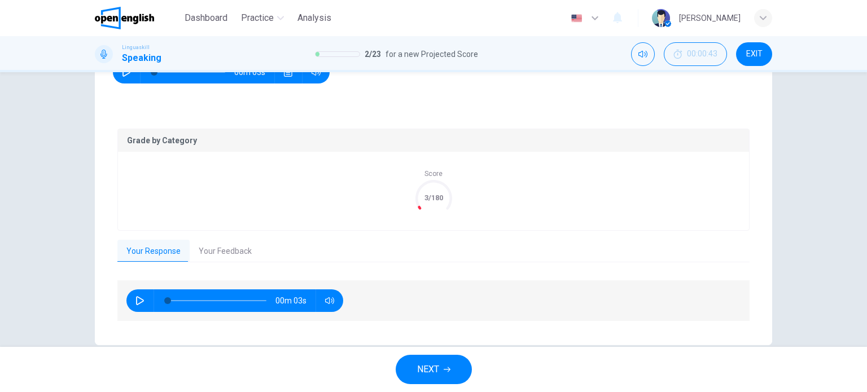
scroll to position [203, 0]
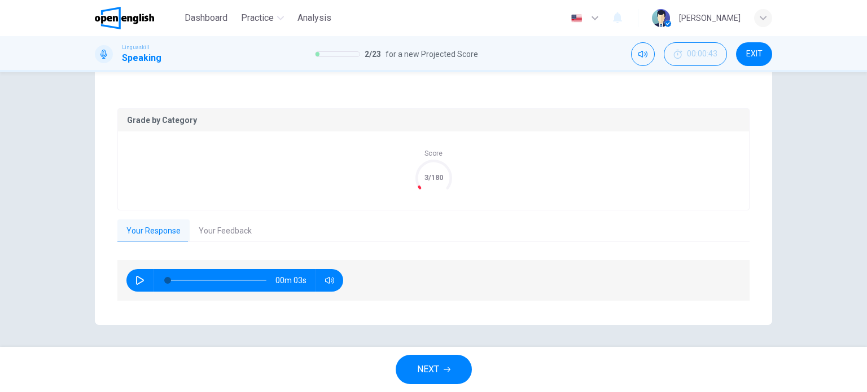
click at [206, 232] on button "Your Feedback" at bounding box center [225, 232] width 71 height 24
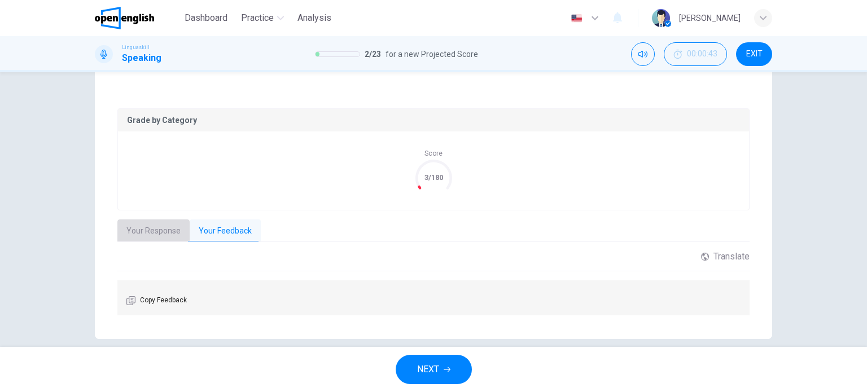
click at [150, 230] on button "Your Response" at bounding box center [153, 232] width 72 height 24
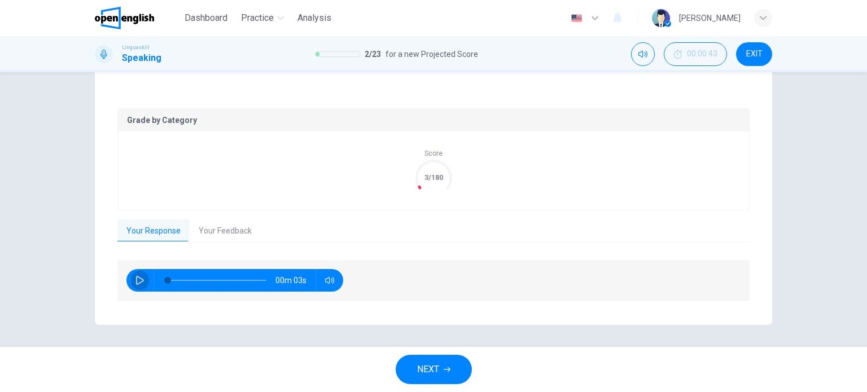
click at [136, 279] on icon "button" at bounding box center [140, 280] width 9 height 9
type input "*"
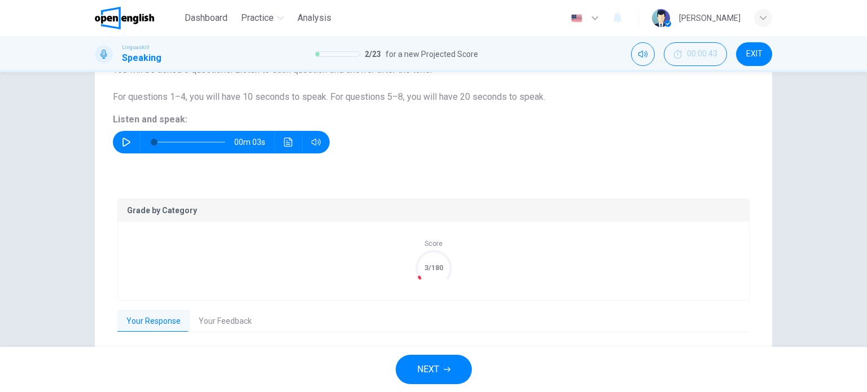
scroll to position [169, 0]
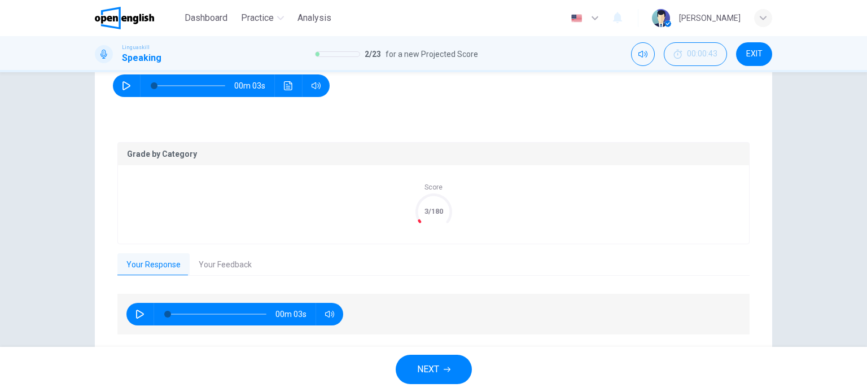
click at [226, 254] on div "Grade by Category Score 3/180 Your Response Your Feedback 00m 03s Translate ​ ​…" at bounding box center [433, 239] width 632 height 194
click at [229, 262] on button "Your Feedback" at bounding box center [225, 266] width 71 height 24
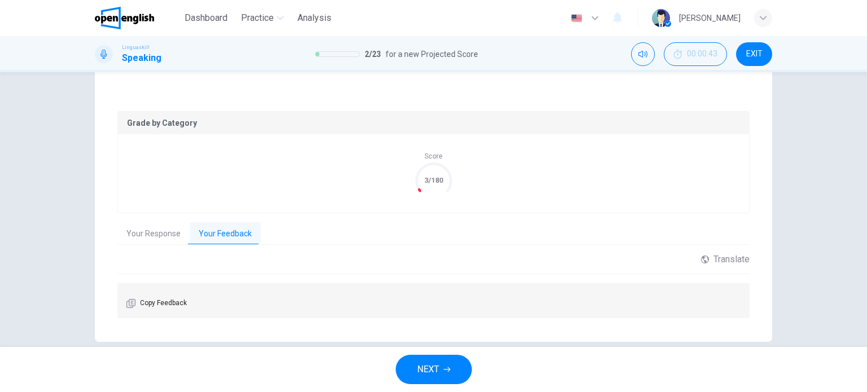
scroll to position [217, 0]
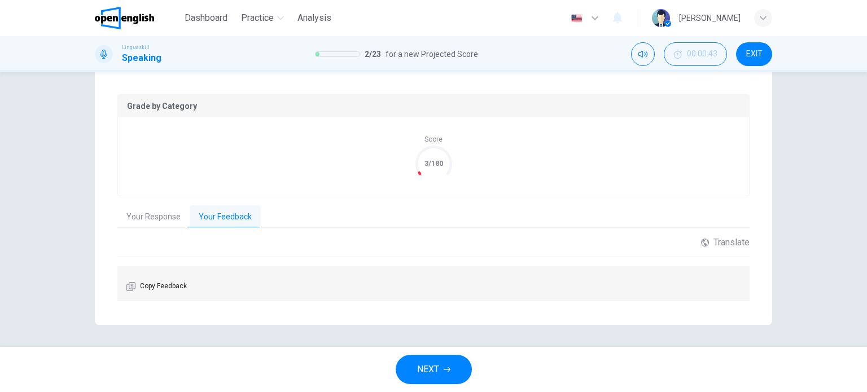
click at [162, 216] on button "Your Response" at bounding box center [153, 218] width 72 height 24
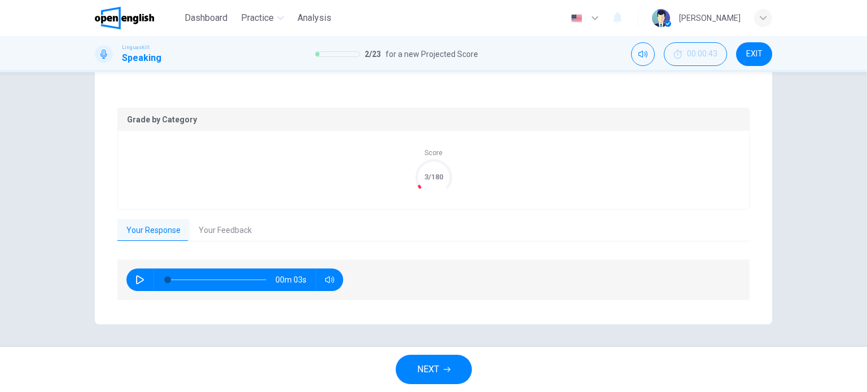
scroll to position [203, 0]
click at [444, 365] on button "NEXT" at bounding box center [434, 369] width 76 height 29
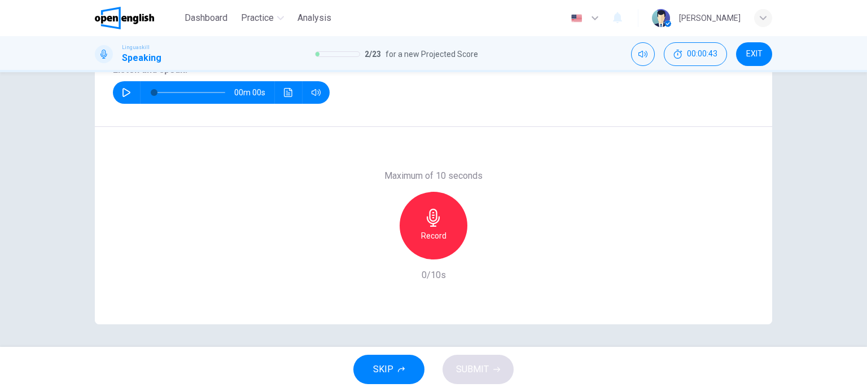
scroll to position [163, 0]
click at [124, 90] on icon "button" at bounding box center [127, 92] width 8 height 9
click at [432, 220] on icon "button" at bounding box center [433, 218] width 13 height 18
click at [429, 221] on icon "button" at bounding box center [433, 218] width 13 height 18
click at [478, 372] on span "SUBMIT" at bounding box center [472, 370] width 33 height 16
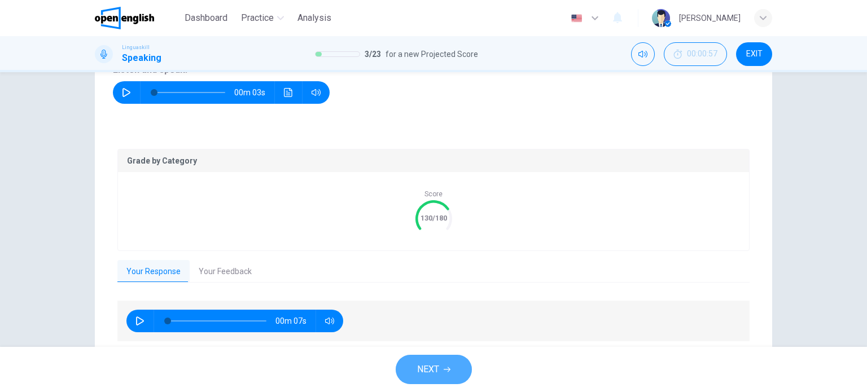
click at [451, 374] on button "NEXT" at bounding box center [434, 369] width 76 height 29
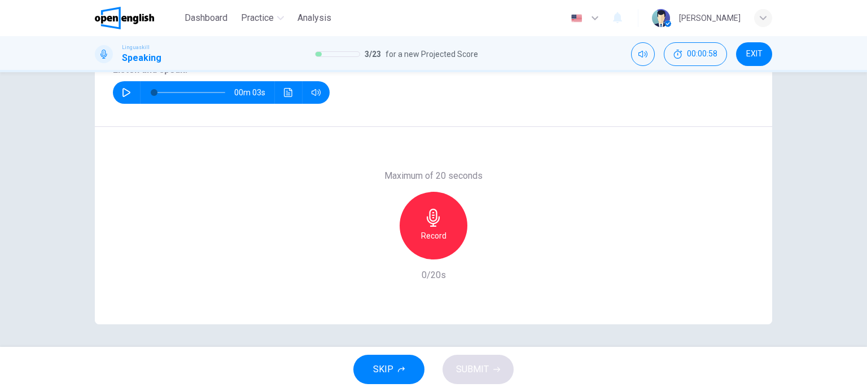
click at [124, 93] on icon "button" at bounding box center [126, 92] width 9 height 9
click at [430, 219] on icon "button" at bounding box center [434, 218] width 18 height 18
click at [418, 220] on div "Stop" at bounding box center [434, 226] width 68 height 68
click at [481, 366] on span "SUBMIT" at bounding box center [472, 370] width 33 height 16
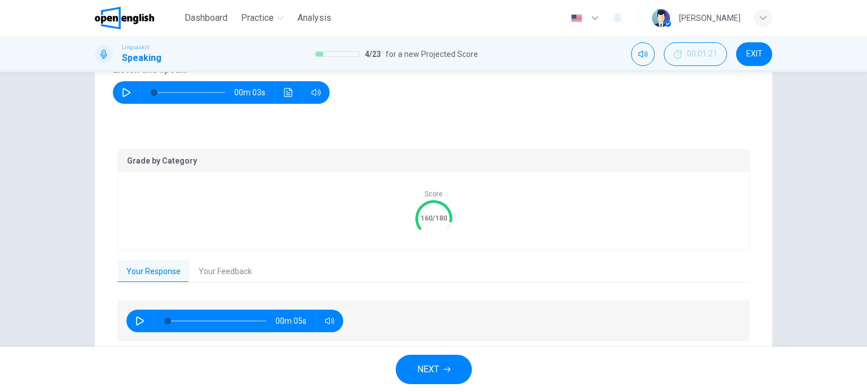
click at [454, 364] on button "NEXT" at bounding box center [434, 369] width 76 height 29
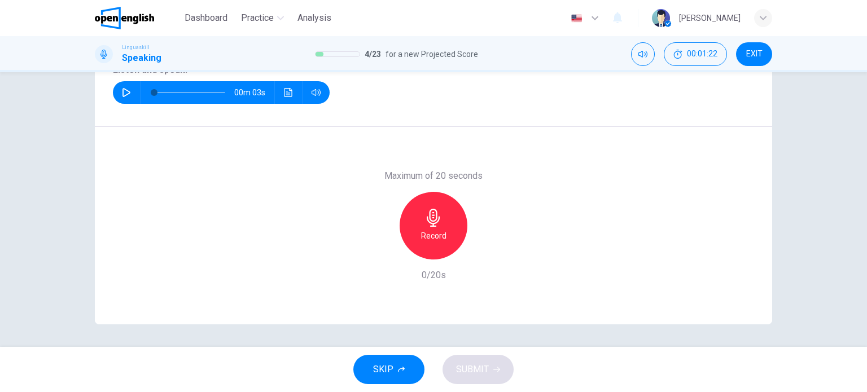
click at [124, 91] on icon "button" at bounding box center [127, 92] width 8 height 9
click at [429, 225] on icon "button" at bounding box center [433, 218] width 13 height 18
click at [436, 216] on icon "button" at bounding box center [434, 218] width 18 height 18
click at [484, 372] on span "SUBMIT" at bounding box center [472, 370] width 33 height 16
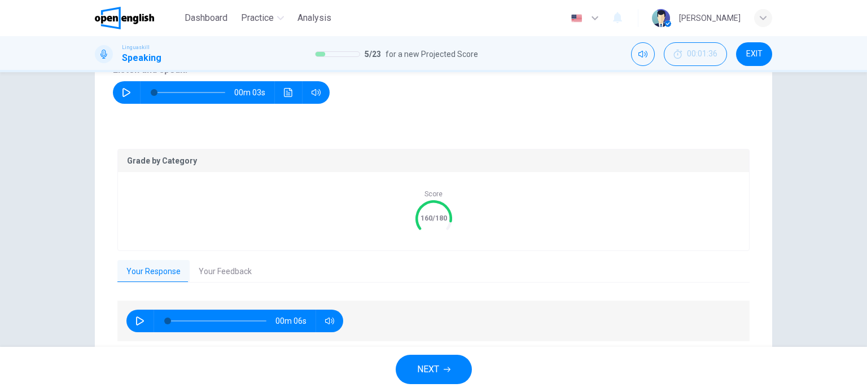
click at [228, 275] on button "Your Feedback" at bounding box center [225, 272] width 71 height 24
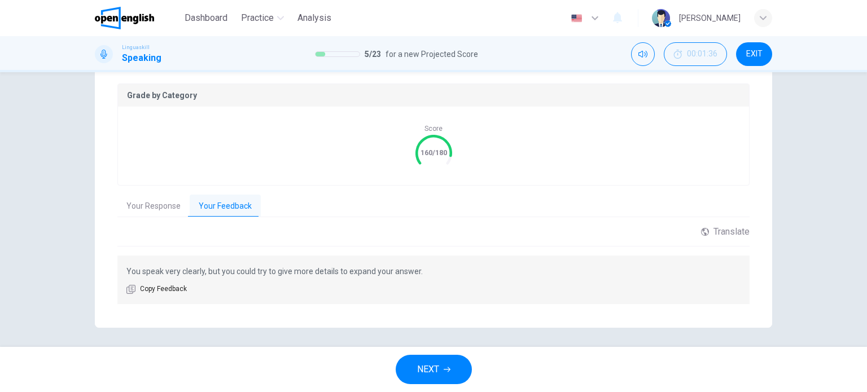
scroll to position [231, 0]
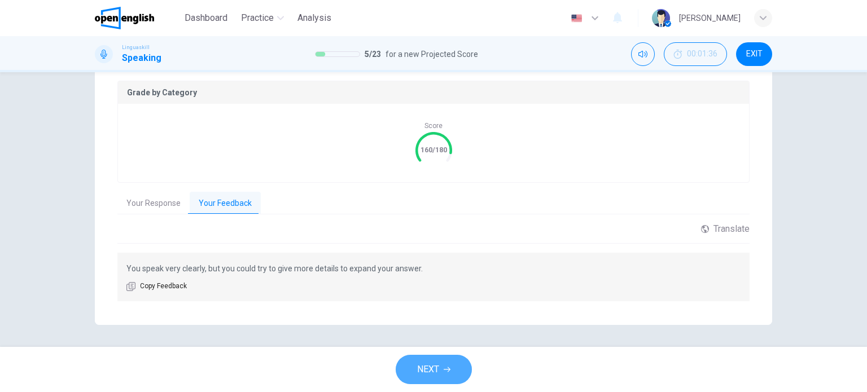
click at [434, 370] on span "NEXT" at bounding box center [428, 370] width 22 height 16
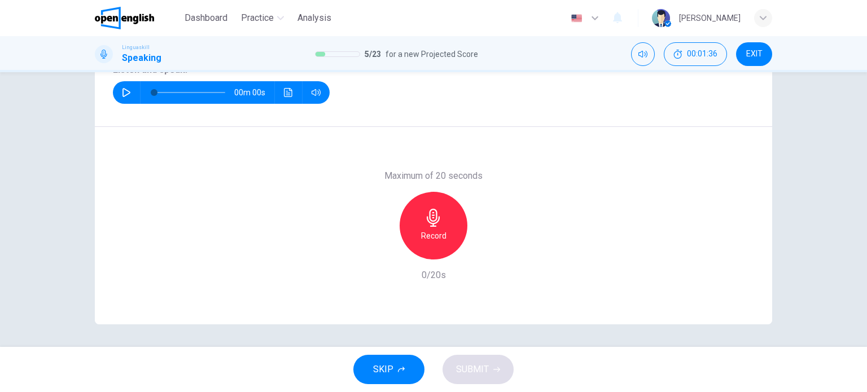
scroll to position [163, 0]
click at [124, 94] on icon "button" at bounding box center [127, 92] width 8 height 9
click at [289, 89] on icon "Click to see the audio transcription" at bounding box center [288, 92] width 9 height 9
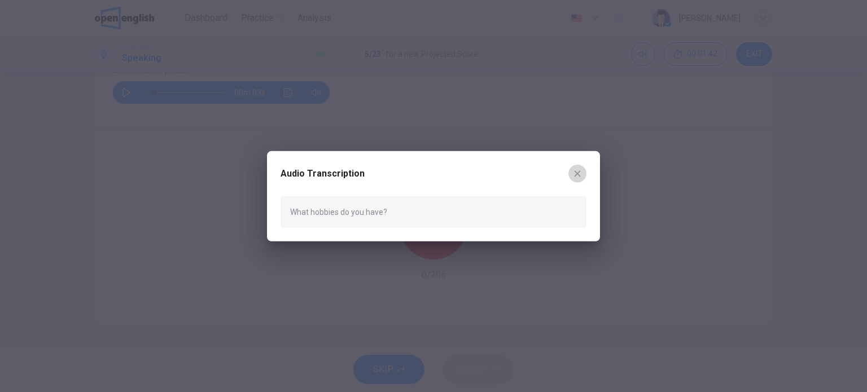
click at [583, 172] on button "button" at bounding box center [578, 173] width 18 height 18
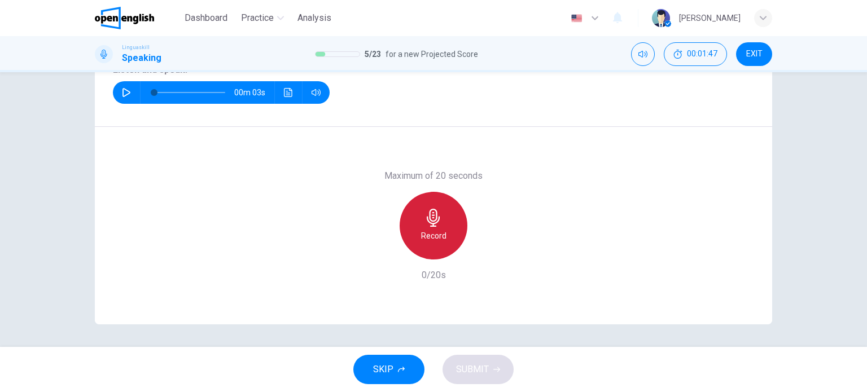
click at [429, 229] on h6 "Record" at bounding box center [433, 236] width 25 height 14
click at [435, 223] on icon "button" at bounding box center [434, 218] width 18 height 18
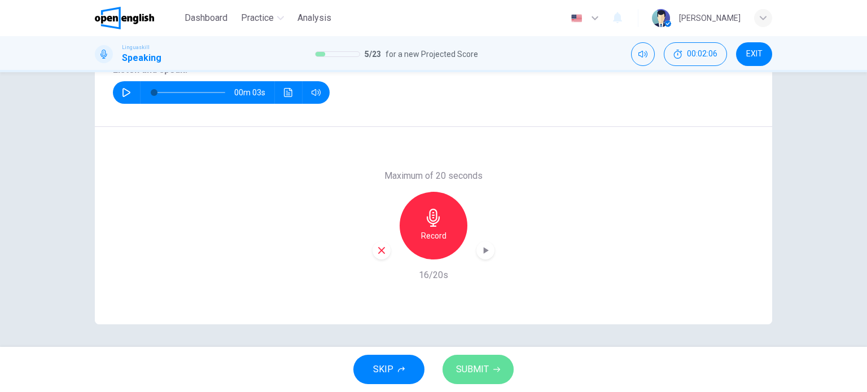
click at [484, 369] on span "SUBMIT" at bounding box center [472, 370] width 33 height 16
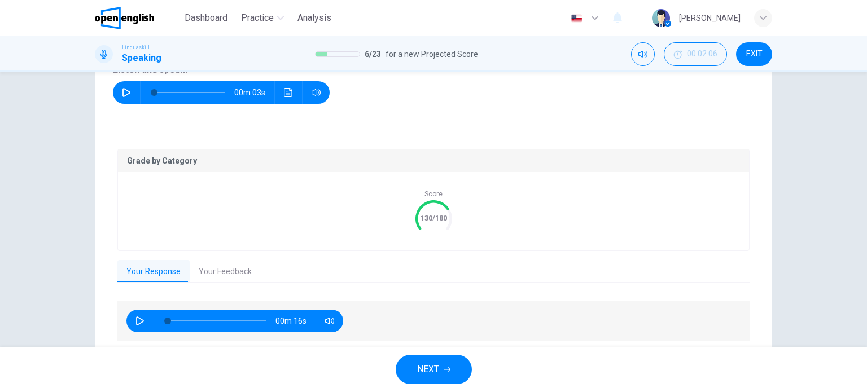
click at [221, 268] on button "Your Feedback" at bounding box center [225, 272] width 71 height 24
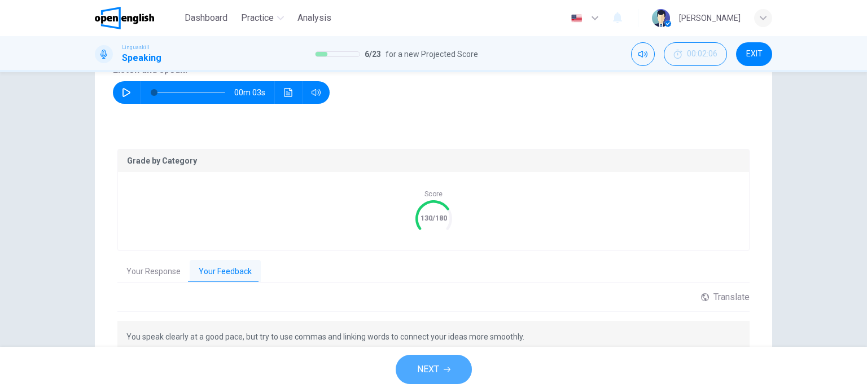
click at [434, 371] on span "NEXT" at bounding box center [428, 370] width 22 height 16
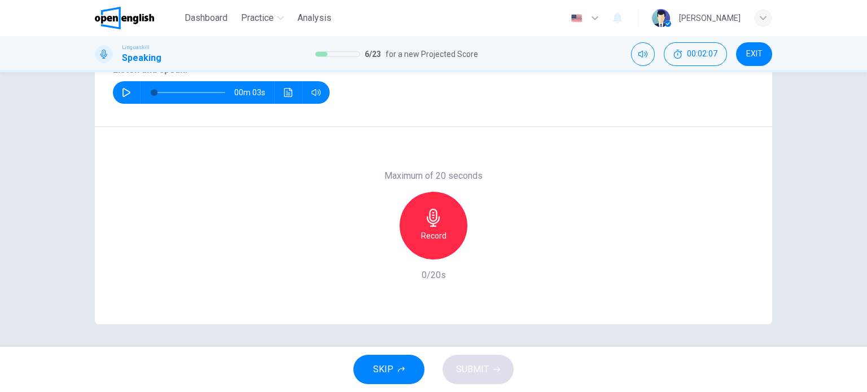
click at [124, 85] on button "button" at bounding box center [126, 92] width 18 height 23
type input "*"
click at [439, 221] on icon "button" at bounding box center [434, 218] width 18 height 18
click at [419, 229] on div "Stop" at bounding box center [434, 226] width 68 height 68
click at [428, 218] on icon "button" at bounding box center [434, 218] width 18 height 18
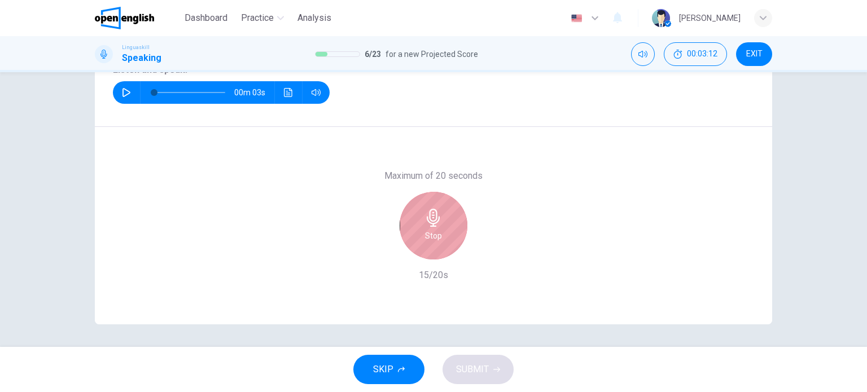
click at [429, 221] on icon "button" at bounding box center [433, 218] width 13 height 18
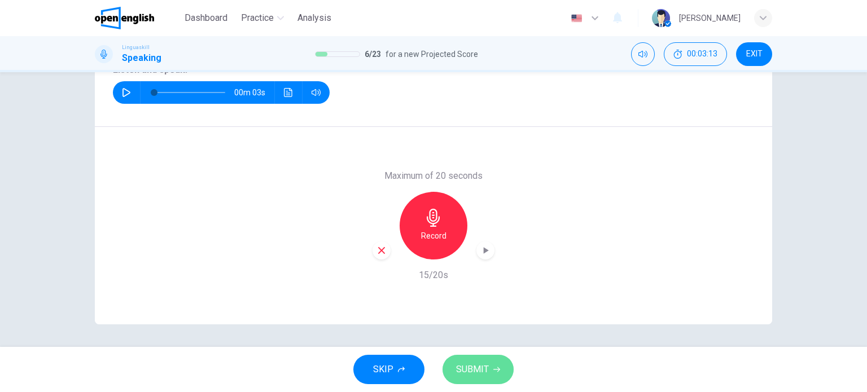
click at [483, 375] on span "SUBMIT" at bounding box center [472, 370] width 33 height 16
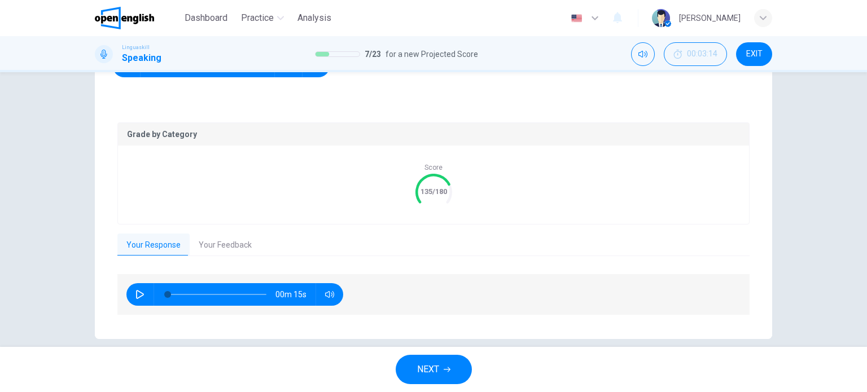
scroll to position [203, 0]
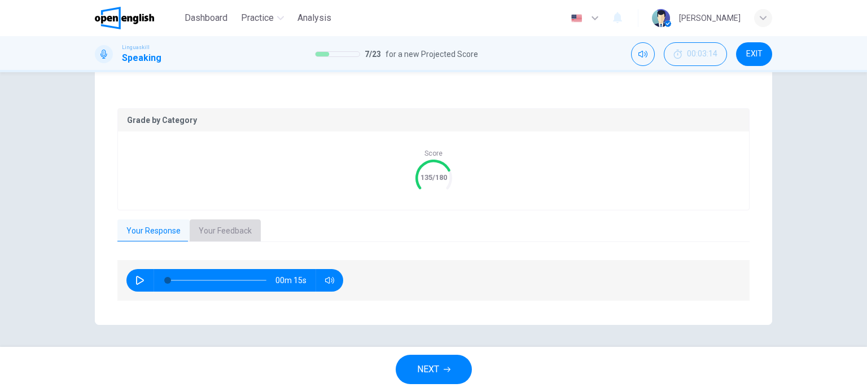
click at [213, 235] on button "Your Feedback" at bounding box center [225, 232] width 71 height 24
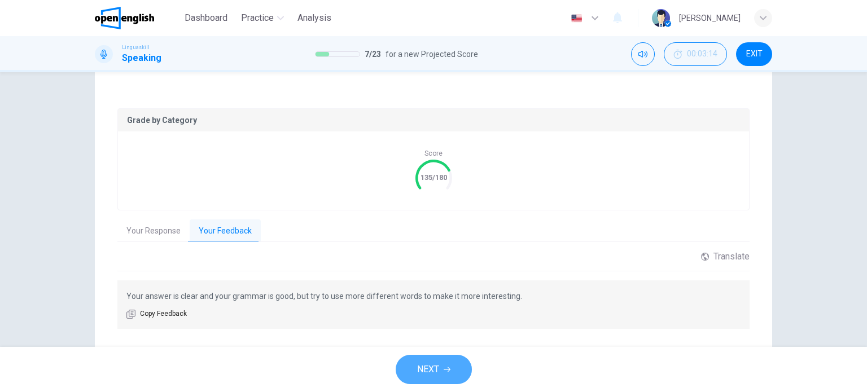
click at [440, 370] on button "NEXT" at bounding box center [434, 369] width 76 height 29
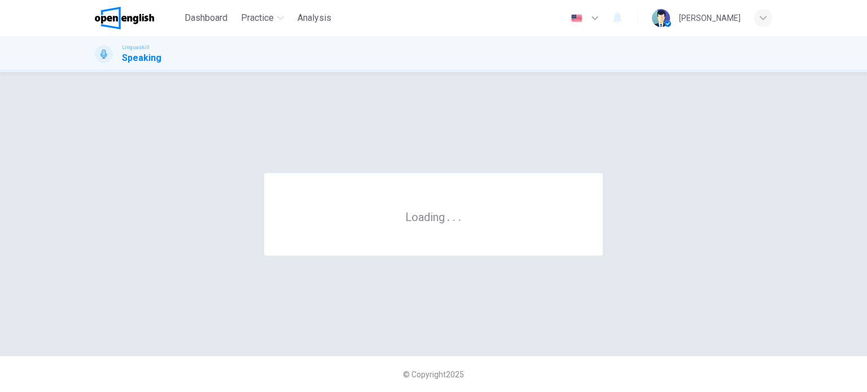
scroll to position [0, 0]
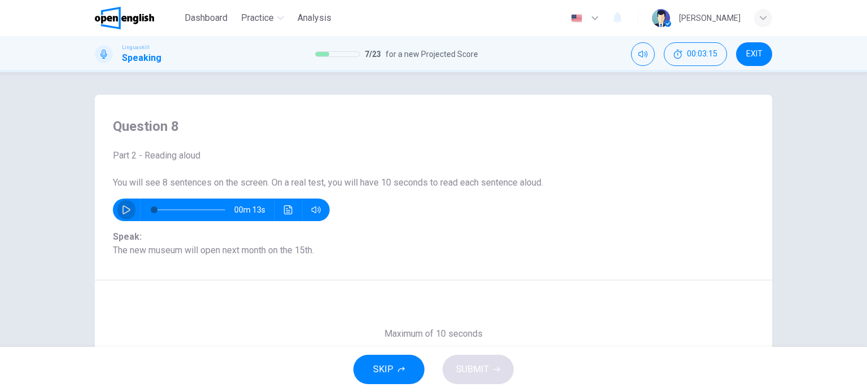
click at [122, 206] on button "button" at bounding box center [126, 210] width 18 height 23
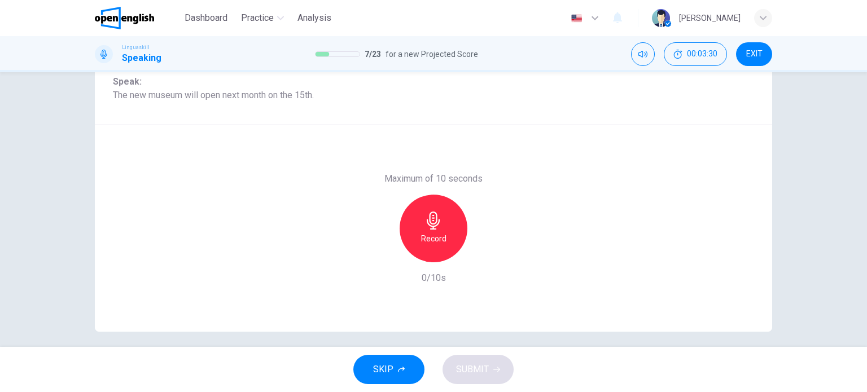
scroll to position [163, 0]
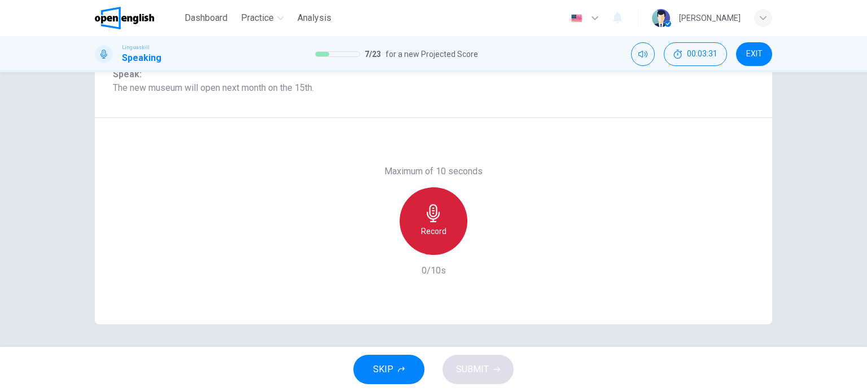
click at [432, 224] on div "Record" at bounding box center [434, 221] width 68 height 68
click at [436, 214] on icon "button" at bounding box center [433, 213] width 13 height 18
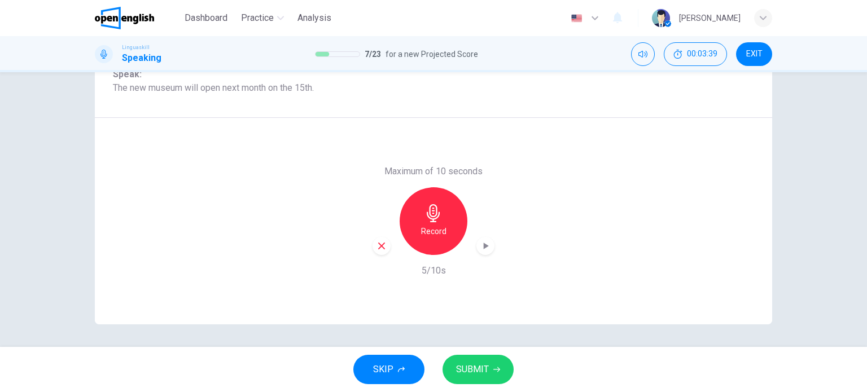
click at [483, 368] on span "SUBMIT" at bounding box center [472, 370] width 33 height 16
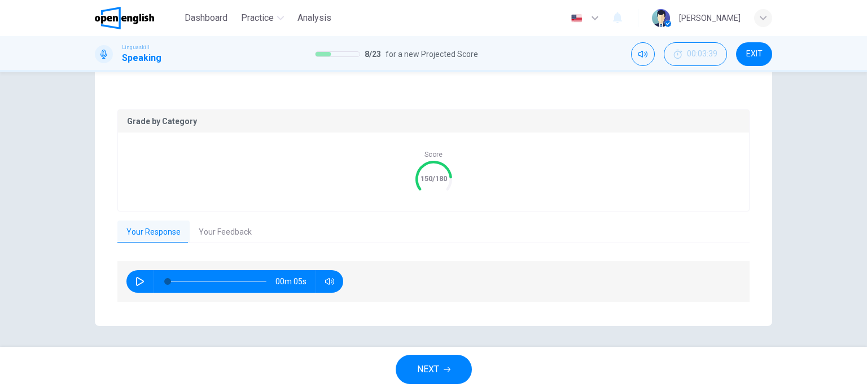
scroll to position [194, 0]
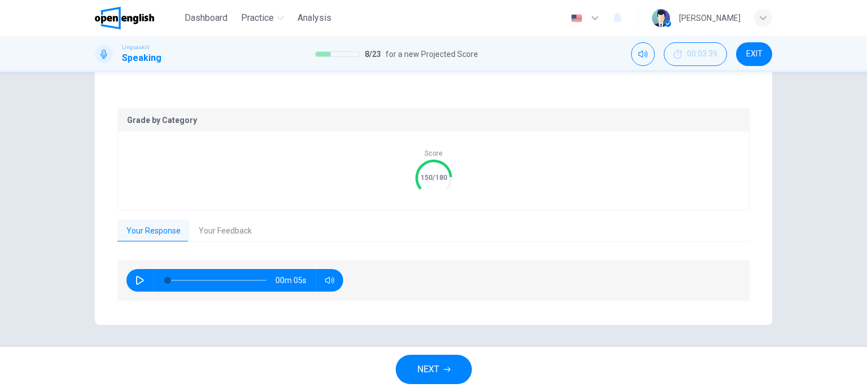
click at [226, 233] on button "Your Feedback" at bounding box center [225, 232] width 71 height 24
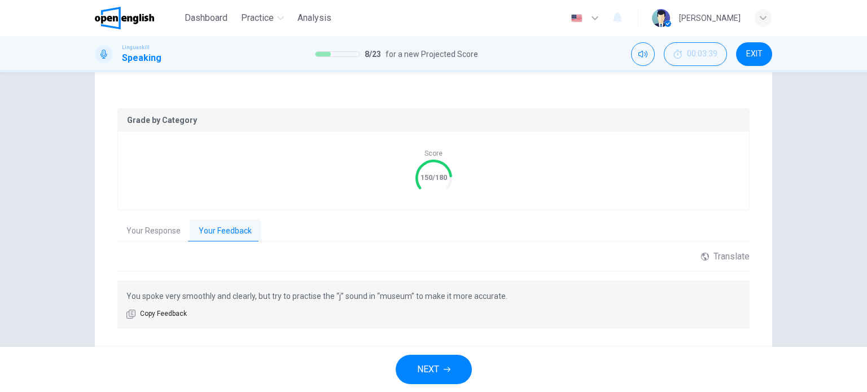
click at [444, 368] on icon "button" at bounding box center [447, 369] width 7 height 7
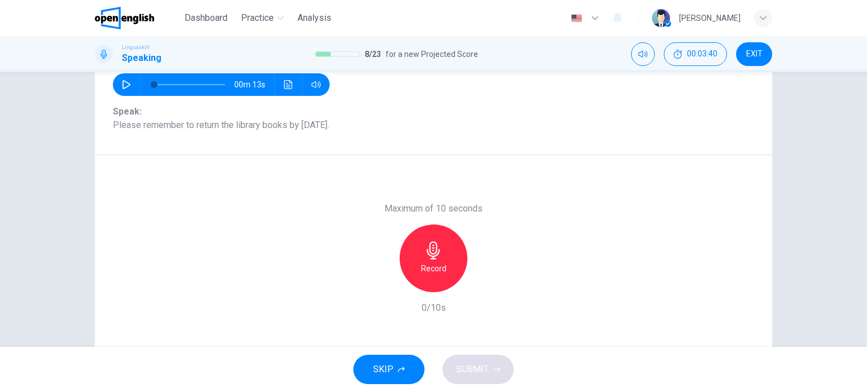
scroll to position [106, 0]
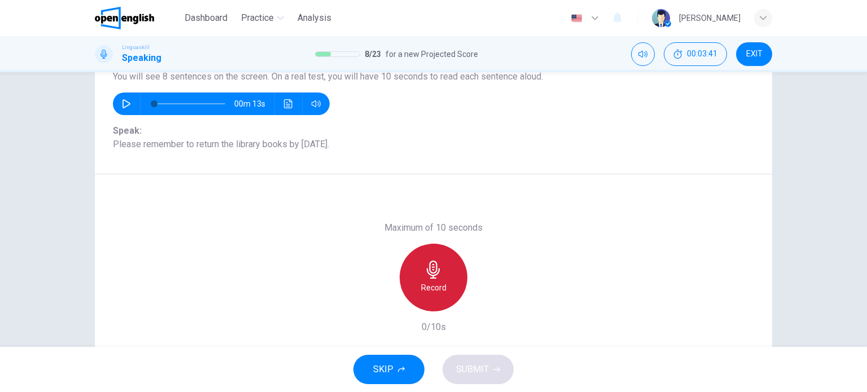
click at [429, 270] on icon "button" at bounding box center [434, 270] width 18 height 18
click at [427, 273] on icon "button" at bounding box center [433, 270] width 13 height 18
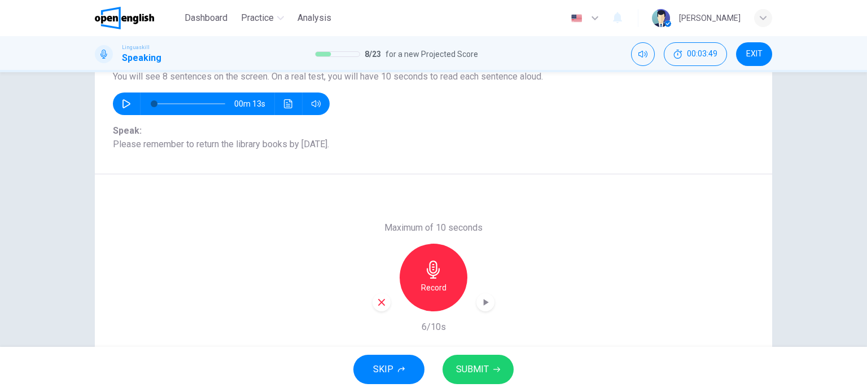
click at [431, 273] on icon "button" at bounding box center [433, 270] width 13 height 18
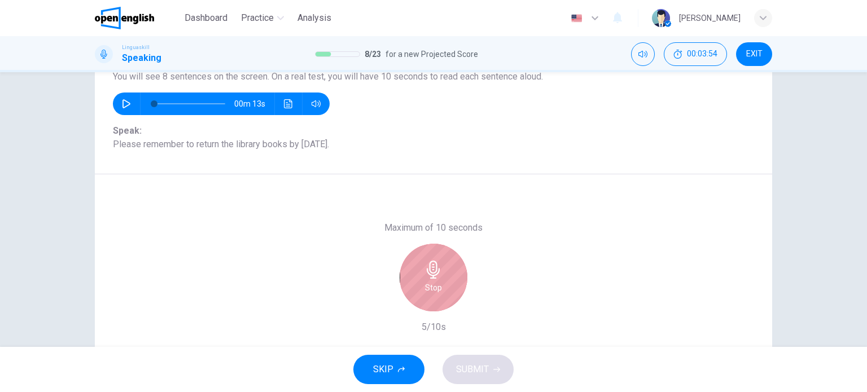
click at [431, 272] on icon "button" at bounding box center [434, 270] width 18 height 18
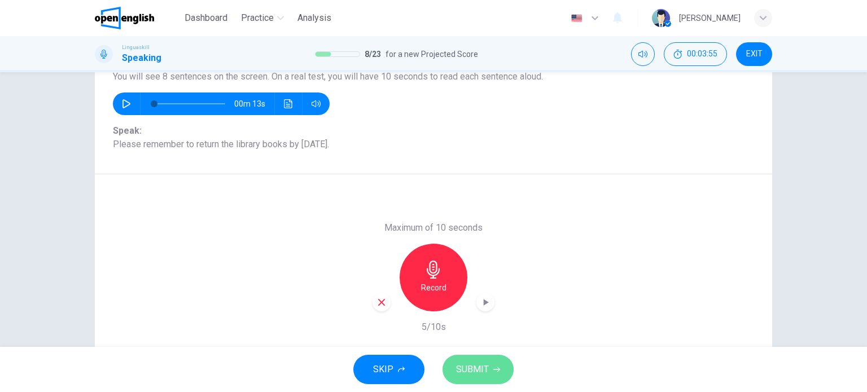
click at [475, 368] on span "SUBMIT" at bounding box center [472, 370] width 33 height 16
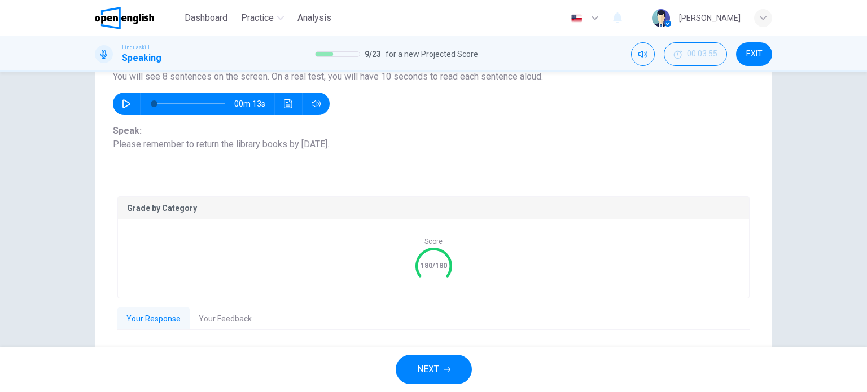
click at [420, 373] on span "NEXT" at bounding box center [428, 370] width 22 height 16
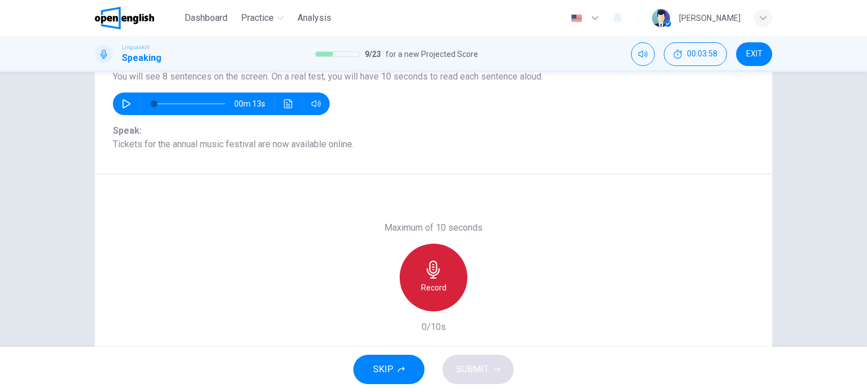
click at [427, 270] on icon "button" at bounding box center [433, 270] width 13 height 18
click at [423, 280] on div "Stop" at bounding box center [434, 278] width 68 height 68
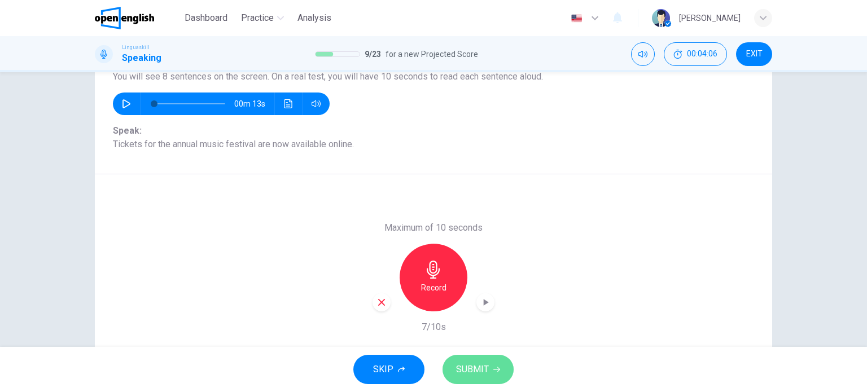
click at [490, 369] on button "SUBMIT" at bounding box center [478, 369] width 71 height 29
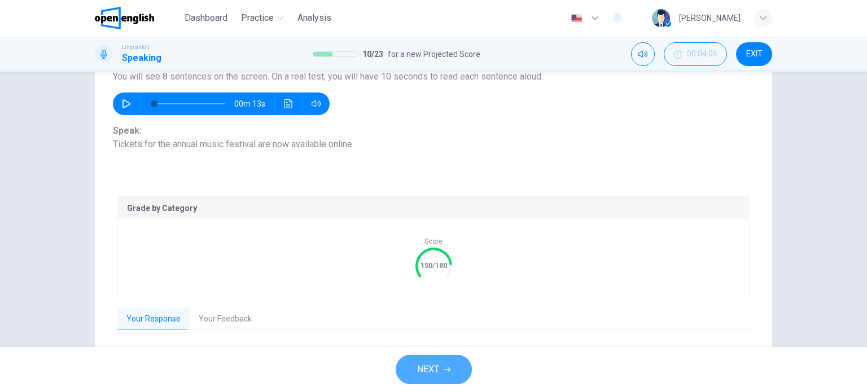
click at [452, 363] on button "NEXT" at bounding box center [434, 369] width 76 height 29
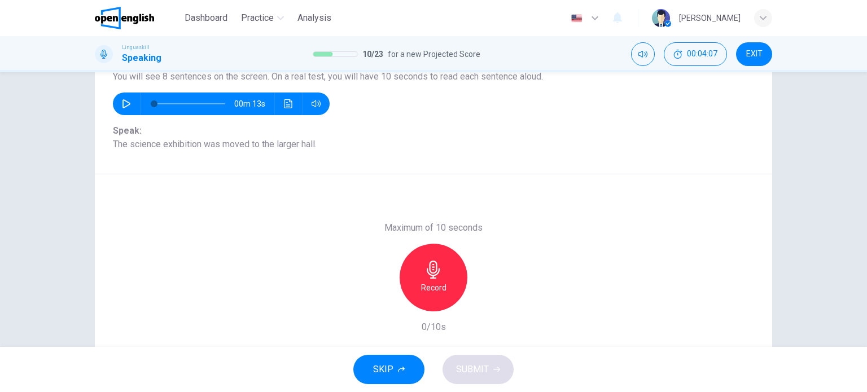
click at [429, 267] on icon "button" at bounding box center [433, 270] width 13 height 18
click at [410, 276] on div "Stop" at bounding box center [434, 278] width 68 height 68
click at [486, 372] on span "SUBMIT" at bounding box center [472, 370] width 33 height 16
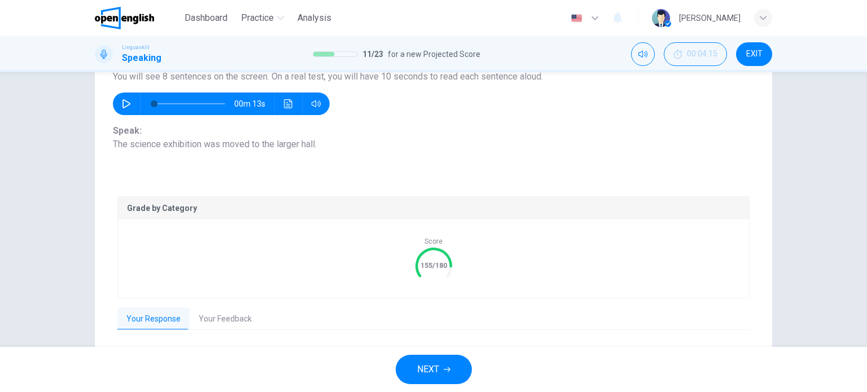
click at [220, 311] on button "Your Feedback" at bounding box center [225, 320] width 71 height 24
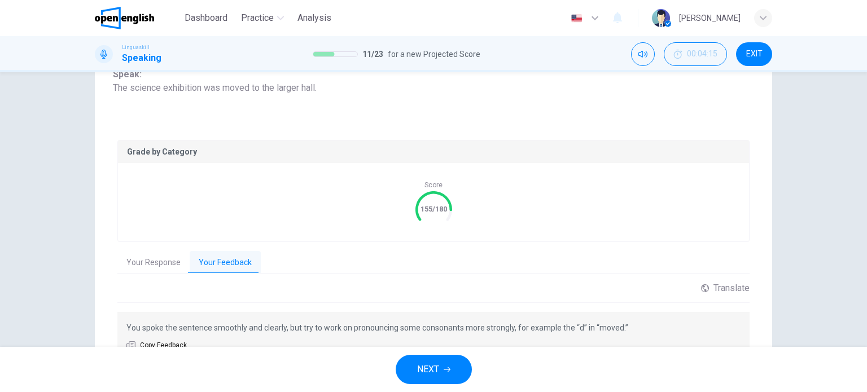
click at [433, 371] on span "NEXT" at bounding box center [428, 370] width 22 height 16
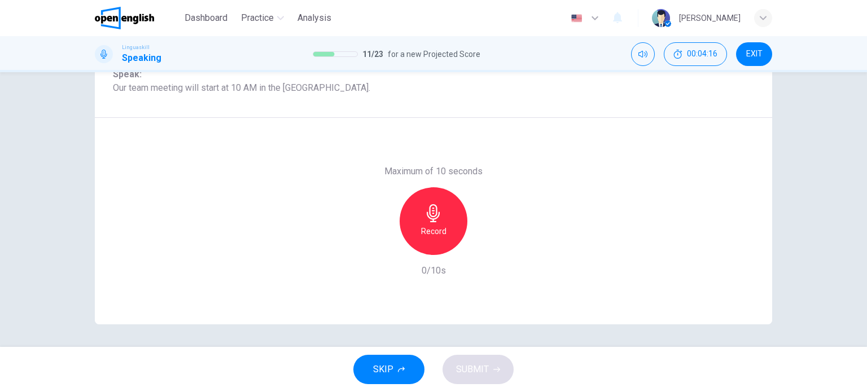
click at [428, 219] on icon "button" at bounding box center [433, 213] width 13 height 18
click at [423, 223] on div "Stop" at bounding box center [434, 221] width 68 height 68
click at [487, 366] on span "SUBMIT" at bounding box center [472, 370] width 33 height 16
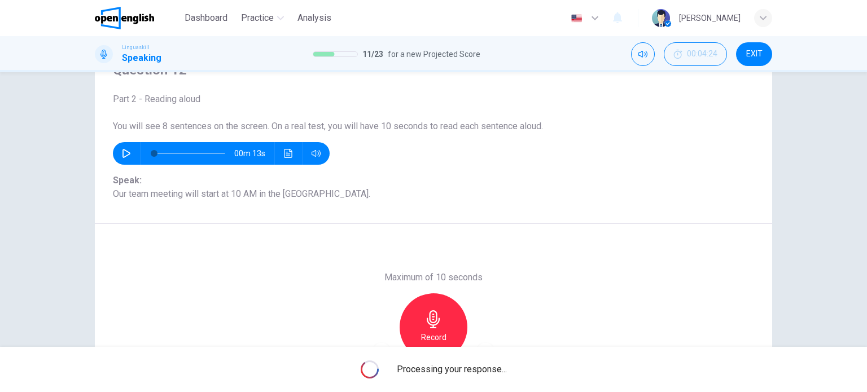
scroll to position [50, 0]
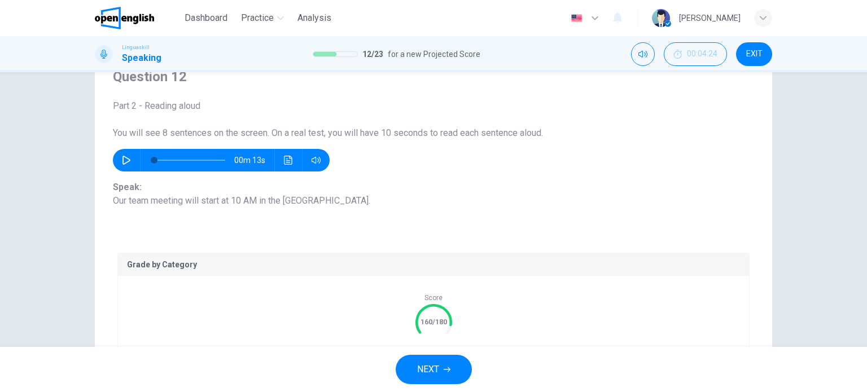
click at [440, 369] on button "NEXT" at bounding box center [434, 369] width 76 height 29
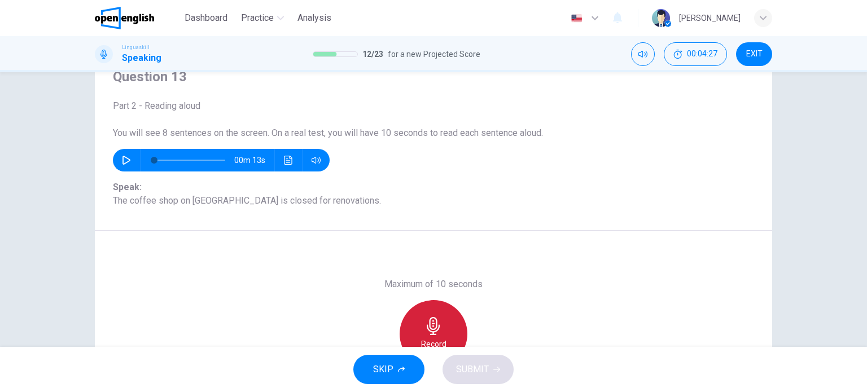
click at [436, 323] on icon "button" at bounding box center [434, 326] width 18 height 18
click at [434, 330] on icon "button" at bounding box center [433, 326] width 13 height 18
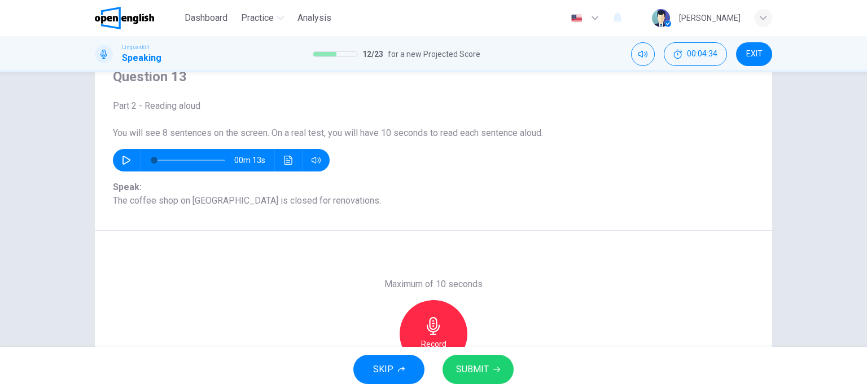
click at [484, 373] on span "SUBMIT" at bounding box center [472, 370] width 33 height 16
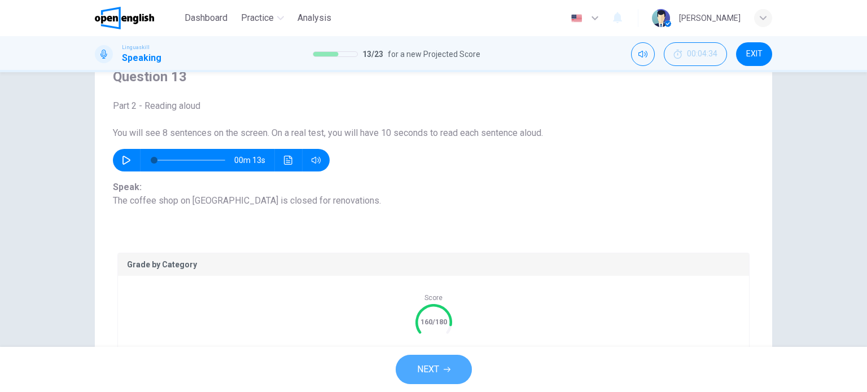
click at [440, 373] on button "NEXT" at bounding box center [434, 369] width 76 height 29
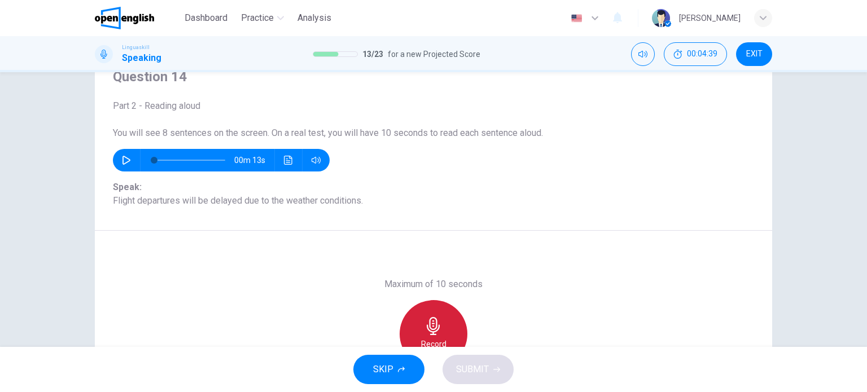
click at [439, 320] on icon "button" at bounding box center [434, 326] width 18 height 18
click at [425, 322] on icon "button" at bounding box center [434, 326] width 18 height 18
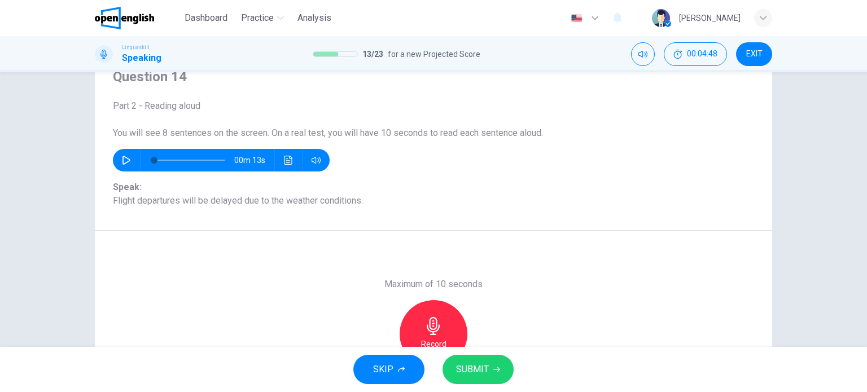
click at [484, 370] on span "SUBMIT" at bounding box center [472, 370] width 33 height 16
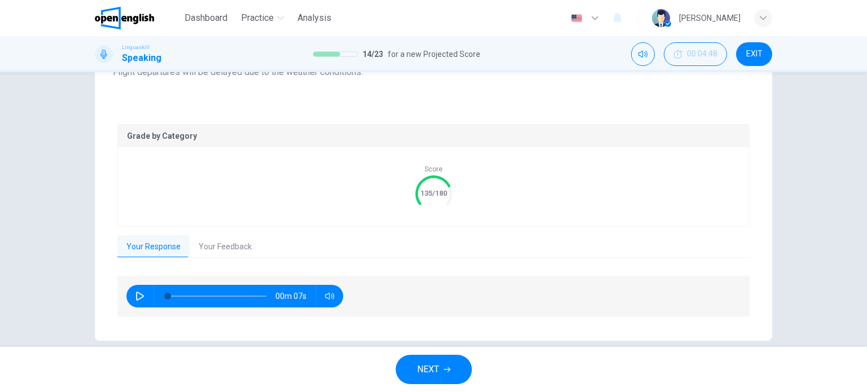
scroll to position [194, 0]
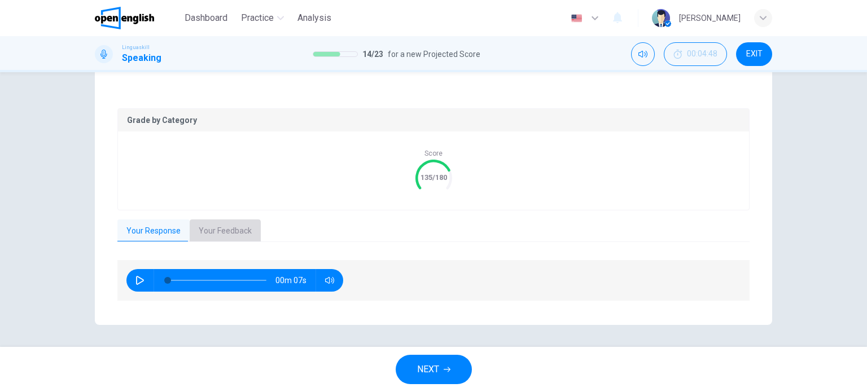
click at [226, 232] on button "Your Feedback" at bounding box center [225, 232] width 71 height 24
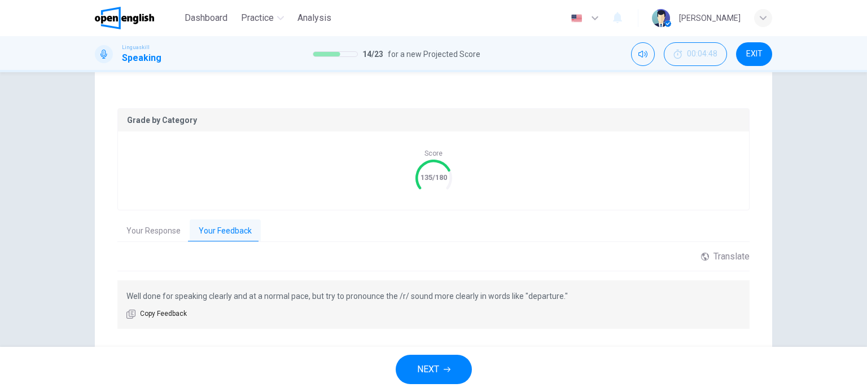
click at [442, 366] on button "NEXT" at bounding box center [434, 369] width 76 height 29
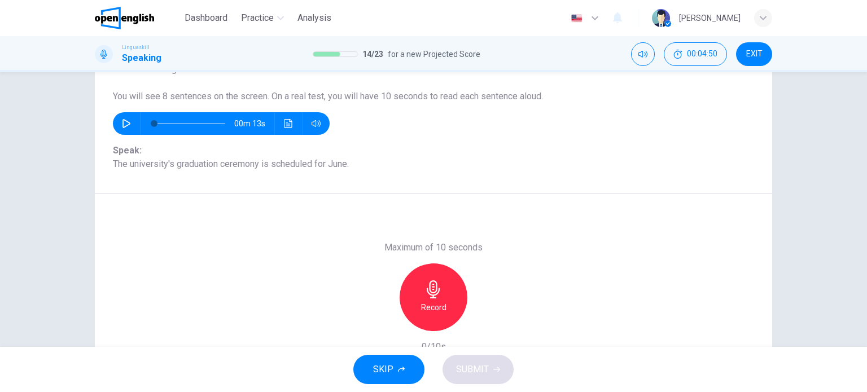
scroll to position [106, 0]
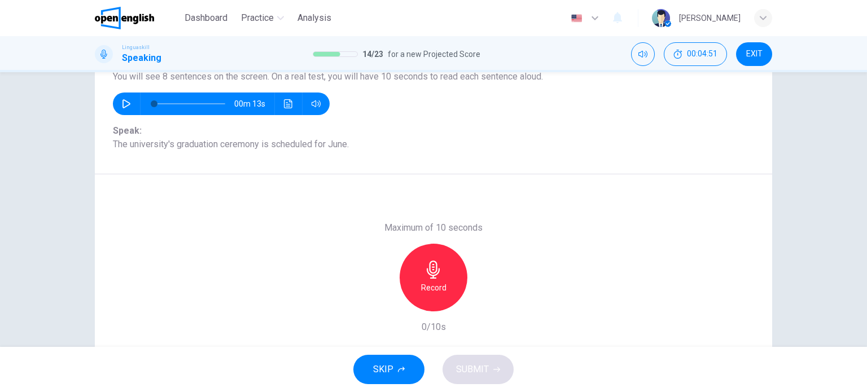
click at [122, 99] on icon "button" at bounding box center [126, 103] width 9 height 9
click at [117, 101] on button "button" at bounding box center [126, 104] width 18 height 23
click at [428, 274] on icon "button" at bounding box center [434, 270] width 18 height 18
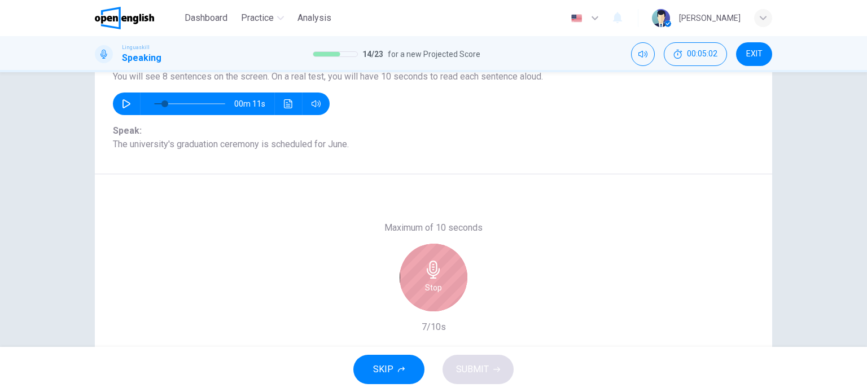
click at [435, 282] on h6 "Stop" at bounding box center [433, 288] width 17 height 14
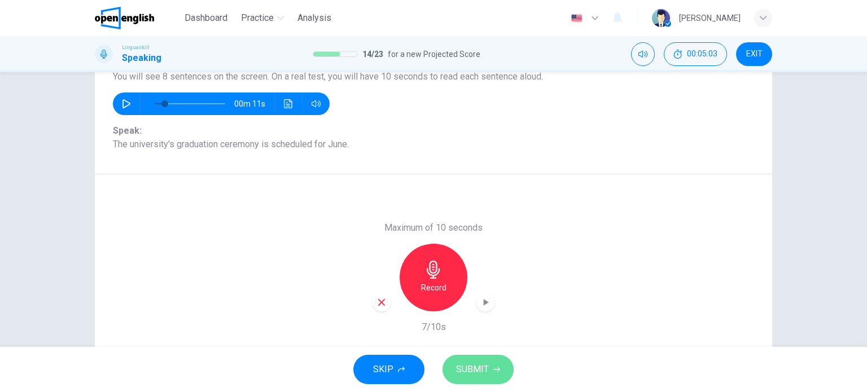
click at [481, 378] on button "SUBMIT" at bounding box center [478, 369] width 71 height 29
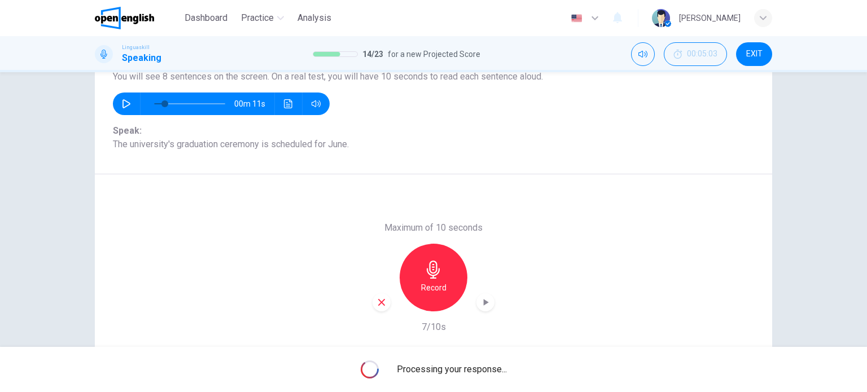
type input "*"
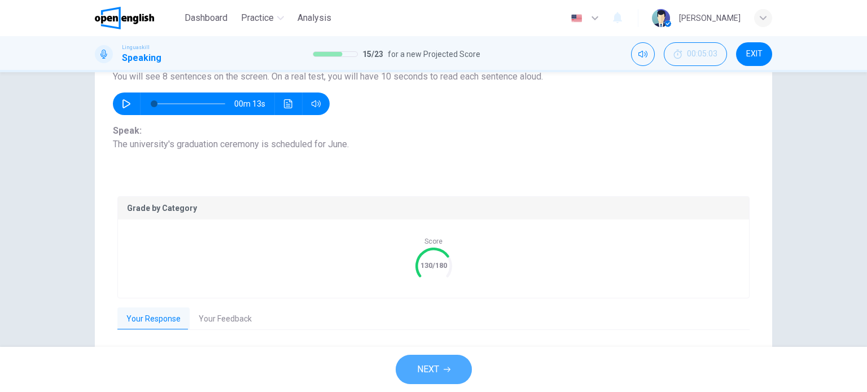
click at [447, 365] on button "NEXT" at bounding box center [434, 369] width 76 height 29
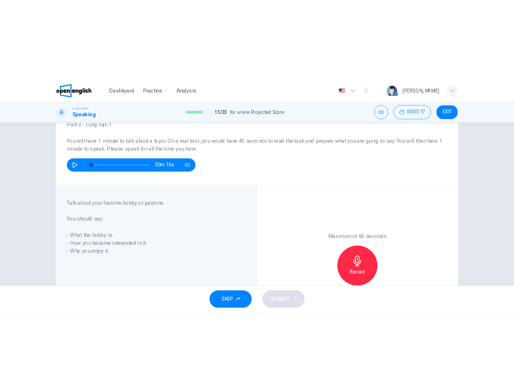
scroll to position [113, 0]
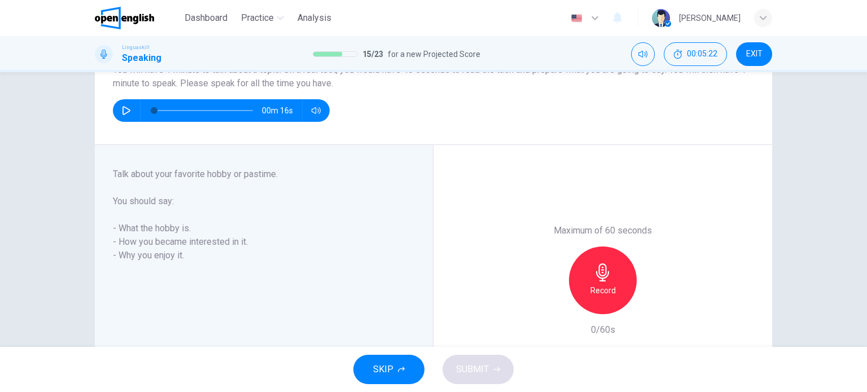
click at [113, 225] on h6 "- What the hobby is." at bounding box center [257, 229] width 289 height 14
drag, startPoint x: 110, startPoint y: 230, endPoint x: 124, endPoint y: 228, distance: 14.8
click at [124, 228] on h6 "- What the hobby is." at bounding box center [257, 229] width 289 height 14
drag, startPoint x: 110, startPoint y: 228, endPoint x: 168, endPoint y: 238, distance: 59.1
click at [168, 238] on div "Talk about your favorite hobby or pastime. You should say: - What the hobby is.…" at bounding box center [257, 215] width 289 height 95
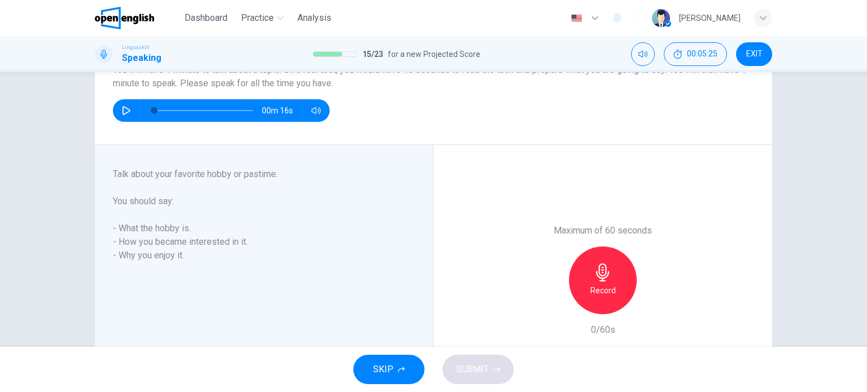
drag, startPoint x: 112, startPoint y: 230, endPoint x: 167, endPoint y: 242, distance: 56.0
click at [165, 238] on div "Talk about your favorite hobby or pastime. You should say: - What the hobby is.…" at bounding box center [257, 215] width 289 height 95
drag, startPoint x: 186, startPoint y: 261, endPoint x: 118, endPoint y: 238, distance: 71.8
click at [118, 238] on div "Talk about your favorite hobby or pastime. You should say: - What the hobby is.…" at bounding box center [257, 215] width 289 height 95
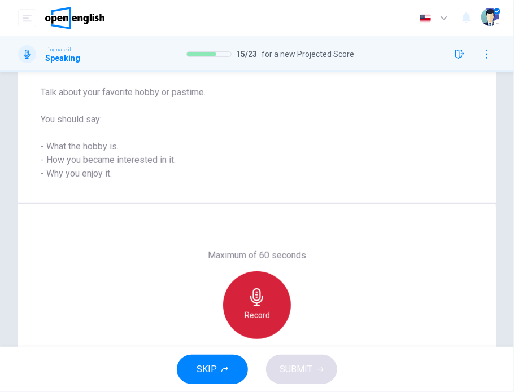
click at [251, 307] on div "Record" at bounding box center [257, 306] width 68 height 68
click at [253, 303] on icon "button" at bounding box center [256, 298] width 13 height 18
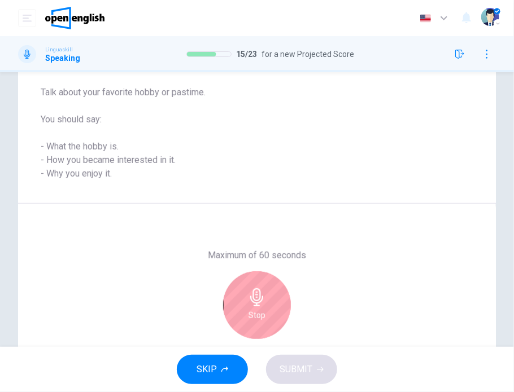
click at [259, 296] on icon "button" at bounding box center [256, 298] width 13 height 18
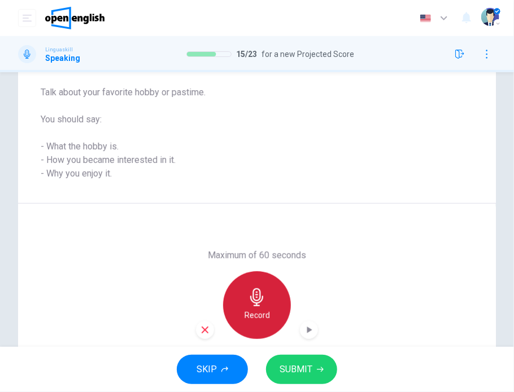
click at [248, 296] on icon "button" at bounding box center [257, 298] width 18 height 18
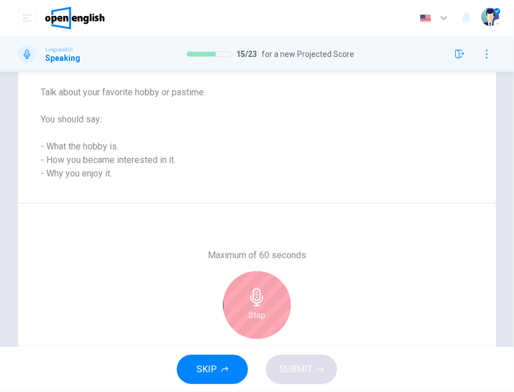
scroll to position [169, 0]
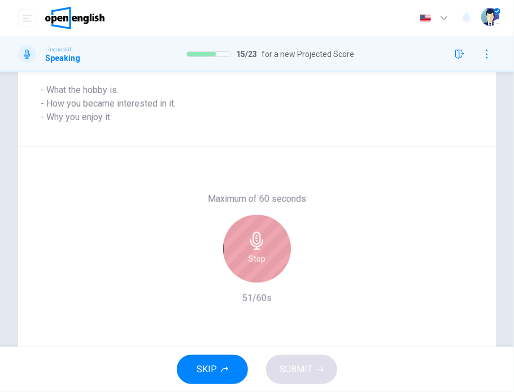
click at [253, 243] on icon "button" at bounding box center [257, 241] width 18 height 18
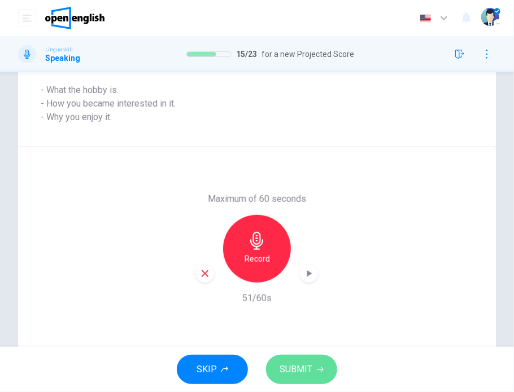
click at [302, 370] on span "SUBMIT" at bounding box center [295, 370] width 33 height 16
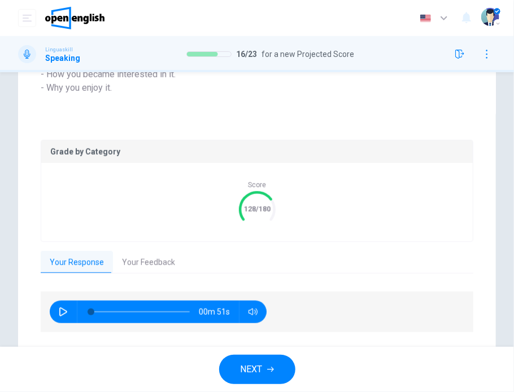
scroll to position [226, 0]
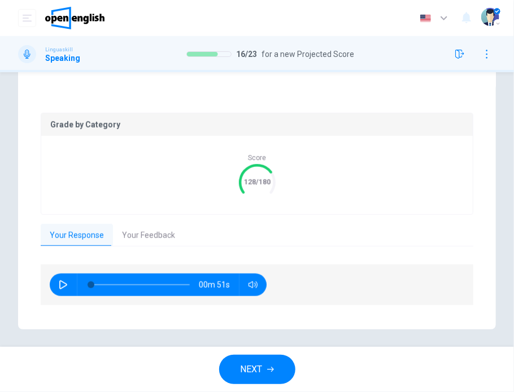
click at [154, 243] on button "Your Feedback" at bounding box center [148, 236] width 71 height 24
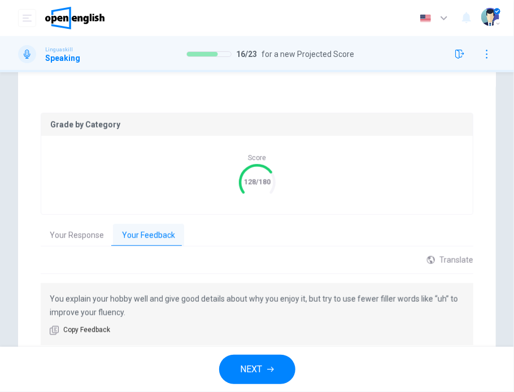
click at [246, 365] on span "NEXT" at bounding box center [252, 370] width 22 height 16
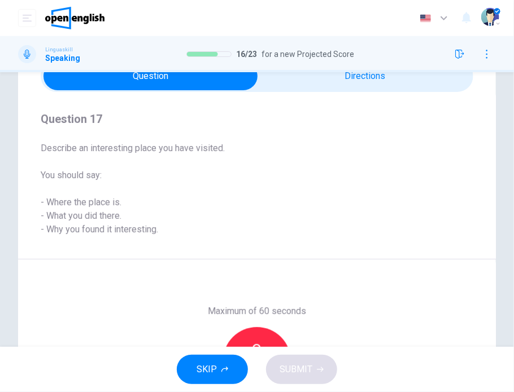
scroll to position [82, 0]
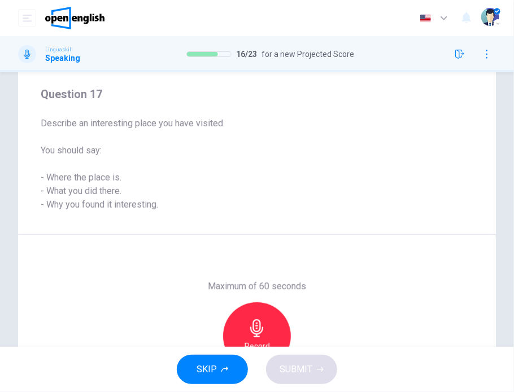
drag, startPoint x: 195, startPoint y: 276, endPoint x: 324, endPoint y: 292, distance: 129.2
click at [324, 292] on div "Maximum of 60 seconds Record 0/60s" at bounding box center [257, 336] width 478 height 203
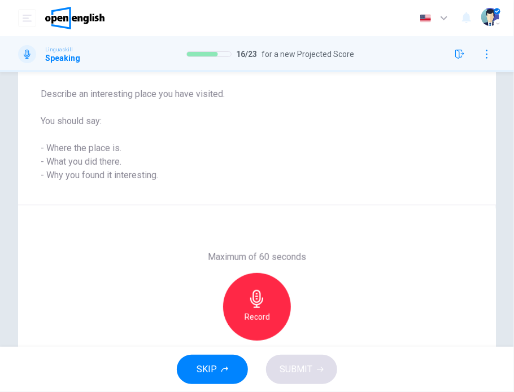
scroll to position [138, 0]
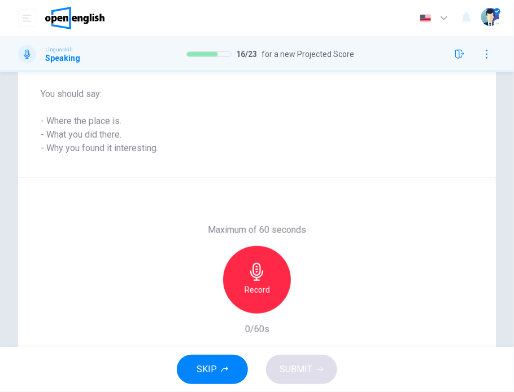
drag, startPoint x: 185, startPoint y: 221, endPoint x: 322, endPoint y: 238, distance: 137.7
click at [322, 238] on div "Maximum of 60 seconds Record 0/60s" at bounding box center [257, 279] width 478 height 203
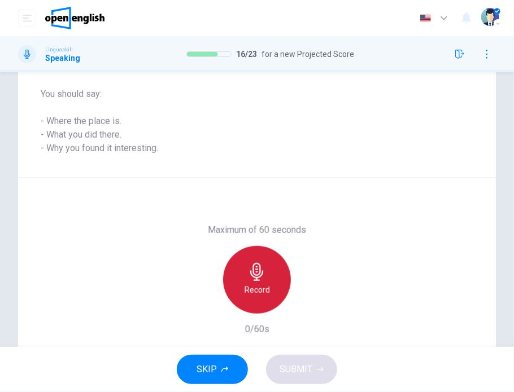
click at [254, 270] on icon "button" at bounding box center [257, 272] width 18 height 18
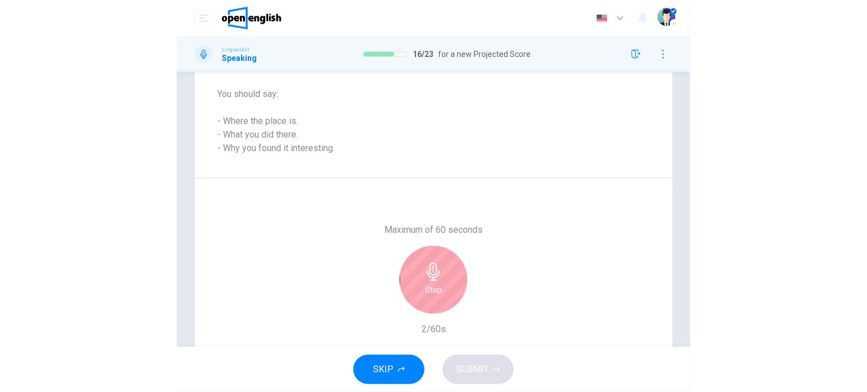
scroll to position [82, 0]
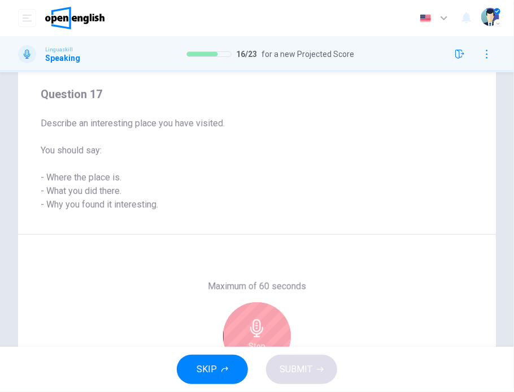
click at [273, 320] on div "Stop" at bounding box center [257, 337] width 68 height 68
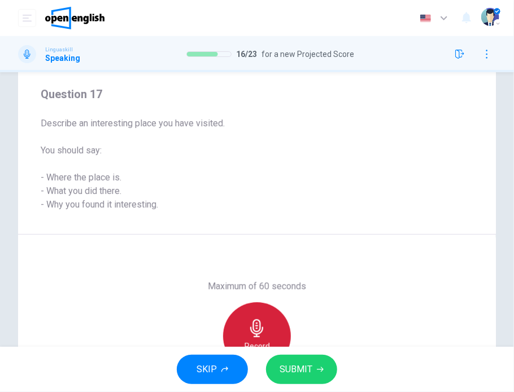
click at [252, 320] on icon "button" at bounding box center [257, 329] width 18 height 18
click at [256, 317] on div "Record" at bounding box center [257, 337] width 68 height 68
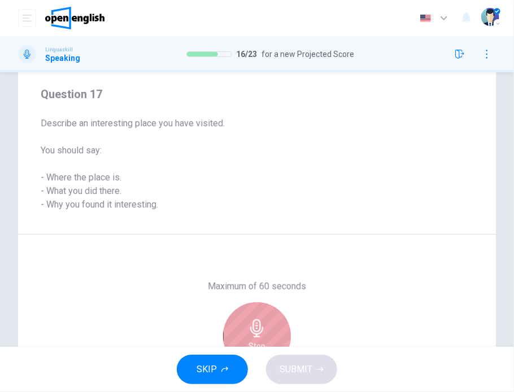
click at [232, 314] on div "Stop" at bounding box center [257, 337] width 68 height 68
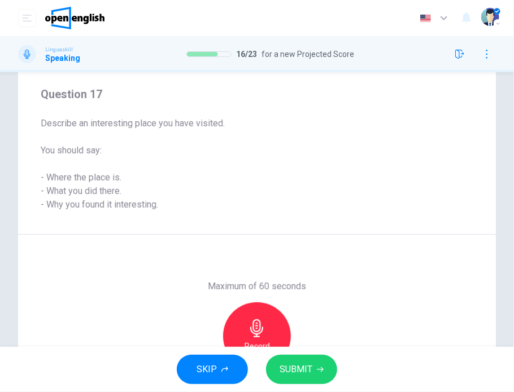
click at [318, 370] on icon "button" at bounding box center [320, 369] width 7 height 7
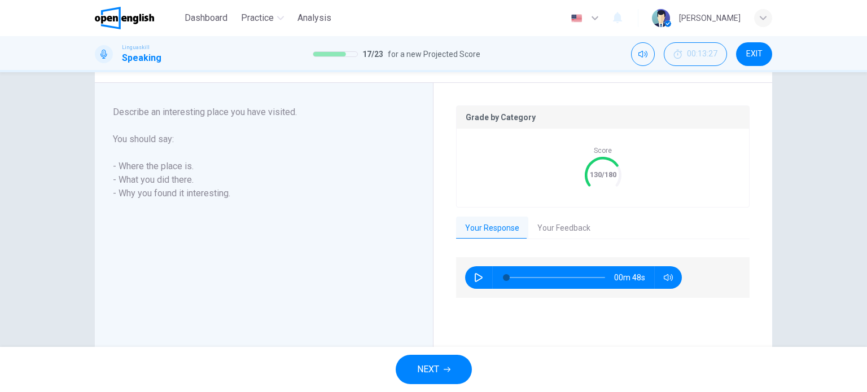
scroll to position [226, 0]
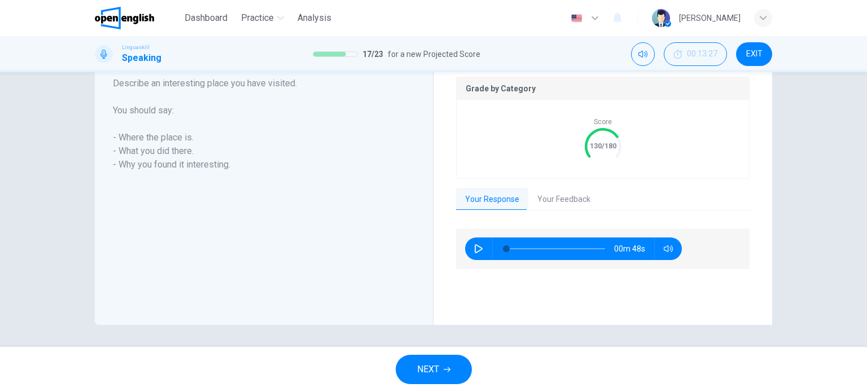
click at [583, 196] on button "Your Feedback" at bounding box center [563, 200] width 71 height 24
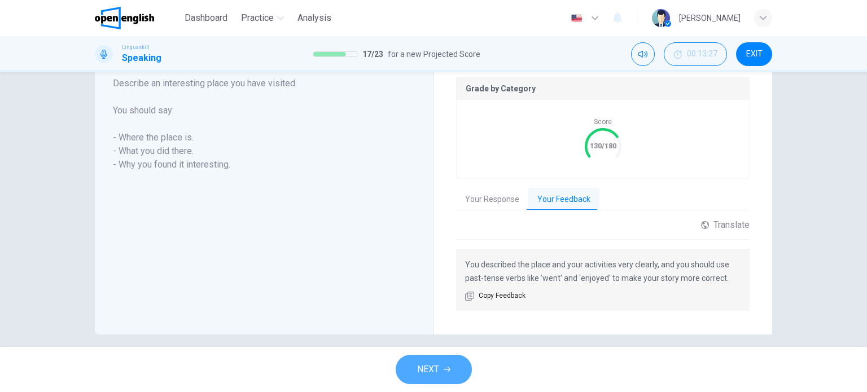
click at [438, 363] on span "NEXT" at bounding box center [428, 370] width 22 height 16
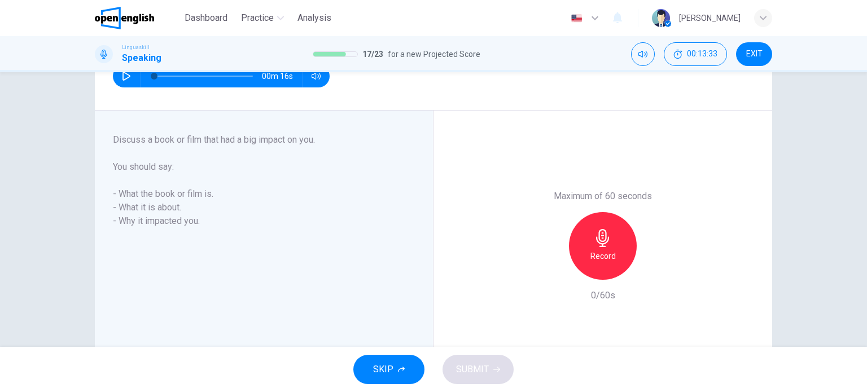
scroll to position [204, 0]
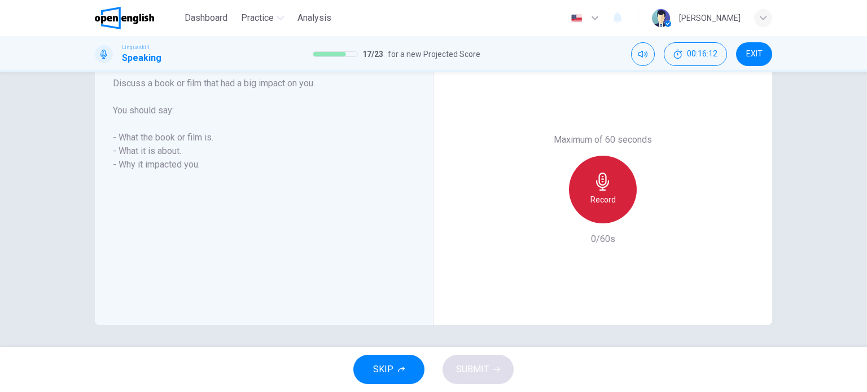
click at [599, 180] on icon "button" at bounding box center [603, 182] width 18 height 18
click at [597, 206] on h6 "Stop" at bounding box center [603, 200] width 17 height 14
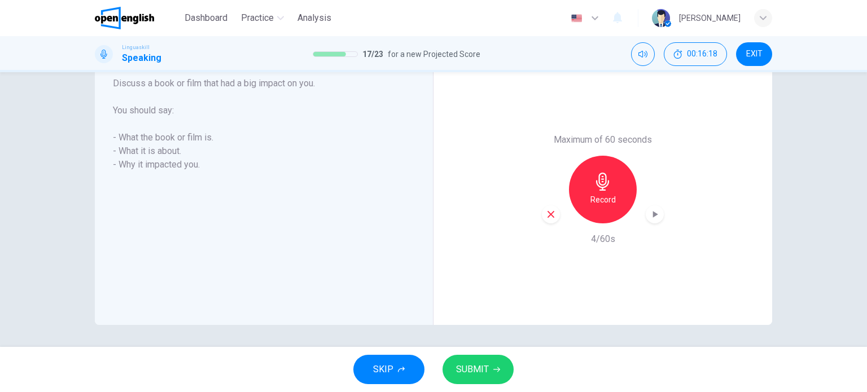
click at [600, 191] on div "Record" at bounding box center [603, 190] width 68 height 68
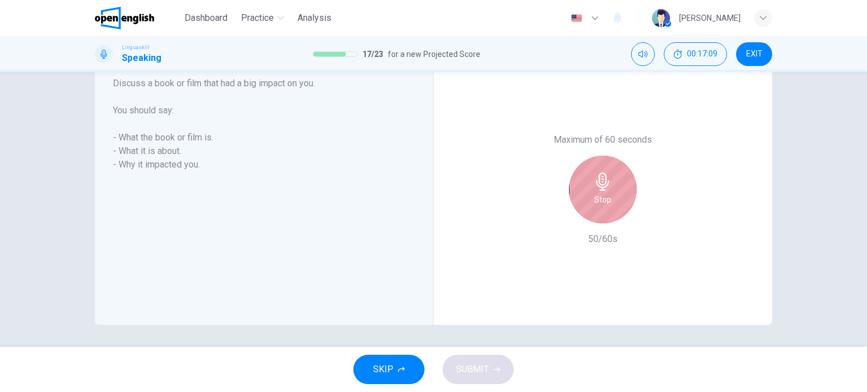
click at [619, 189] on div "Stop" at bounding box center [603, 190] width 68 height 68
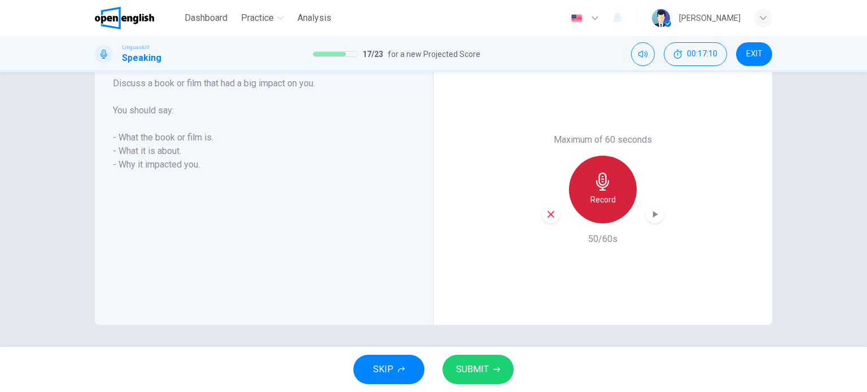
click at [601, 185] on icon "button" at bounding box center [602, 182] width 13 height 18
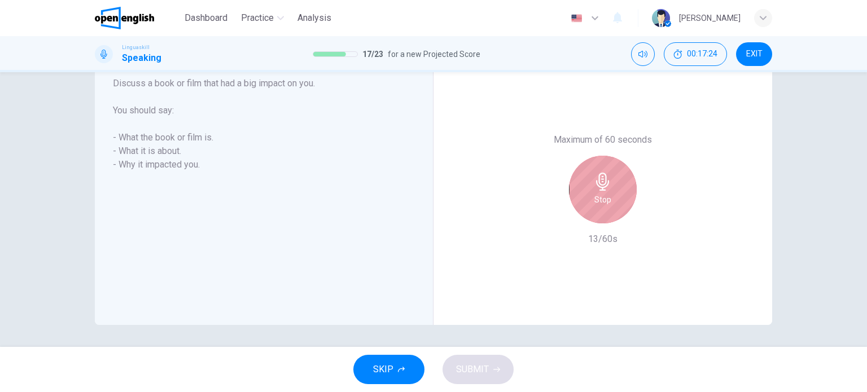
click at [601, 185] on icon "button" at bounding box center [602, 182] width 13 height 18
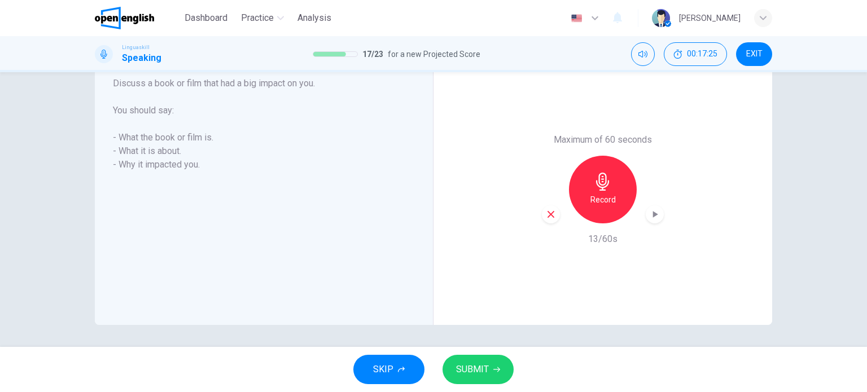
click at [607, 189] on icon "button" at bounding box center [603, 182] width 18 height 18
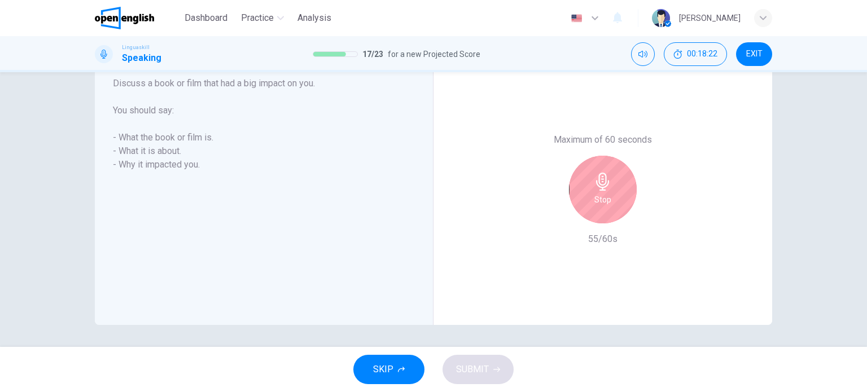
click at [612, 189] on div "Stop" at bounding box center [603, 190] width 68 height 68
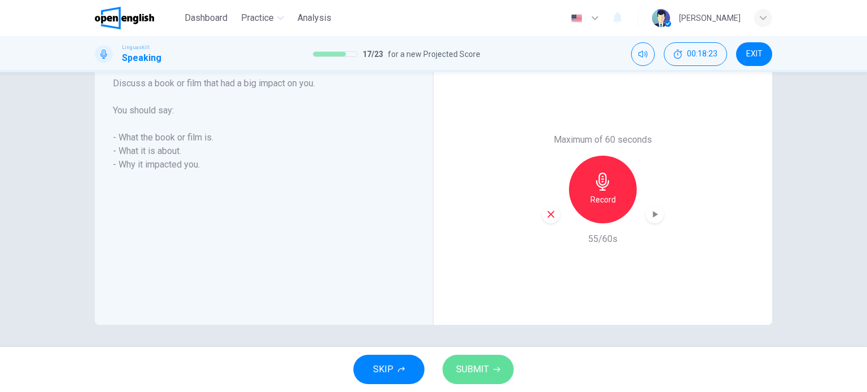
click at [491, 370] on button "SUBMIT" at bounding box center [478, 369] width 71 height 29
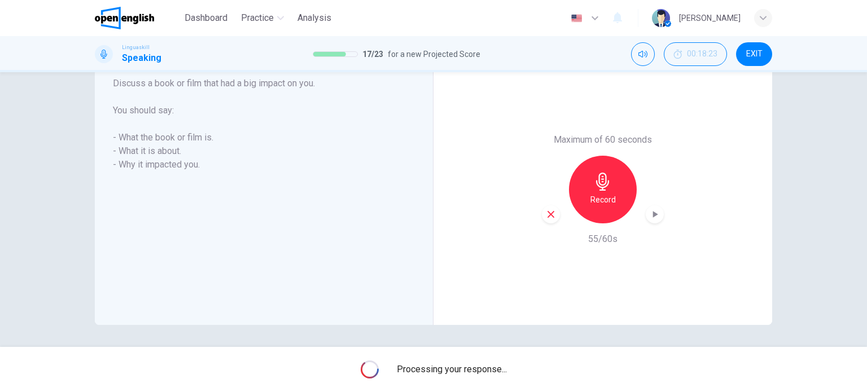
scroll to position [226, 0]
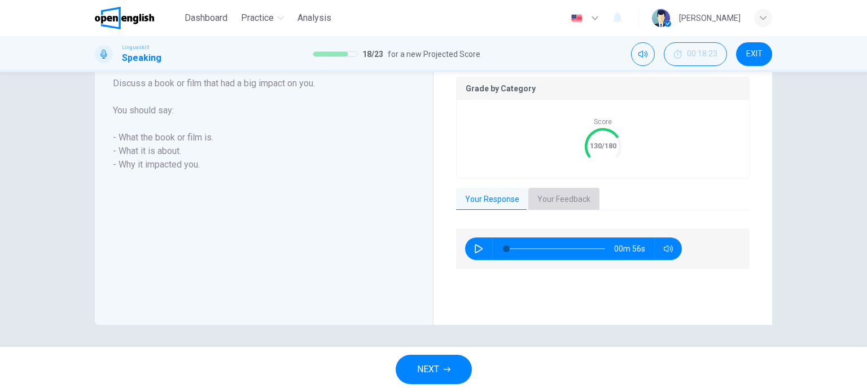
click at [559, 192] on button "Your Feedback" at bounding box center [563, 200] width 71 height 24
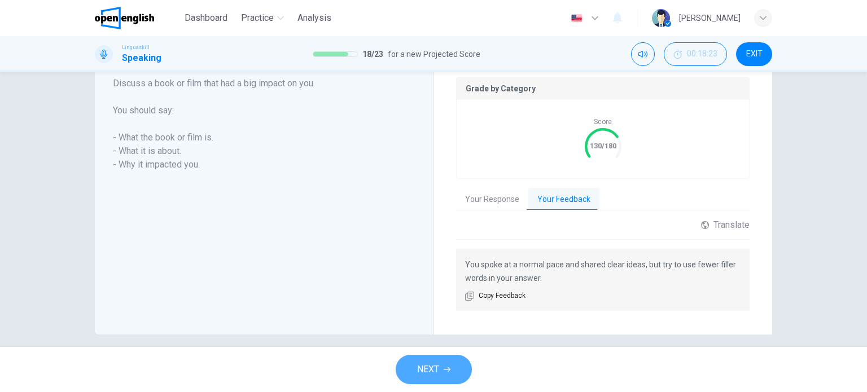
click at [434, 369] on span "NEXT" at bounding box center [428, 370] width 22 height 16
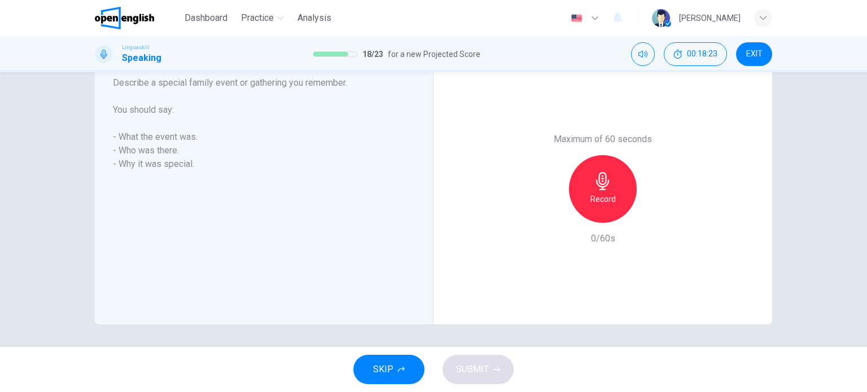
scroll to position [204, 0]
click at [607, 185] on icon "button" at bounding box center [603, 182] width 18 height 18
click at [608, 176] on icon "button" at bounding box center [603, 182] width 18 height 18
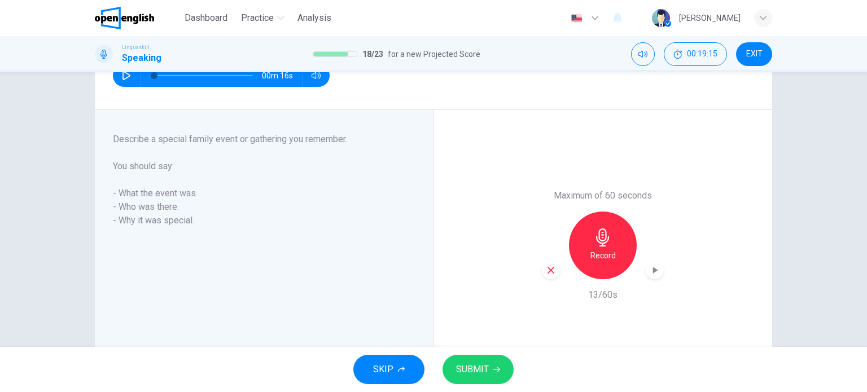
scroll to position [147, 0]
click at [600, 248] on div "Record" at bounding box center [603, 246] width 68 height 68
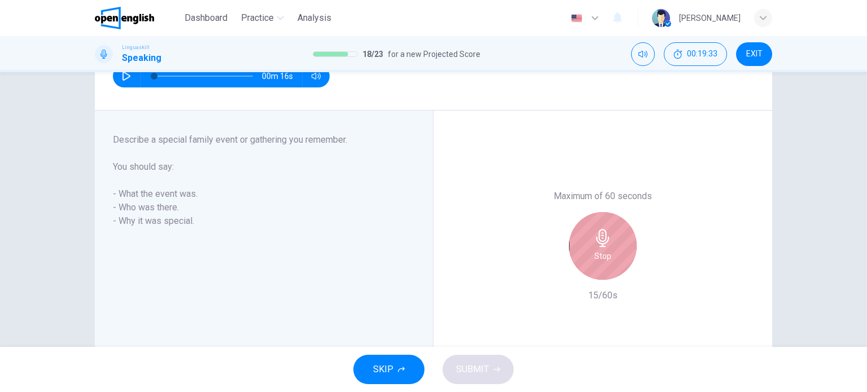
click at [601, 248] on div "Stop" at bounding box center [603, 246] width 68 height 68
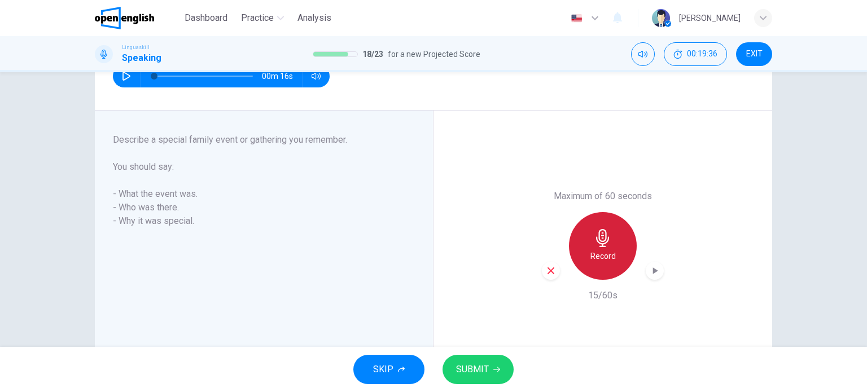
click at [596, 243] on icon "button" at bounding box center [603, 238] width 18 height 18
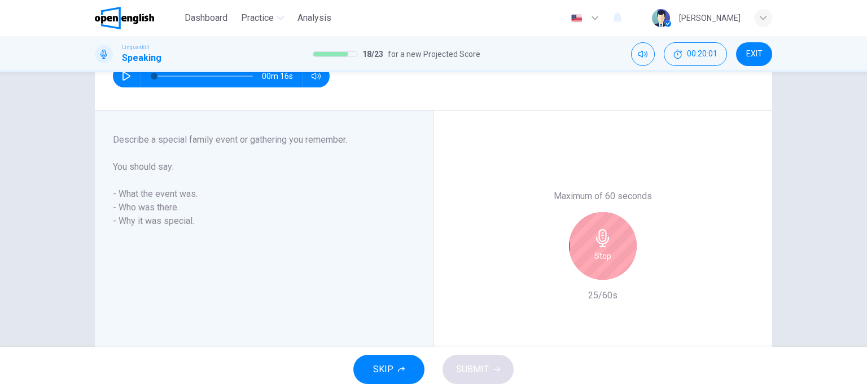
click at [592, 247] on div "Stop" at bounding box center [603, 246] width 68 height 68
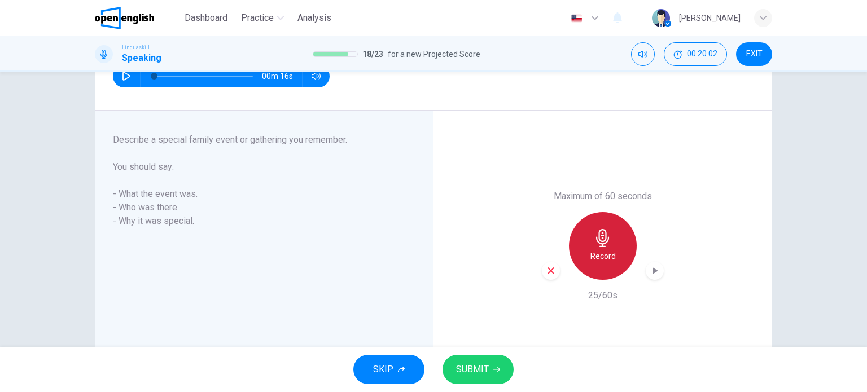
click at [603, 246] on icon "button" at bounding box center [603, 238] width 18 height 18
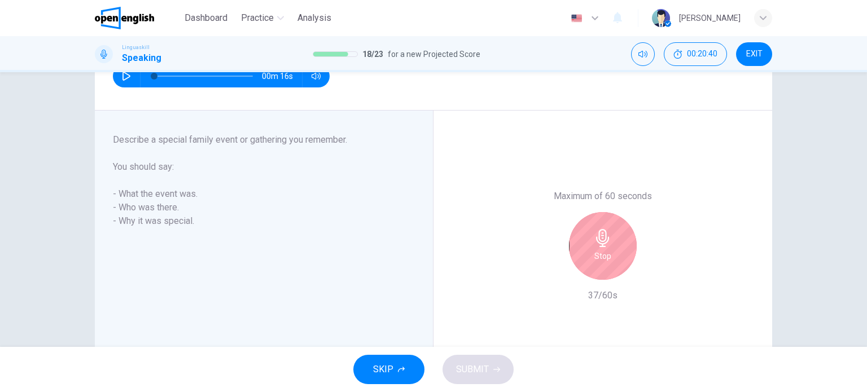
drag, startPoint x: 550, startPoint y: 195, endPoint x: 600, endPoint y: 190, distance: 50.0
click at [600, 190] on h6 "Maximum of 60 seconds" at bounding box center [603, 197] width 98 height 14
click at [605, 248] on div "Stop" at bounding box center [603, 246] width 68 height 68
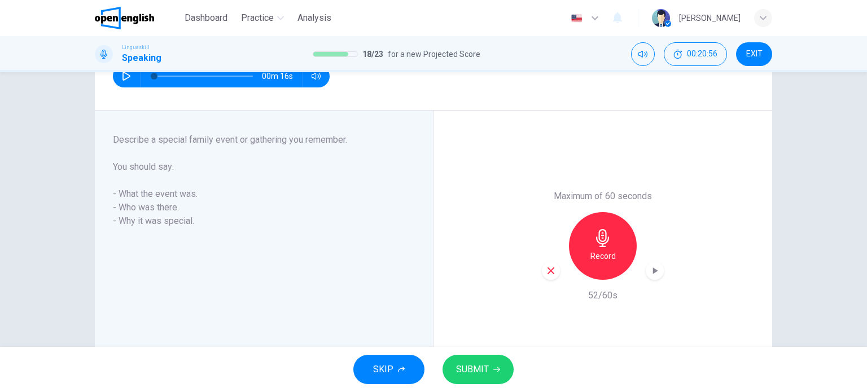
click at [486, 370] on span "SUBMIT" at bounding box center [472, 370] width 33 height 16
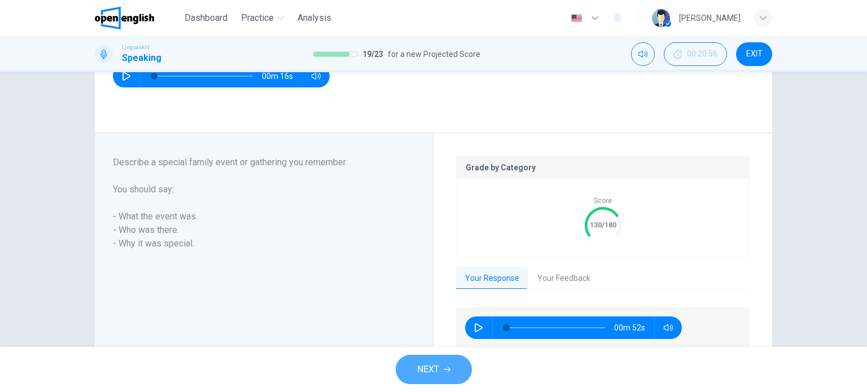
click at [446, 362] on button "NEXT" at bounding box center [434, 369] width 76 height 29
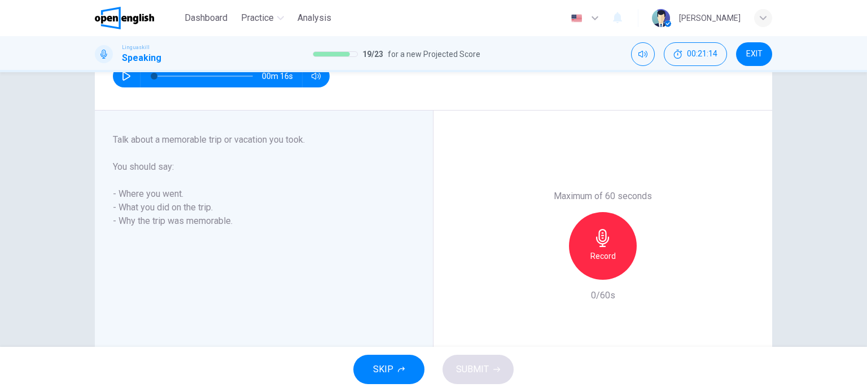
click at [599, 235] on icon "button" at bounding box center [602, 238] width 13 height 18
click at [576, 230] on div "Stop" at bounding box center [603, 246] width 122 height 68
click at [588, 238] on div "Stop" at bounding box center [603, 246] width 68 height 68
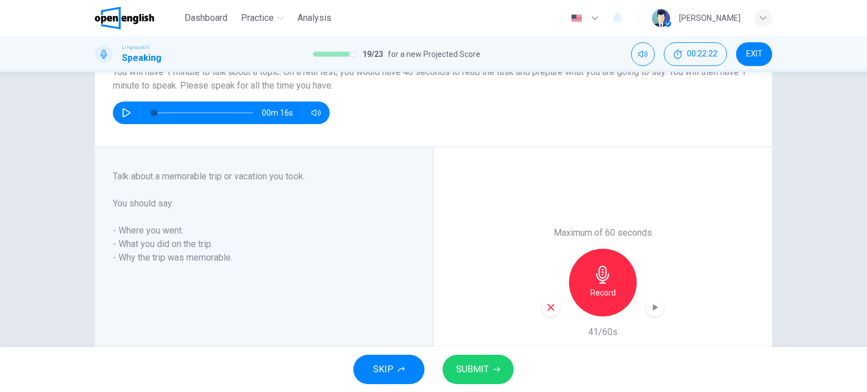
scroll to position [91, 0]
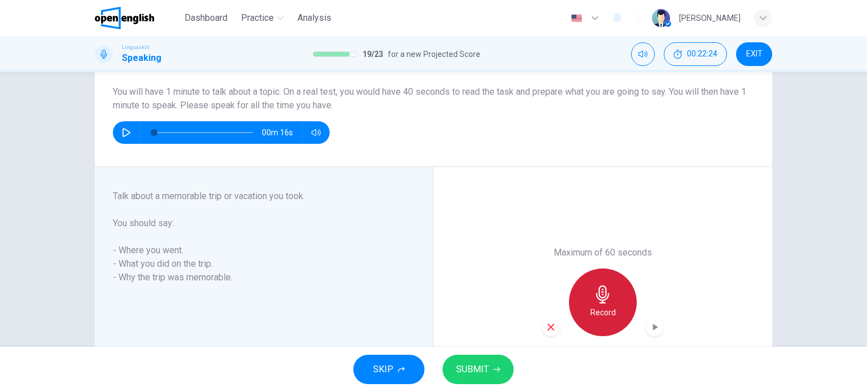
click at [603, 298] on icon "button" at bounding box center [602, 295] width 13 height 18
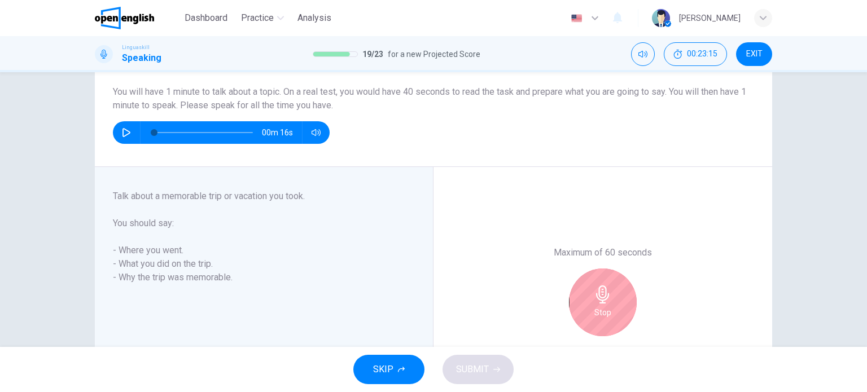
click at [604, 291] on icon "button" at bounding box center [603, 295] width 18 height 18
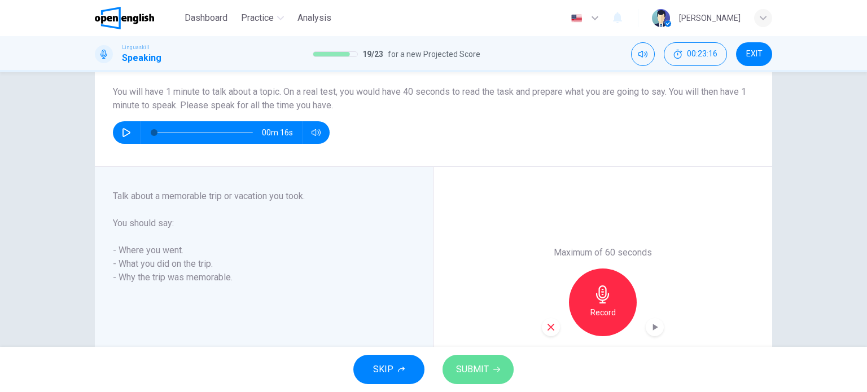
click at [461, 370] on span "SUBMIT" at bounding box center [472, 370] width 33 height 16
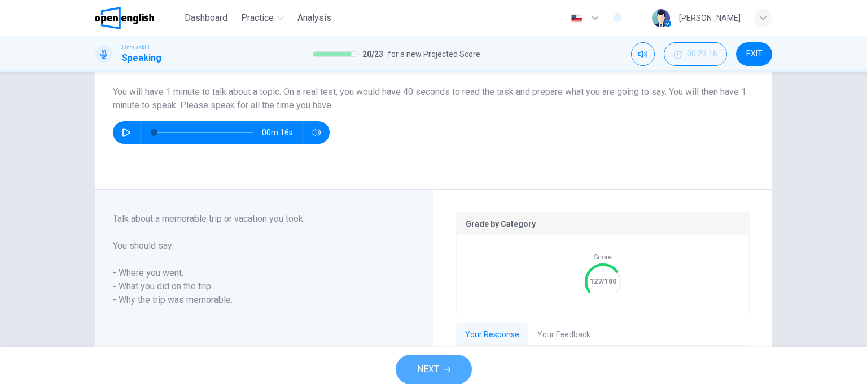
click at [431, 365] on span "NEXT" at bounding box center [428, 370] width 22 height 16
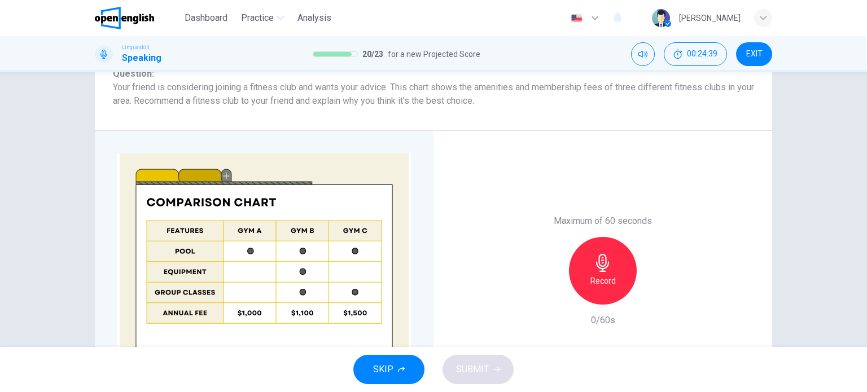
scroll to position [168, 0]
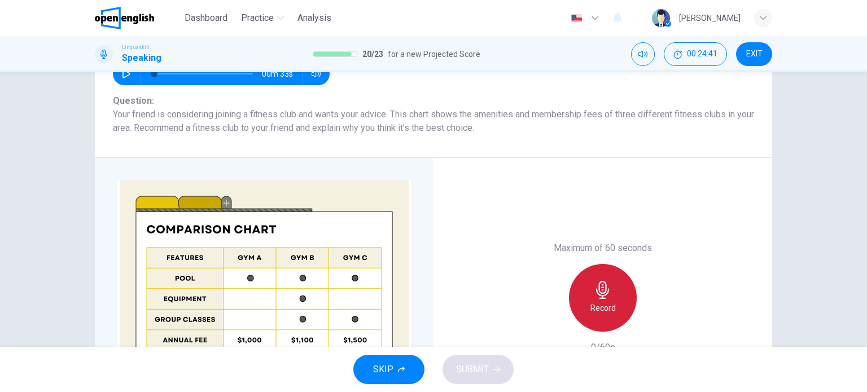
click at [579, 300] on div "Record" at bounding box center [603, 298] width 68 height 68
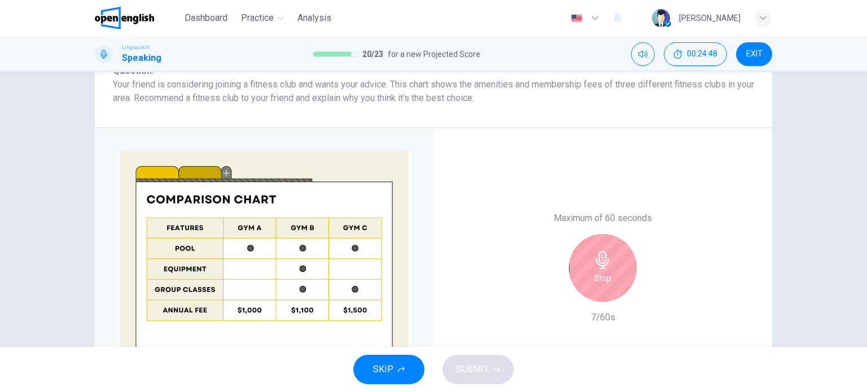
scroll to position [224, 0]
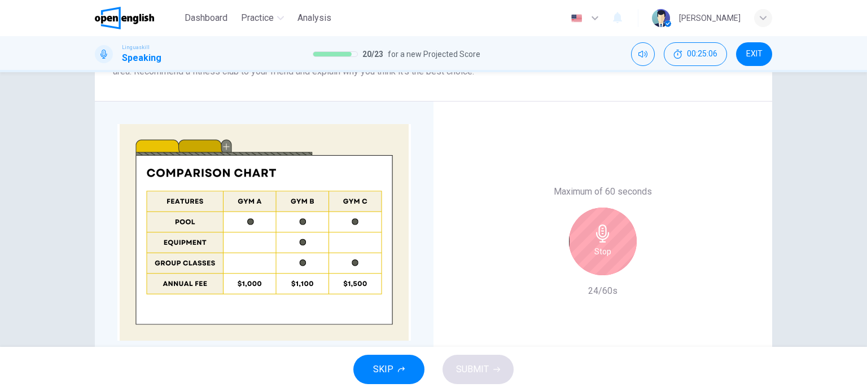
click at [609, 255] on div "Stop" at bounding box center [603, 242] width 68 height 68
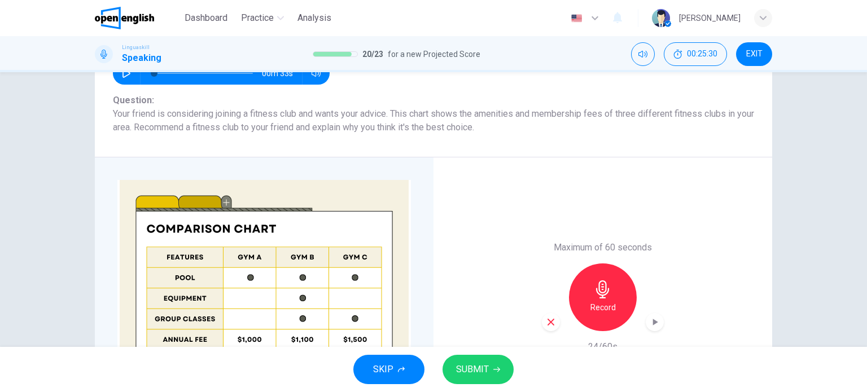
scroll to position [168, 0]
click at [601, 294] on icon "button" at bounding box center [603, 290] width 18 height 18
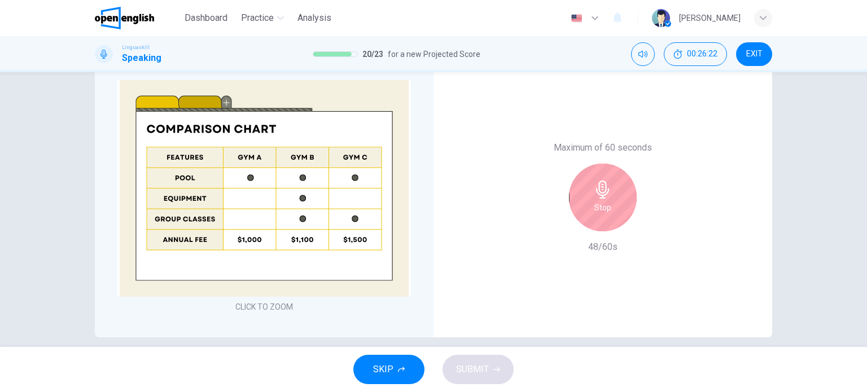
scroll to position [281, 0]
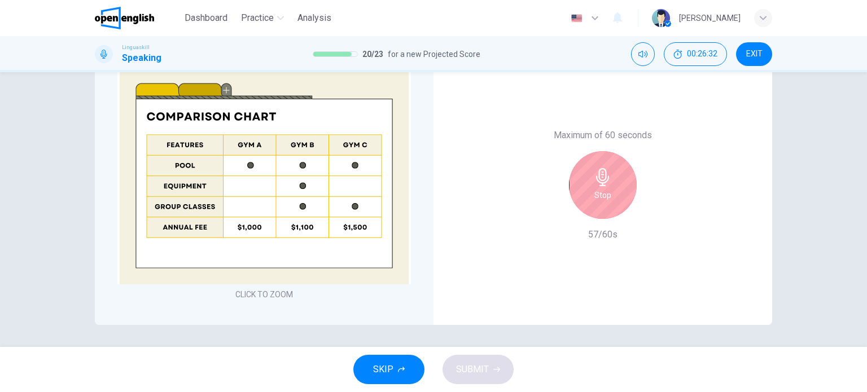
click at [603, 182] on icon "button" at bounding box center [602, 177] width 13 height 18
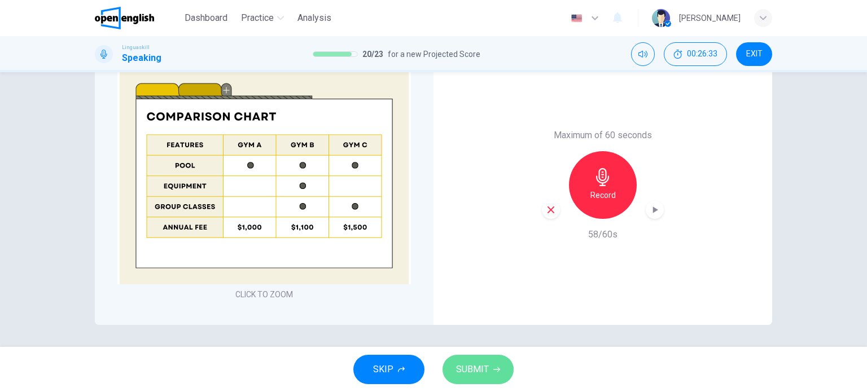
click at [468, 370] on span "SUBMIT" at bounding box center [472, 370] width 33 height 16
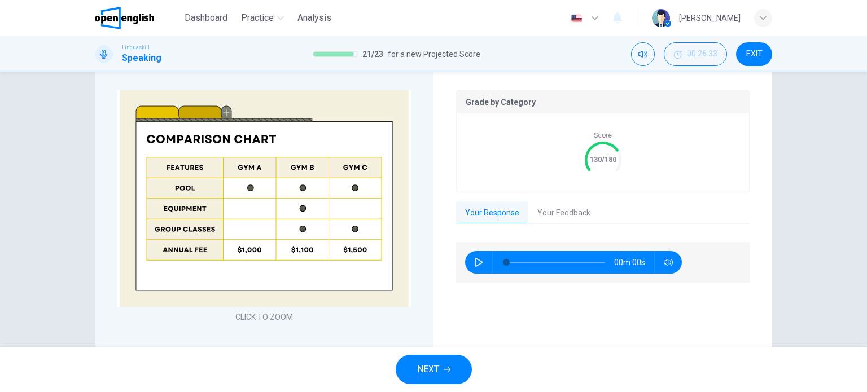
scroll to position [303, 0]
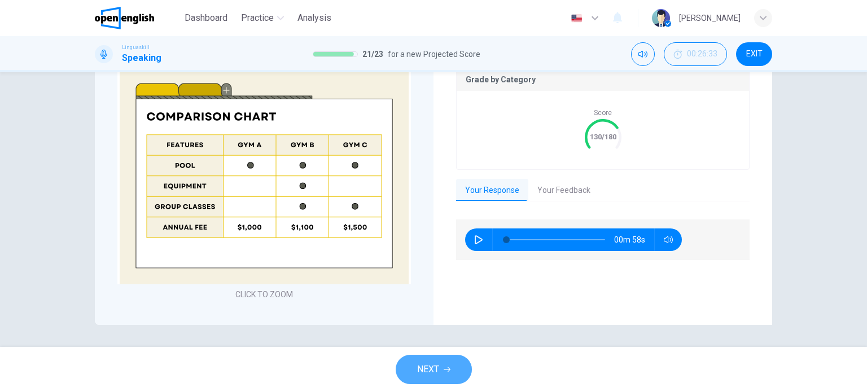
click at [449, 365] on button "NEXT" at bounding box center [434, 369] width 76 height 29
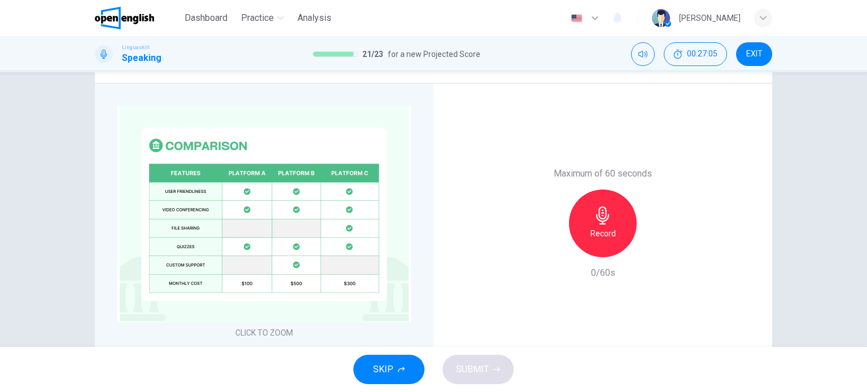
scroll to position [168, 0]
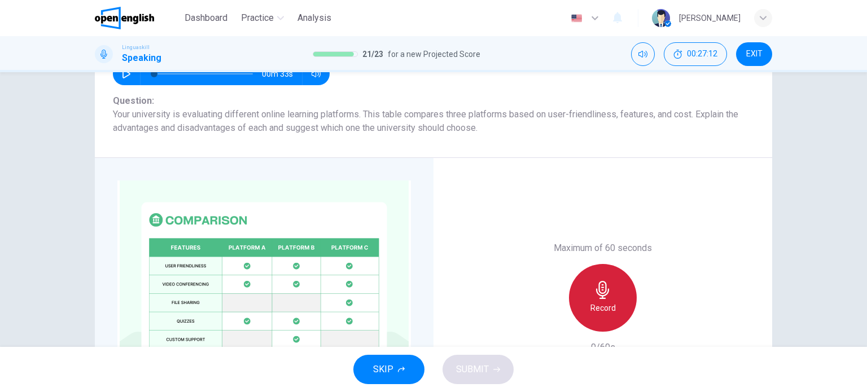
click at [601, 294] on icon "button" at bounding box center [603, 290] width 18 height 18
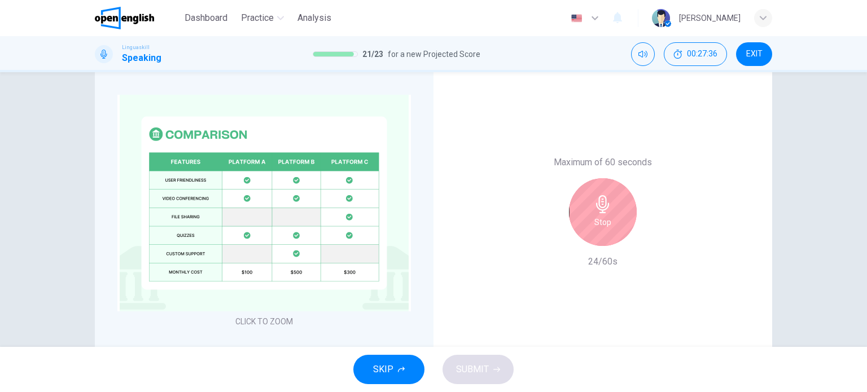
scroll to position [281, 0]
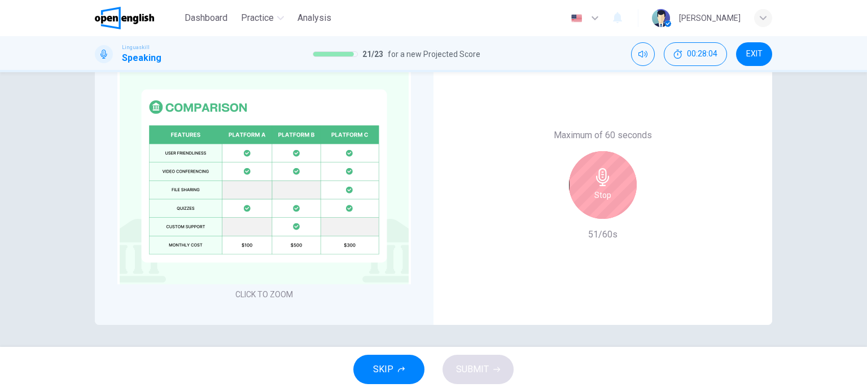
click at [610, 200] on div "Stop" at bounding box center [603, 185] width 68 height 68
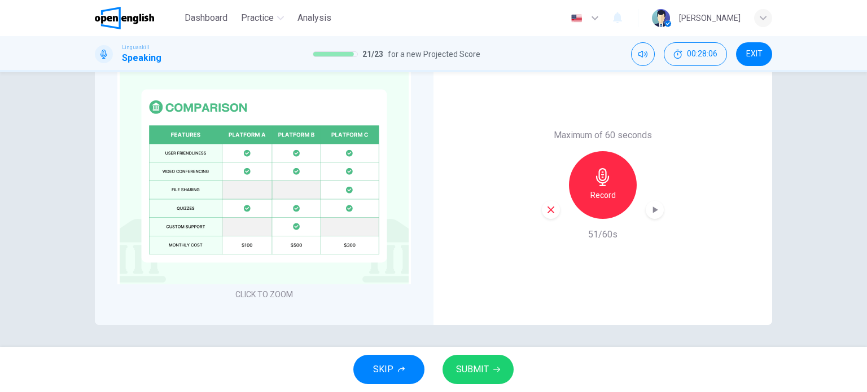
click at [598, 189] on h6 "Record" at bounding box center [603, 196] width 25 height 14
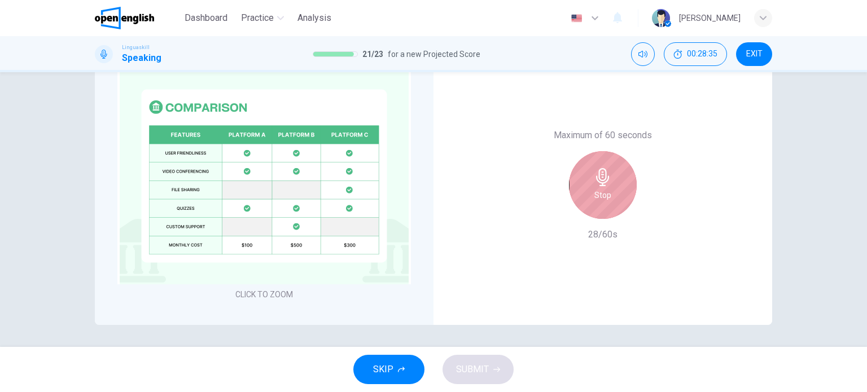
click at [615, 172] on div "Stop" at bounding box center [603, 185] width 68 height 68
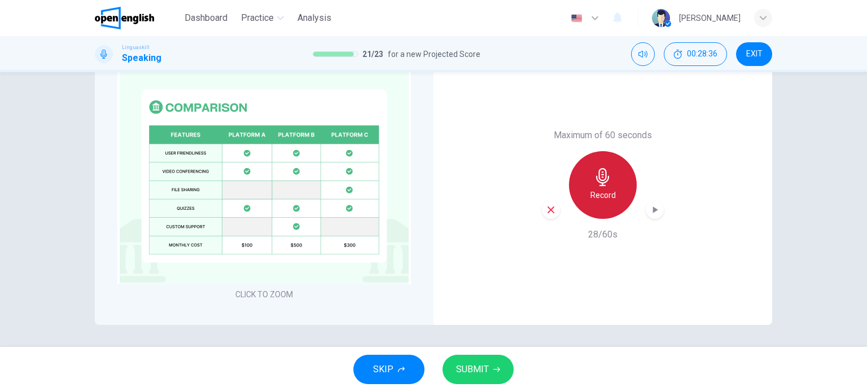
click at [596, 180] on icon "button" at bounding box center [602, 177] width 13 height 18
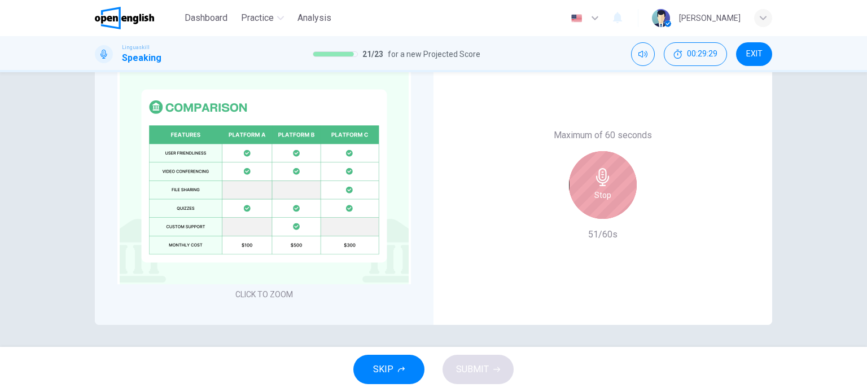
click at [601, 182] on icon "button" at bounding box center [602, 177] width 13 height 18
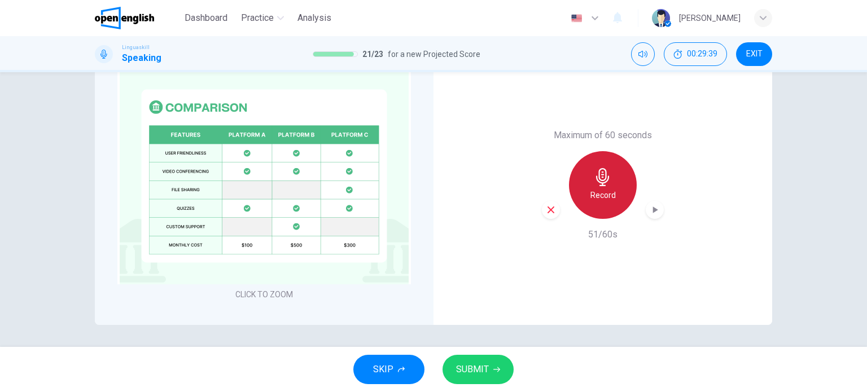
click at [598, 185] on icon "button" at bounding box center [602, 177] width 13 height 18
click at [485, 373] on span "SUBMIT" at bounding box center [472, 370] width 33 height 16
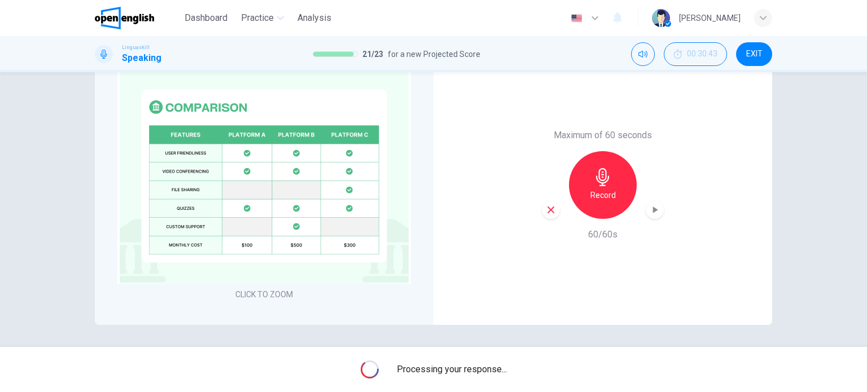
scroll to position [303, 0]
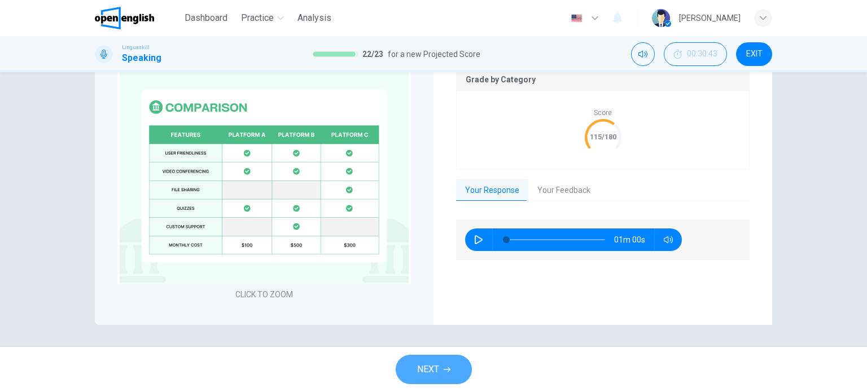
click at [446, 366] on icon "button" at bounding box center [447, 369] width 7 height 7
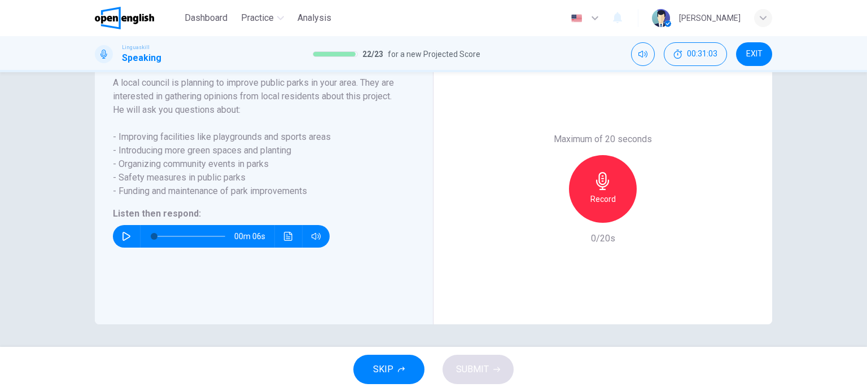
scroll to position [217, 0]
click at [120, 231] on button "button" at bounding box center [126, 236] width 18 height 23
click at [124, 237] on icon "button" at bounding box center [126, 236] width 9 height 9
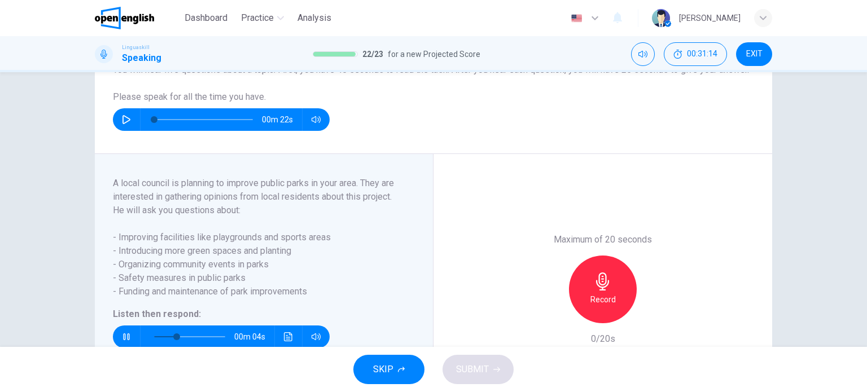
scroll to position [169, 0]
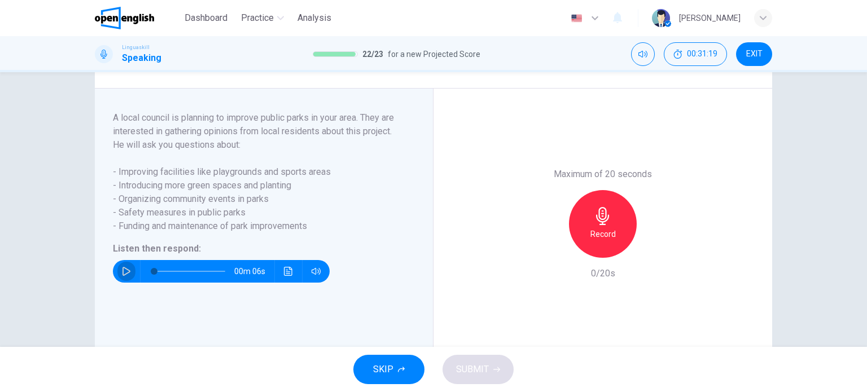
click at [128, 283] on button "button" at bounding box center [126, 271] width 18 height 23
click at [126, 276] on icon "button" at bounding box center [126, 271] width 9 height 9
click at [596, 225] on icon "button" at bounding box center [602, 216] width 13 height 18
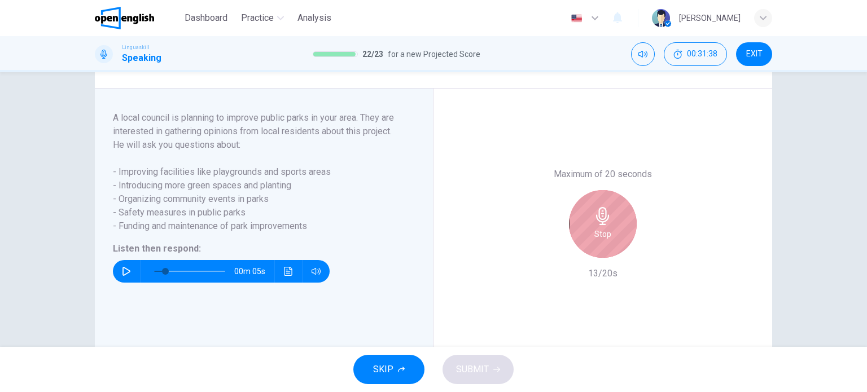
click at [569, 233] on div "Stop" at bounding box center [603, 224] width 68 height 68
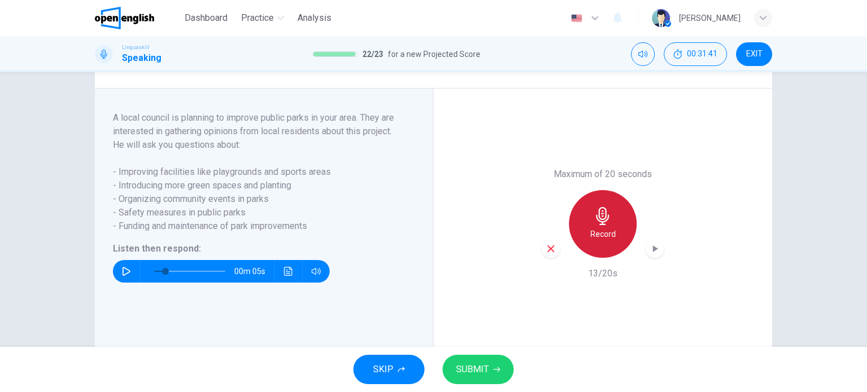
click at [602, 225] on icon "button" at bounding box center [602, 216] width 13 height 18
click at [603, 241] on h6 "Record" at bounding box center [603, 235] width 25 height 14
click at [593, 239] on div "Record" at bounding box center [603, 224] width 68 height 68
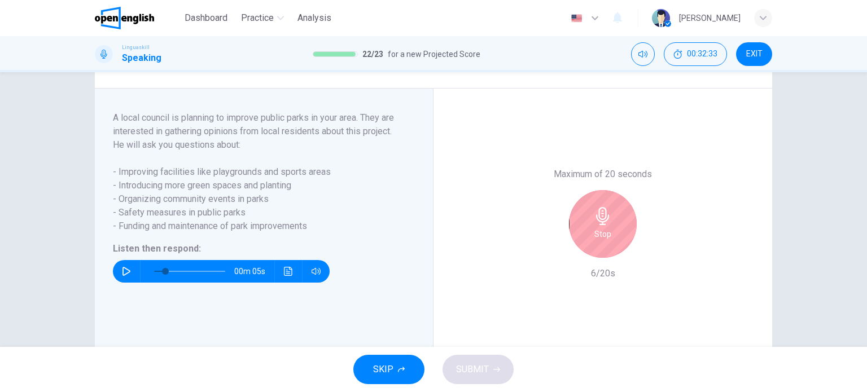
click at [600, 221] on icon "button" at bounding box center [602, 216] width 13 height 18
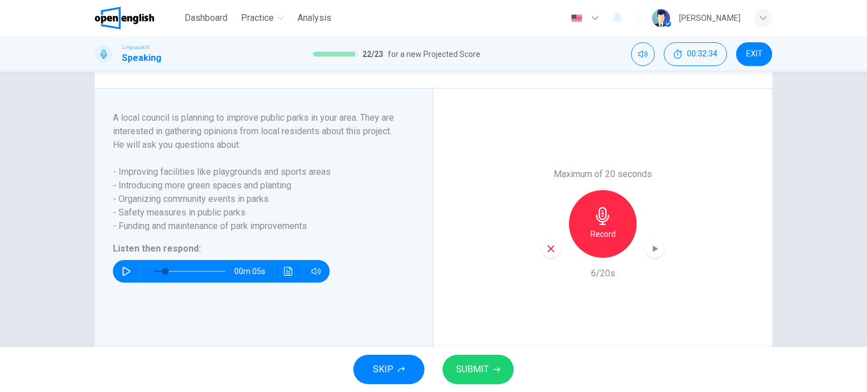
click at [596, 225] on icon "button" at bounding box center [602, 216] width 13 height 18
click at [597, 225] on icon "button" at bounding box center [603, 216] width 18 height 18
click at [592, 239] on div "Record" at bounding box center [603, 224] width 68 height 68
click at [609, 225] on icon "button" at bounding box center [603, 216] width 18 height 18
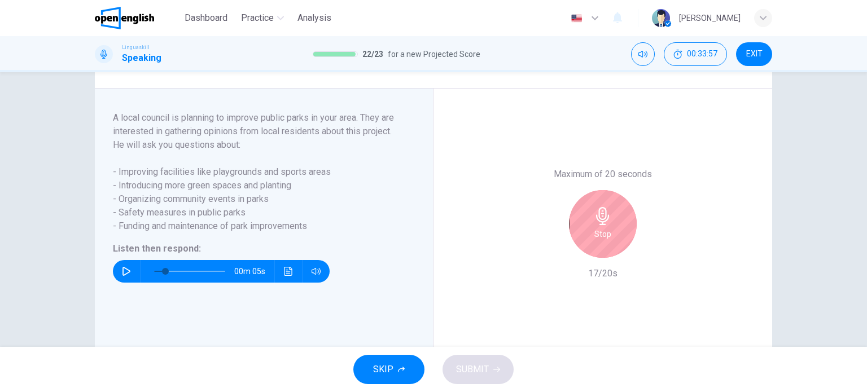
scroll to position [113, 0]
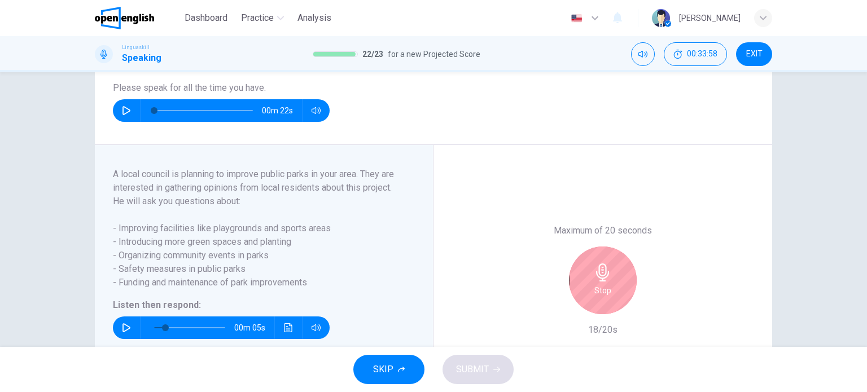
click at [599, 297] on h6 "Stop" at bounding box center [603, 291] width 17 height 14
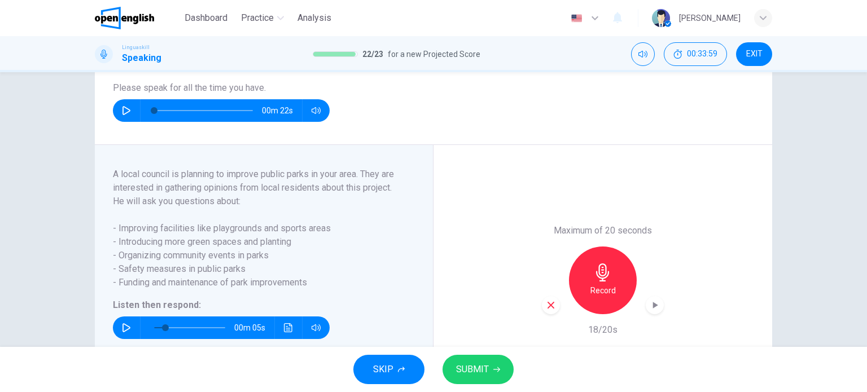
click at [481, 370] on span "SUBMIT" at bounding box center [472, 370] width 33 height 16
type input "**"
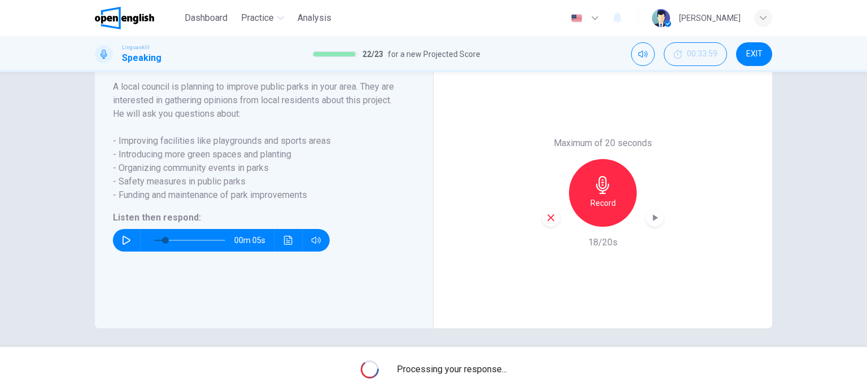
scroll to position [217, 0]
